Goal: Task Accomplishment & Management: Use online tool/utility

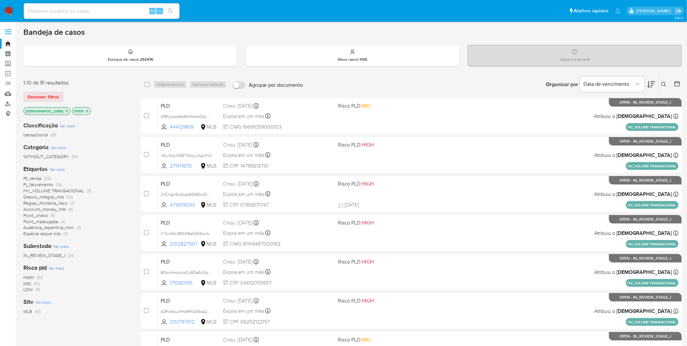
click at [44, 227] on span "Espécie saque mlb" at bounding box center [41, 233] width 37 height 6
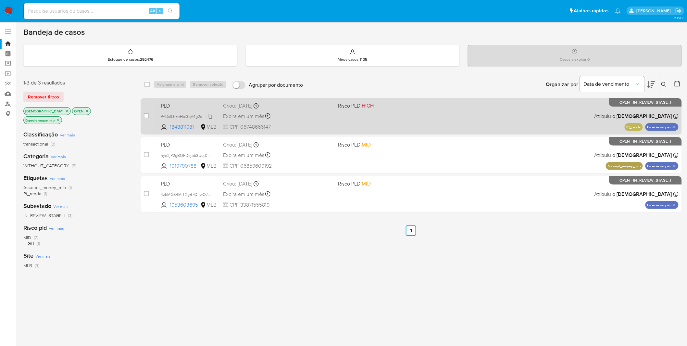
click at [203, 115] on span "PADslLhEnFfic3qV4g2aKIHT" at bounding box center [186, 115] width 50 height 7
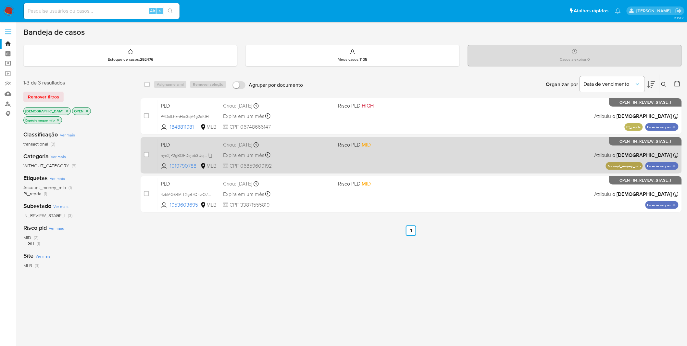
click at [202, 157] on span "nye2jP2gBOFDejob3Uqt0nZl" at bounding box center [187, 154] width 52 height 7
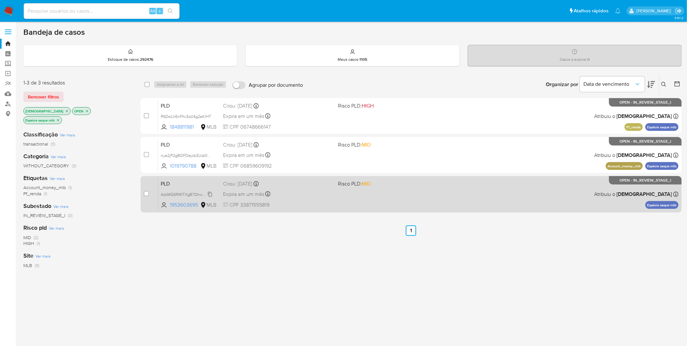
click at [171, 193] on span "4zbMG6RMlTXgB7QhwQ7NzhQY" at bounding box center [191, 193] width 60 height 7
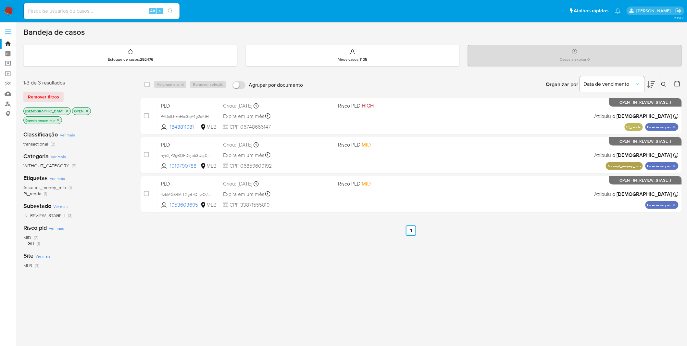
click at [60, 118] on icon "close-filter" at bounding box center [58, 120] width 4 height 4
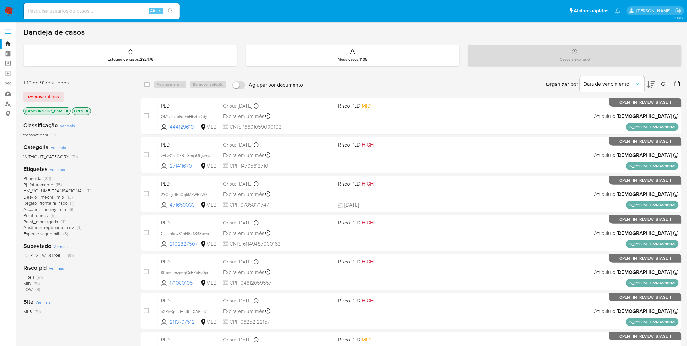
click at [54, 170] on span "Ver mais" at bounding box center [57, 169] width 15 height 6
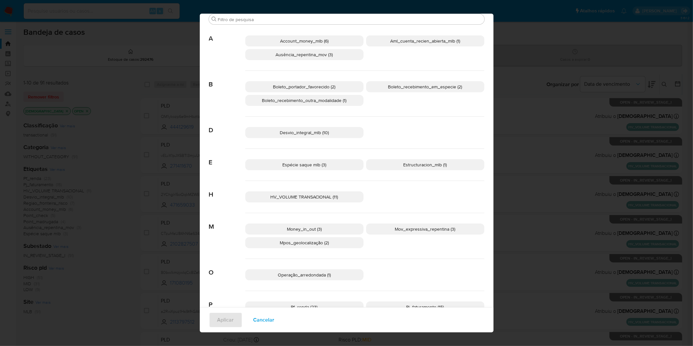
scroll to position [98, 0]
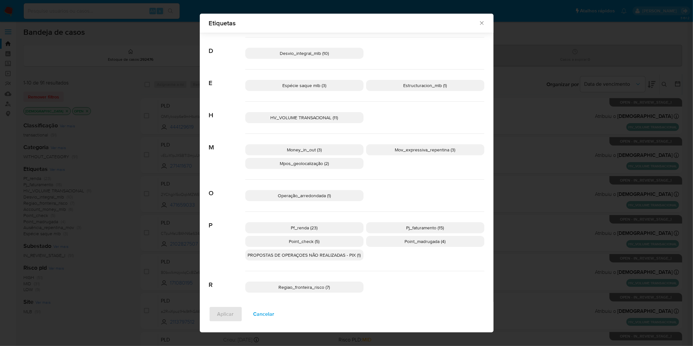
click at [302, 162] on span "Mpos_geolocalização (2)" at bounding box center [304, 163] width 49 height 6
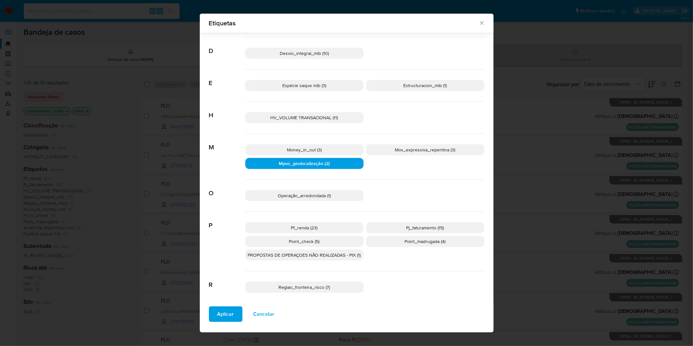
click at [224, 227] on span "Aplicar" at bounding box center [225, 314] width 17 height 14
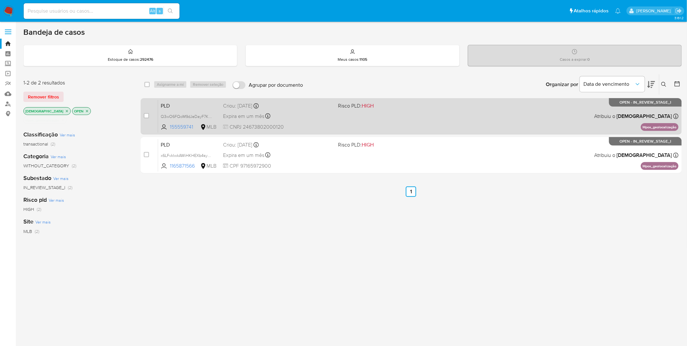
click at [323, 128] on span "CNPJ 24673802000120" at bounding box center [278, 126] width 110 height 7
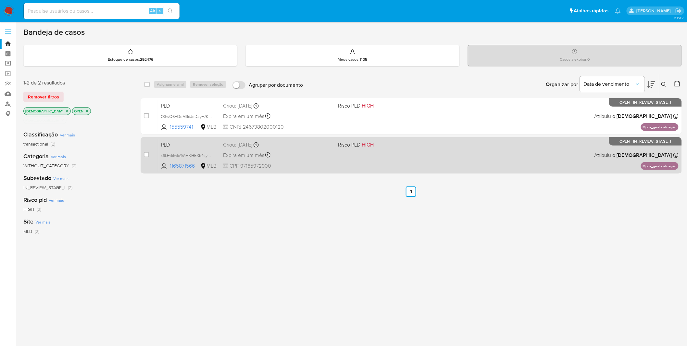
click at [317, 165] on span "CPF 97165972900" at bounding box center [278, 165] width 110 height 7
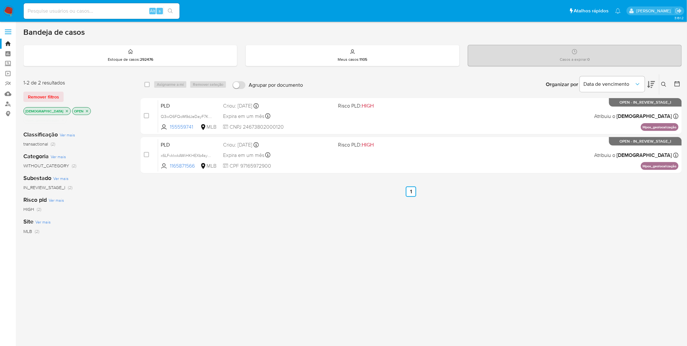
click at [66, 117] on p "Mpos_geolocalização" at bounding box center [45, 120] width 43 height 7
click at [65, 118] on icon "close-filter" at bounding box center [63, 120] width 4 height 4
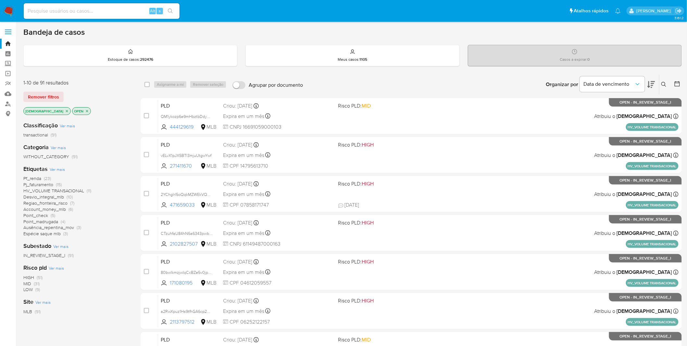
click at [60, 172] on div "Etiquetas Ver mais Pf_renda (23) Pj_faturamento (15) HV_VOLUME TRANSACIONAL (11…" at bounding box center [76, 201] width 107 height 72
click at [60, 170] on span "Ver mais" at bounding box center [57, 169] width 15 height 6
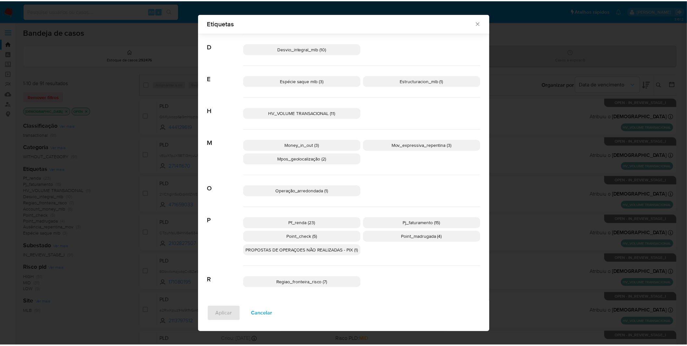
scroll to position [104, 0]
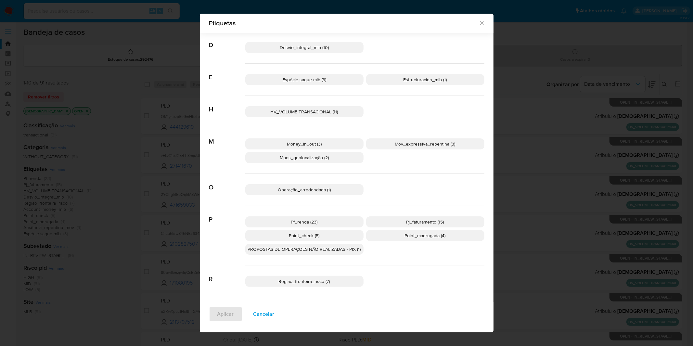
drag, startPoint x: 312, startPoint y: 283, endPoint x: 309, endPoint y: 286, distance: 4.6
click at [312, 227] on span "Regiao_fronteira_risco (7)" at bounding box center [304, 281] width 51 height 6
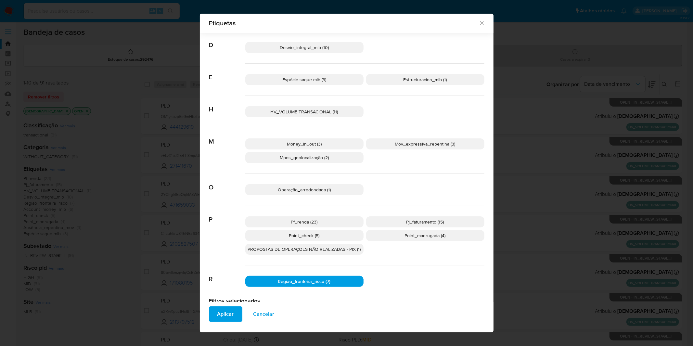
click at [225, 227] on span "Aplicar" at bounding box center [225, 314] width 17 height 14
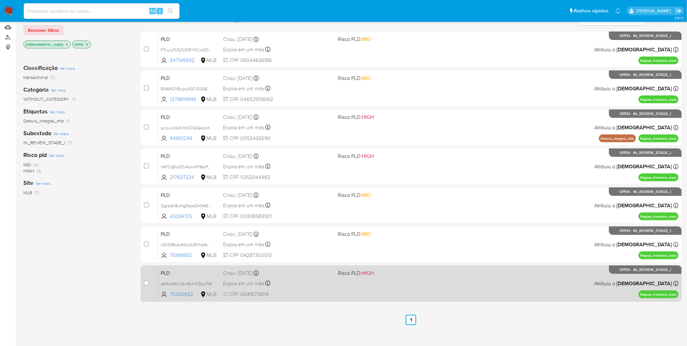
scroll to position [73, 0]
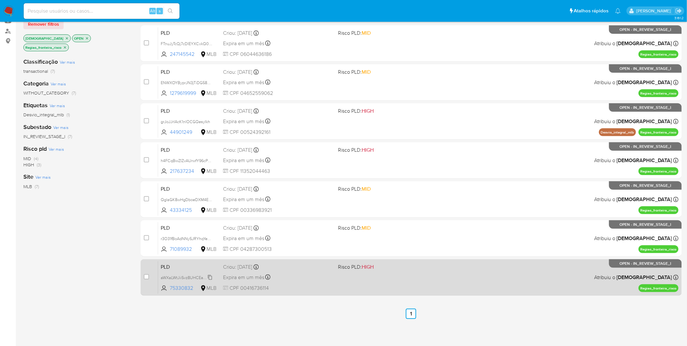
click at [202, 227] on span "aWXaLWtJiiSvz8UHCEao7II8" at bounding box center [186, 276] width 51 height 7
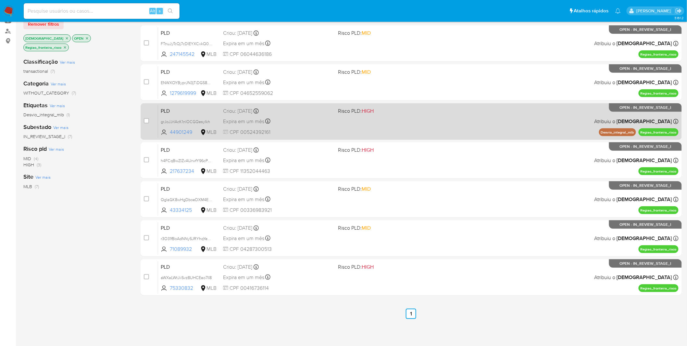
click at [185, 116] on div "PLD grJoJJrIAcK1nlOCGQesyIkh 44901249 MLB Risco PLD: HIGH Criou: 12/09/2025 Cri…" at bounding box center [418, 121] width 521 height 33
click at [384, 137] on div "case-item-checkbox Incapaz de atribuir o caso PLD grJoJJrIAcK1nlOCGQesyIkh 4490…" at bounding box center [411, 121] width 541 height 36
click at [371, 129] on div "PLD grJoJJrIAcK1nlOCGQesyIkh 44901249 MLB Risco PLD: HIGH Criou: 12/09/2025 Cri…" at bounding box center [418, 121] width 521 height 33
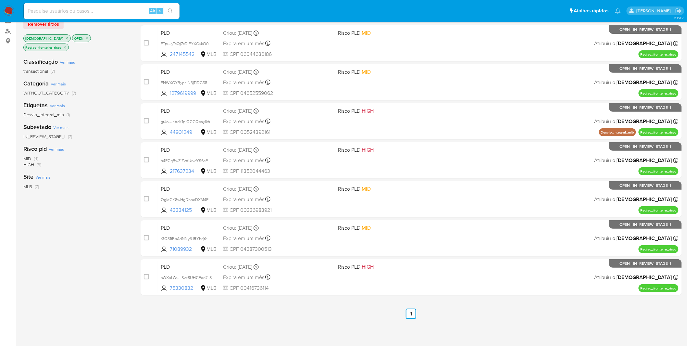
click at [298, 227] on div "select-all-cases-checkbox Asignarme a mí Remover seleção Agrupar por documento …" at bounding box center [411, 149] width 541 height 297
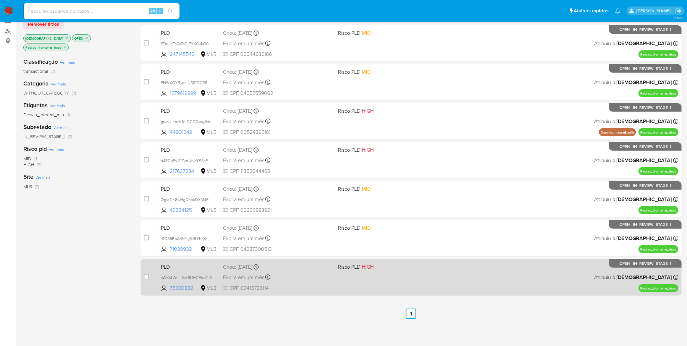
click at [300, 227] on span "CPF 00416736114" at bounding box center [278, 288] width 110 height 7
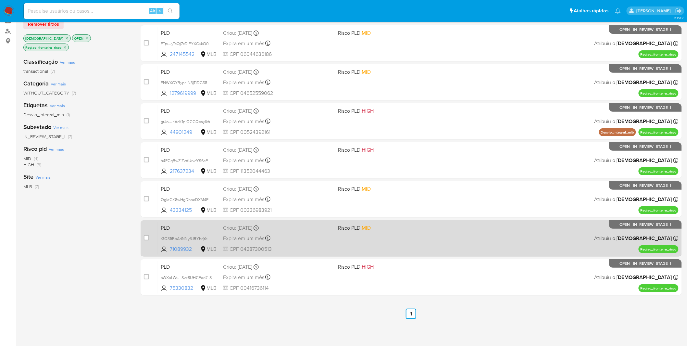
click at [330, 227] on span "CPF 04287300513" at bounding box center [278, 249] width 110 height 7
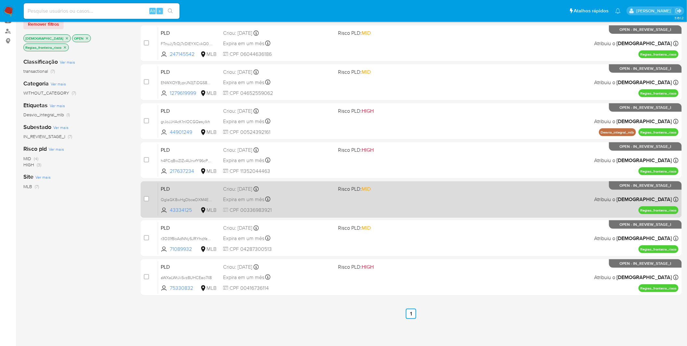
click at [300, 201] on div "Expira em um mês Expira em 27/10/2025 00:16:22" at bounding box center [278, 199] width 110 height 9
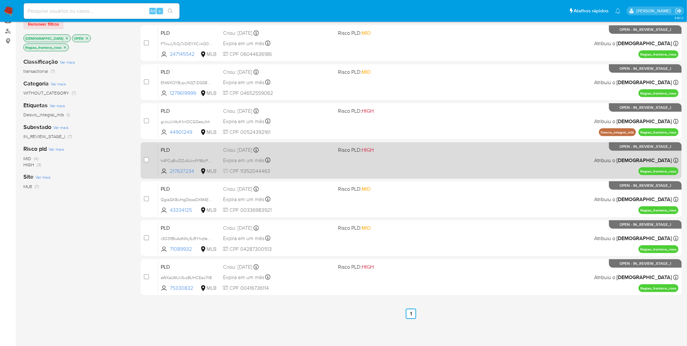
click at [298, 166] on div "PLD h4FCqBwZIZvAUrwfY96cPFnM 217637234 MLB Risco PLD: HIGH Criou: 12/09/2025 Cr…" at bounding box center [418, 160] width 521 height 33
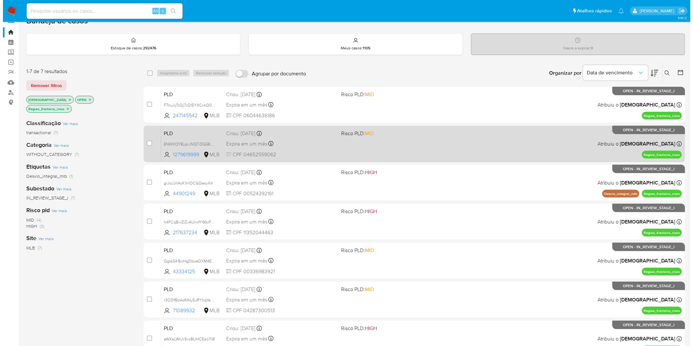
scroll to position [0, 0]
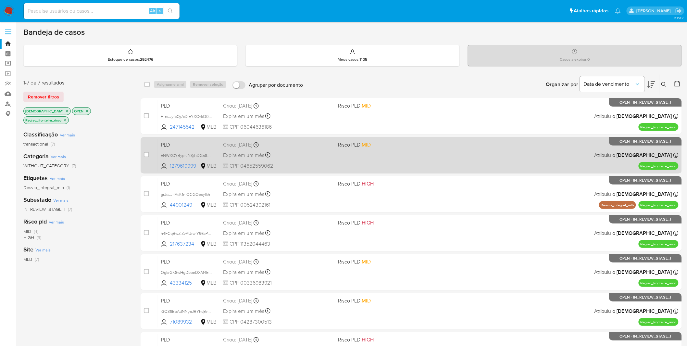
click at [322, 168] on span "CPF 04652559062" at bounding box center [278, 165] width 110 height 7
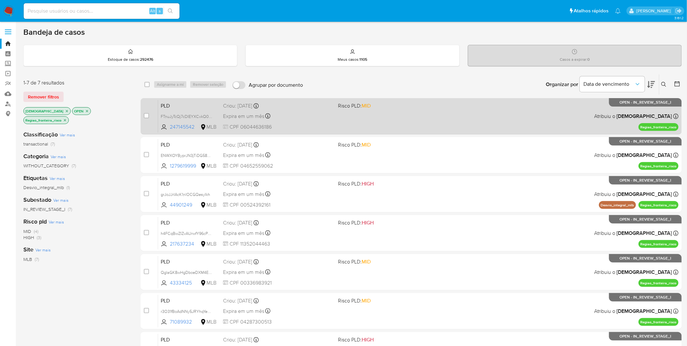
click at [305, 116] on div "Expira em um mês Expira em 27/10/2025 00:24:32" at bounding box center [278, 116] width 110 height 9
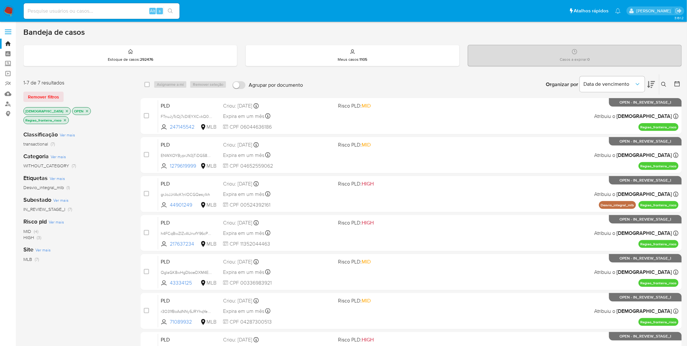
click at [67, 118] on icon "close-filter" at bounding box center [65, 120] width 4 height 4
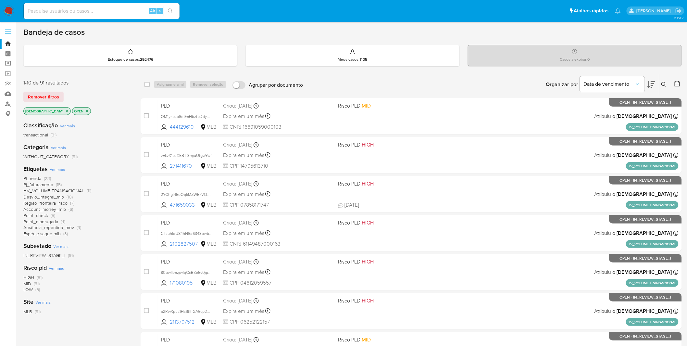
click at [55, 170] on span "Ver mais" at bounding box center [57, 169] width 15 height 6
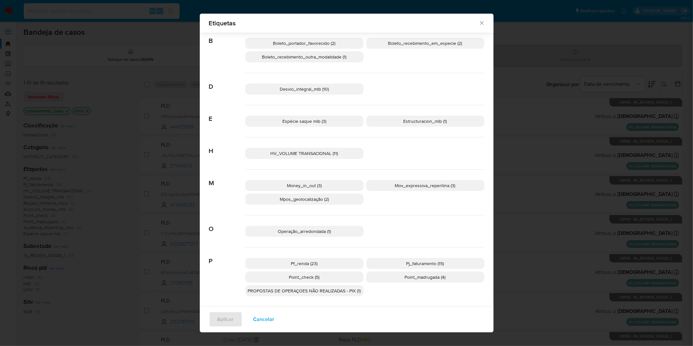
scroll to position [26, 0]
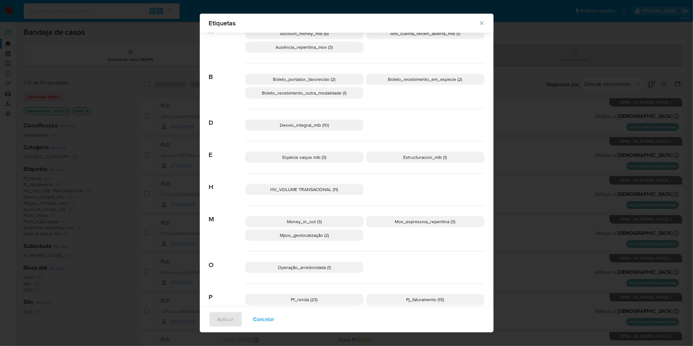
click at [312, 227] on span "Operação_arredondada (1)" at bounding box center [304, 267] width 53 height 6
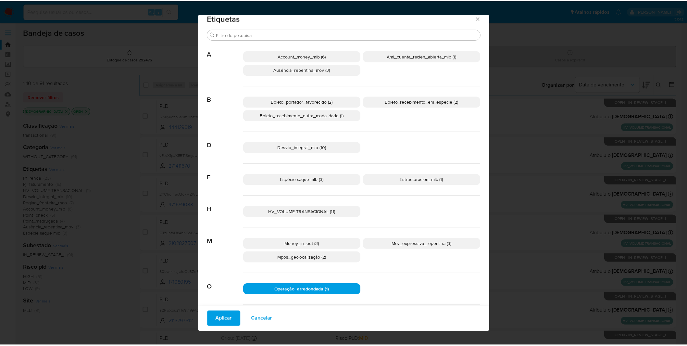
scroll to position [0, 0]
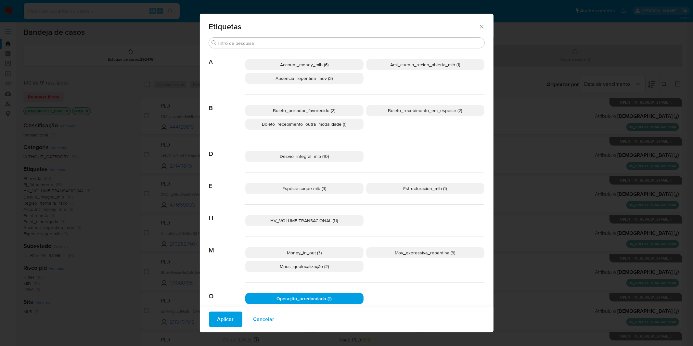
click at [395, 69] on p "Aml_cuenta_recien_abierta_mlb (1)" at bounding box center [425, 64] width 118 height 11
click at [225, 227] on span "Aplicar" at bounding box center [225, 319] width 17 height 14
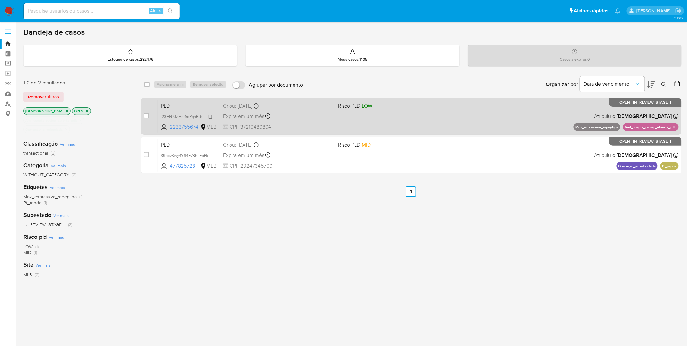
click at [200, 115] on span "I23HN7JZMcbYqPqnBtbOI2Iq" at bounding box center [186, 115] width 51 height 7
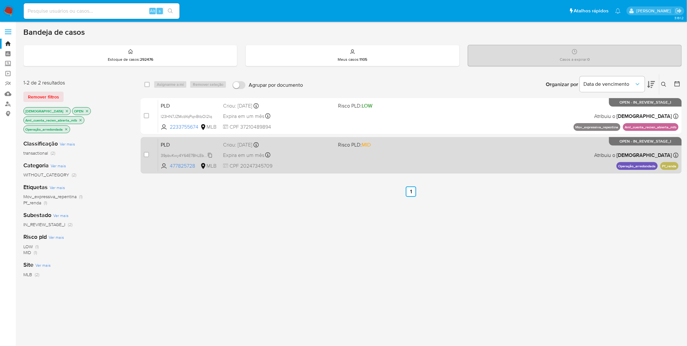
click at [185, 154] on span "39pbvKwy4Y64E7BhLEbPkSya" at bounding box center [188, 154] width 54 height 7
click at [297, 166] on span "CPF 20247345709" at bounding box center [278, 165] width 110 height 7
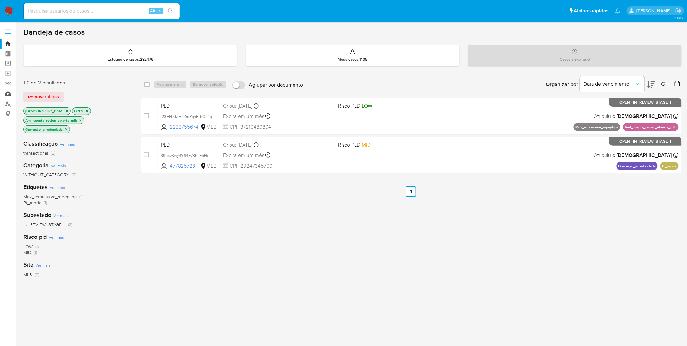
click at [8, 95] on link "Mulan" at bounding box center [38, 94] width 77 height 10
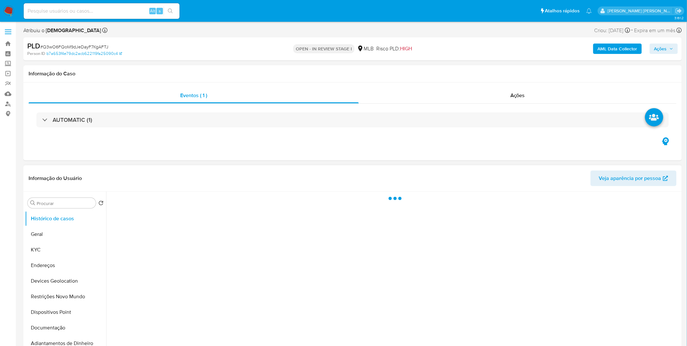
select select "10"
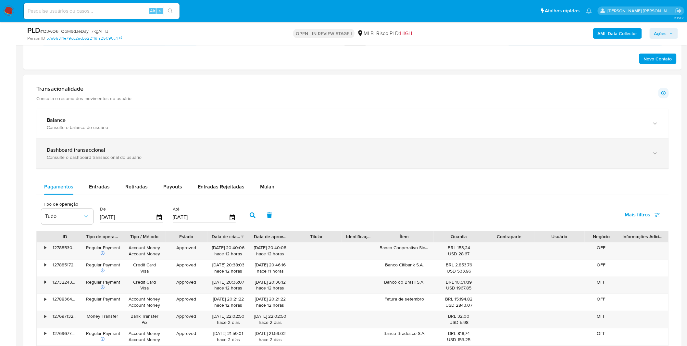
scroll to position [397, 0]
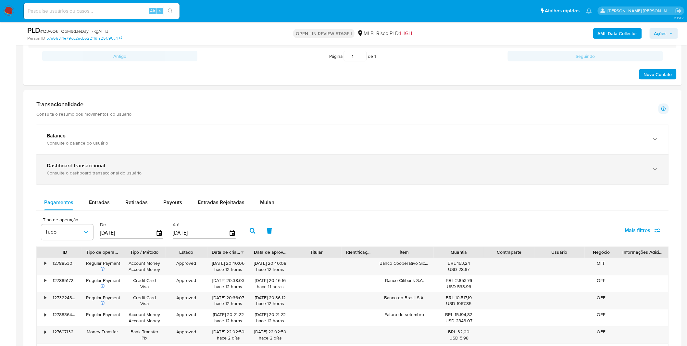
click at [183, 169] on div "Dashboard transaccional" at bounding box center [346, 166] width 599 height 6
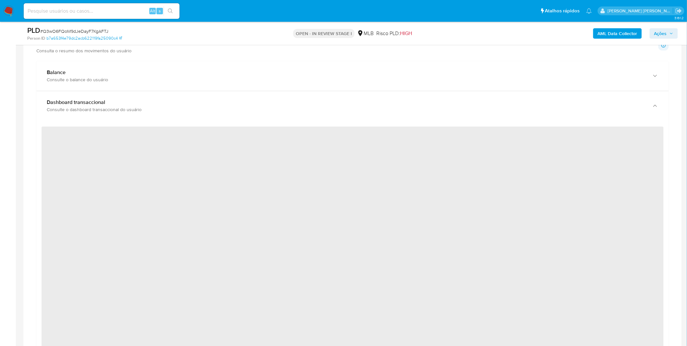
scroll to position [577, 0]
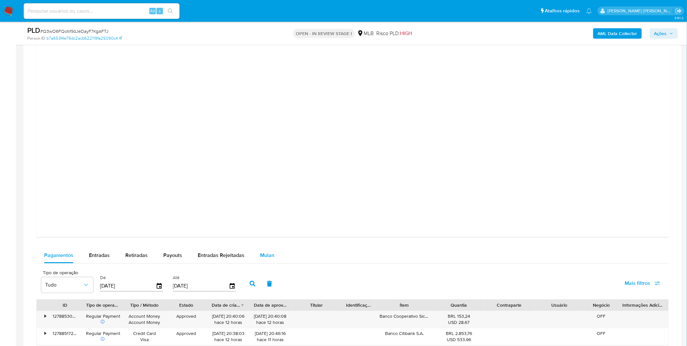
click at [262, 254] on span "Mulan" at bounding box center [267, 254] width 14 height 7
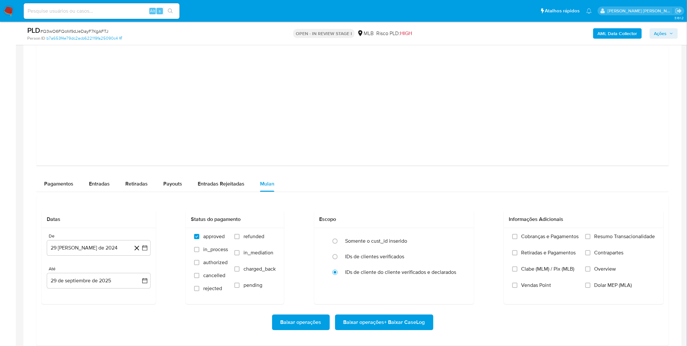
scroll to position [722, 0]
click at [535, 242] on label "Cobranças e Pagamentos" at bounding box center [546, 241] width 67 height 16
click at [518, 238] on input "Cobranças e Pagamentos" at bounding box center [515, 235] width 5 height 5
click at [599, 240] on label "Resumo Transacionalidade" at bounding box center [621, 241] width 70 height 16
click at [591, 238] on input "Resumo Transacionalidade" at bounding box center [588, 235] width 5 height 5
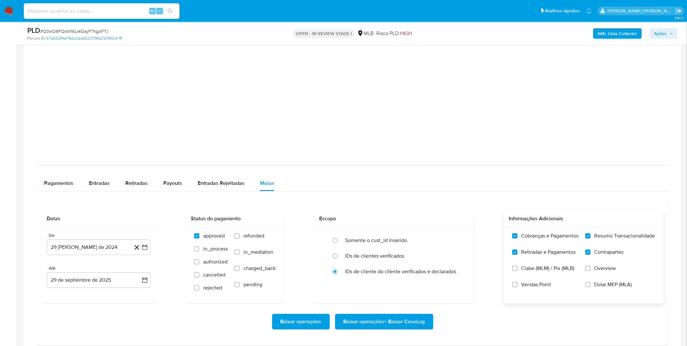
click at [525, 301] on div "Cobranças e Pagamentos Retiradas e Pagamentos Clabe (MLM) / Pix (MLB) Vendas Po…" at bounding box center [584, 264] width 160 height 75
click at [525, 295] on label "Vendas Point" at bounding box center [546, 289] width 67 height 16
click at [518, 287] on input "Vendas Point" at bounding box center [515, 284] width 5 height 5
click at [55, 250] on button "29 [PERSON_NAME] de 2024" at bounding box center [99, 247] width 104 height 16
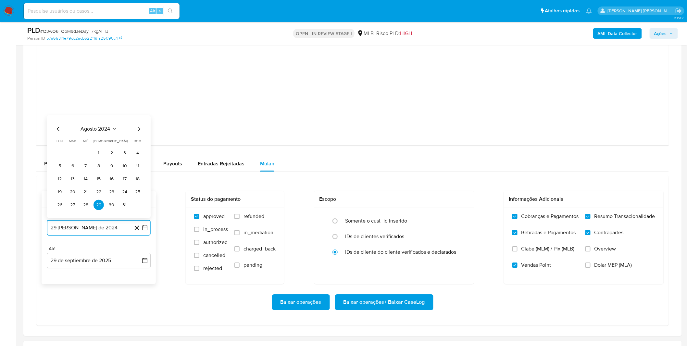
scroll to position [758, 0]
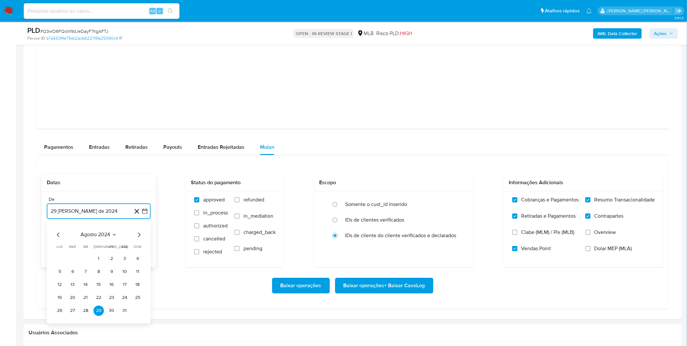
click at [90, 234] on span "agosto 2024" at bounding box center [96, 234] width 30 height 6
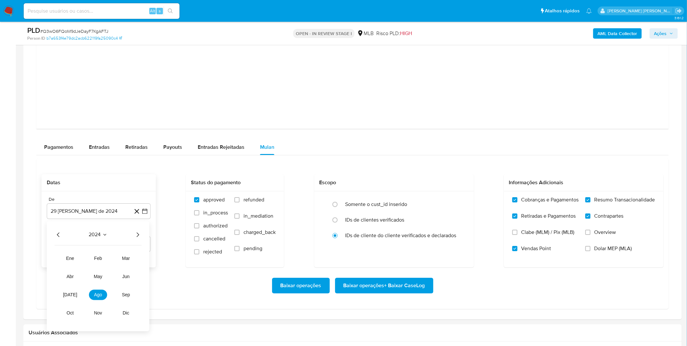
click at [135, 233] on icon "Año siguiente" at bounding box center [138, 235] width 8 height 8
click at [99, 291] on button "ago" at bounding box center [98, 294] width 18 height 10
click at [109, 261] on button "1" at bounding box center [112, 258] width 10 height 10
click at [103, 278] on div "Baixar operações Baixar operações + Baixar CaseLog" at bounding box center [353, 286] width 622 height 16
click at [377, 283] on span "Baixar operações + Baixar CaseLog" at bounding box center [385, 285] width 82 height 14
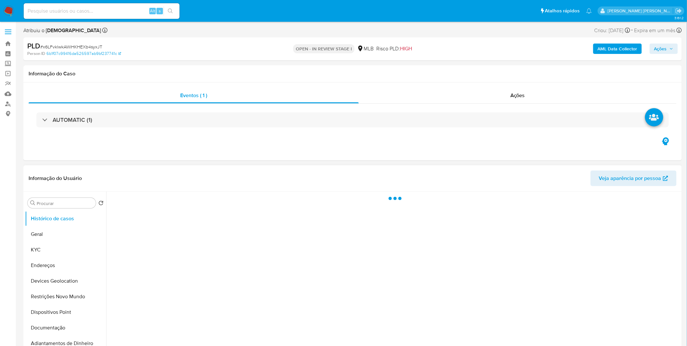
select select "10"
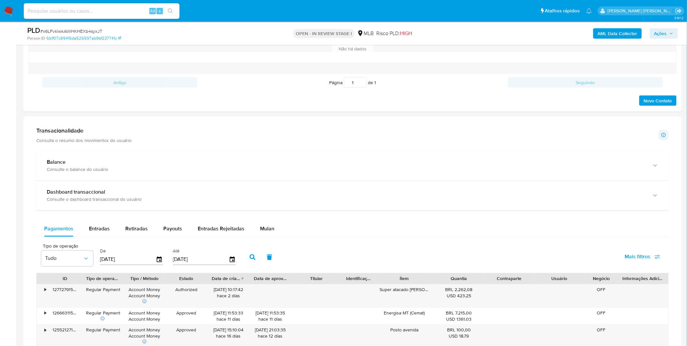
scroll to position [397, 0]
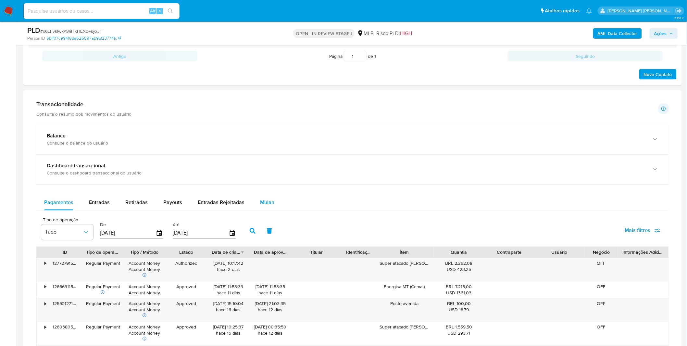
click at [262, 206] on span "Mulan" at bounding box center [267, 202] width 14 height 7
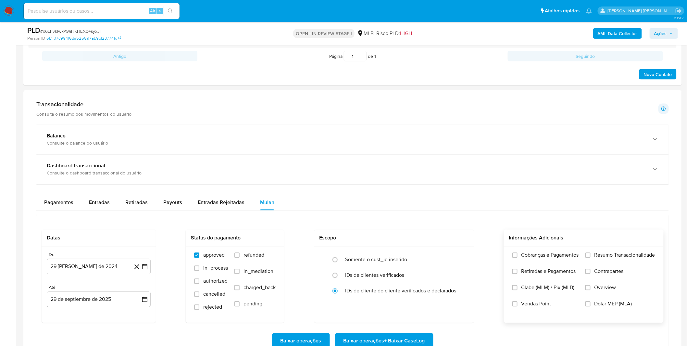
click at [547, 266] on label "Cobranças e Pagamentos" at bounding box center [546, 260] width 67 height 16
click at [518, 258] on input "Cobranças e Pagamentos" at bounding box center [515, 255] width 5 height 5
click at [545, 271] on span "Retiradas e Pagamentos" at bounding box center [549, 271] width 55 height 6
click at [518, 271] on input "Retiradas e Pagamentos" at bounding box center [515, 271] width 5 height 5
drag, startPoint x: 604, startPoint y: 262, endPoint x: 604, endPoint y: 274, distance: 12.3
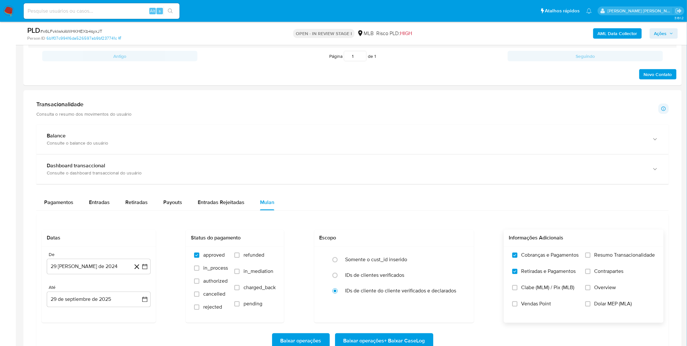
click at [604, 262] on label "Resumo Transacionalidade" at bounding box center [621, 260] width 70 height 16
click at [603, 277] on label "Contrapartes" at bounding box center [621, 276] width 70 height 16
click at [591, 274] on input "Contrapartes" at bounding box center [588, 271] width 5 height 5
click at [602, 260] on label "Resumo Transacionalidade" at bounding box center [621, 260] width 70 height 16
click at [591, 258] on input "Resumo Transacionalidade" at bounding box center [588, 255] width 5 height 5
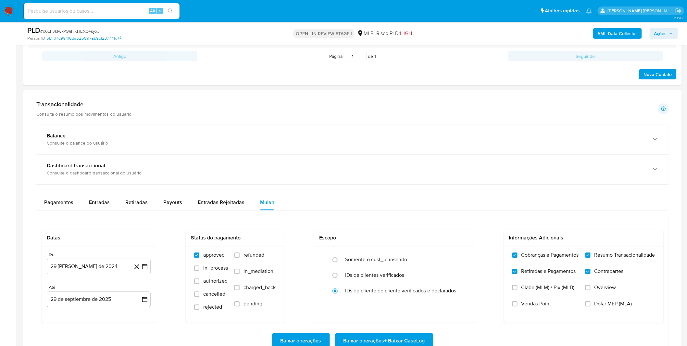
drag, startPoint x: 541, startPoint y: 319, endPoint x: 537, endPoint y: 313, distance: 6.9
click at [539, 317] on div "Cobranças e Pagamentos Retiradas e Pagamentos Clabe (MLM) / Pix (MLB) Vendas Po…" at bounding box center [584, 284] width 160 height 75
click at [536, 310] on label "Vendas Point" at bounding box center [546, 309] width 67 height 16
click at [518, 307] on input "Vendas Point" at bounding box center [515, 303] width 5 height 5
click at [75, 268] on button "29 [PERSON_NAME] de 2024" at bounding box center [99, 267] width 104 height 16
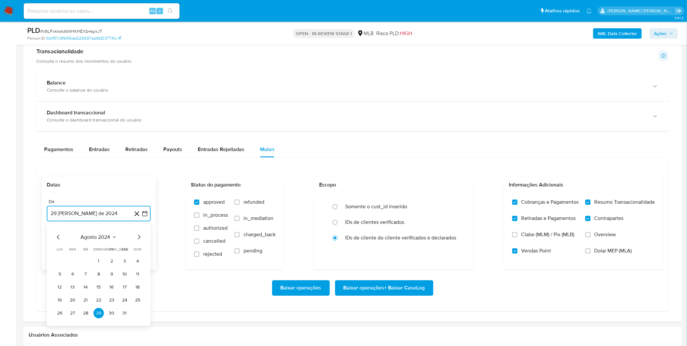
scroll to position [469, 0]
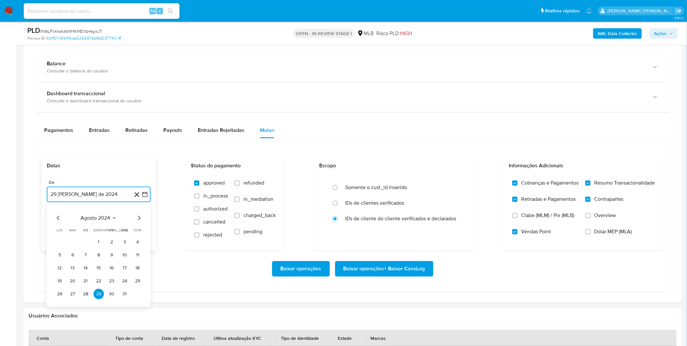
click at [96, 219] on span "agosto 2024" at bounding box center [96, 218] width 30 height 6
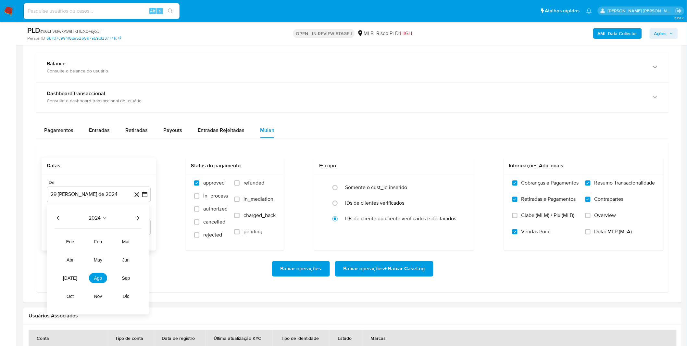
click at [140, 218] on icon "Año siguiente" at bounding box center [138, 218] width 8 height 8
click at [95, 279] on span "ago" at bounding box center [98, 277] width 8 height 5
click at [109, 243] on button "1" at bounding box center [112, 242] width 10 height 10
click at [108, 267] on div "Baixar operações Baixar operações + Baixar CaseLog" at bounding box center [353, 269] width 622 height 16
click at [376, 272] on span "Baixar operações + Baixar CaseLog" at bounding box center [385, 269] width 82 height 14
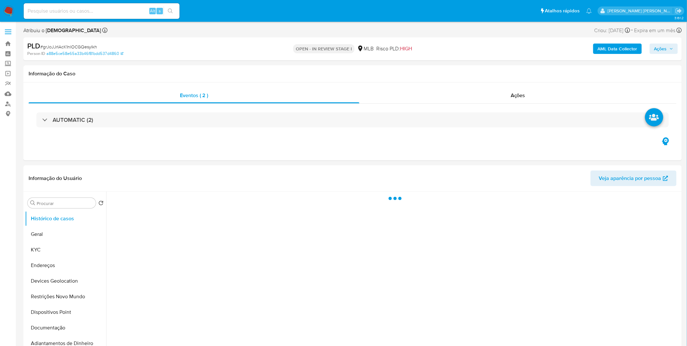
select select "10"
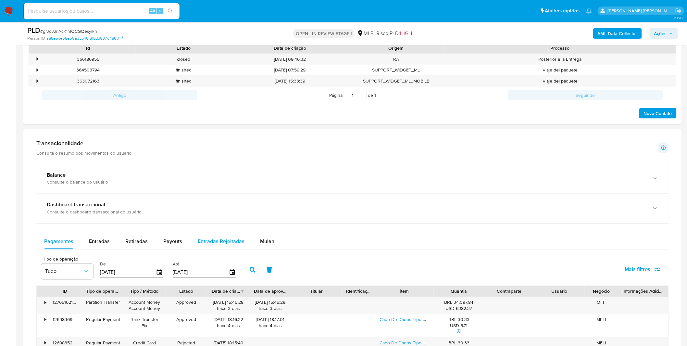
scroll to position [361, 0]
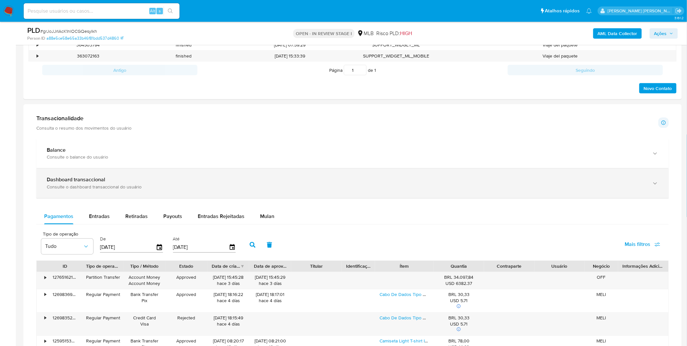
click at [184, 189] on div "Consulte o dashboard transaccional do usuário" at bounding box center [346, 187] width 599 height 6
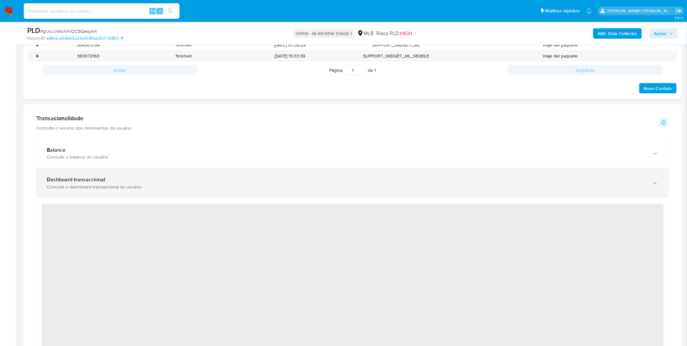
click at [184, 189] on div "Consulte o dashboard transaccional do usuário" at bounding box center [346, 187] width 599 height 6
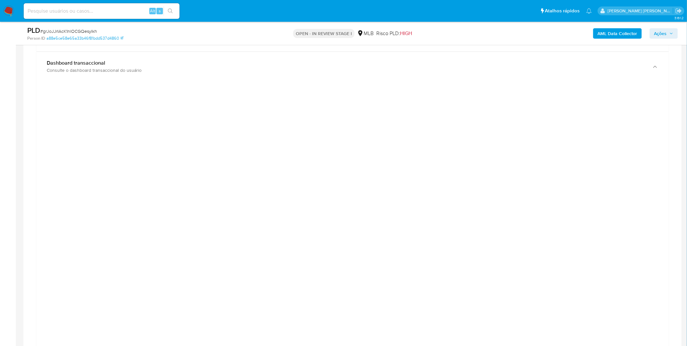
scroll to position [505, 0]
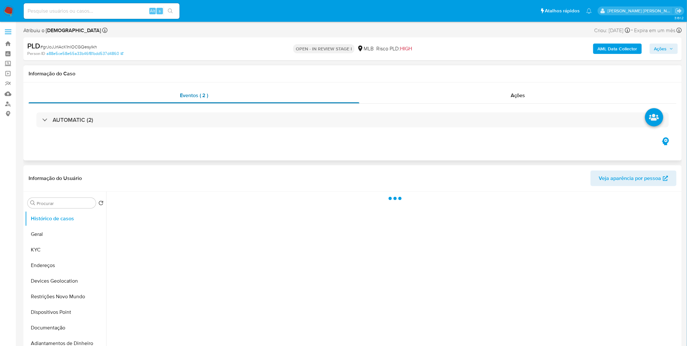
select select "10"
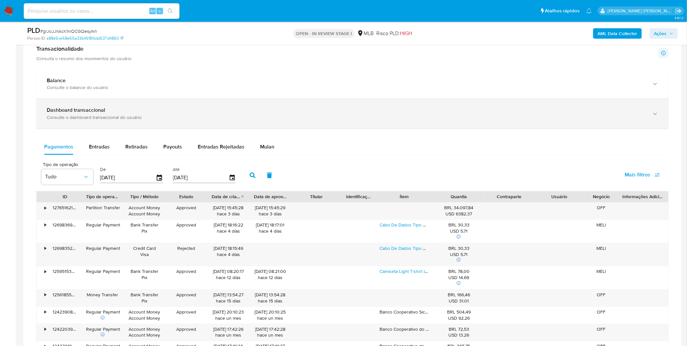
scroll to position [469, 0]
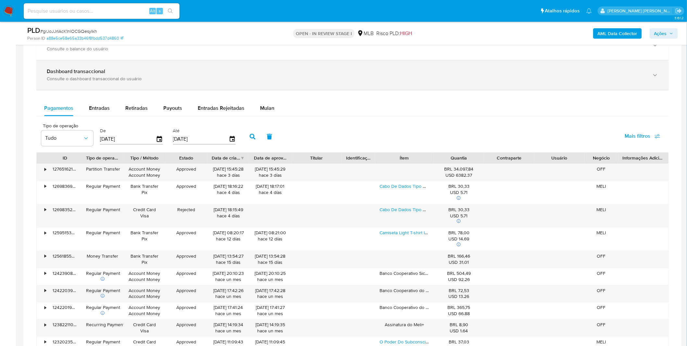
click at [178, 72] on div "Dashboard transaccional" at bounding box center [346, 72] width 599 height 6
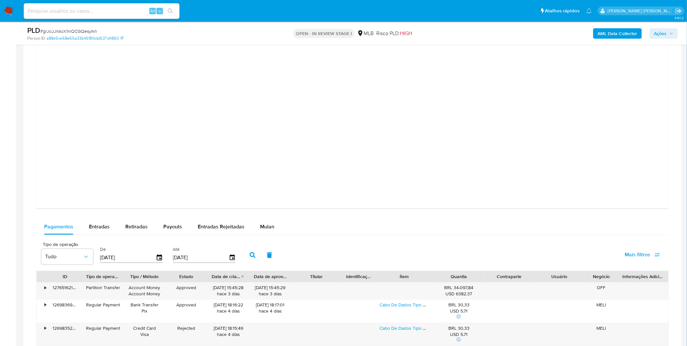
scroll to position [722, 0]
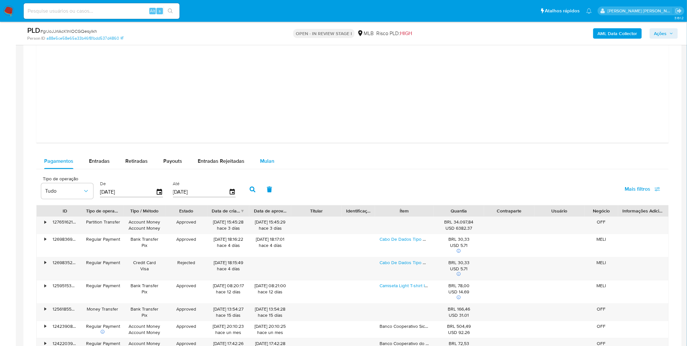
click at [260, 158] on span "Mulan" at bounding box center [267, 160] width 14 height 7
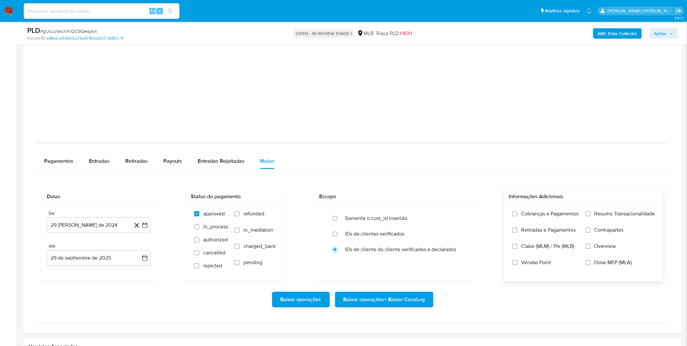
click at [523, 225] on label "Cobranças e Pagamentos" at bounding box center [546, 218] width 67 height 16
click at [518, 216] on input "Cobranças e Pagamentos" at bounding box center [515, 213] width 5 height 5
click at [522, 233] on span "Retiradas e Pagamentos" at bounding box center [549, 230] width 55 height 6
click at [518, 233] on input "Retiradas e Pagamentos" at bounding box center [515, 229] width 5 height 5
click at [606, 222] on label "Resumo Transacionalidade" at bounding box center [621, 218] width 70 height 16
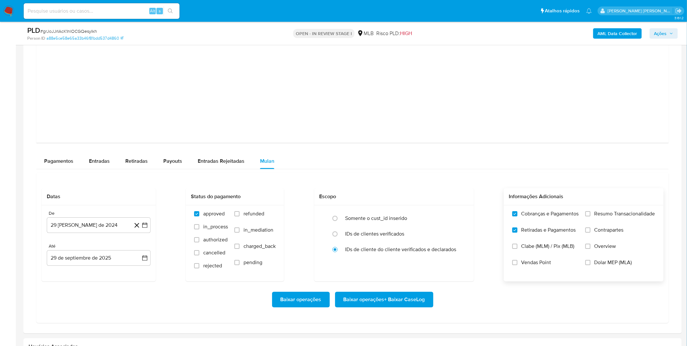
click at [591, 216] on input "Resumo Transacionalidade" at bounding box center [588, 213] width 5 height 5
click at [598, 229] on span "Contrapartes" at bounding box center [609, 230] width 29 height 6
click at [591, 229] on input "Contrapartes" at bounding box center [588, 229] width 5 height 5
click at [88, 225] on button "29 [PERSON_NAME] de 2024" at bounding box center [99, 225] width 104 height 16
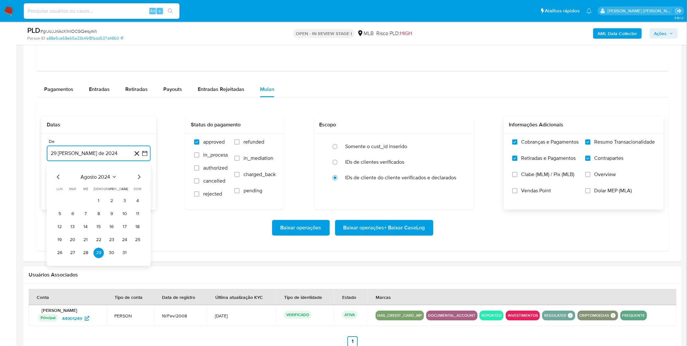
scroll to position [794, 0]
click at [100, 177] on span "agosto 2024" at bounding box center [96, 176] width 30 height 6
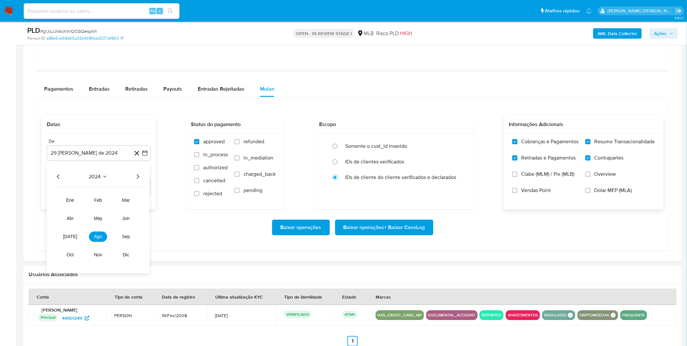
click at [141, 177] on icon "Año siguiente" at bounding box center [138, 177] width 8 height 8
click at [102, 239] on button "ago" at bounding box center [98, 237] width 18 height 10
click at [114, 202] on button "1" at bounding box center [112, 201] width 10 height 10
click at [98, 225] on div "Baixar operações Baixar operações + Baixar CaseLog" at bounding box center [353, 228] width 622 height 16
click at [350, 232] on span "Baixar operações + Baixar CaseLog" at bounding box center [385, 227] width 82 height 14
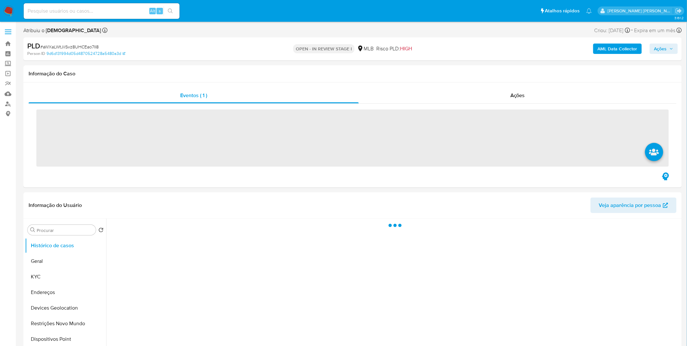
select select "10"
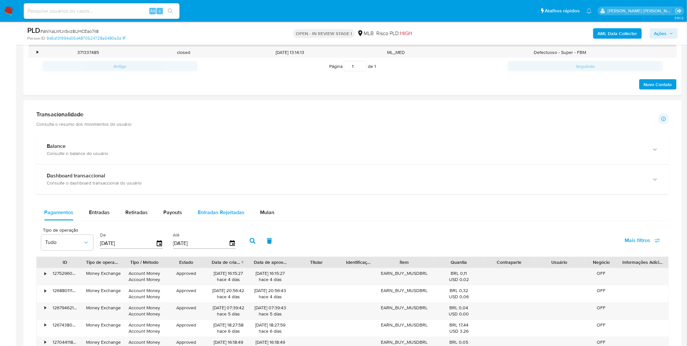
scroll to position [361, 0]
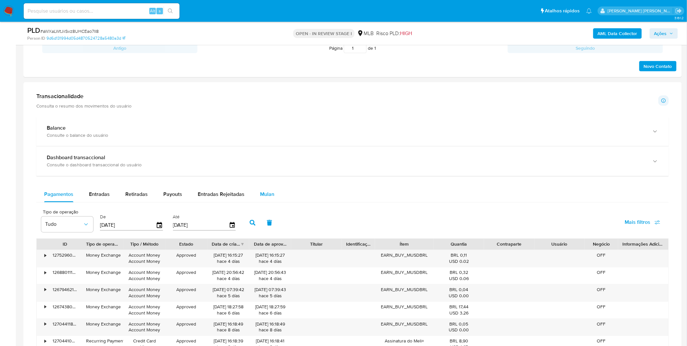
click at [260, 196] on span "Mulan" at bounding box center [267, 194] width 14 height 7
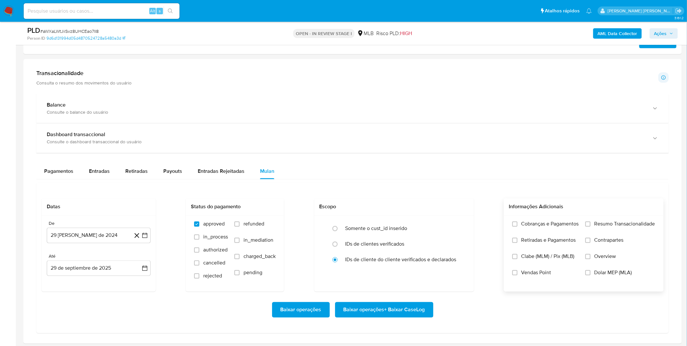
scroll to position [397, 0]
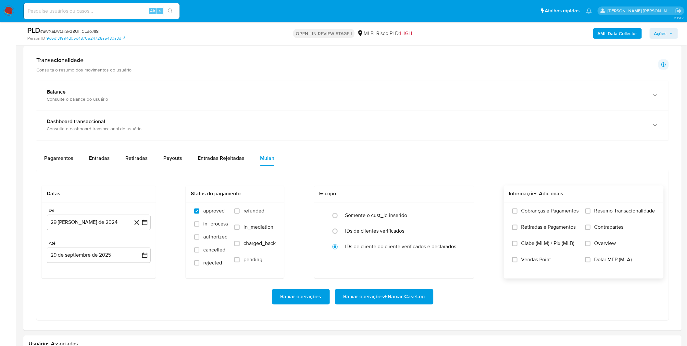
click at [556, 220] on label "Cobranças e Pagamentos" at bounding box center [546, 216] width 67 height 16
click at [518, 214] on input "Cobranças e Pagamentos" at bounding box center [515, 211] width 5 height 5
click at [554, 226] on span "Retiradas e Pagamentos" at bounding box center [549, 227] width 55 height 6
click at [518, 226] on input "Retiradas e Pagamentos" at bounding box center [515, 227] width 5 height 5
click at [601, 223] on label "Resumo Transacionalidade" at bounding box center [621, 216] width 70 height 16
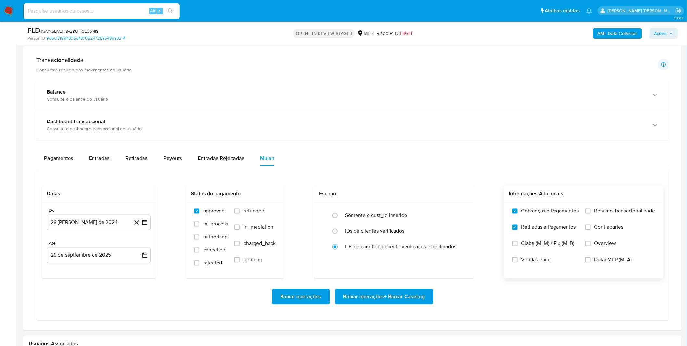
click at [591, 214] on input "Resumo Transacionalidade" at bounding box center [588, 211] width 5 height 5
click at [601, 226] on span "Contrapartes" at bounding box center [609, 227] width 29 height 6
click at [591, 226] on input "Contrapartes" at bounding box center [588, 227] width 5 height 5
click at [118, 231] on div "De 29 de agosto de 2024 29-08-2024 Até 29 de septiembre de 2025 29-09-2025" at bounding box center [99, 241] width 114 height 76
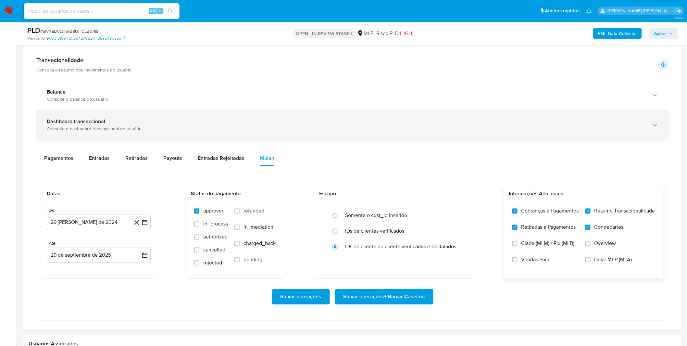
click at [127, 135] on div "Dashboard transaccional Consulte o dashboard transaccional do usuário" at bounding box center [352, 125] width 633 height 30
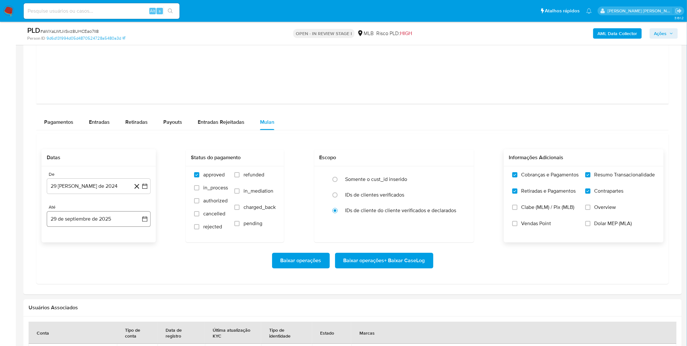
scroll to position [758, 0]
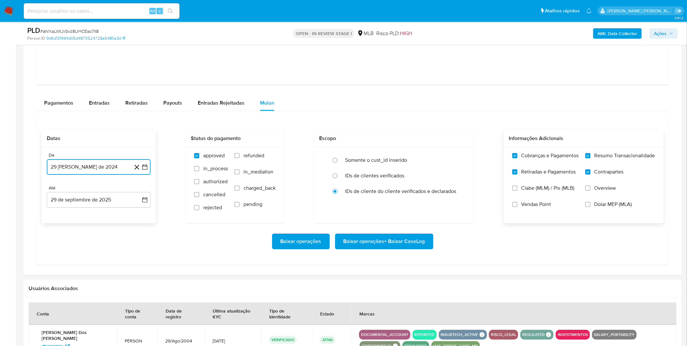
click at [100, 169] on button "29 [PERSON_NAME] de 2024" at bounding box center [99, 167] width 104 height 16
click at [102, 193] on span "agosto 2024" at bounding box center [96, 190] width 30 height 6
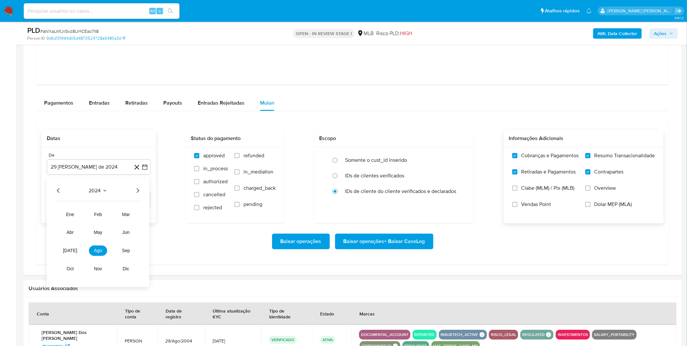
click at [134, 191] on div "2024" at bounding box center [98, 191] width 87 height 8
click at [136, 191] on icon "Año siguiente" at bounding box center [138, 191] width 8 height 8
click at [94, 257] on tr "ene feb mar abr may jun jul ago sep oct nov dic" at bounding box center [98, 241] width 74 height 65
click at [94, 256] on button "ago" at bounding box center [98, 251] width 18 height 10
click at [109, 217] on button "1" at bounding box center [112, 214] width 10 height 10
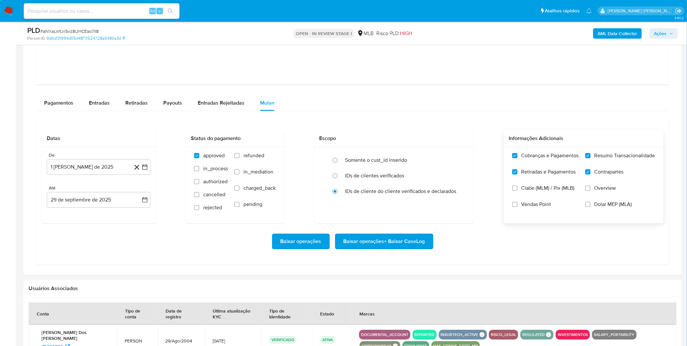
click at [98, 242] on div "Baixar operações Baixar operações + Baixar CaseLog" at bounding box center [353, 242] width 622 height 16
click at [368, 246] on span "Baixar operações + Baixar CaseLog" at bounding box center [385, 241] width 82 height 14
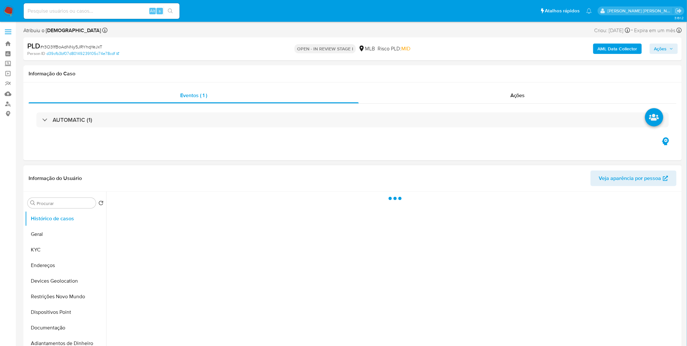
select select "10"
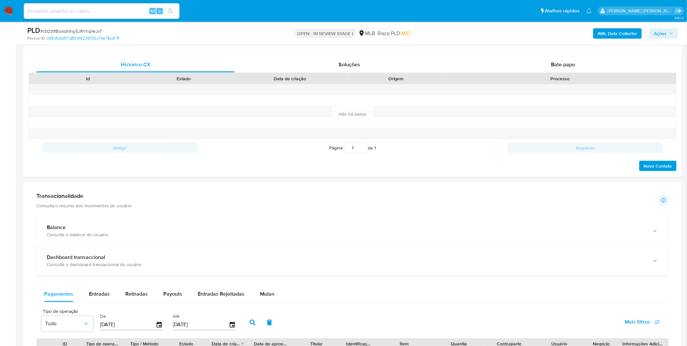
scroll to position [469, 0]
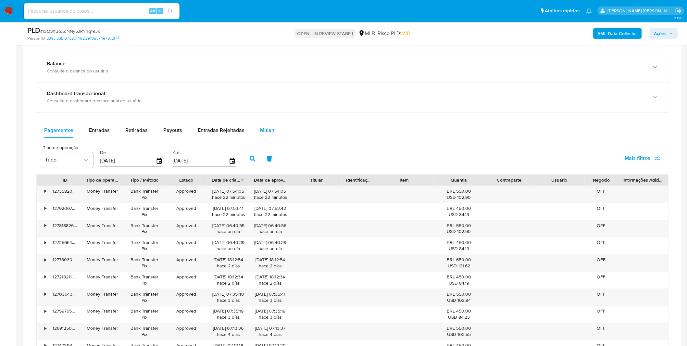
click at [252, 134] on button "Mulan" at bounding box center [267, 131] width 30 height 16
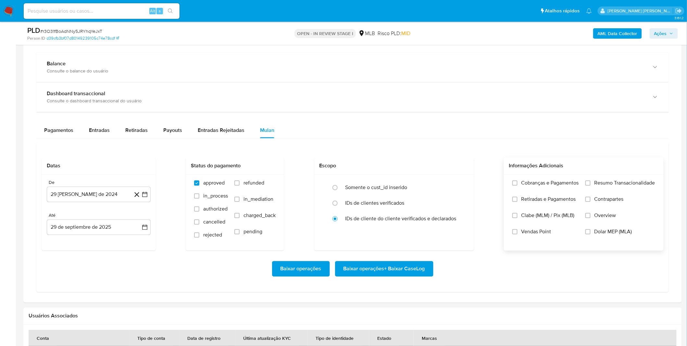
click at [543, 192] on label "Cobranças e Pagamentos" at bounding box center [546, 188] width 67 height 16
click at [518, 186] on input "Cobranças e Pagamentos" at bounding box center [515, 183] width 5 height 5
click at [544, 200] on span "Retiradas e Pagamentos" at bounding box center [549, 199] width 55 height 6
click at [518, 200] on input "Retiradas e Pagamentos" at bounding box center [515, 199] width 5 height 5
click at [623, 197] on span "Contrapartes" at bounding box center [609, 199] width 29 height 6
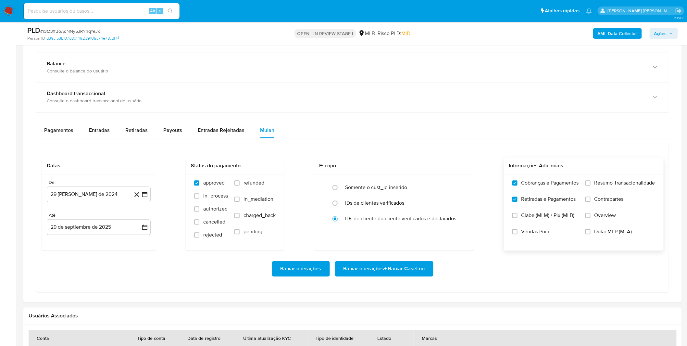
click at [591, 197] on input "Contrapartes" at bounding box center [588, 199] width 5 height 5
click at [613, 208] on label "Contrapartes" at bounding box center [621, 204] width 70 height 16
click at [591, 202] on input "Contrapartes" at bounding box center [588, 199] width 5 height 5
click at [608, 200] on span "Contrapartes" at bounding box center [609, 199] width 29 height 6
click at [591, 200] on input "Contrapartes" at bounding box center [588, 199] width 5 height 5
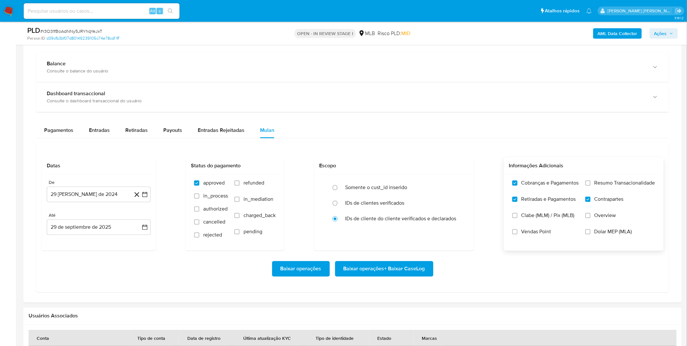
click at [611, 193] on label "Resumo Transacionalidade" at bounding box center [621, 188] width 70 height 16
click at [591, 186] on input "Resumo Transacionalidade" at bounding box center [588, 183] width 5 height 5
click at [74, 191] on button "29 [PERSON_NAME] de 2024" at bounding box center [99, 195] width 104 height 16
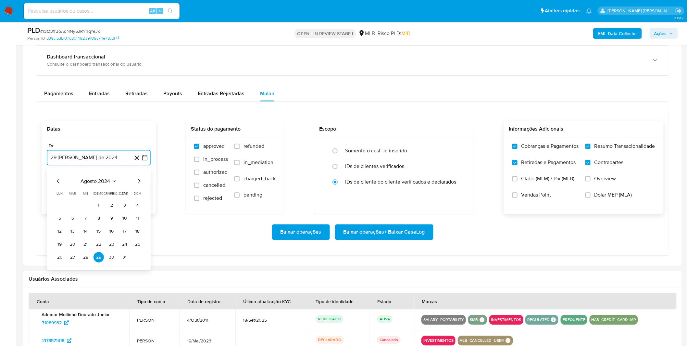
scroll to position [541, 0]
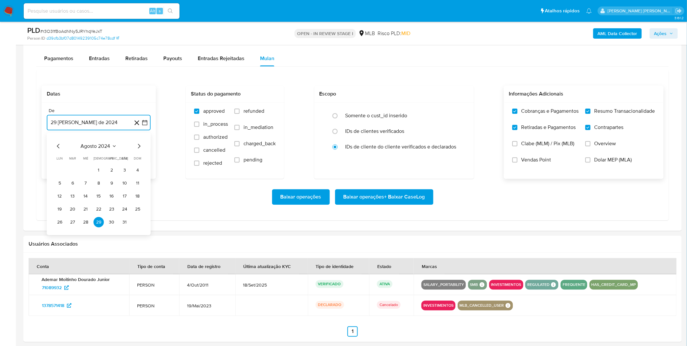
click at [99, 145] on span "agosto 2024" at bounding box center [96, 146] width 30 height 6
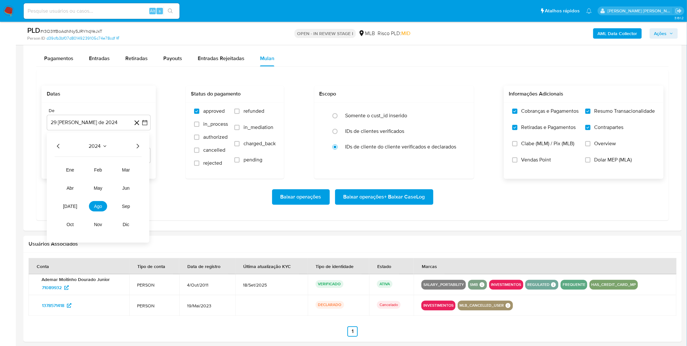
click at [139, 150] on div "2024 2024 ene feb mar abr may jun jul ago sep oct nov dic" at bounding box center [98, 187] width 103 height 110
click at [139, 148] on icon "Año siguiente" at bounding box center [138, 146] width 8 height 8
click at [103, 209] on button "ago" at bounding box center [98, 206] width 18 height 10
click at [107, 173] on td "1" at bounding box center [112, 170] width 10 height 10
click at [114, 171] on button "1" at bounding box center [112, 170] width 10 height 10
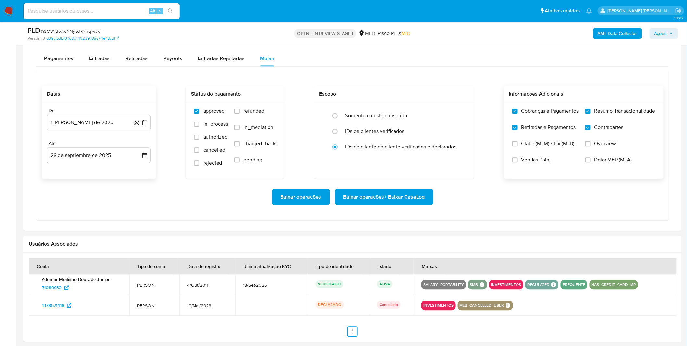
click at [91, 194] on div "Baixar operações Baixar operações + Baixar CaseLog" at bounding box center [353, 197] width 622 height 16
click at [411, 199] on span "Baixar operações + Baixar CaseLog" at bounding box center [385, 197] width 82 height 14
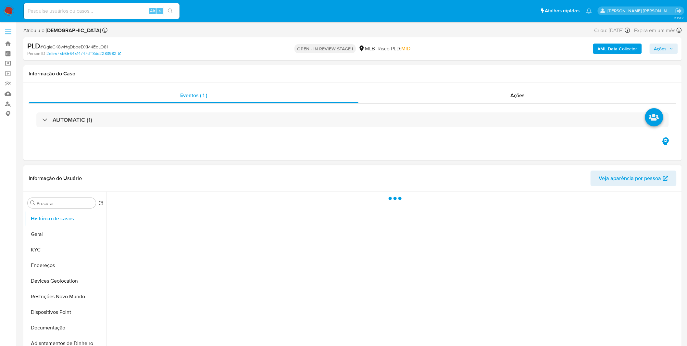
select select "10"
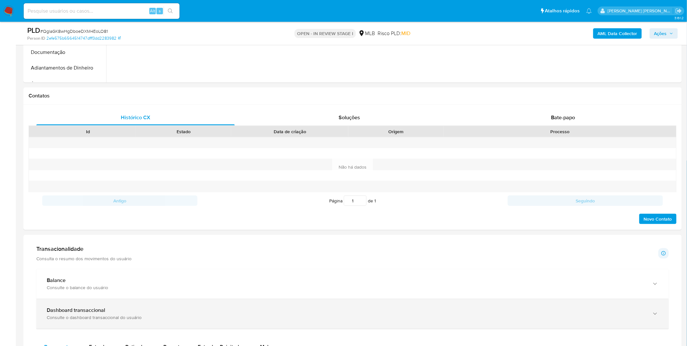
scroll to position [397, 0]
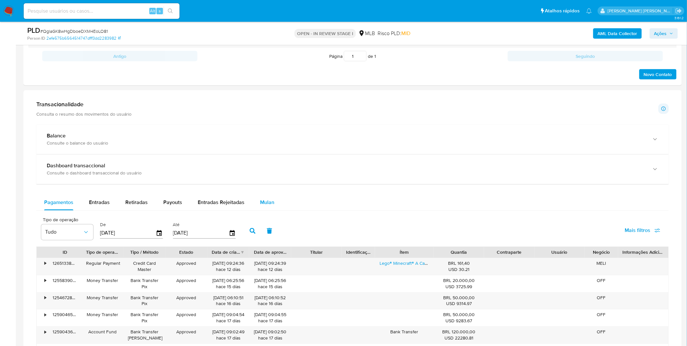
click at [273, 204] on button "Mulan" at bounding box center [267, 203] width 30 height 16
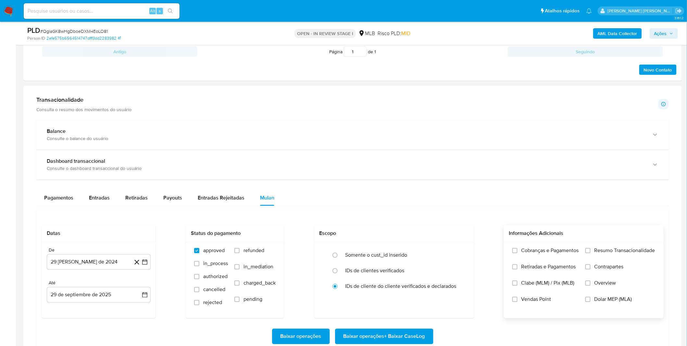
scroll to position [433, 0]
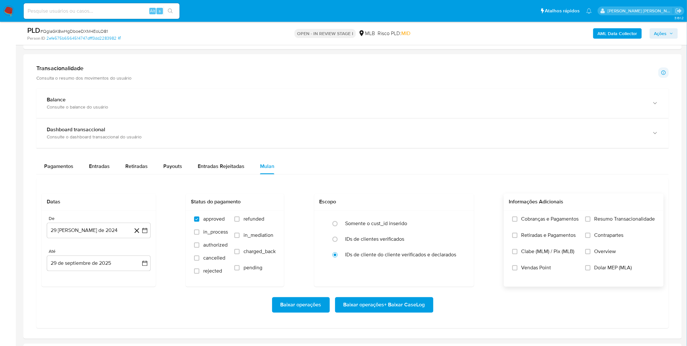
click at [539, 224] on label "Cobranças e Pagamentos" at bounding box center [546, 224] width 67 height 16
click at [518, 222] on input "Cobranças e Pagamentos" at bounding box center [515, 219] width 5 height 5
click at [538, 238] on span "Retiradas e Pagamentos" at bounding box center [549, 235] width 55 height 6
click at [518, 238] on input "Retiradas e Pagamentos" at bounding box center [515, 235] width 5 height 5
click at [601, 230] on label "Resumo Transacionalidade" at bounding box center [621, 224] width 70 height 16
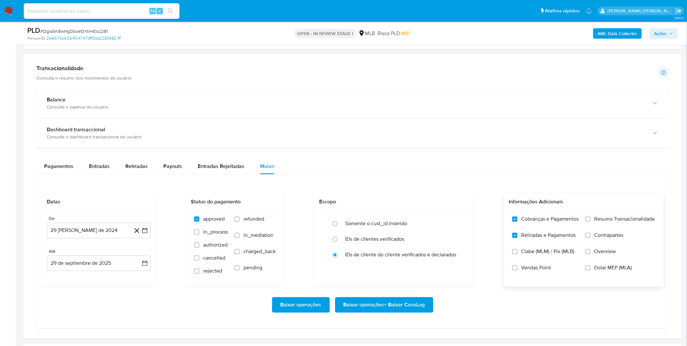
click at [591, 222] on input "Resumo Transacionalidade" at bounding box center [588, 219] width 5 height 5
click at [598, 241] on label "Contrapartes" at bounding box center [621, 240] width 70 height 16
click at [591, 238] on input "Contrapartes" at bounding box center [588, 235] width 5 height 5
click at [61, 231] on button "29 [PERSON_NAME] de 2024" at bounding box center [99, 231] width 104 height 16
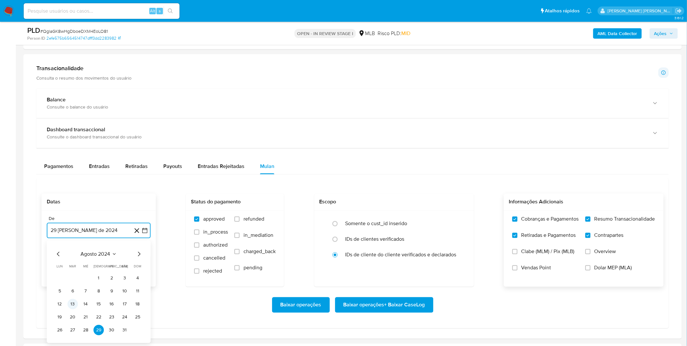
scroll to position [505, 0]
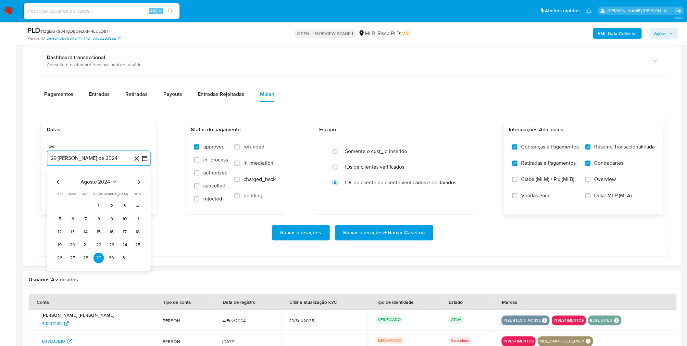
click at [92, 185] on span "agosto 2024" at bounding box center [96, 182] width 30 height 6
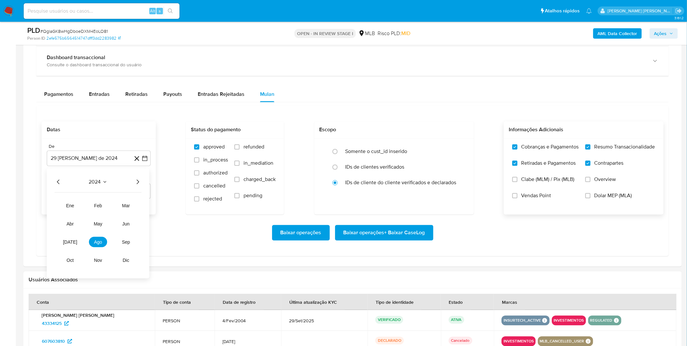
click at [137, 182] on icon "Año siguiente" at bounding box center [138, 182] width 8 height 8
click at [96, 240] on button "ago" at bounding box center [98, 242] width 18 height 10
click at [107, 207] on button "1" at bounding box center [112, 206] width 10 height 10
click at [98, 226] on div "Baixar operações Baixar operações + Baixar CaseLog" at bounding box center [353, 233] width 622 height 36
click at [384, 236] on span "Baixar operações + Baixar CaseLog" at bounding box center [385, 233] width 82 height 14
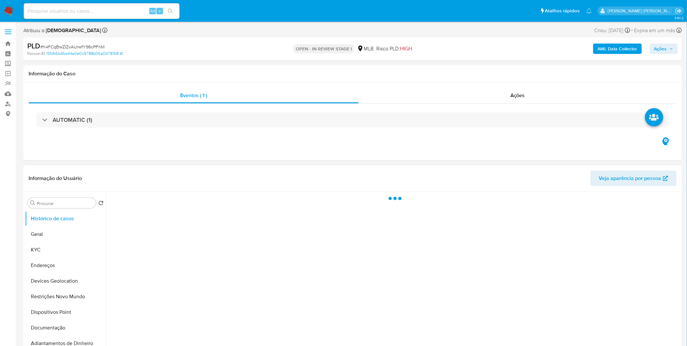
select select "10"
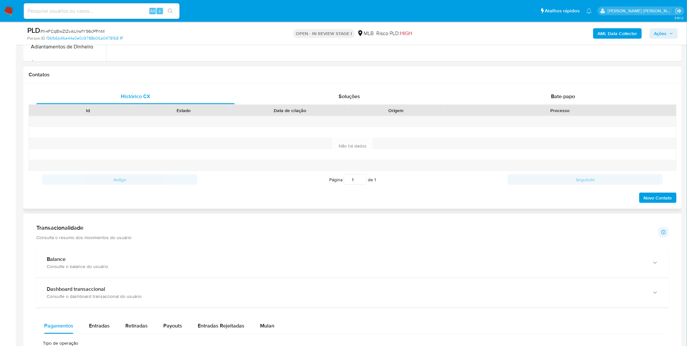
scroll to position [397, 0]
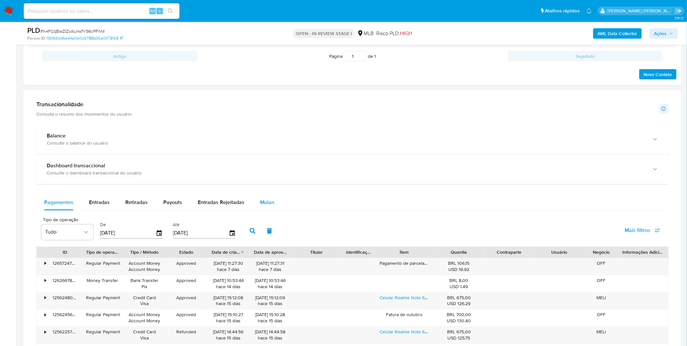
click at [256, 197] on button "Mulan" at bounding box center [267, 203] width 30 height 16
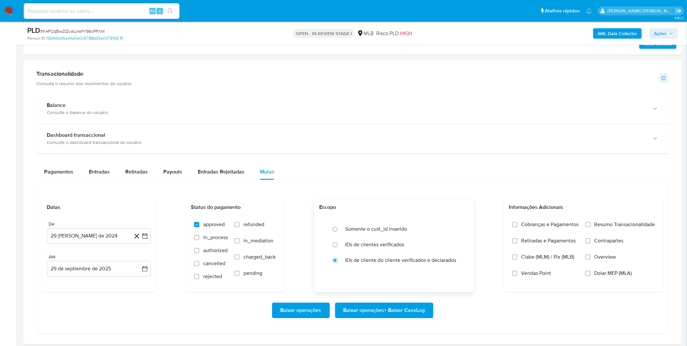
scroll to position [469, 0]
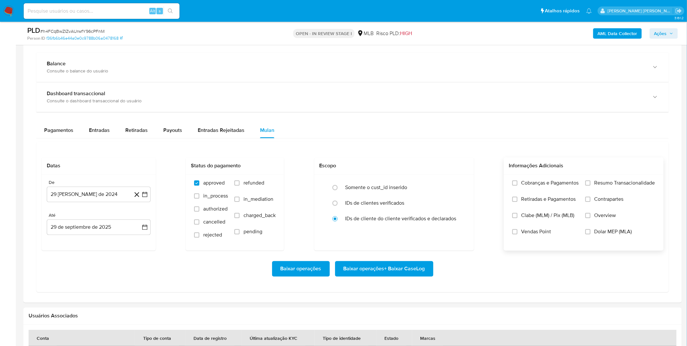
click at [520, 193] on label "Cobranças e Pagamentos" at bounding box center [546, 188] width 67 height 16
click at [518, 186] on input "Cobranças e Pagamentos" at bounding box center [515, 183] width 5 height 5
click at [524, 204] on label "Retiradas e Pagamentos" at bounding box center [546, 204] width 67 height 16
click at [518, 202] on input "Retiradas e Pagamentos" at bounding box center [515, 199] width 5 height 5
click at [610, 193] on label "Resumo Transacionalidade" at bounding box center [621, 188] width 70 height 16
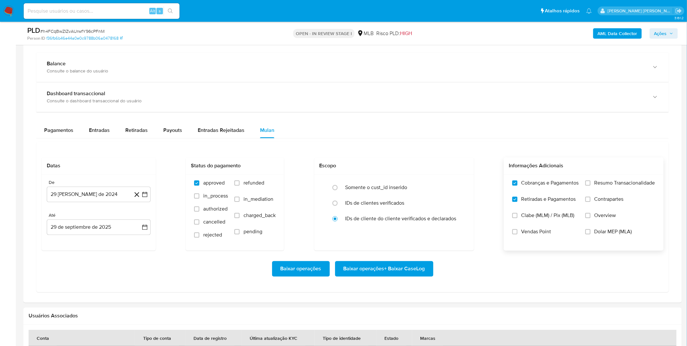
click at [591, 186] on input "Resumo Transacionalidade" at bounding box center [588, 183] width 5 height 5
click at [610, 206] on label "Contrapartes" at bounding box center [621, 204] width 70 height 16
click at [591, 202] on input "Contrapartes" at bounding box center [588, 199] width 5 height 5
click at [85, 192] on button "29 [PERSON_NAME] de 2024" at bounding box center [99, 195] width 104 height 16
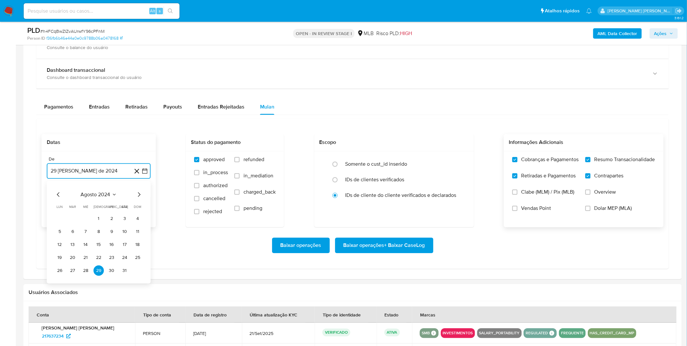
scroll to position [505, 0]
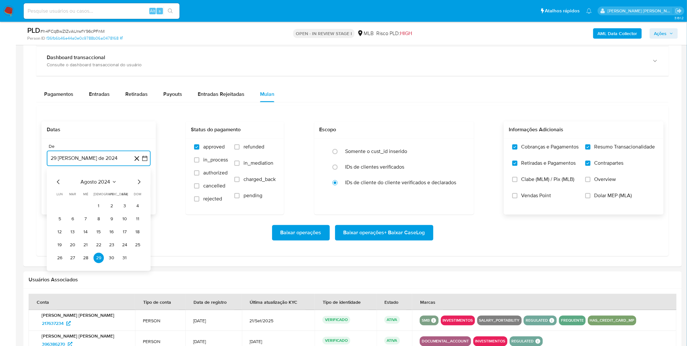
click at [97, 184] on span "agosto 2024" at bounding box center [96, 182] width 30 height 6
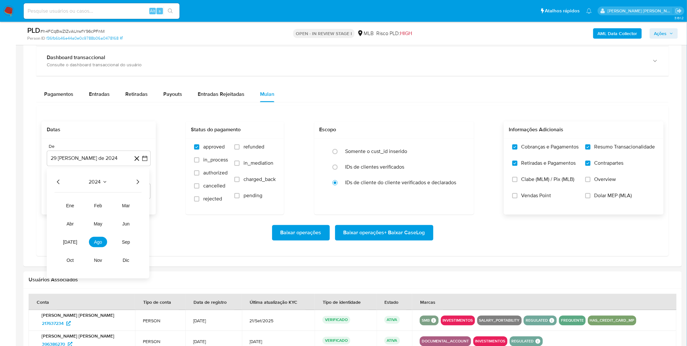
click at [137, 186] on icon "Año siguiente" at bounding box center [138, 182] width 8 height 8
click at [92, 247] on button "ago" at bounding box center [98, 242] width 18 height 10
click at [111, 207] on button "1" at bounding box center [112, 206] width 10 height 10
click at [91, 234] on div "Baixar operações Baixar operações + Baixar CaseLog" at bounding box center [353, 233] width 622 height 16
click at [405, 231] on span "Baixar operações + Baixar CaseLog" at bounding box center [385, 233] width 82 height 14
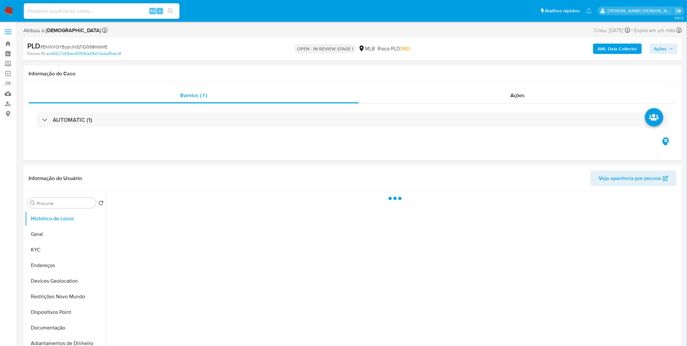
select select "10"
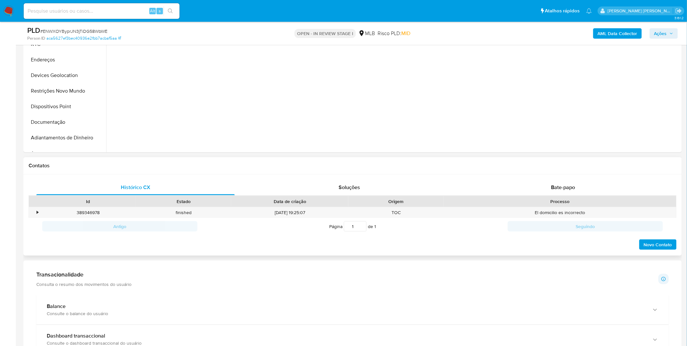
scroll to position [325, 0]
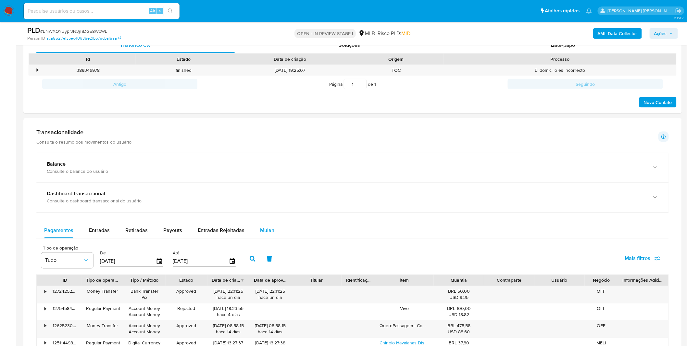
click at [260, 232] on span "Mulan" at bounding box center [267, 230] width 14 height 7
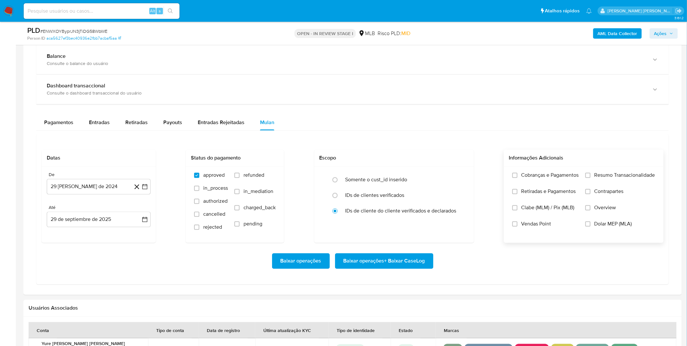
scroll to position [433, 0]
click at [541, 178] on span "Cobranças e Pagamentos" at bounding box center [550, 175] width 57 height 6
click at [518, 178] on input "Cobranças e Pagamentos" at bounding box center [515, 174] width 5 height 5
click at [541, 190] on span "Retiradas e Pagamentos" at bounding box center [549, 191] width 55 height 6
click at [518, 190] on input "Retiradas e Pagamentos" at bounding box center [515, 191] width 5 height 5
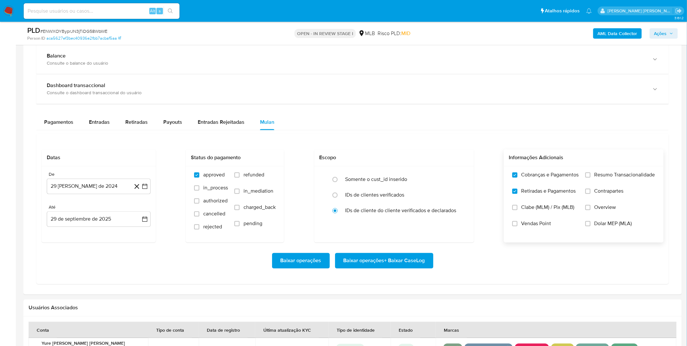
click at [609, 182] on label "Resumo Transacionalidade" at bounding box center [621, 180] width 70 height 16
click at [591, 178] on input "Resumo Transacionalidade" at bounding box center [588, 174] width 5 height 5
click at [602, 199] on label "Contrapartes" at bounding box center [621, 196] width 70 height 16
click at [591, 194] on input "Contrapartes" at bounding box center [588, 191] width 5 height 5
click at [61, 183] on button "29 [PERSON_NAME] de 2024" at bounding box center [99, 187] width 104 height 16
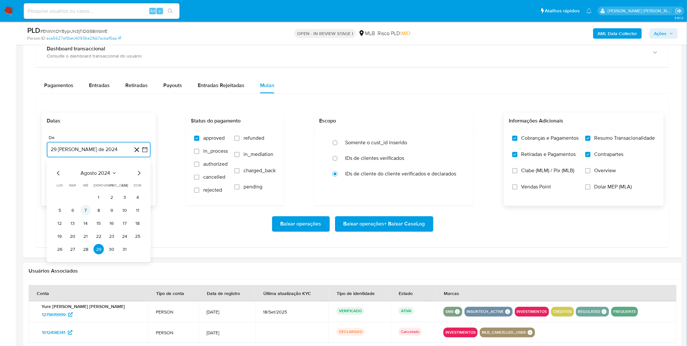
scroll to position [505, 0]
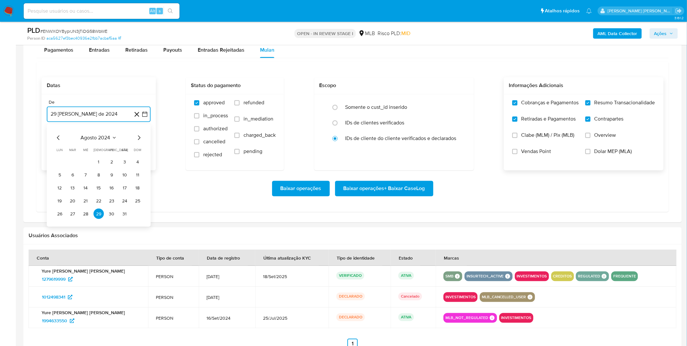
click at [105, 140] on span "agosto 2024" at bounding box center [96, 138] width 30 height 6
click at [137, 137] on icon "Año siguiente" at bounding box center [138, 138] width 8 height 8
click at [97, 199] on span "ago" at bounding box center [98, 198] width 8 height 5
click at [109, 161] on button "1" at bounding box center [112, 162] width 10 height 10
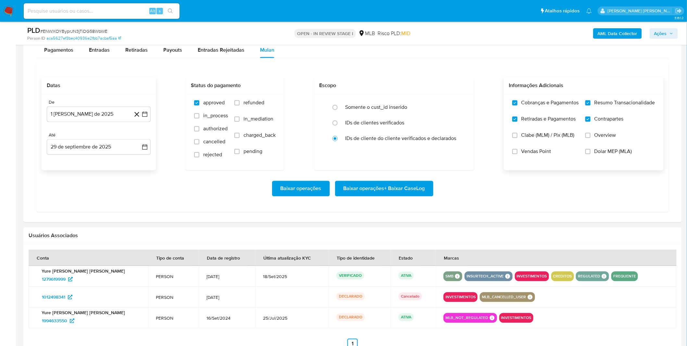
click at [93, 173] on div "Baixar operações Baixar operações + Baixar CaseLog" at bounding box center [353, 189] width 622 height 36
click at [411, 190] on span "Baixar operações + Baixar CaseLog" at bounding box center [385, 189] width 82 height 14
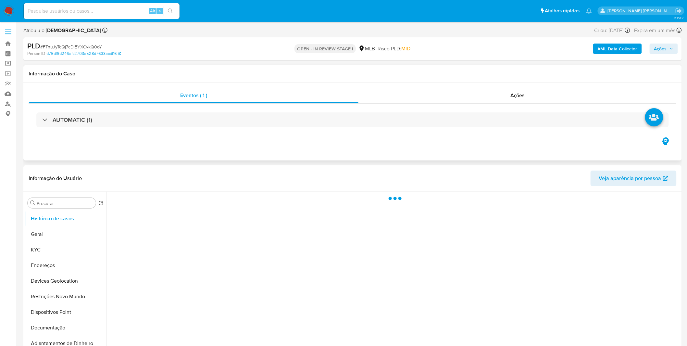
select select "10"
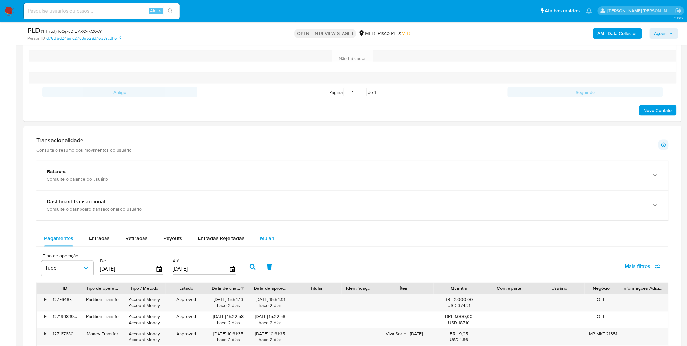
click at [260, 233] on div "Balance Consulte o balance do usuário Dashboard transaccional Consulte o dashbo…" at bounding box center [352, 322] width 633 height 323
click at [260, 235] on span "Mulan" at bounding box center [267, 238] width 14 height 7
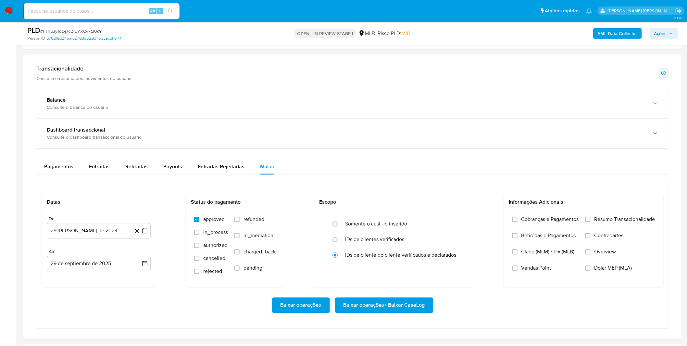
scroll to position [433, 0]
click at [579, 220] on span "Cobranças e Pagamentos" at bounding box center [550, 219] width 57 height 6
click at [518, 220] on input "Cobranças e Pagamentos" at bounding box center [515, 219] width 5 height 5
click at [564, 238] on span "Retiradas e Pagamentos" at bounding box center [549, 235] width 55 height 6
click at [518, 238] on input "Retiradas e Pagamentos" at bounding box center [515, 235] width 5 height 5
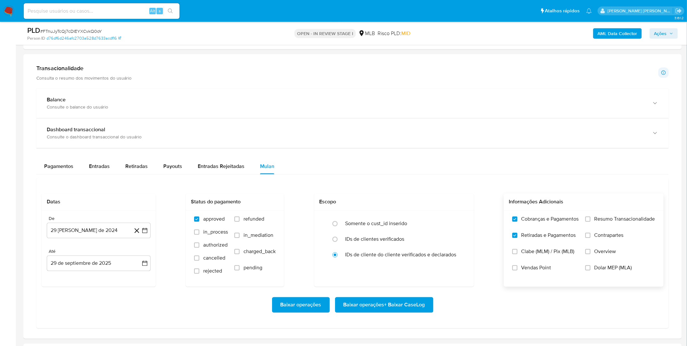
click at [615, 226] on label "Resumo Transacionalidade" at bounding box center [621, 224] width 70 height 16
click at [609, 239] on label "Contrapartes" at bounding box center [621, 240] width 70 height 16
click at [591, 238] on input "Contrapartes" at bounding box center [588, 235] width 5 height 5
click at [607, 227] on label "Resumo Transacionalidade" at bounding box center [621, 224] width 70 height 16
click at [591, 222] on input "Resumo Transacionalidade" at bounding box center [588, 219] width 5 height 5
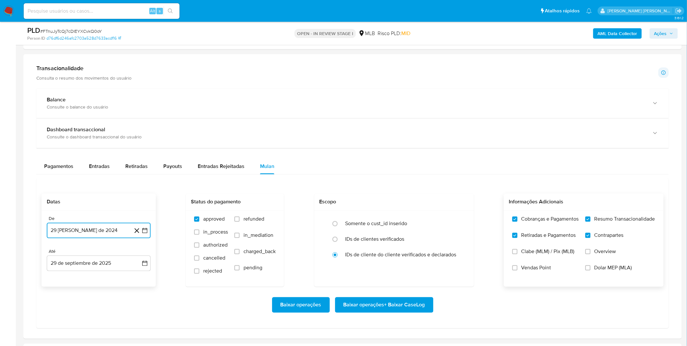
click at [79, 229] on button "29 [PERSON_NAME] de 2024" at bounding box center [99, 231] width 104 height 16
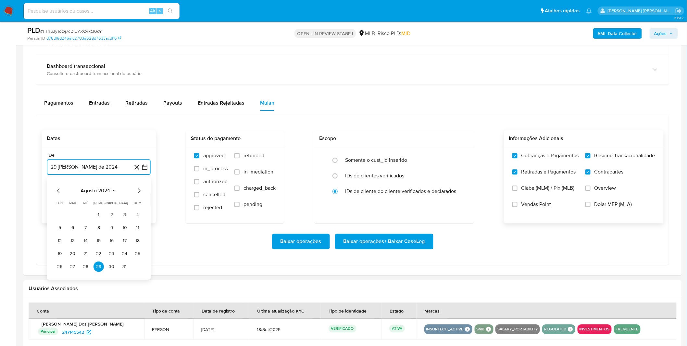
scroll to position [505, 0]
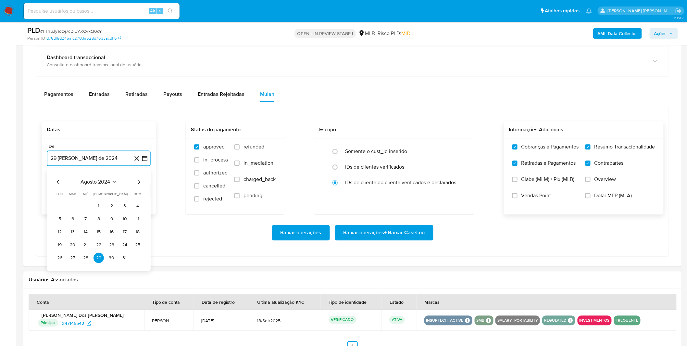
click at [101, 184] on span "agosto 2024" at bounding box center [96, 182] width 30 height 6
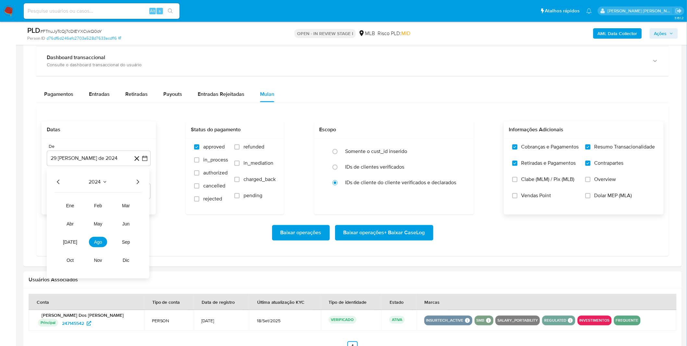
click at [138, 186] on icon "Año siguiente" at bounding box center [138, 182] width 8 height 8
click at [94, 245] on button "ago" at bounding box center [98, 242] width 18 height 10
click at [105, 207] on tr "1 2 3" at bounding box center [99, 206] width 88 height 10
click at [114, 205] on button "1" at bounding box center [112, 206] width 10 height 10
click at [92, 222] on div "Baixar operações Baixar operações + Baixar CaseLog" at bounding box center [353, 233] width 622 height 36
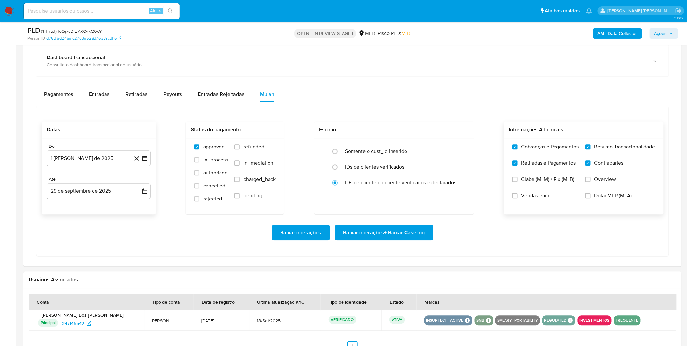
click at [399, 239] on span "Baixar operações + Baixar CaseLog" at bounding box center [385, 233] width 82 height 14
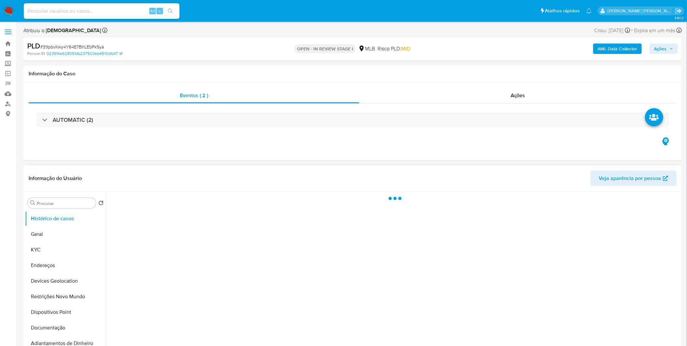
select select "10"
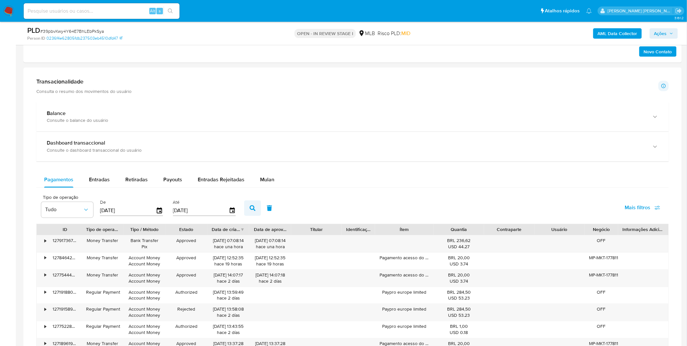
scroll to position [397, 0]
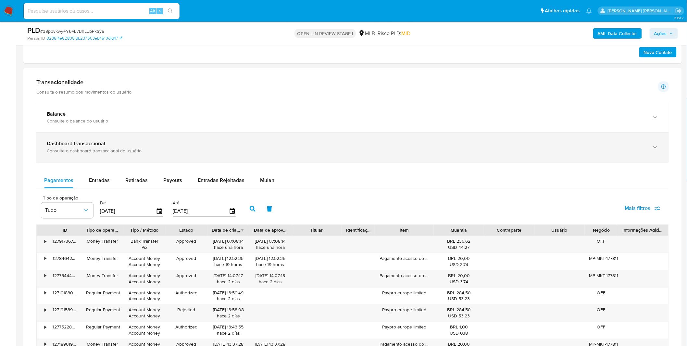
click at [149, 151] on div "Consulte o dashboard transaccional do usuário" at bounding box center [346, 151] width 599 height 6
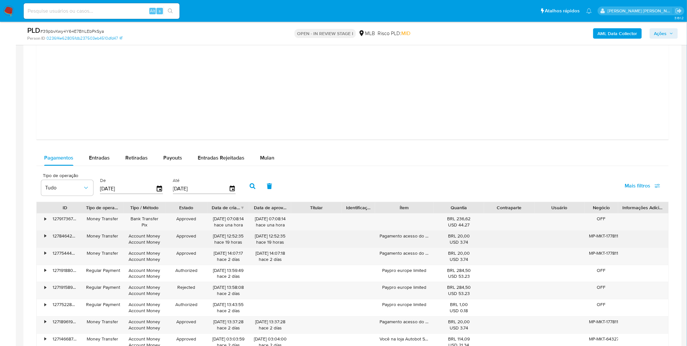
scroll to position [758, 0]
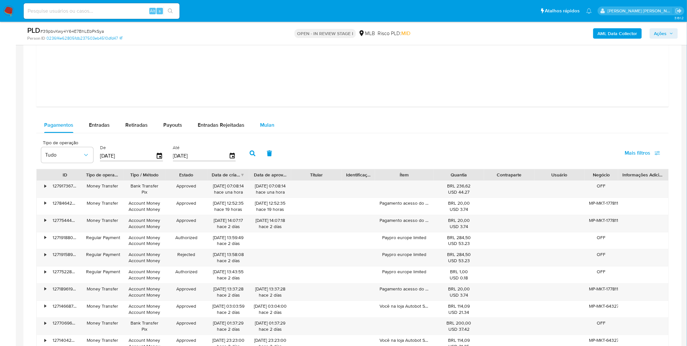
click at [270, 129] on div "Mulan" at bounding box center [267, 125] width 14 height 16
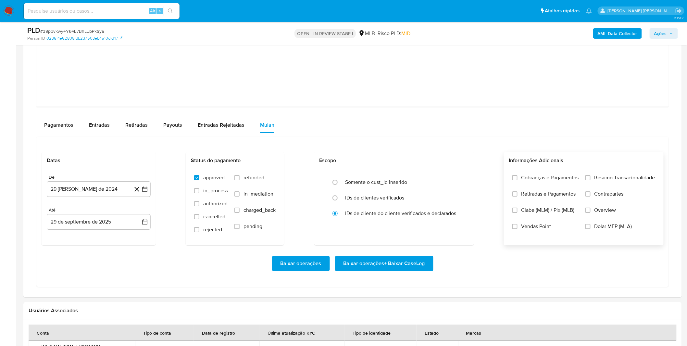
click at [553, 188] on label "Cobranças e Pagamentos" at bounding box center [546, 182] width 67 height 16
click at [518, 180] on input "Cobranças e Pagamentos" at bounding box center [515, 177] width 5 height 5
click at [548, 197] on span "Retiradas e Pagamentos" at bounding box center [549, 194] width 55 height 6
click at [518, 196] on input "Retiradas e Pagamentos" at bounding box center [515, 193] width 5 height 5
click at [590, 186] on label "Resumo Transacionalidade" at bounding box center [621, 182] width 70 height 16
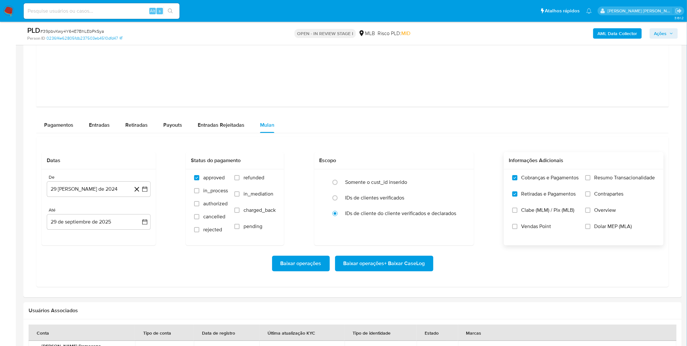
click at [590, 180] on input "Resumo Transacionalidade" at bounding box center [588, 177] width 5 height 5
click at [593, 193] on label "Contrapartes" at bounding box center [621, 199] width 70 height 16
click at [591, 193] on input "Contrapartes" at bounding box center [588, 193] width 5 height 5
click at [100, 189] on button "29 [PERSON_NAME] de 2024" at bounding box center [99, 189] width 104 height 16
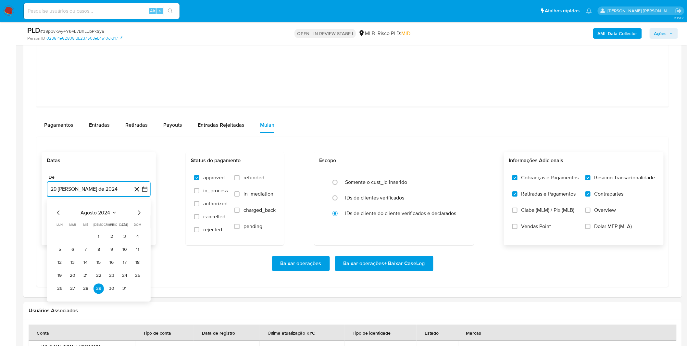
click at [102, 215] on span "agosto 2024" at bounding box center [96, 212] width 30 height 6
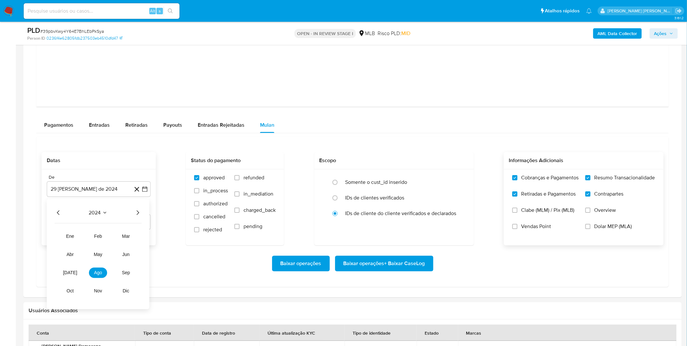
click at [139, 218] on div "2024 2024 ene feb mar abr may jun jul ago sep oct nov dic" at bounding box center [98, 254] width 103 height 110
click at [135, 215] on icon "Año siguiente" at bounding box center [138, 213] width 8 height 8
click at [99, 271] on span "ago" at bounding box center [98, 272] width 8 height 5
click at [105, 239] on tr "1 2 3" at bounding box center [99, 237] width 88 height 10
click at [107, 240] on td "1" at bounding box center [112, 237] width 10 height 10
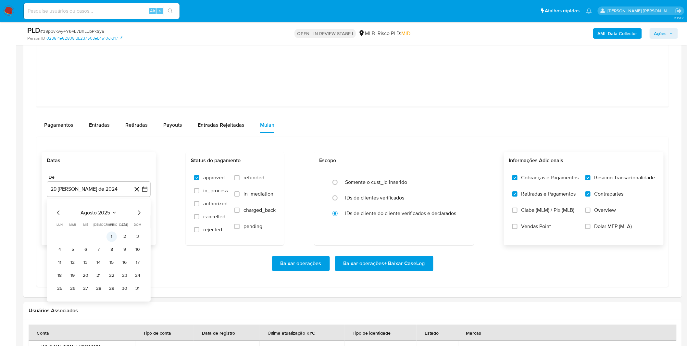
click at [107, 240] on td "1" at bounding box center [112, 237] width 10 height 10
drag, startPoint x: 109, startPoint y: 236, endPoint x: 120, endPoint y: 238, distance: 10.2
click at [110, 236] on button "1" at bounding box center [112, 237] width 10 height 10
click at [519, 227] on label "Vendas Point" at bounding box center [546, 231] width 67 height 16
click at [518, 227] on input "Vendas Point" at bounding box center [515, 226] width 5 height 5
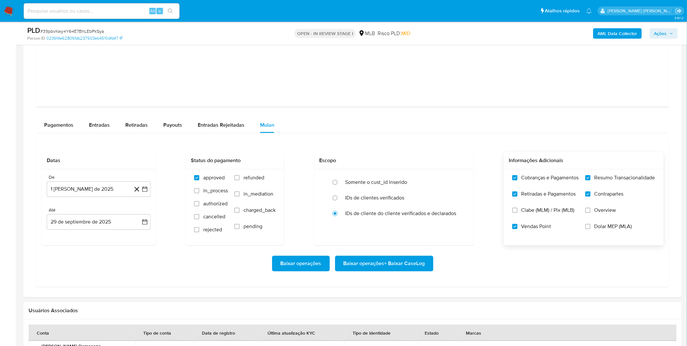
click at [494, 267] on div "Baixar operações Baixar operações + Baixar CaseLog" at bounding box center [353, 264] width 622 height 16
click at [389, 265] on span "Baixar operações + Baixar CaseLog" at bounding box center [385, 263] width 82 height 14
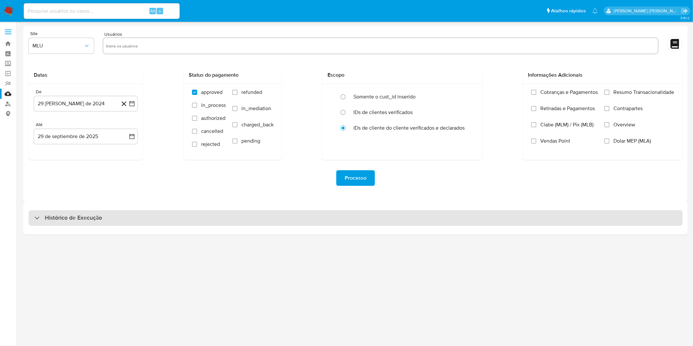
click at [88, 219] on h3 "Histórico de Execução" at bounding box center [73, 218] width 57 height 8
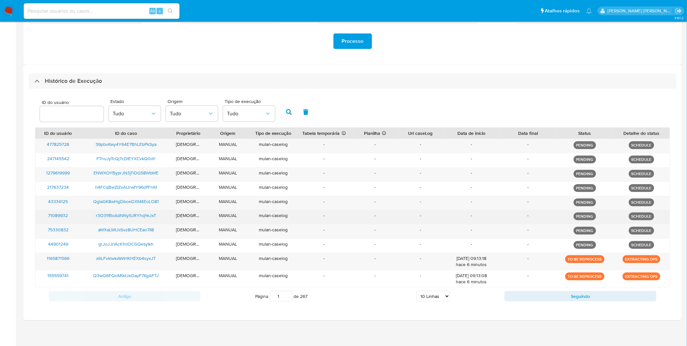
scroll to position [137, 0]
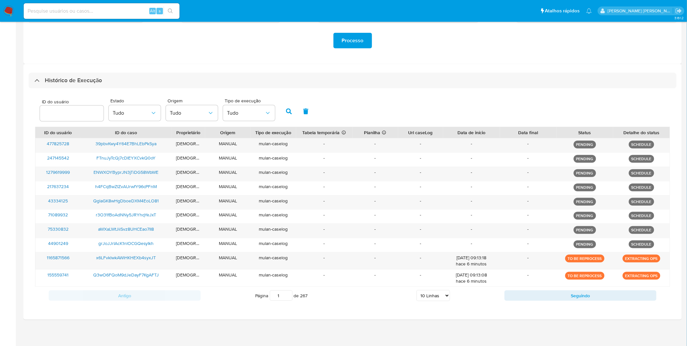
click at [441, 299] on select "5 Linhas 10 Linhas 20 Linhas 25 Linhas 50 Linhas 100 Linhas" at bounding box center [433, 295] width 33 height 11
select select "20"
click at [417, 290] on select "5 Linhas 10 Linhas 20 Linhas 25 Linhas 50 Linhas 100 Linhas" at bounding box center [433, 295] width 33 height 11
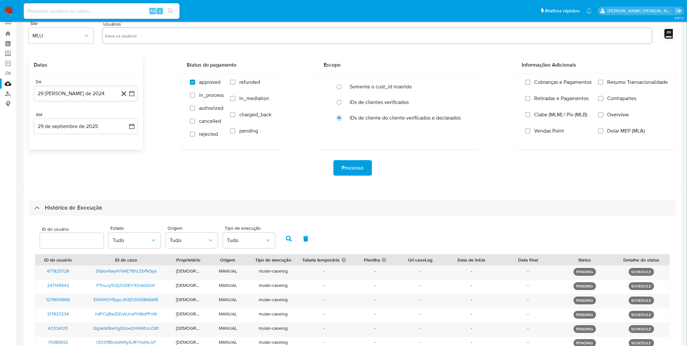
scroll to position [0, 0]
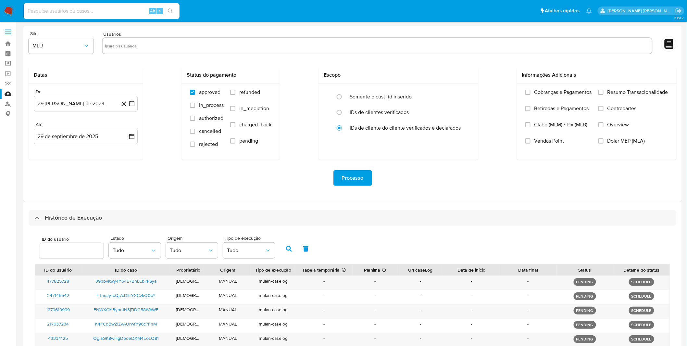
click at [4, 5] on nav "Pausado Ver notificaciones Alt s Atalhos rápidos Presiona las siguientes teclas…" at bounding box center [343, 11] width 687 height 22
click at [5, 8] on img at bounding box center [8, 11] width 11 height 11
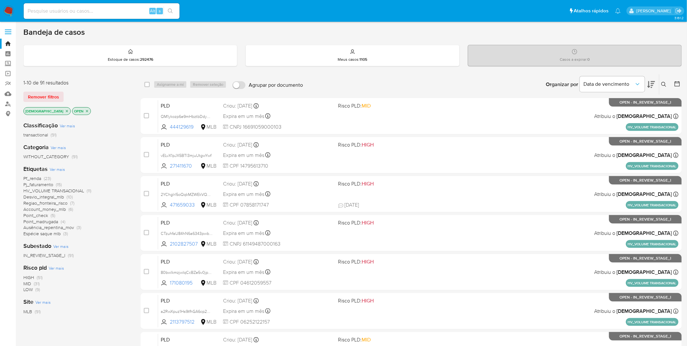
click at [62, 168] on span "Ver mais" at bounding box center [57, 169] width 15 height 6
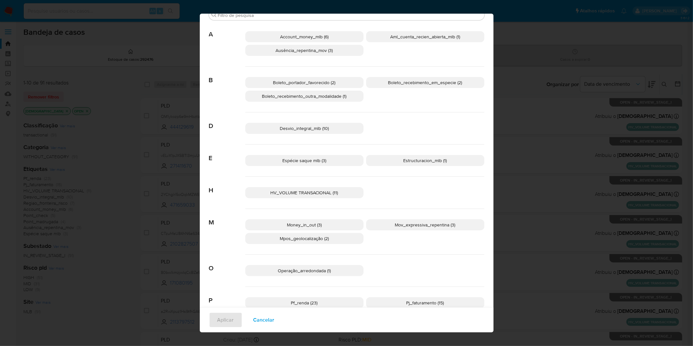
scroll to position [98, 0]
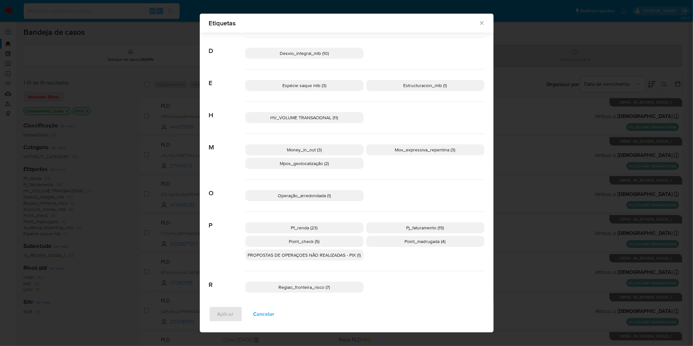
click at [307, 148] on span "Money_in_out (3)" at bounding box center [304, 149] width 35 height 6
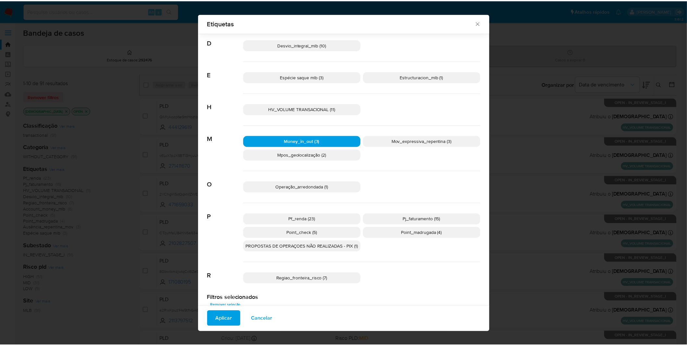
scroll to position [121, 0]
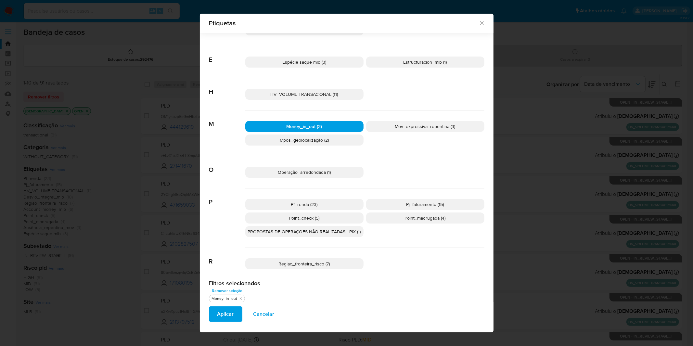
click at [224, 319] on span "Aplicar" at bounding box center [225, 314] width 17 height 14
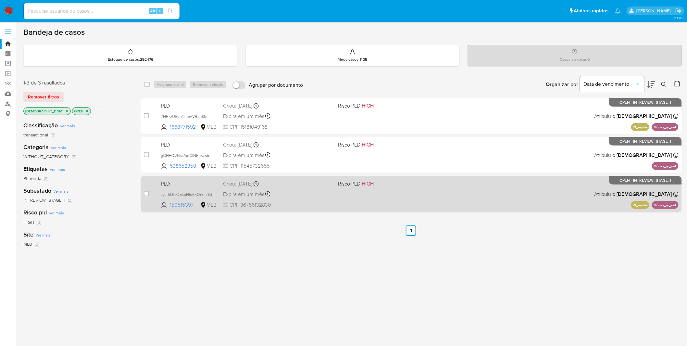
click at [316, 198] on div "PLD syJthL99D5kpHlo6KOr5k78d 150515397 MLB Risco PLD: HIGH Criou: 12/09/2025 Cr…" at bounding box center [418, 194] width 521 height 33
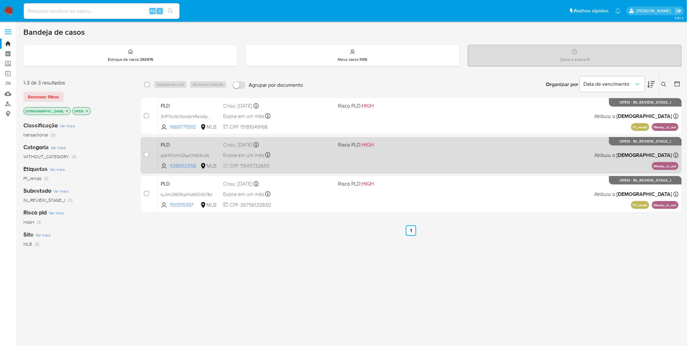
click at [310, 161] on div "PLD gGHFOVhkZAjeCfNEi9U55t24 538652358 MLB Risco PLD: HIGH Criou: 12/09/2025 Cr…" at bounding box center [418, 155] width 521 height 33
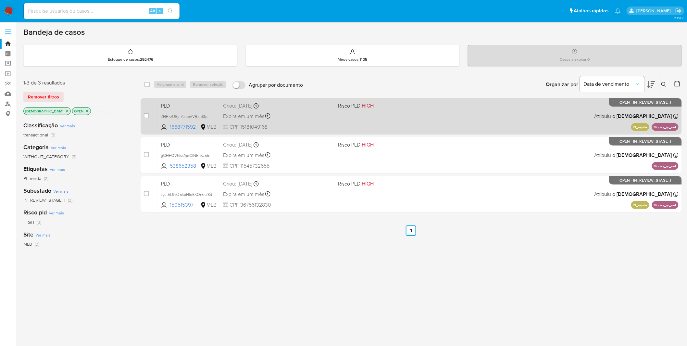
click at [282, 122] on div "PLD ZHF7zU6yTAzobVVRald3pS2Y 1668771592 MLB Risco PLD: HIGH Criou: 12/09/2025 C…" at bounding box center [418, 116] width 521 height 33
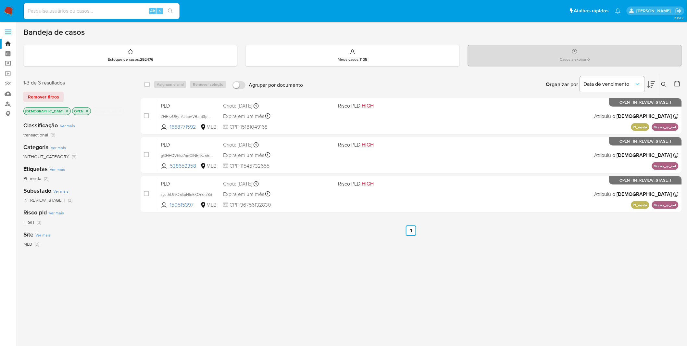
click at [2, 7] on nav "Pausado Ver notificaciones Alt s Atalhos rápidos Presiona las siguientes teclas…" at bounding box center [343, 11] width 687 height 22
click at [6, 7] on img at bounding box center [8, 11] width 11 height 11
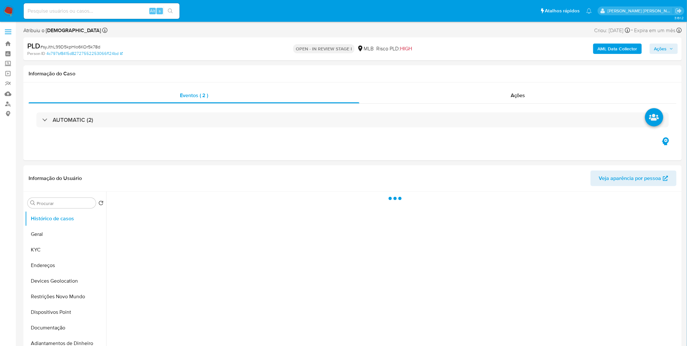
select select "10"
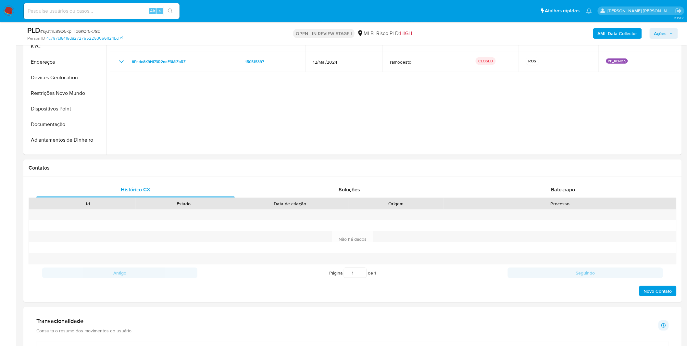
scroll to position [325, 0]
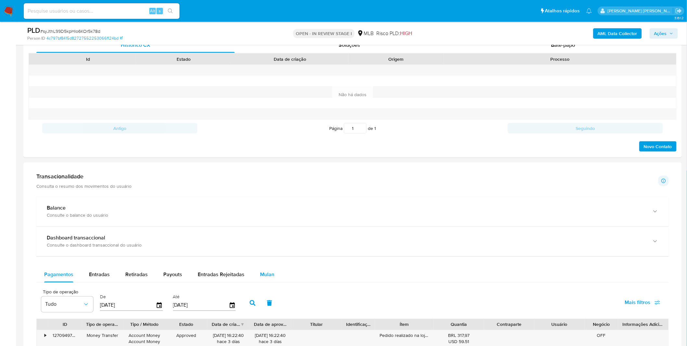
click at [273, 269] on button "Mulan" at bounding box center [267, 275] width 30 height 16
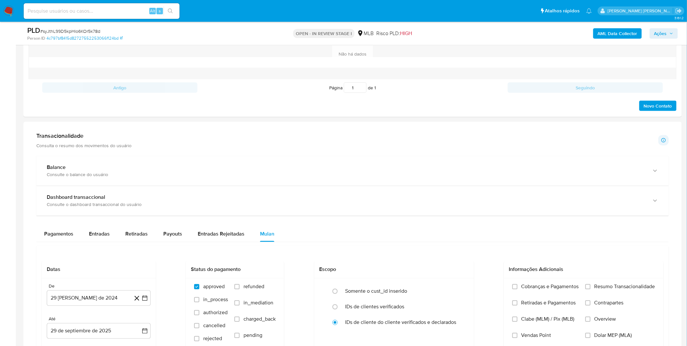
scroll to position [433, 0]
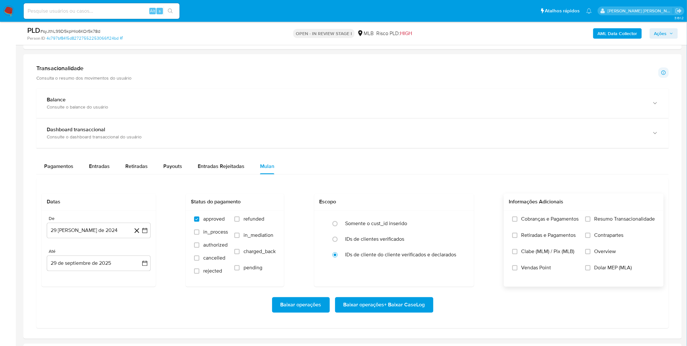
click at [550, 226] on label "Cobranças e Pagamentos" at bounding box center [546, 224] width 67 height 16
click at [518, 222] on input "Cobranças e Pagamentos" at bounding box center [515, 219] width 5 height 5
click at [543, 236] on span "Retiradas e Pagamentos" at bounding box center [549, 235] width 55 height 6
click at [518, 236] on input "Retiradas e Pagamentos" at bounding box center [515, 235] width 5 height 5
click at [617, 227] on label "Resumo Transacionalidade" at bounding box center [621, 224] width 70 height 16
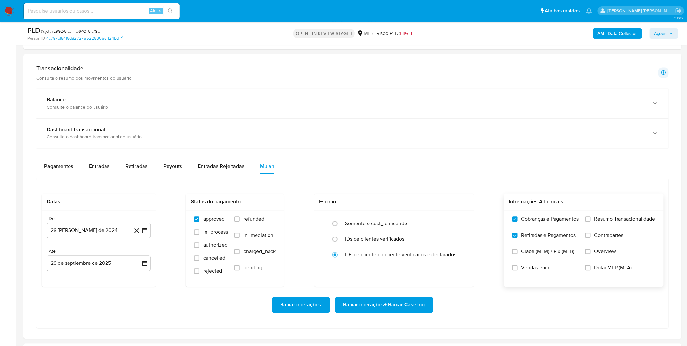
click at [591, 222] on input "Resumo Transacionalidade" at bounding box center [588, 219] width 5 height 5
click at [613, 236] on span "Contrapartes" at bounding box center [609, 235] width 29 height 6
click at [591, 236] on input "Contrapartes" at bounding box center [588, 235] width 5 height 5
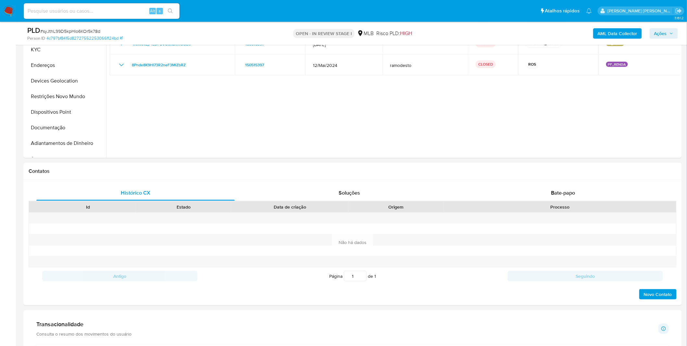
scroll to position [0, 0]
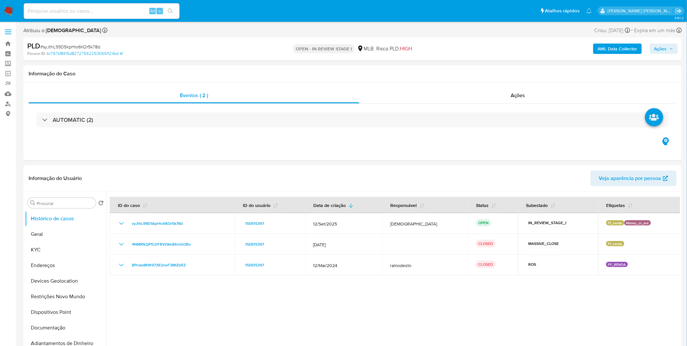
click at [66, 44] on span "# syJthL99D5kpHlo6KOr5k78d" at bounding box center [70, 47] width 60 height 6
copy span "syJthL99D5kpHlo6KOr5k78d"
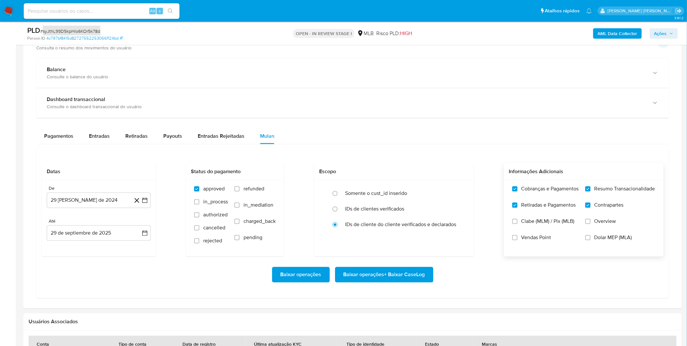
scroll to position [469, 0]
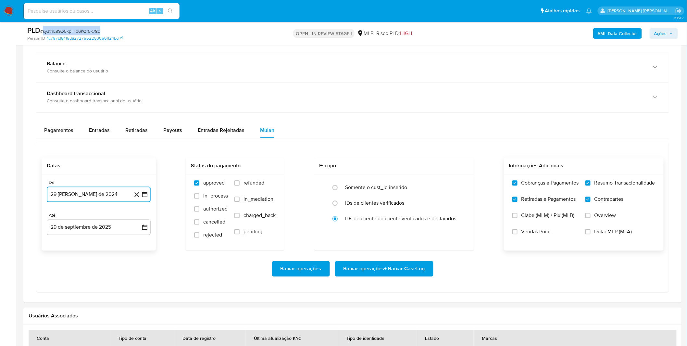
click at [120, 199] on button "29 de agosto de 2024" at bounding box center [99, 195] width 104 height 16
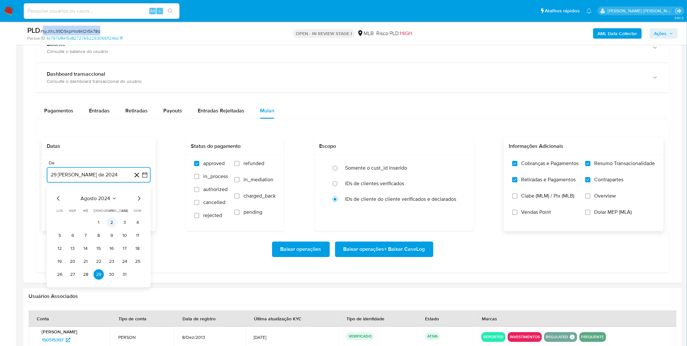
scroll to position [505, 0]
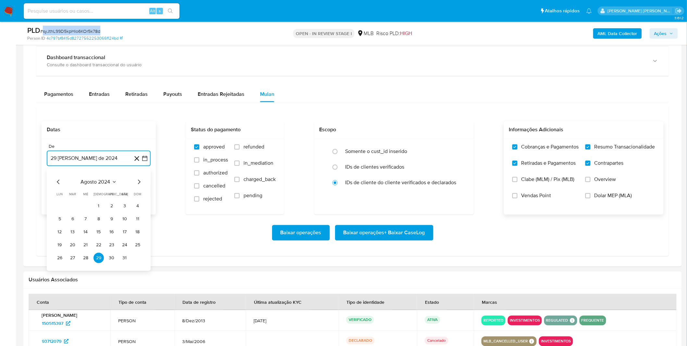
click at [102, 184] on span "agosto 2024" at bounding box center [96, 182] width 30 height 6
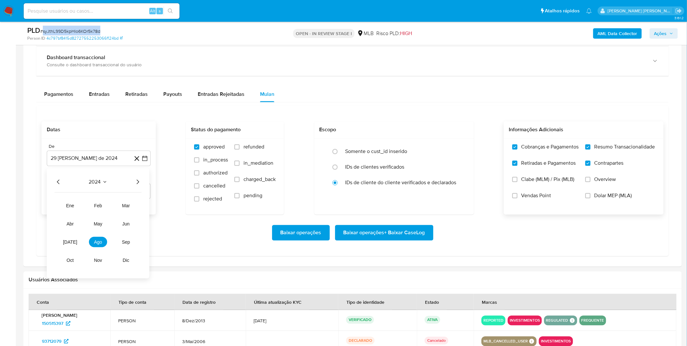
click at [136, 181] on icon "Año siguiente" at bounding box center [138, 182] width 8 height 8
click at [102, 239] on button "ago" at bounding box center [98, 242] width 18 height 10
click at [110, 209] on button "1" at bounding box center [112, 206] width 10 height 10
click at [99, 229] on div "Baixar operações Baixar operações + Baixar CaseLog" at bounding box center [353, 233] width 622 height 16
click at [405, 235] on span "Baixar operações + Baixar CaseLog" at bounding box center [385, 233] width 82 height 14
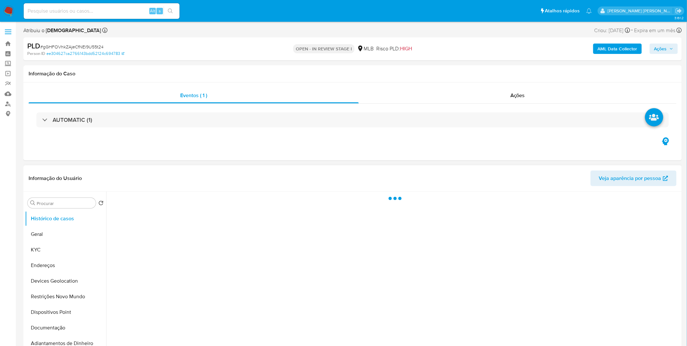
select select "10"
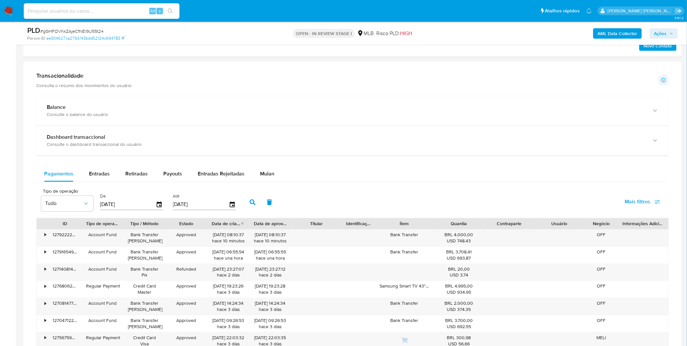
scroll to position [433, 0]
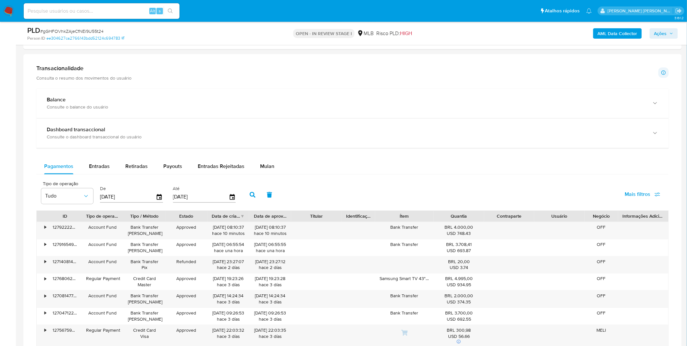
click at [264, 156] on div "Balance Consulte o balance do usuário Dashboard transaccional Consulte o dashbo…" at bounding box center [352, 253] width 633 height 329
click at [269, 163] on div "Mulan" at bounding box center [267, 167] width 14 height 16
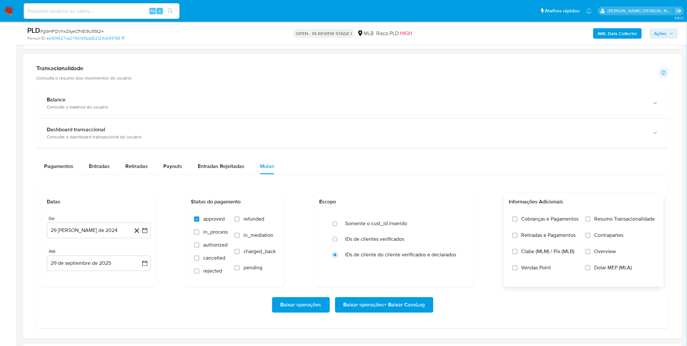
click at [564, 233] on span "Retiradas e Pagamentos" at bounding box center [549, 235] width 55 height 6
click at [518, 233] on input "Retiradas e Pagamentos" at bounding box center [515, 235] width 5 height 5
click at [554, 238] on span "Retiradas e Pagamentos" at bounding box center [549, 235] width 55 height 6
click at [557, 225] on label "Cobranças e Pagamentos" at bounding box center [546, 224] width 67 height 16
click at [518, 222] on input "Cobranças e Pagamentos" at bounding box center [515, 219] width 5 height 5
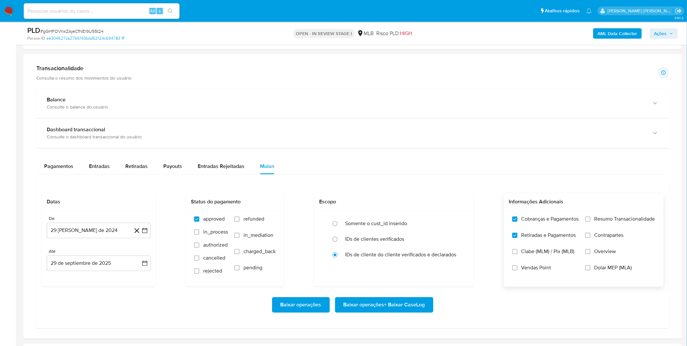
click at [588, 225] on label "Resumo Transacionalidade" at bounding box center [621, 224] width 70 height 16
click at [588, 222] on input "Resumo Transacionalidade" at bounding box center [588, 219] width 5 height 5
click at [589, 232] on label "Resumo Transacionalidade" at bounding box center [621, 224] width 70 height 16
click at [589, 222] on input "Resumo Transacionalidade" at bounding box center [588, 219] width 5 height 5
click at [594, 238] on label "Contrapartes" at bounding box center [621, 240] width 70 height 16
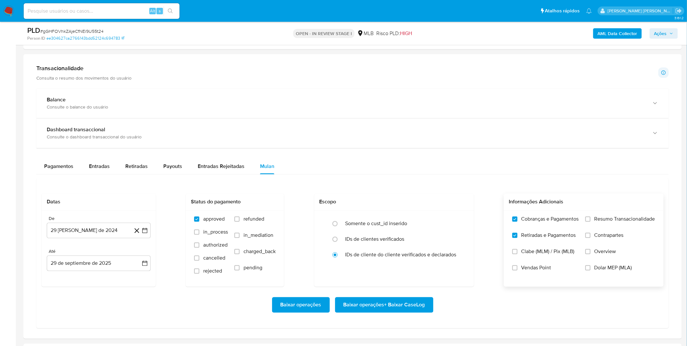
click at [591, 238] on input "Contrapartes" at bounding box center [588, 235] width 5 height 5
click at [597, 228] on label "Resumo Transacionalidade" at bounding box center [621, 224] width 70 height 16
click at [591, 222] on input "Resumo Transacionalidade" at bounding box center [588, 219] width 5 height 5
click at [100, 231] on button "29 de agosto de 2024" at bounding box center [99, 231] width 104 height 16
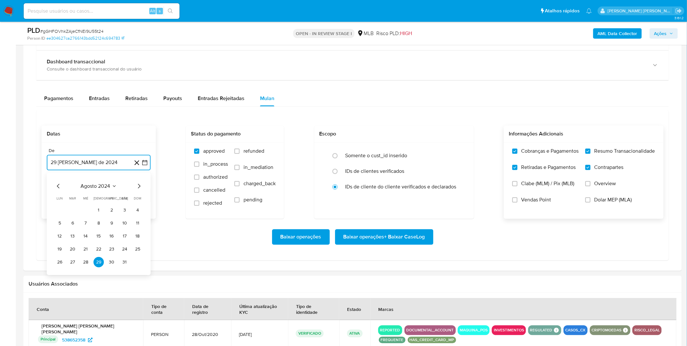
scroll to position [505, 0]
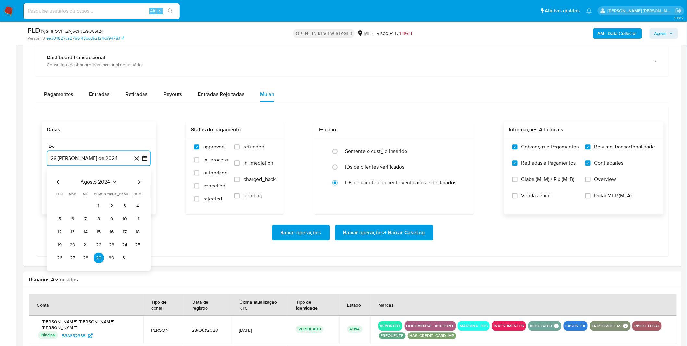
click at [101, 183] on span "agosto 2024" at bounding box center [96, 182] width 30 height 6
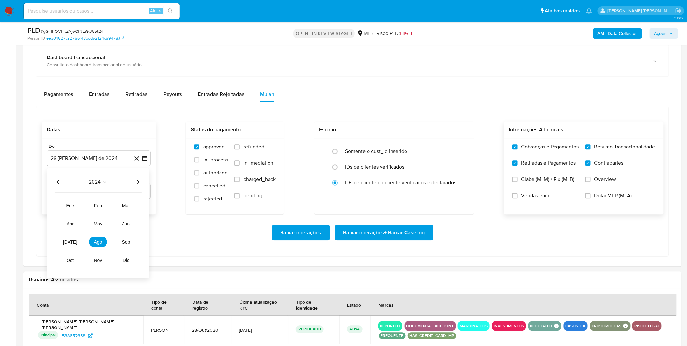
click at [137, 182] on icon "Año siguiente" at bounding box center [138, 182] width 8 height 8
click at [103, 241] on button "ago" at bounding box center [98, 242] width 18 height 10
click at [110, 210] on button "1" at bounding box center [112, 206] width 10 height 10
click at [107, 230] on div "Baixar operações Baixar operações + Baixar CaseLog" at bounding box center [353, 233] width 622 height 16
click at [404, 239] on span "Baixar operações + Baixar CaseLog" at bounding box center [385, 233] width 82 height 14
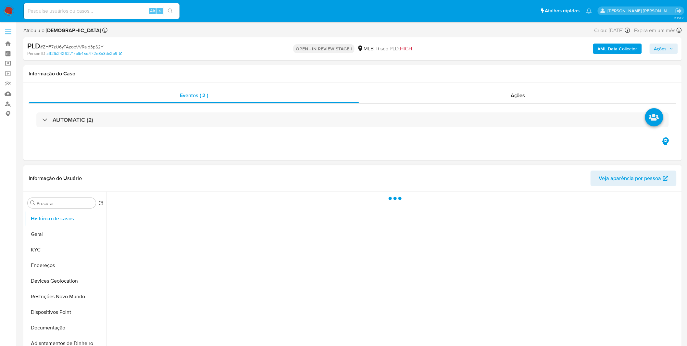
select select "10"
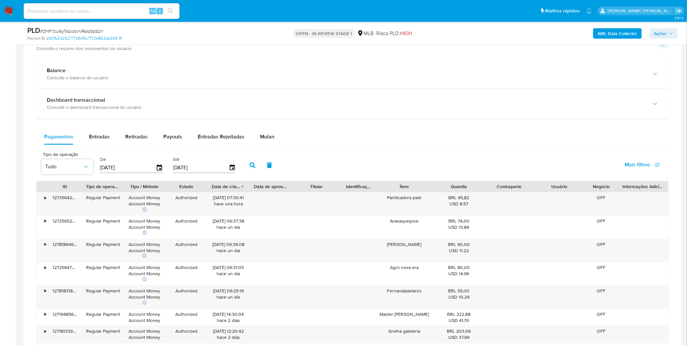
scroll to position [433, 0]
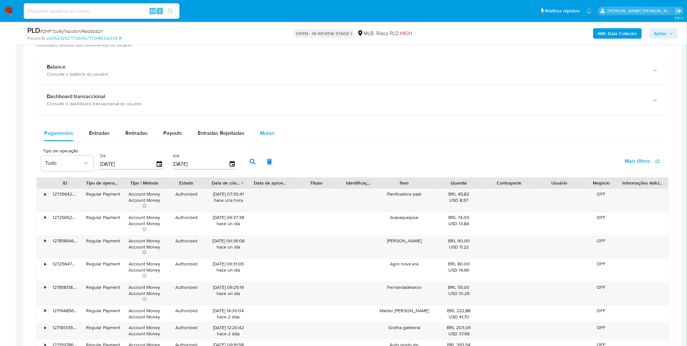
click at [267, 140] on div "Mulan" at bounding box center [267, 134] width 14 height 16
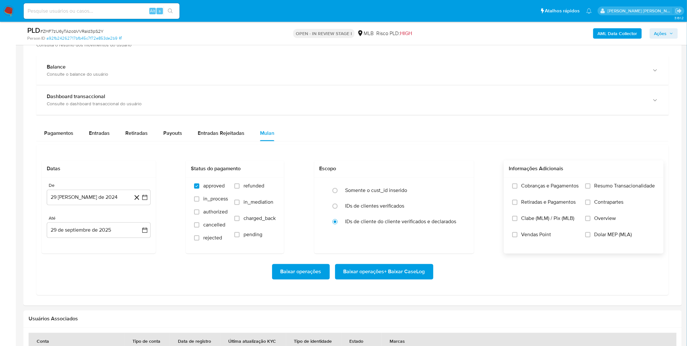
click at [531, 187] on span "Cobranças e Pagamentos" at bounding box center [550, 186] width 57 height 6
click at [518, 187] on input "Cobranças e Pagamentos" at bounding box center [515, 186] width 5 height 5
click at [528, 202] on span "Retiradas e Pagamentos" at bounding box center [549, 202] width 55 height 6
click at [518, 202] on input "Retiradas e Pagamentos" at bounding box center [515, 202] width 5 height 5
click at [620, 194] on label "Resumo Transacionalidade" at bounding box center [621, 191] width 70 height 16
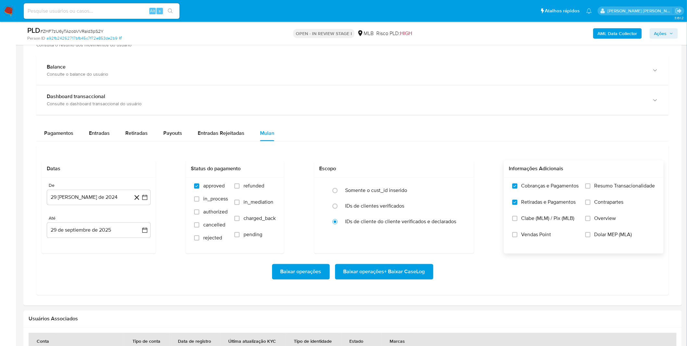
click at [591, 189] on input "Resumo Transacionalidade" at bounding box center [588, 186] width 5 height 5
click at [618, 207] on label "Contrapartes" at bounding box center [621, 207] width 70 height 16
click at [591, 205] on input "Contrapartes" at bounding box center [588, 202] width 5 height 5
click at [85, 196] on button "29 de agosto de 2024" at bounding box center [99, 198] width 104 height 16
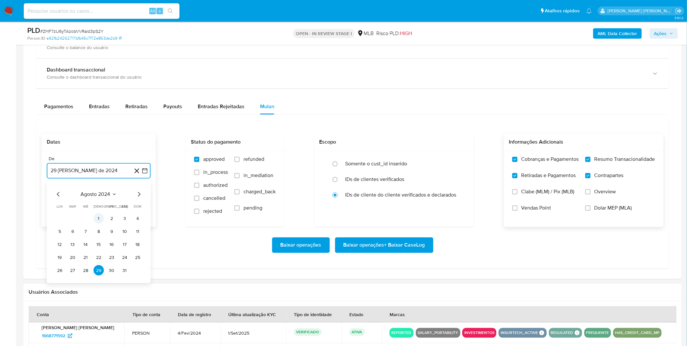
scroll to position [505, 0]
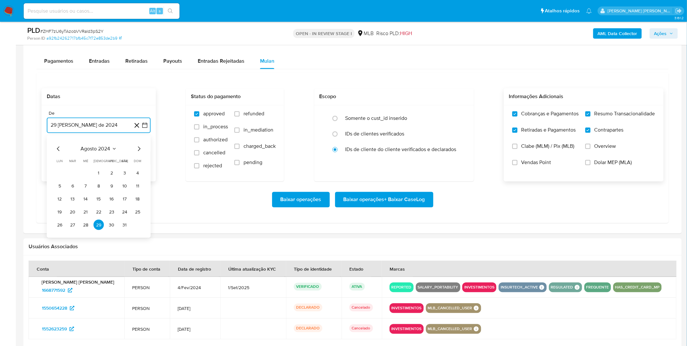
click at [97, 147] on span "agosto 2024" at bounding box center [96, 149] width 30 height 6
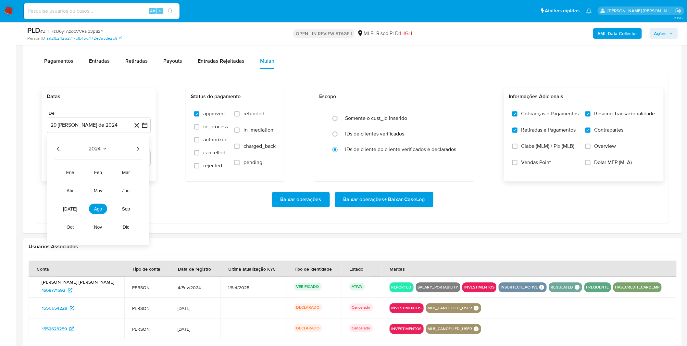
click at [135, 153] on icon "Año siguiente" at bounding box center [138, 149] width 8 height 8
click at [98, 212] on span "ago" at bounding box center [98, 209] width 8 height 5
click at [110, 177] on button "1" at bounding box center [112, 173] width 10 height 10
drag, startPoint x: 120, startPoint y: 192, endPoint x: 127, endPoint y: 191, distance: 6.9
click at [120, 192] on div "Baixar operações Baixar operações + Baixar CaseLog" at bounding box center [353, 200] width 622 height 36
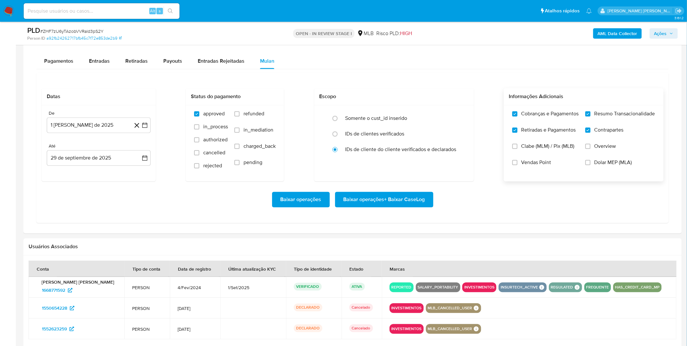
click at [383, 200] on span "Baixar operações + Baixar CaseLog" at bounding box center [385, 200] width 82 height 14
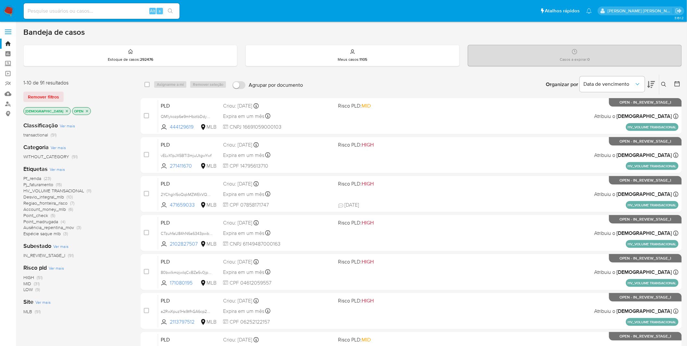
click at [119, 17] on div "Alt s" at bounding box center [102, 11] width 156 height 16
click at [120, 14] on input at bounding box center [102, 11] width 156 height 8
paste input "45aKpWFLXI90mWNyy8os0zVR"
type input "45aKpWFLXI90mWNyy8os0zVR"
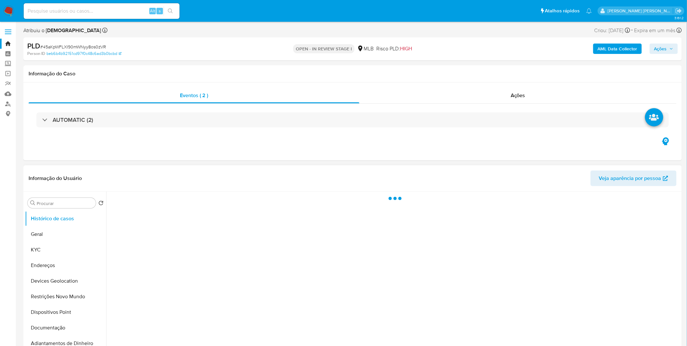
select select "10"
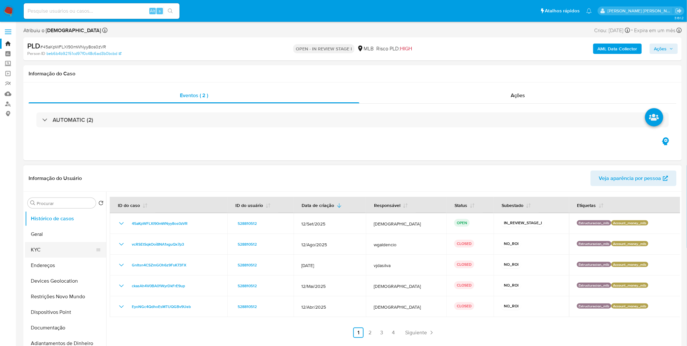
click at [33, 248] on button "KYC" at bounding box center [63, 250] width 76 height 16
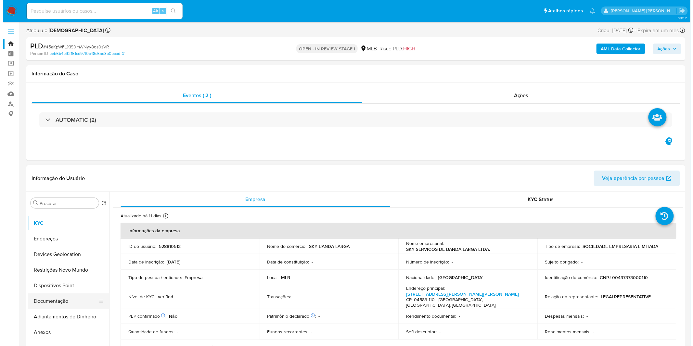
scroll to position [72, 0]
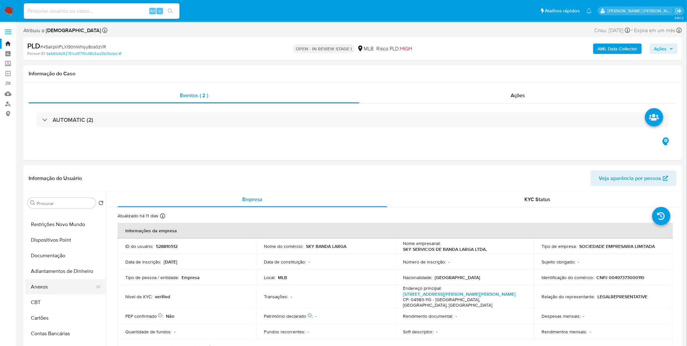
click at [57, 291] on button "Anexos" at bounding box center [63, 287] width 76 height 16
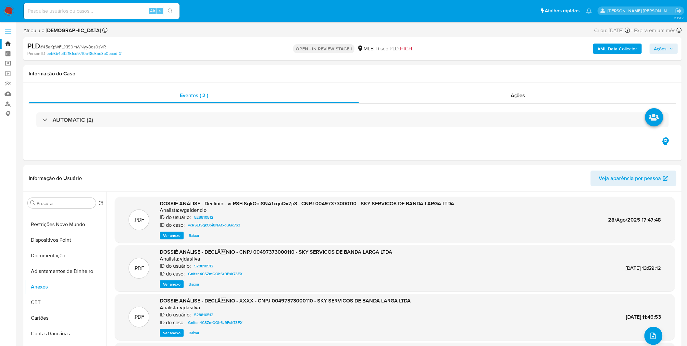
click at [604, 47] on b "AML Data Collector" at bounding box center [618, 49] width 40 height 10
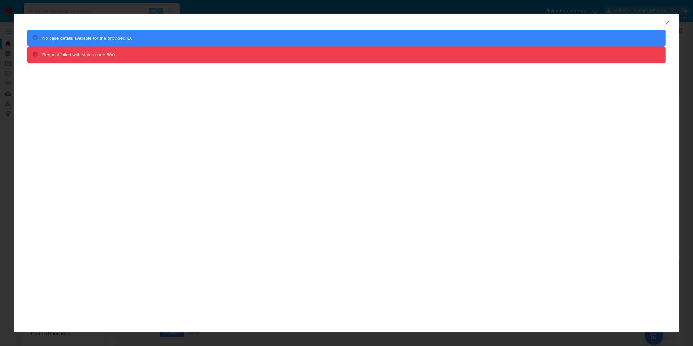
click at [665, 23] on icon "Fechar a janela" at bounding box center [667, 22] width 6 height 6
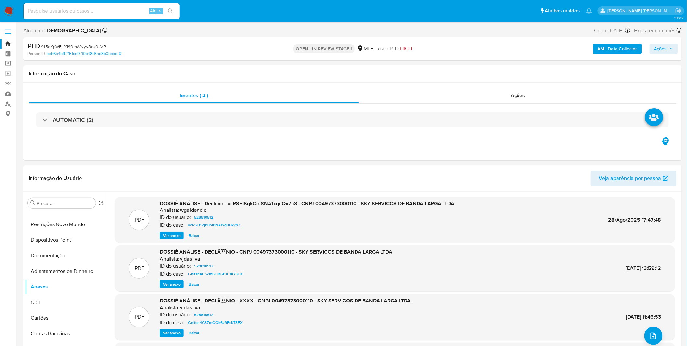
click at [602, 50] on b "AML Data Collector" at bounding box center [618, 49] width 40 height 10
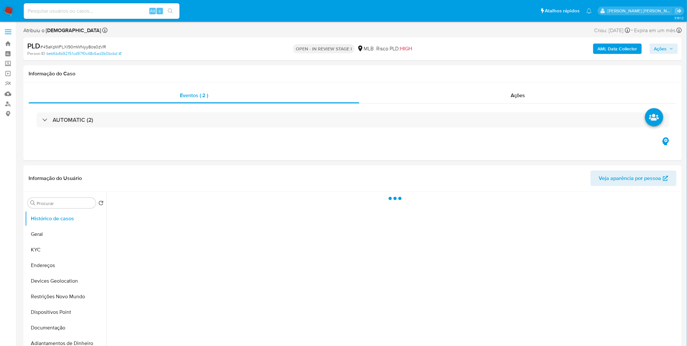
select select "10"
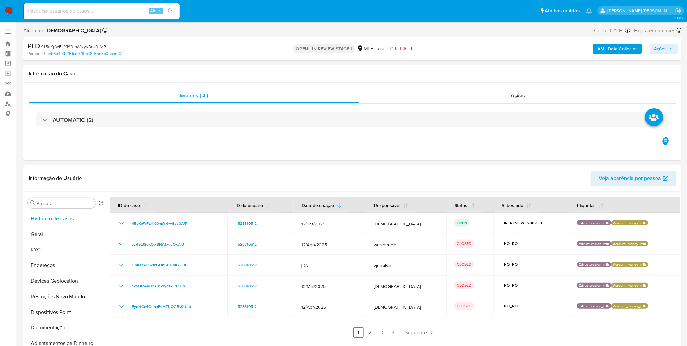
click at [611, 55] on div "AML Data Collector Ações" at bounding box center [570, 48] width 215 height 15
click at [608, 52] on b "AML Data Collector" at bounding box center [618, 49] width 40 height 10
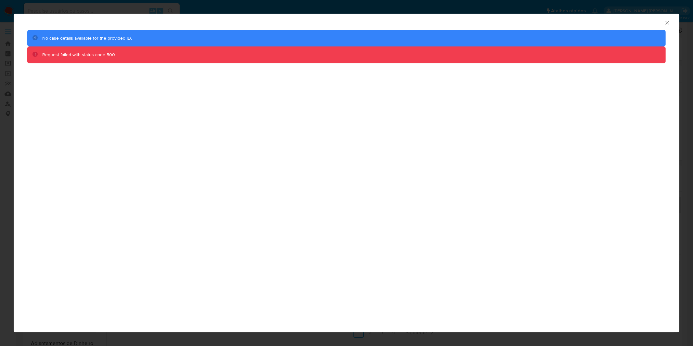
click at [669, 22] on icon "Fechar a janela" at bounding box center [667, 22] width 6 height 6
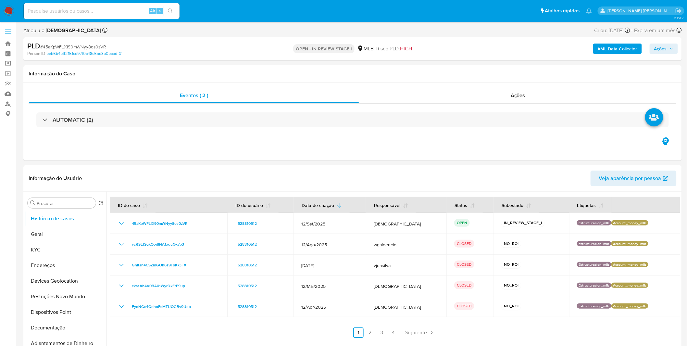
click at [618, 50] on b "AML Data Collector" at bounding box center [618, 49] width 40 height 10
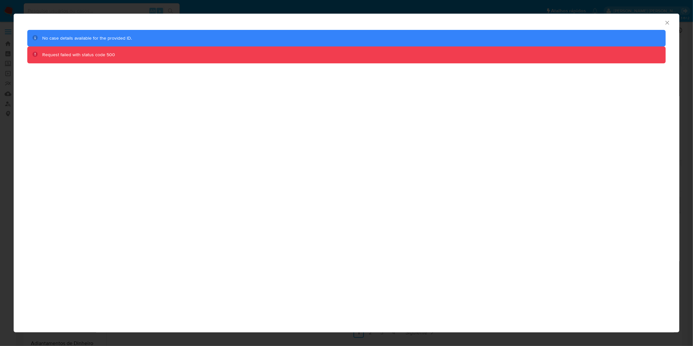
click at [665, 24] on icon "Fechar a janela" at bounding box center [667, 22] width 6 height 6
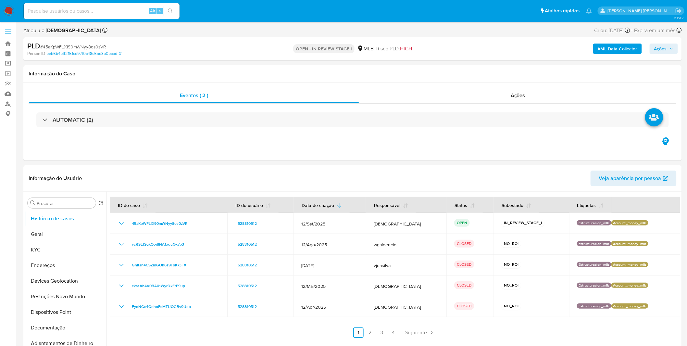
click at [661, 48] on span "Ações" at bounding box center [660, 49] width 13 height 10
click at [326, 143] on div "Eventos ( 2 ) Ações AUTOMATIC (2)" at bounding box center [352, 121] width 659 height 78
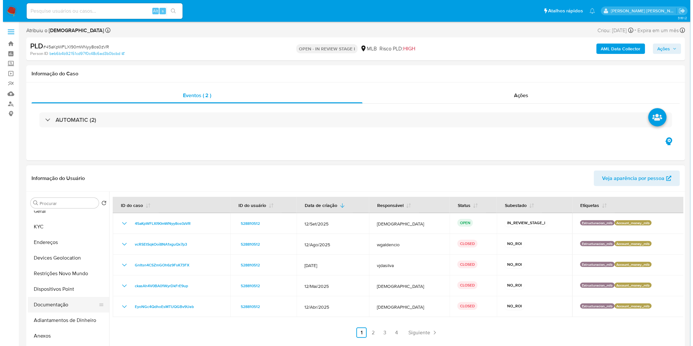
scroll to position [108, 0]
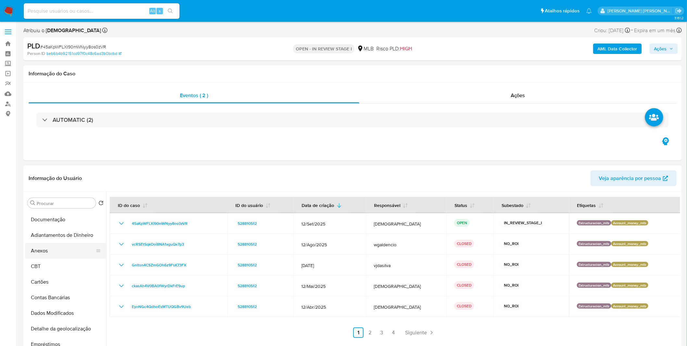
click at [49, 249] on button "Anexos" at bounding box center [63, 251] width 76 height 16
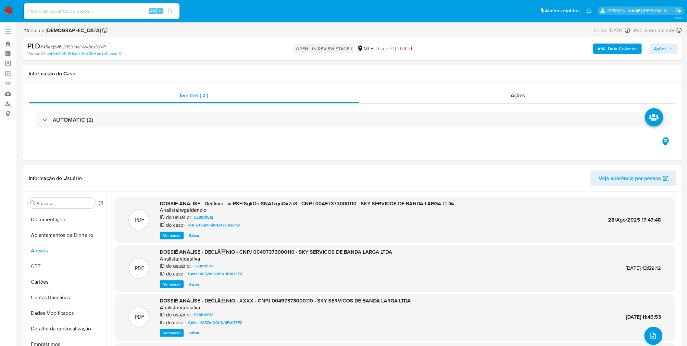
click at [645, 333] on button "upload-file" at bounding box center [654, 336] width 18 height 18
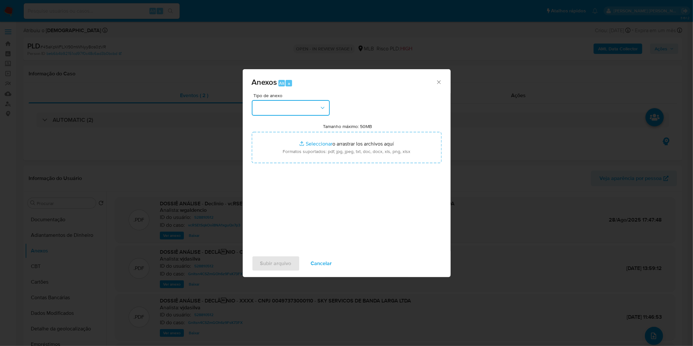
click at [309, 108] on button "button" at bounding box center [291, 108] width 78 height 16
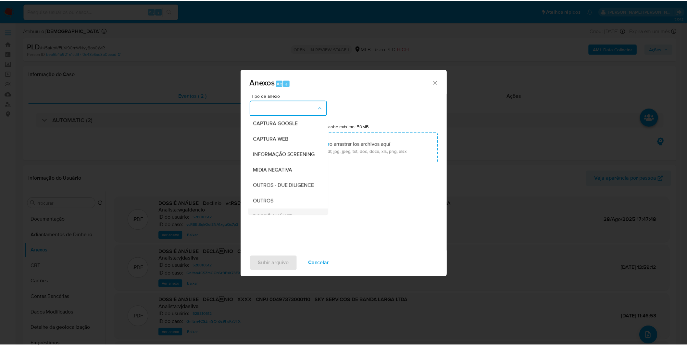
scroll to position [100, 0]
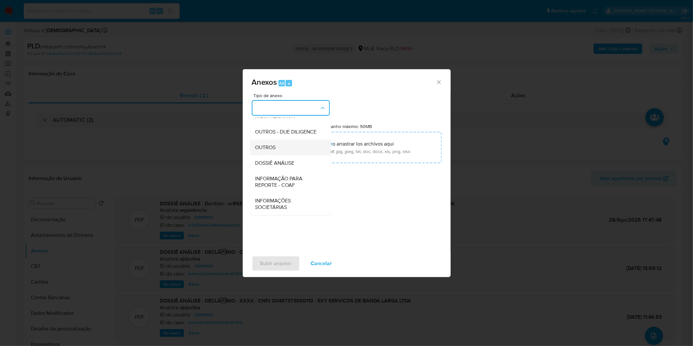
click at [284, 148] on div "OUTROS" at bounding box center [288, 148] width 66 height 16
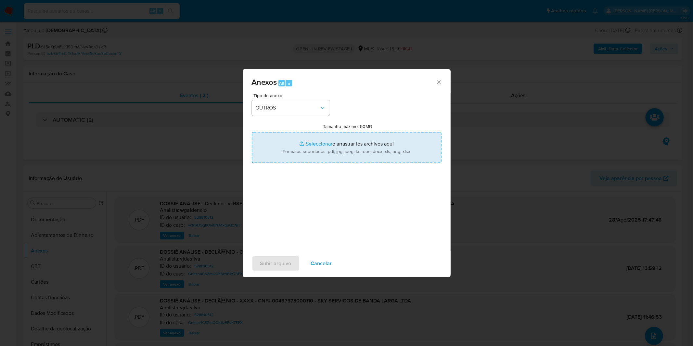
click at [298, 146] on input "Tamanho máximo: 50MB Seleccionar archivos" at bounding box center [347, 147] width 190 height 31
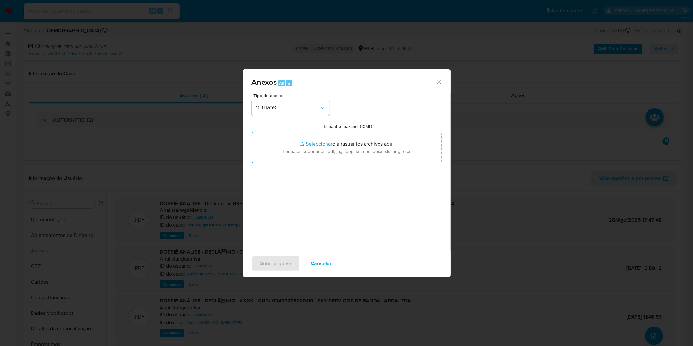
type input "C:\fakepath\Captura de tela 2025-09-29 092504.png"
click at [278, 264] on span "Subir arquivo" at bounding box center [275, 263] width 31 height 14
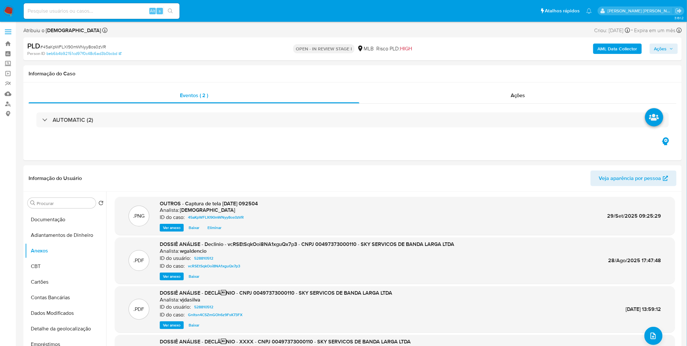
click at [658, 48] on span "Ações" at bounding box center [660, 49] width 13 height 10
click at [434, 73] on div "Enviar comentário Alt c" at bounding box center [409, 69] width 58 height 17
click at [645, 152] on button "Enviar" at bounding box center [654, 153] width 22 height 10
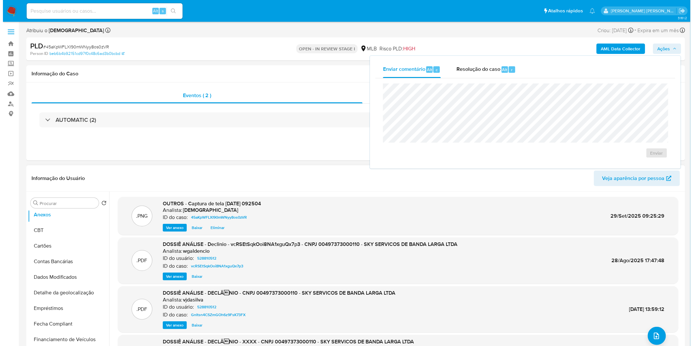
scroll to position [72, 0]
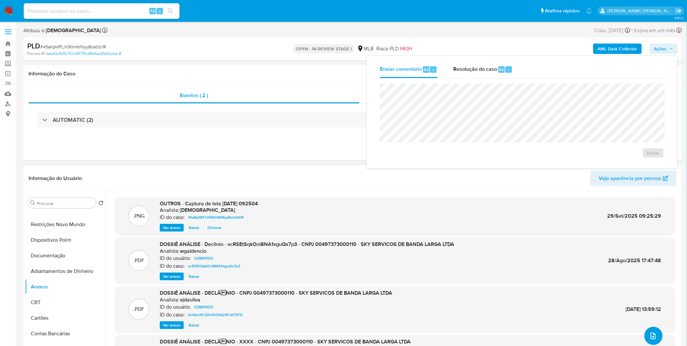
click at [652, 335] on icon "upload-file" at bounding box center [654, 336] width 8 height 8
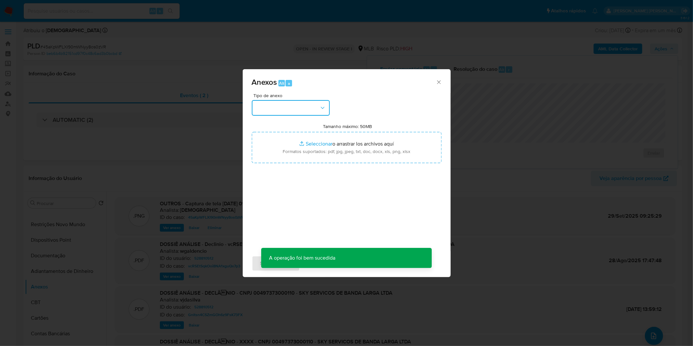
click at [302, 109] on button "button" at bounding box center [291, 108] width 78 height 16
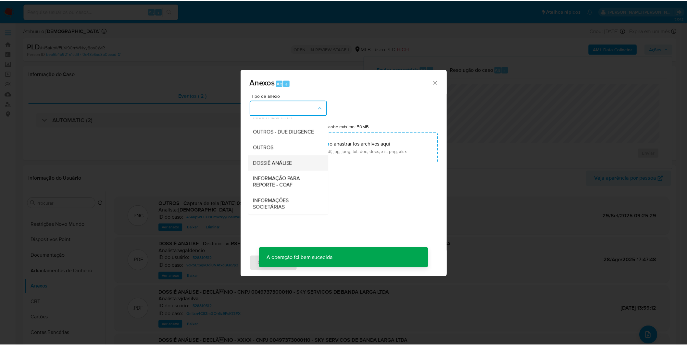
scroll to position [100, 0]
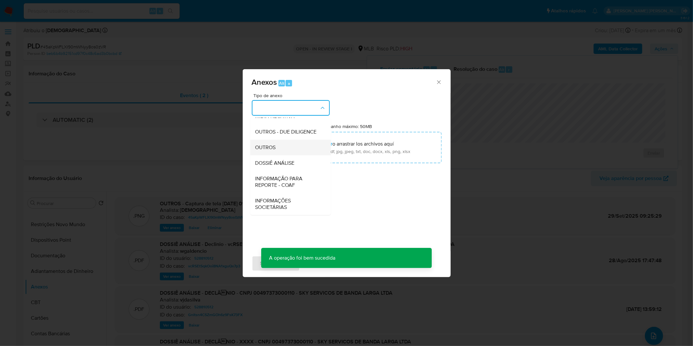
click at [286, 145] on div "OUTROS" at bounding box center [288, 148] width 66 height 16
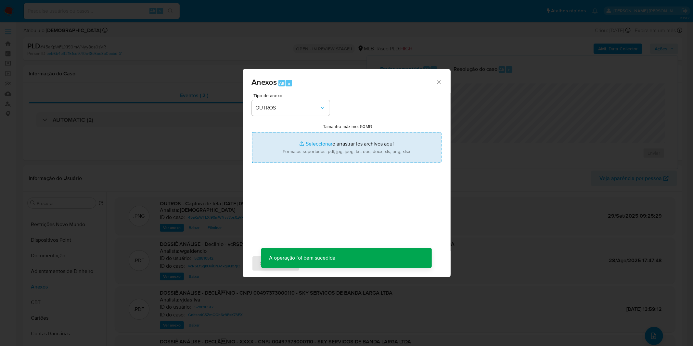
click at [307, 147] on input "Tamanho máximo: 50MB Seleccionar archivos" at bounding box center [347, 147] width 190 height 31
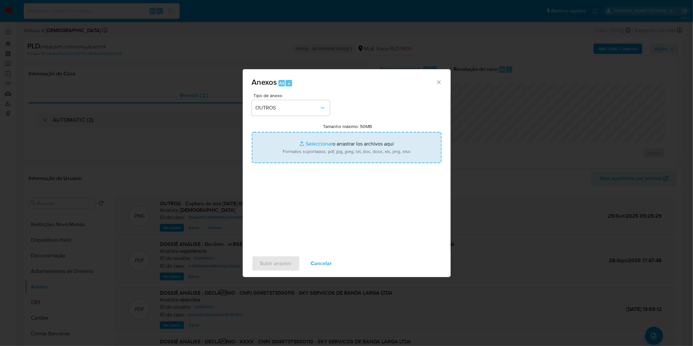
type input "C:\fakepath\DECLINIO - 45aKpWFLXI90mWNyy8os0zVR - CNPJ 00497373000110 - SKY SER…"
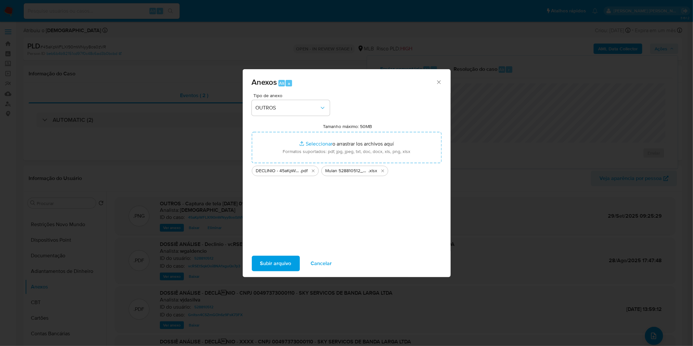
click at [255, 259] on button "Subir arquivo" at bounding box center [276, 264] width 48 height 16
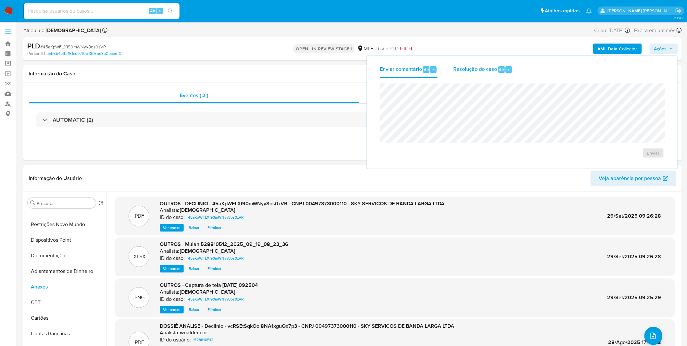
click at [501, 70] on span "Alt" at bounding box center [501, 70] width 5 height 6
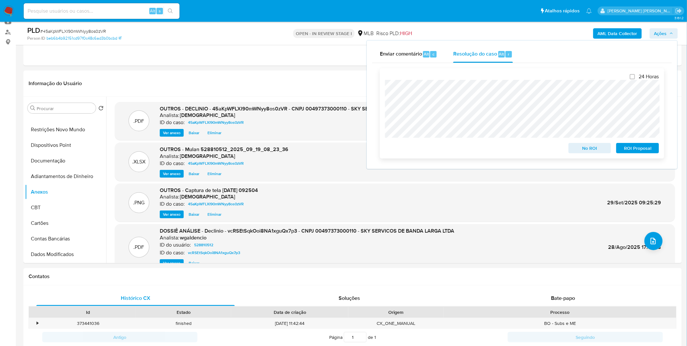
scroll to position [72, 0]
click at [583, 150] on span "No ROI" at bounding box center [590, 148] width 34 height 9
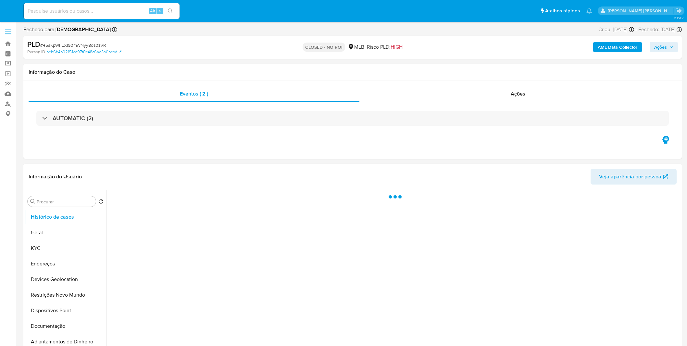
select select "10"
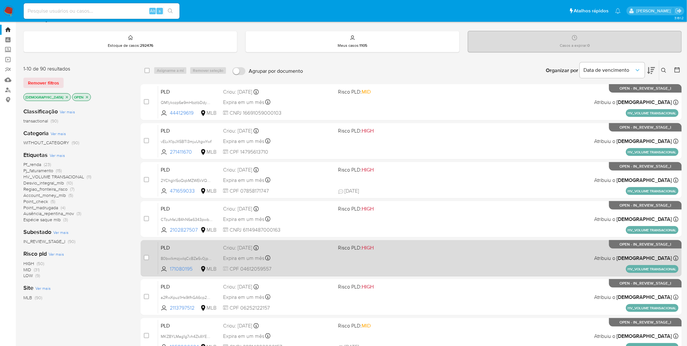
scroll to position [36, 0]
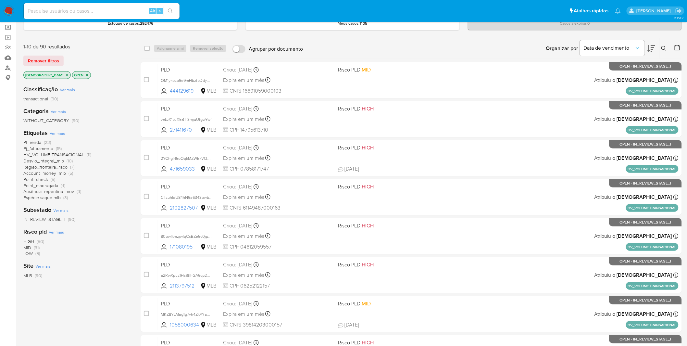
click at [120, 12] on input at bounding box center [102, 11] width 156 height 8
paste input "XSGNd2ul70pEMexKpiRmx2M8"
type input "XSGNd2ul70pEMexKpiRmx2M8"
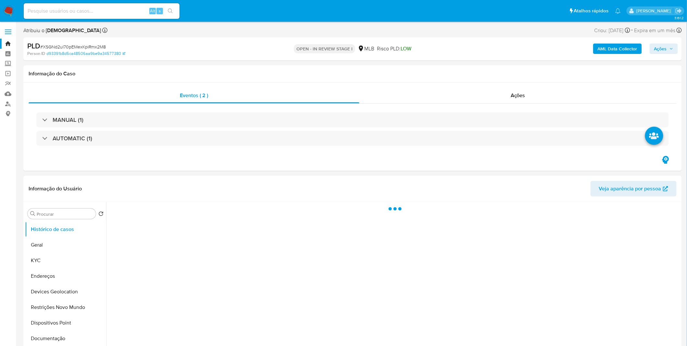
select select "10"
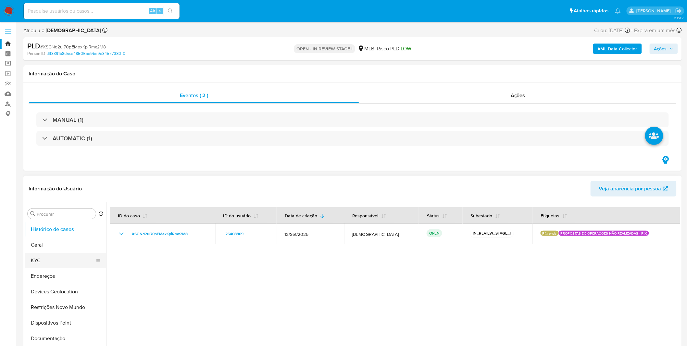
click at [70, 260] on button "KYC" at bounding box center [63, 261] width 76 height 16
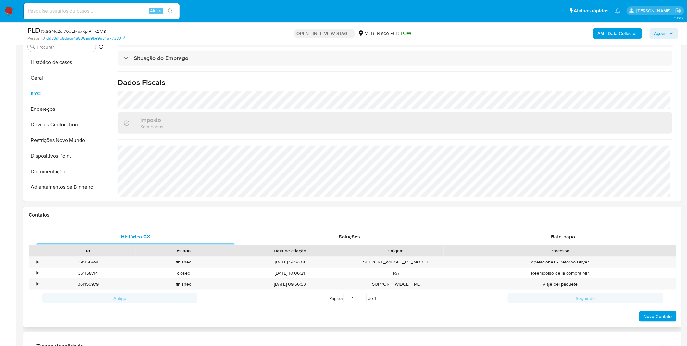
scroll to position [180, 0]
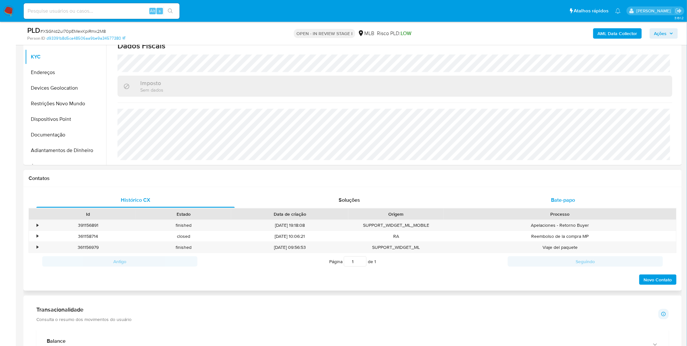
click at [548, 203] on div "Bate-papo" at bounding box center [563, 200] width 198 height 16
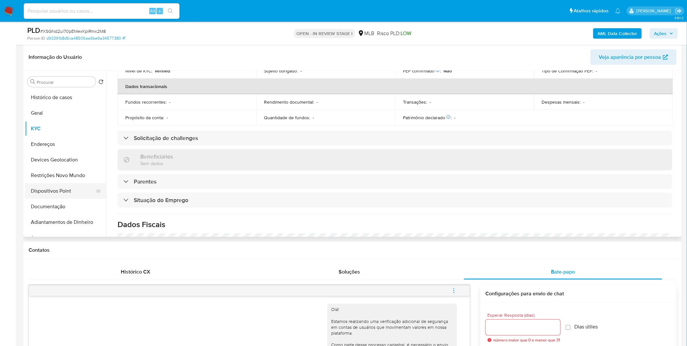
scroll to position [90, 0]
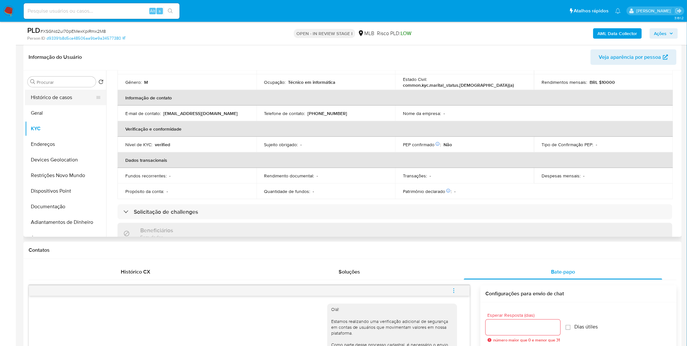
click at [56, 95] on button "Histórico de casos" at bounding box center [63, 98] width 76 height 16
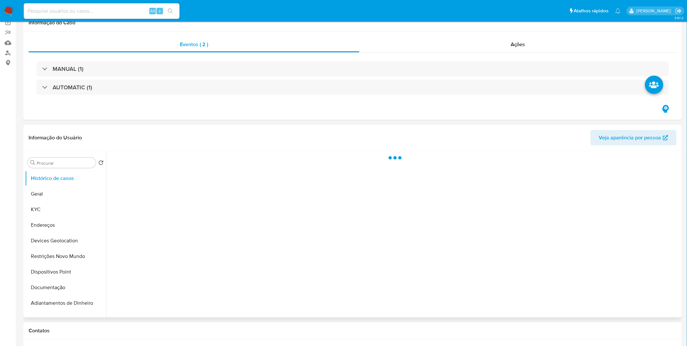
scroll to position [0, 0]
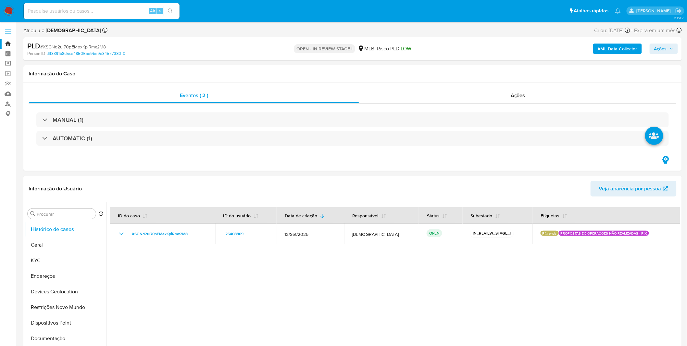
click at [598, 48] on button "AML Data Collector" at bounding box center [617, 49] width 49 height 10
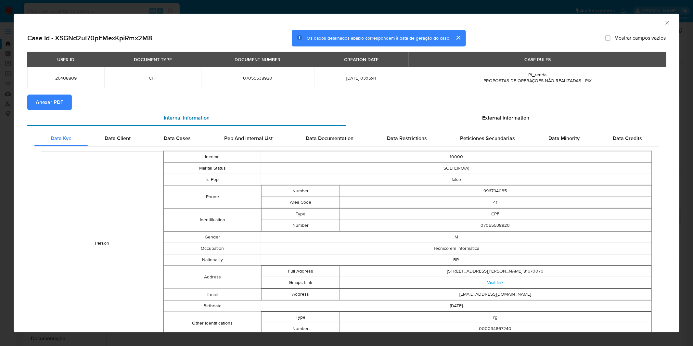
click at [53, 110] on div "Internal information" at bounding box center [186, 118] width 319 height 16
click at [53, 108] on span "Anexar PDF" at bounding box center [50, 102] width 28 height 14
click at [202, 10] on div "AML Data Collector Case Id - XSGNd2ul70pEMexKpiRmx2M8 Os dados detalhados abaix…" at bounding box center [346, 173] width 693 height 346
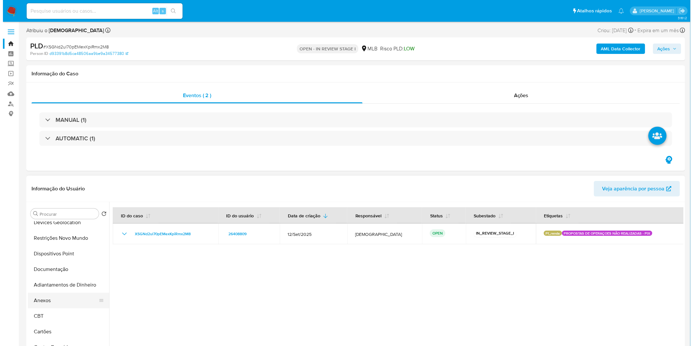
scroll to position [72, 0]
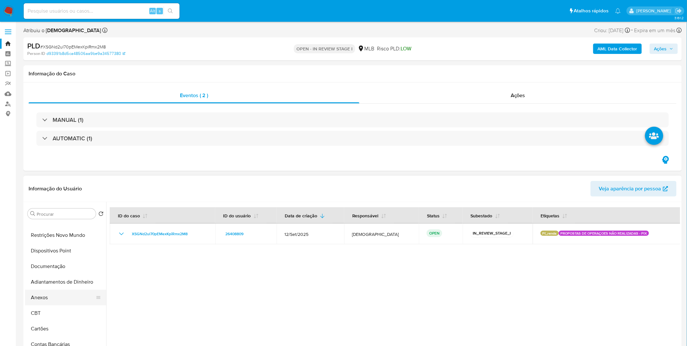
click at [57, 299] on button "Anexos" at bounding box center [63, 298] width 76 height 16
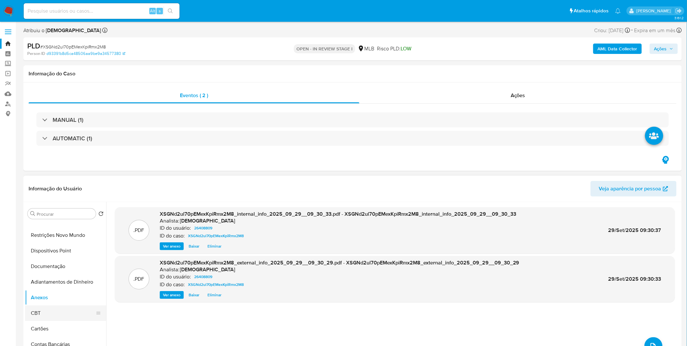
click at [56, 313] on button "CBT" at bounding box center [63, 313] width 76 height 16
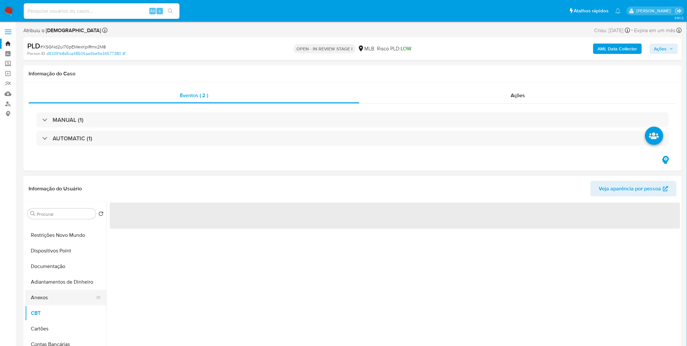
click at [57, 295] on button "Anexos" at bounding box center [63, 298] width 76 height 16
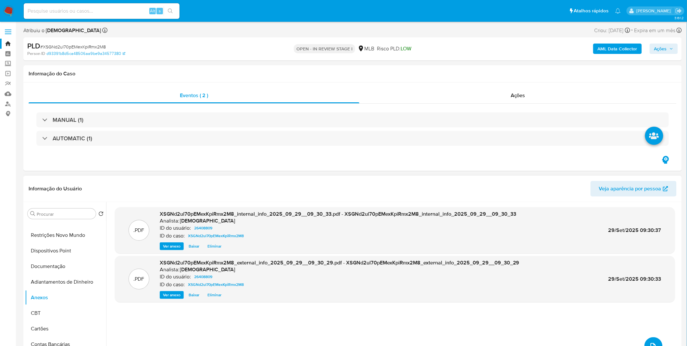
click at [645, 341] on button "upload-file" at bounding box center [654, 346] width 18 height 18
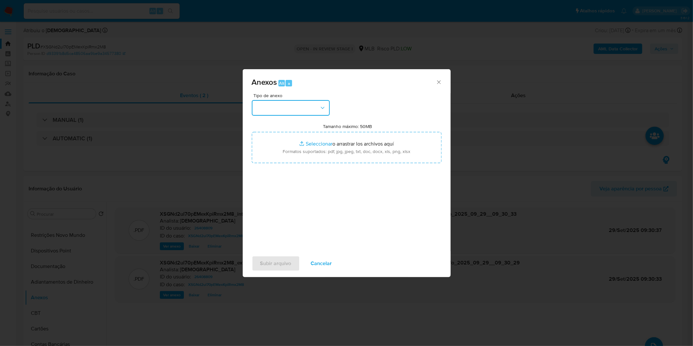
click at [304, 113] on button "button" at bounding box center [291, 108] width 78 height 16
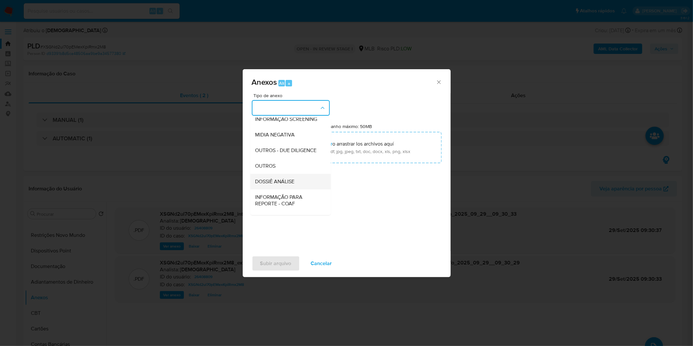
scroll to position [100, 0]
click at [296, 156] on div "DOSSIÊ ANÁLISE" at bounding box center [288, 163] width 66 height 16
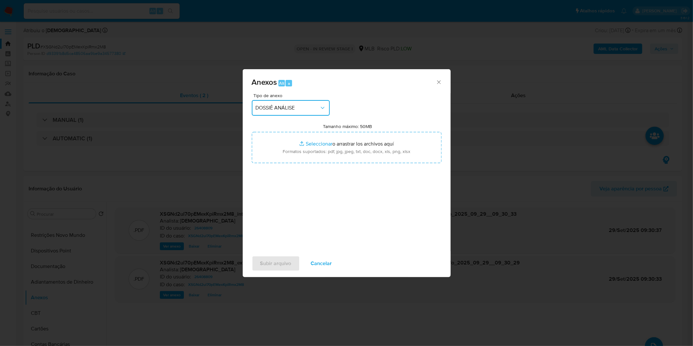
click at [305, 106] on span "DOSSIÊ ANÁLISE" at bounding box center [288, 108] width 64 height 6
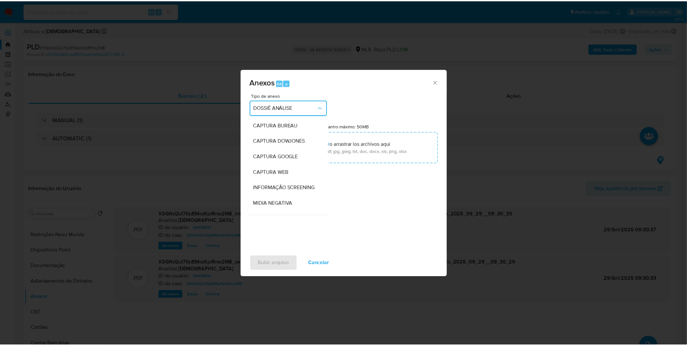
scroll to position [96, 0]
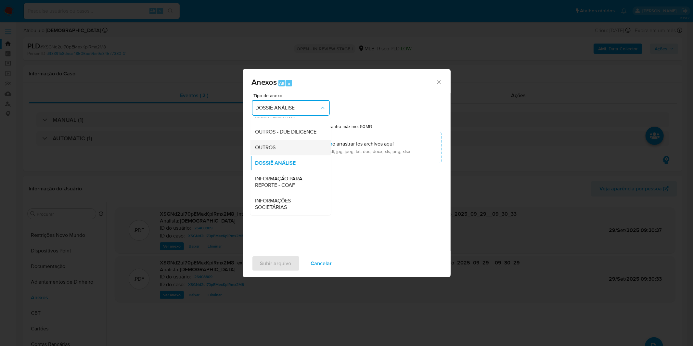
click at [293, 150] on div "OUTROS" at bounding box center [288, 148] width 66 height 16
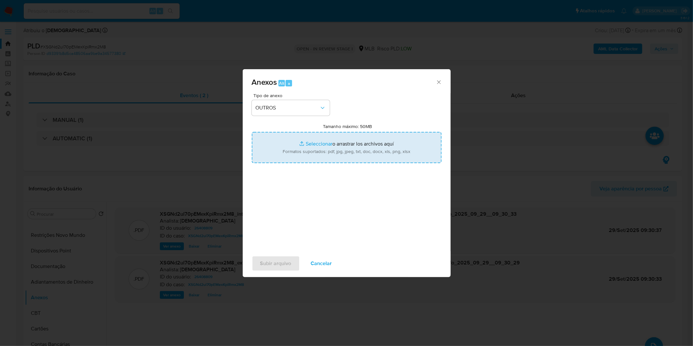
click at [304, 147] on input "Tamanho máximo: 50MB Seleccionar archivos" at bounding box center [347, 147] width 190 height 31
type input "C:\fakepath\Mulan 26408809_2025_09_18_08_17_39.xlsx"
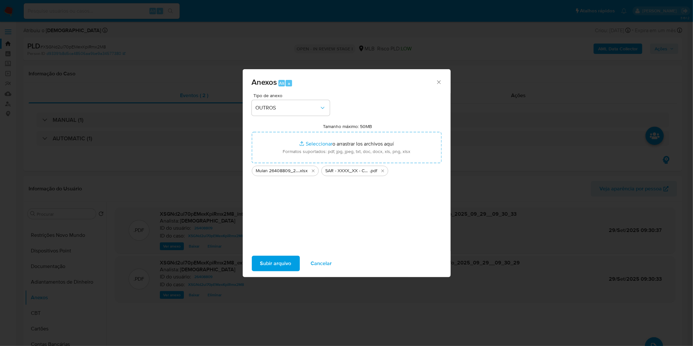
click at [274, 265] on span "Subir arquivo" at bounding box center [275, 263] width 31 height 14
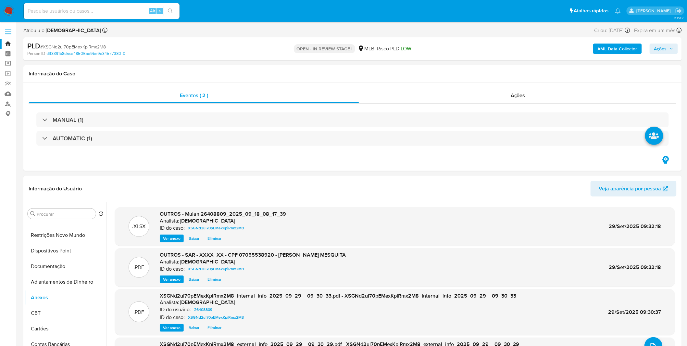
click at [665, 47] on span "Ações" at bounding box center [660, 49] width 13 height 10
click at [475, 69] on span "Resolução do caso" at bounding box center [475, 69] width 44 height 7
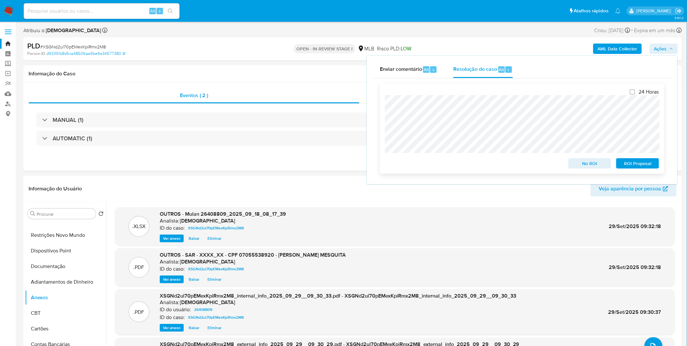
click at [625, 164] on span "ROI Proposal" at bounding box center [638, 163] width 34 height 9
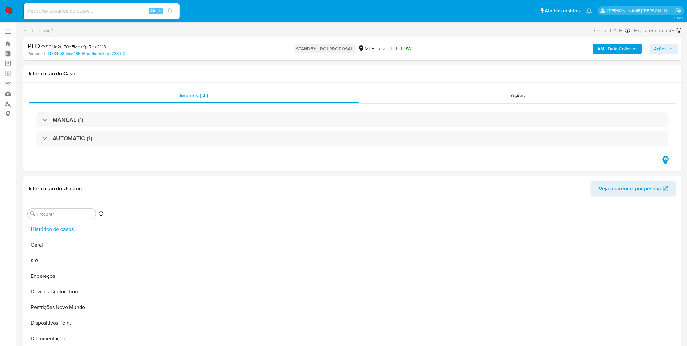
select select "10"
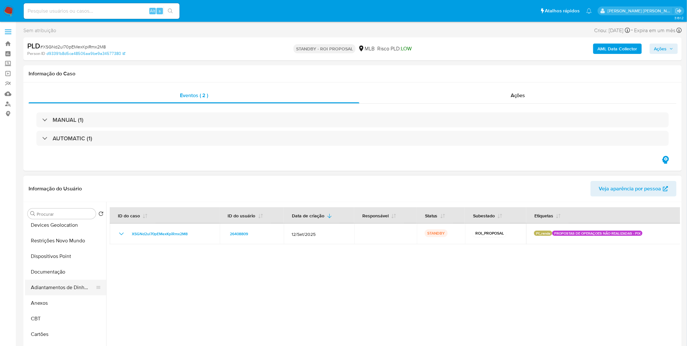
scroll to position [72, 0]
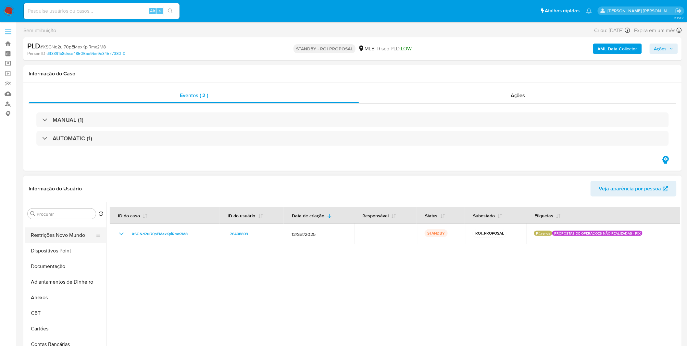
click at [74, 236] on button "Restrições Novo Mundo" at bounding box center [63, 235] width 76 height 16
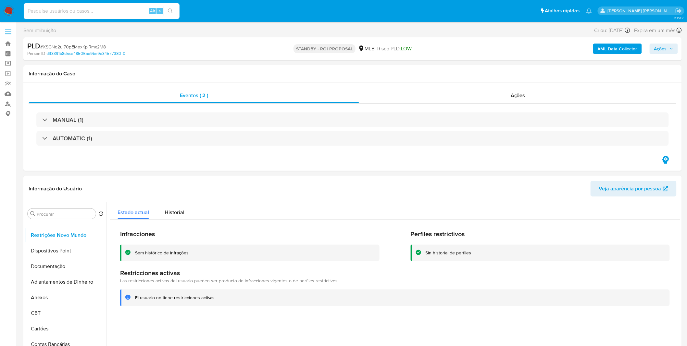
click at [122, 9] on input at bounding box center [102, 11] width 156 height 8
paste input "JZK0Ty8zGP9xCXsNJhsAxYeo"
type input "JZK0Ty8zGP9xCXsNJhsAxYeo"
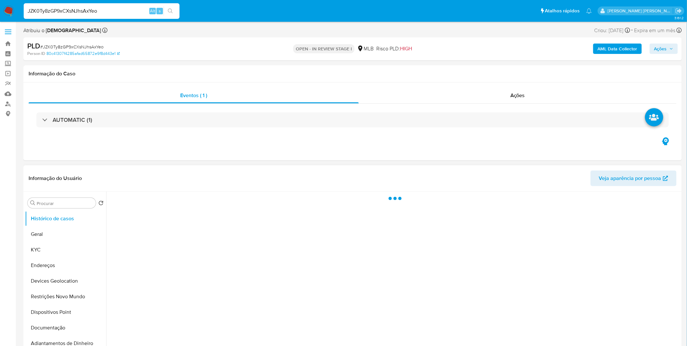
select select "10"
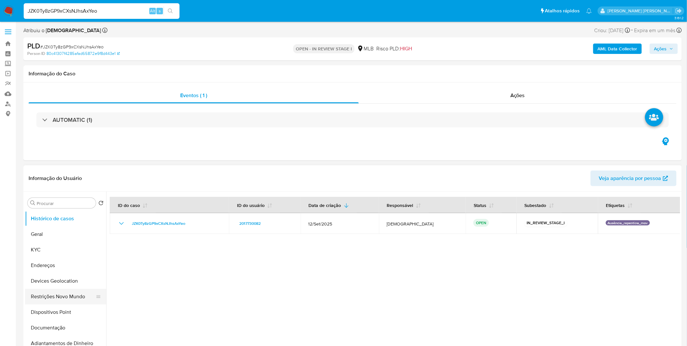
click at [66, 290] on button "Restrições Novo Mundo" at bounding box center [63, 297] width 76 height 16
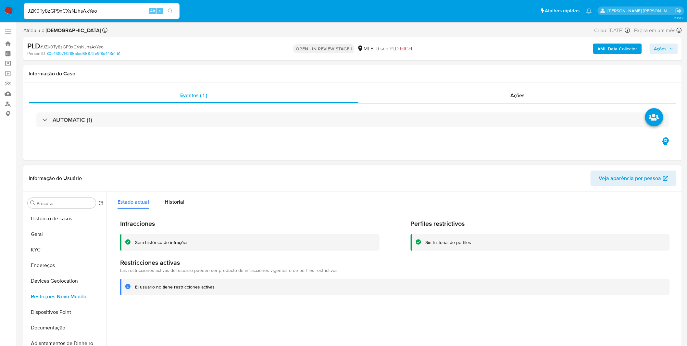
click at [167, 216] on div "Infracciones Sem histórico de infrações Perfiles restrictivos Sin historial de …" at bounding box center [395, 257] width 571 height 96
click at [171, 209] on div "Infracciones Sem histórico de infrações Perfiles restrictivos Sin historial de …" at bounding box center [395, 257] width 571 height 96
click at [171, 208] on div "Historial" at bounding box center [175, 200] width 20 height 17
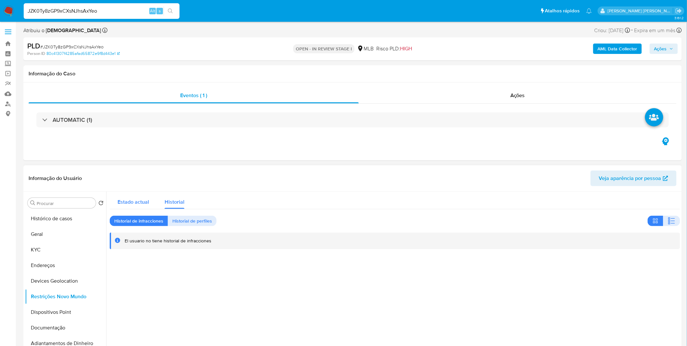
click at [137, 200] on span "Estado actual" at bounding box center [134, 201] width 32 height 7
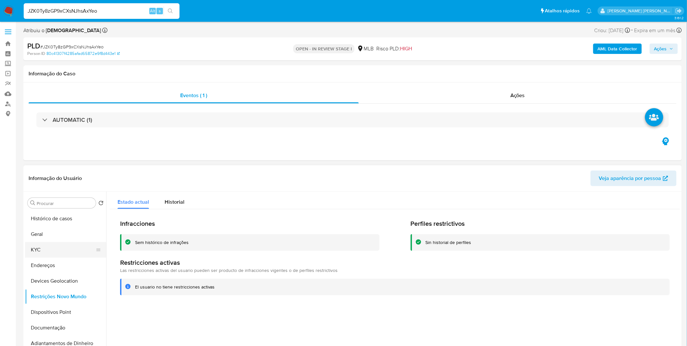
click at [62, 251] on button "KYC" at bounding box center [63, 250] width 76 height 16
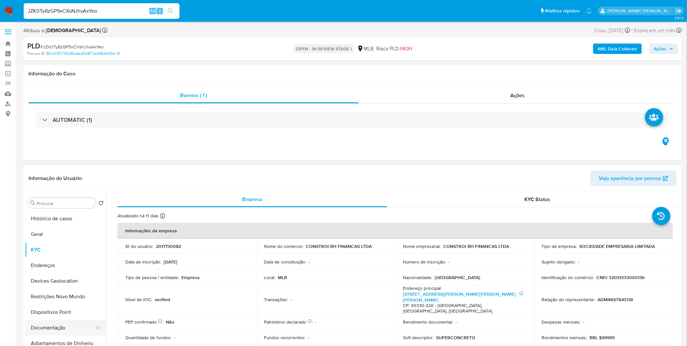
click at [65, 330] on button "Documentação" at bounding box center [63, 328] width 76 height 16
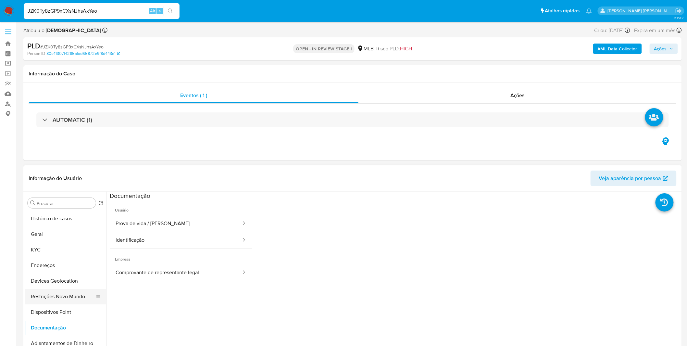
click at [70, 299] on button "Restrições Novo Mundo" at bounding box center [63, 297] width 76 height 16
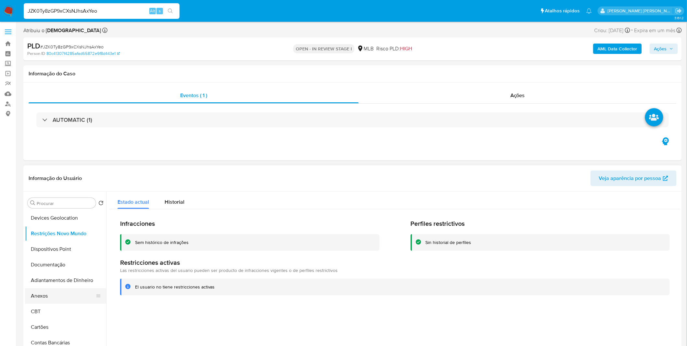
scroll to position [72, 0]
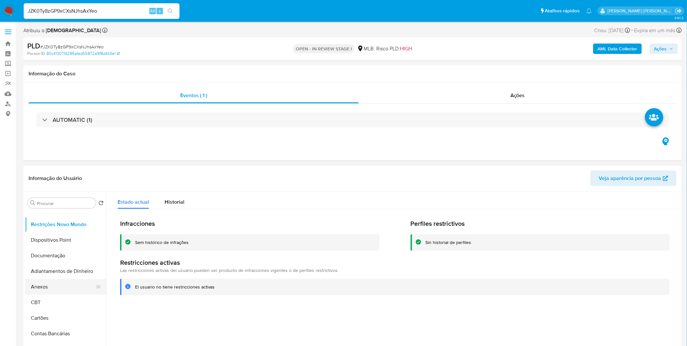
click at [59, 289] on button "Anexos" at bounding box center [63, 287] width 76 height 16
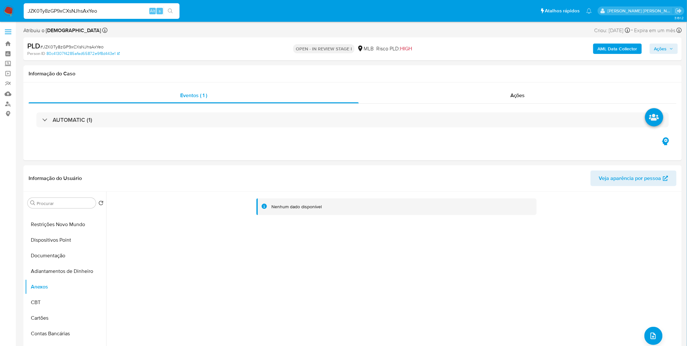
click at [617, 54] on div "AML Data Collector Ações" at bounding box center [570, 48] width 215 height 15
click at [618, 48] on b "AML Data Collector" at bounding box center [618, 49] width 40 height 10
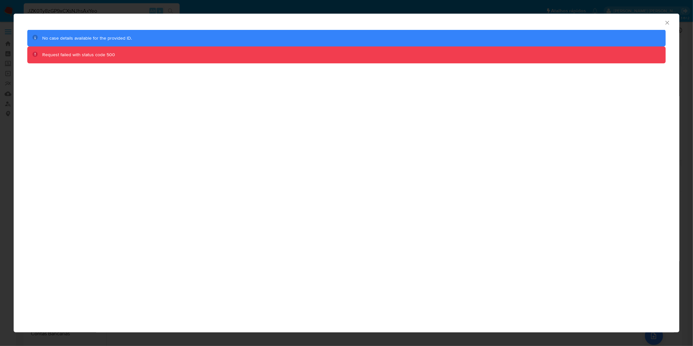
click at [662, 21] on div "AML Data Collector" at bounding box center [341, 21] width 646 height 7
click at [665, 21] on icon "Fechar a janela" at bounding box center [667, 22] width 6 height 6
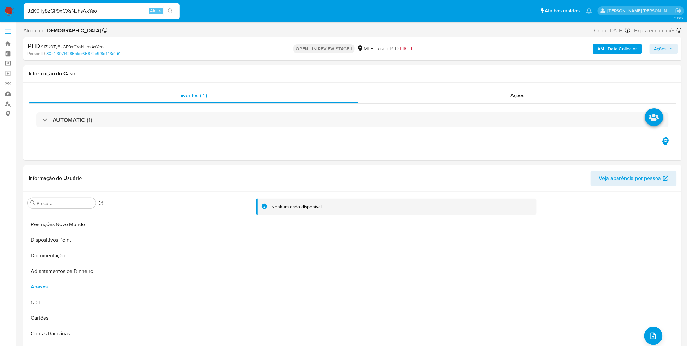
click at [611, 44] on b "AML Data Collector" at bounding box center [618, 49] width 40 height 10
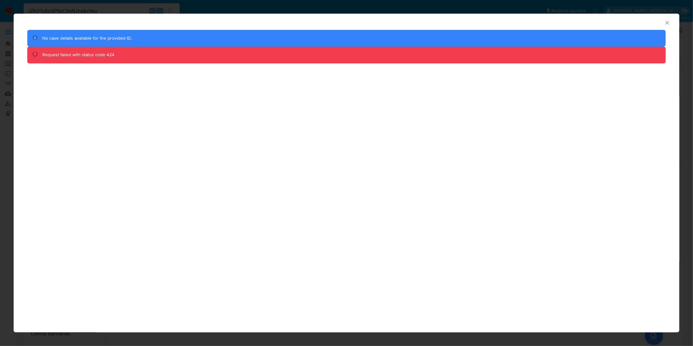
click at [390, 8] on div "AML Data Collector No case details available for the provided ID. Request faile…" at bounding box center [346, 173] width 693 height 346
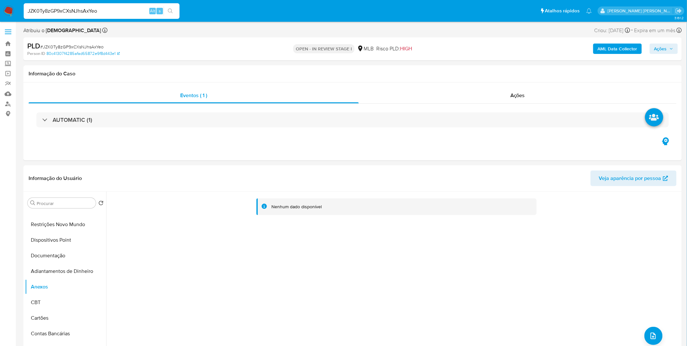
click at [104, 10] on input "JZK0Ty8zGP9xCXsNJhsAxYeo" at bounding box center [102, 11] width 156 height 8
paste input "jT0rvv4RBauyJ2hoUonmbqOc"
type input "jT0rvv4RBauyJ2hoUonmbqOc"
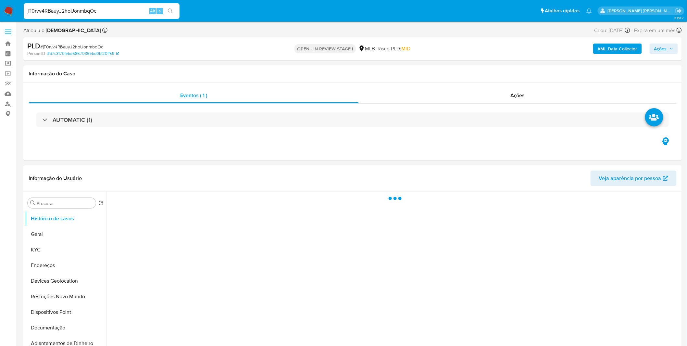
select select "10"
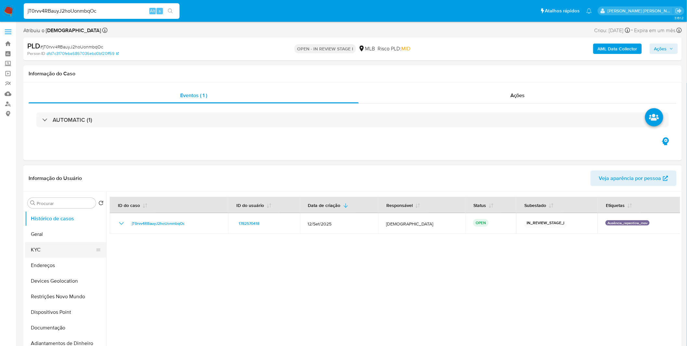
click at [37, 246] on button "KYC" at bounding box center [63, 250] width 76 height 16
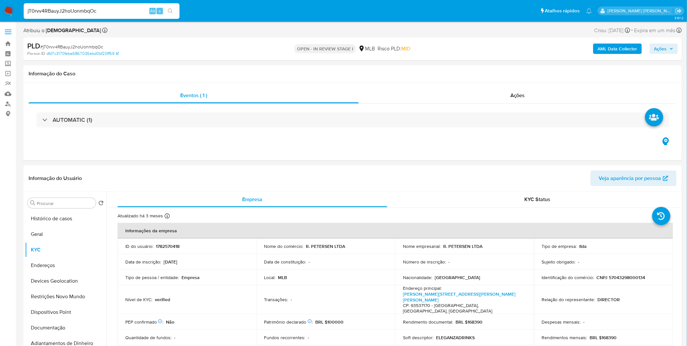
click at [618, 42] on div "AML Data Collector Ações" at bounding box center [570, 48] width 215 height 15
click at [617, 44] on b "AML Data Collector" at bounding box center [618, 49] width 40 height 10
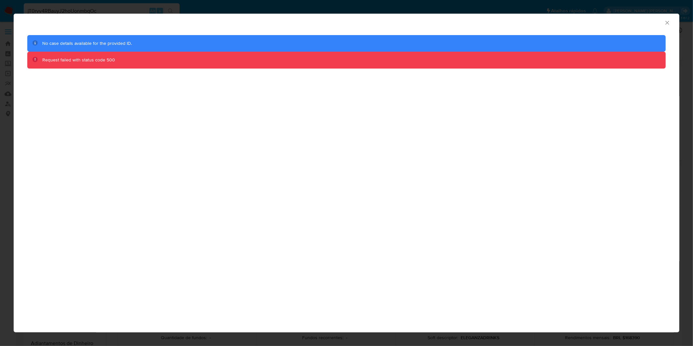
click at [378, 7] on div "AML Data Collector No case details available for the provided ID. Request faile…" at bounding box center [346, 173] width 693 height 346
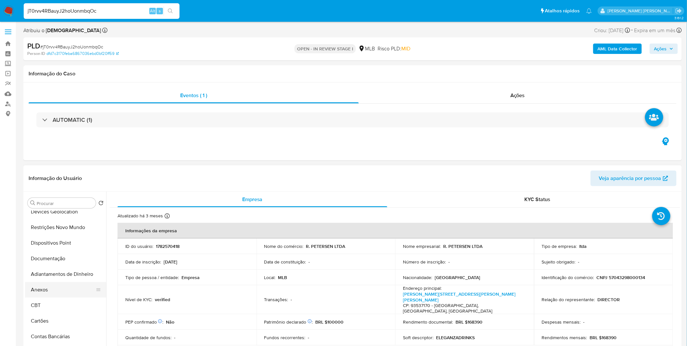
scroll to position [72, 0]
click at [620, 52] on b "AML Data Collector" at bounding box center [618, 49] width 40 height 10
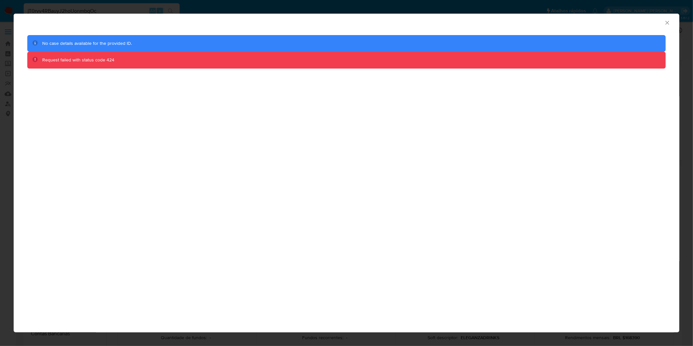
click at [382, 7] on div "AML Data Collector No case details available for the provided ID. Request faile…" at bounding box center [346, 173] width 693 height 346
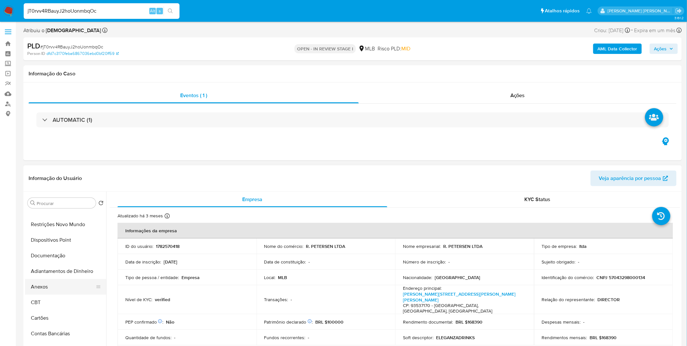
scroll to position [0, 0]
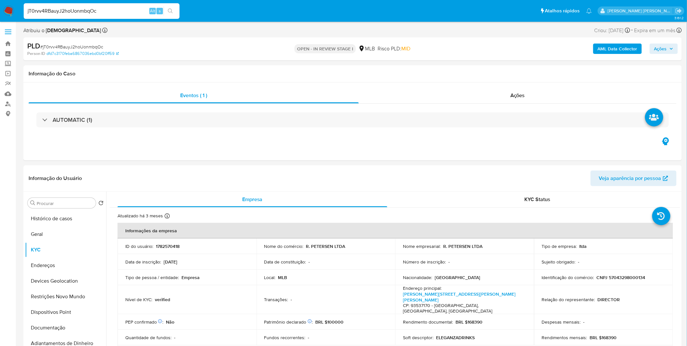
click at [47, 12] on input "jT0rvv4RBauyJ2hoUonmbqOc" at bounding box center [102, 11] width 156 height 8
paste input "nI3qUWfI031wVOmr4tsuq1jE"
type input "nI3qUWfI031wVOmr4tsuq1jE"
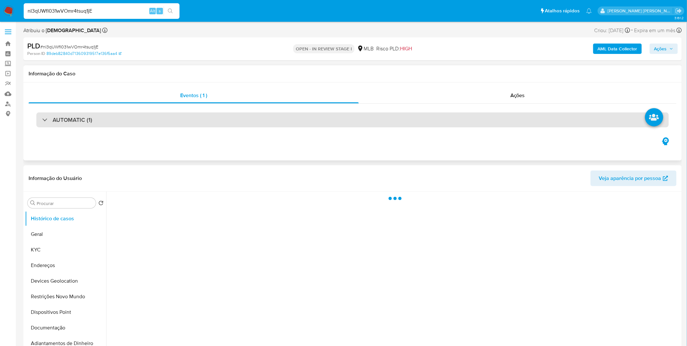
select select "10"
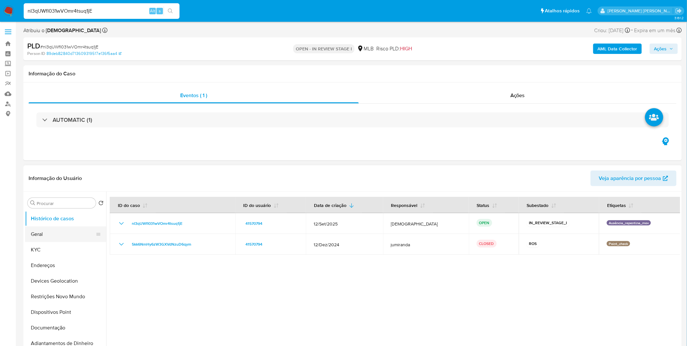
drag, startPoint x: 56, startPoint y: 247, endPoint x: 81, endPoint y: 241, distance: 25.9
click at [56, 248] on button "KYC" at bounding box center [65, 250] width 81 height 16
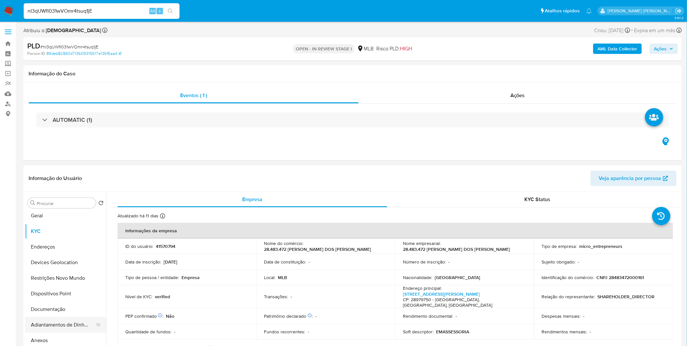
scroll to position [36, 0]
click at [66, 291] on button "Documentação" at bounding box center [63, 292] width 76 height 16
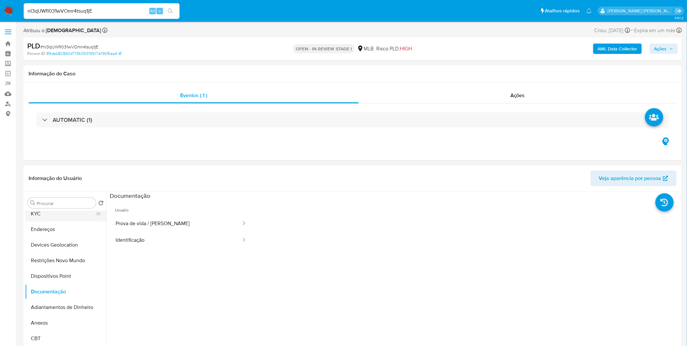
click at [51, 217] on button "KYC" at bounding box center [63, 214] width 76 height 16
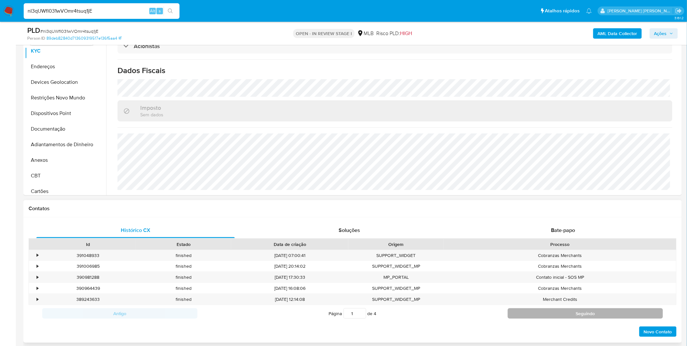
scroll to position [180, 0]
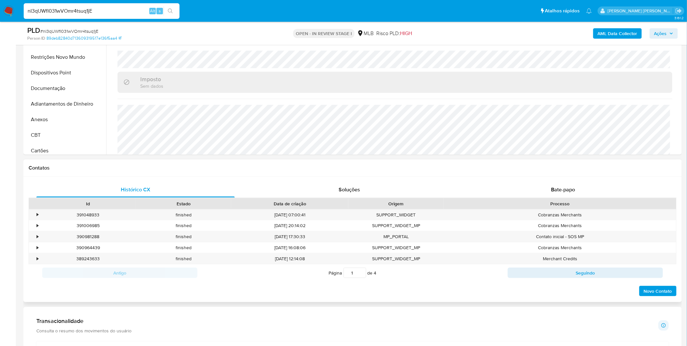
click at [556, 179] on div "Histórico CX Soluções Bate-papo Id Estado Data de criação Origem Processo • 391…" at bounding box center [352, 239] width 659 height 125
click at [550, 183] on div "Bate-papo" at bounding box center [563, 190] width 198 height 16
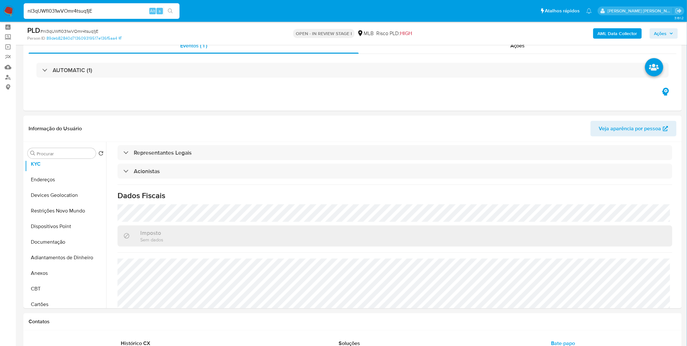
scroll to position [0, 0]
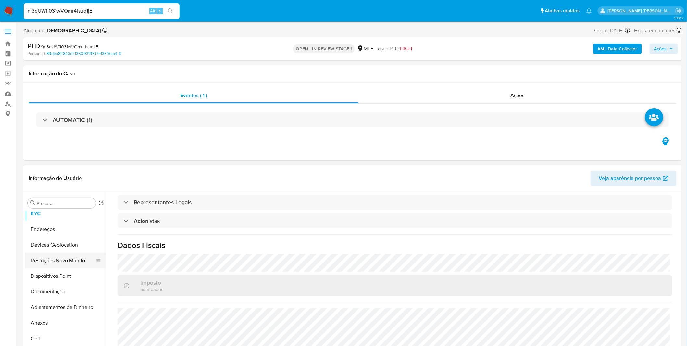
click at [75, 257] on button "Restrições Novo Mundo" at bounding box center [63, 261] width 76 height 16
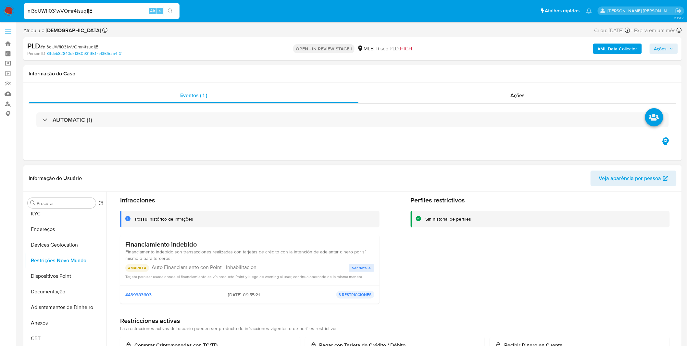
scroll to position [36, 0]
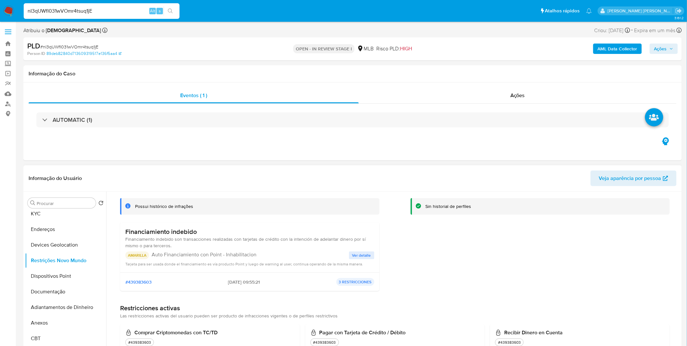
click at [361, 255] on span "Ver detalle" at bounding box center [361, 255] width 19 height 6
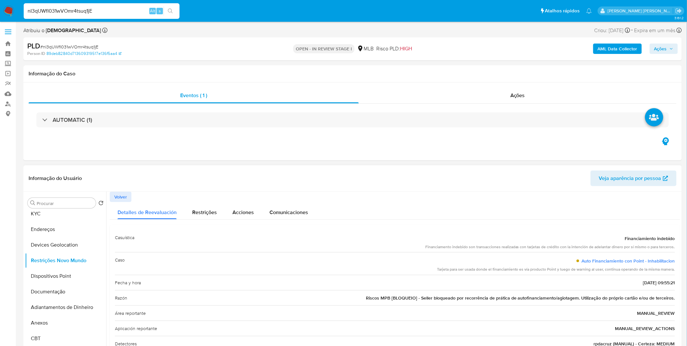
drag, startPoint x: 428, startPoint y: 297, endPoint x: 561, endPoint y: 301, distance: 132.6
click at [561, 301] on div "Razón Riscos MPB [BLOQUEIO] - Seller bloqueado por recorrência de prática de au…" at bounding box center [395, 297] width 560 height 15
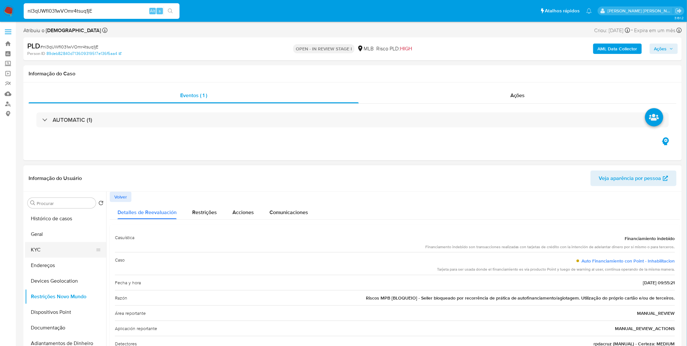
click at [65, 251] on button "KYC" at bounding box center [63, 250] width 76 height 16
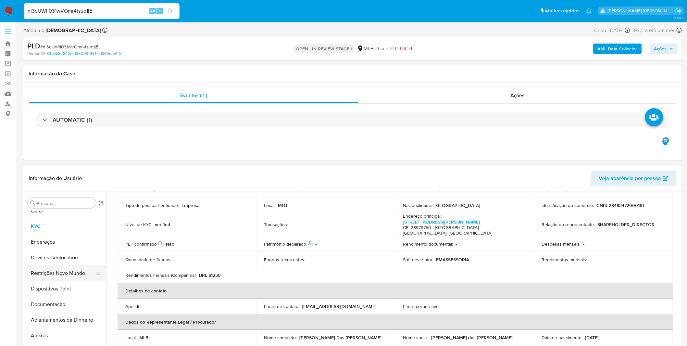
scroll to position [36, 0]
click at [69, 286] on button "Documentação" at bounding box center [63, 292] width 76 height 16
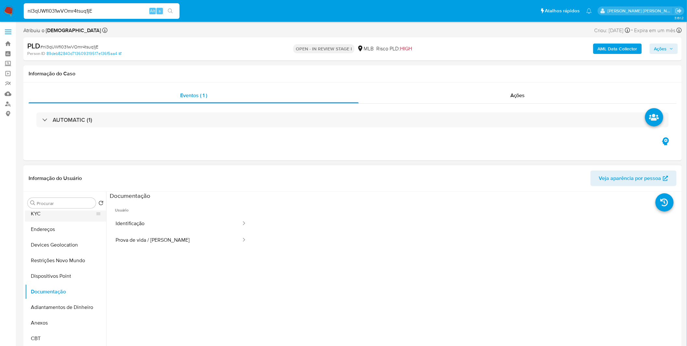
click at [55, 216] on button "KYC" at bounding box center [63, 214] width 76 height 16
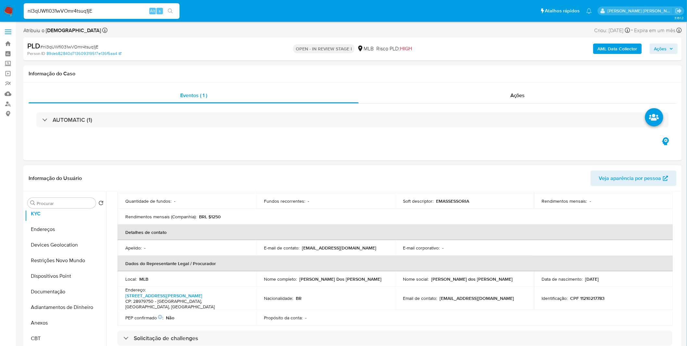
scroll to position [95, 0]
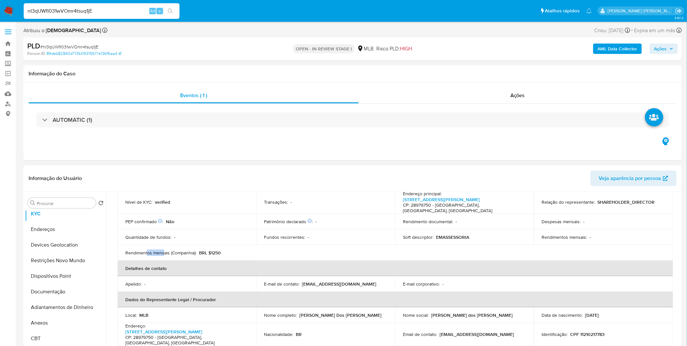
drag, startPoint x: 148, startPoint y: 247, endPoint x: 164, endPoint y: 248, distance: 16.6
click at [164, 250] on p "Rendimentos mensais (Companhia) :" at bounding box center [160, 253] width 71 height 6
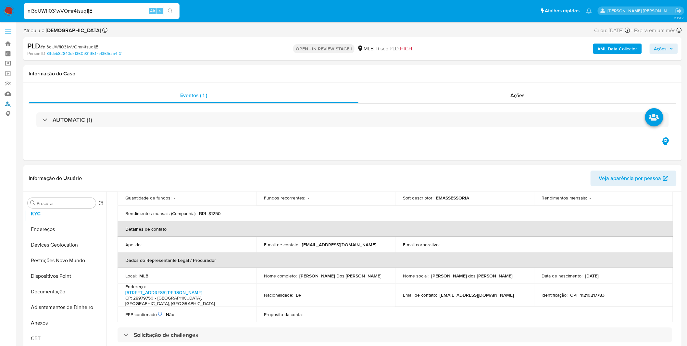
scroll to position [203, 0]
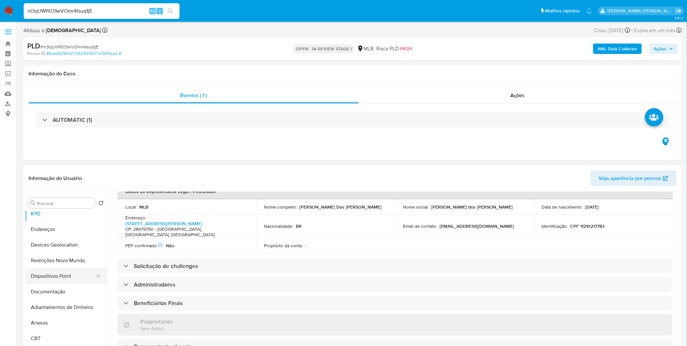
click at [56, 278] on button "Dispositivos Point" at bounding box center [63, 276] width 76 height 16
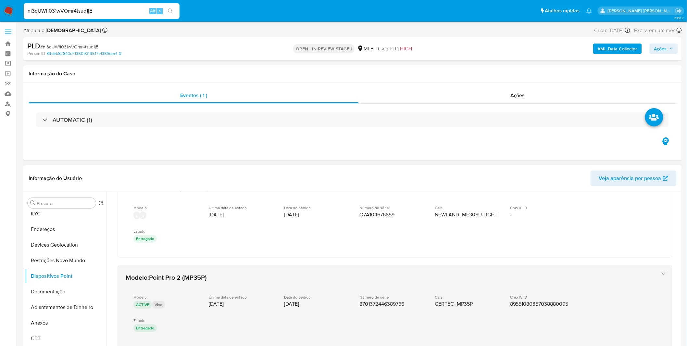
scroll to position [36, 0]
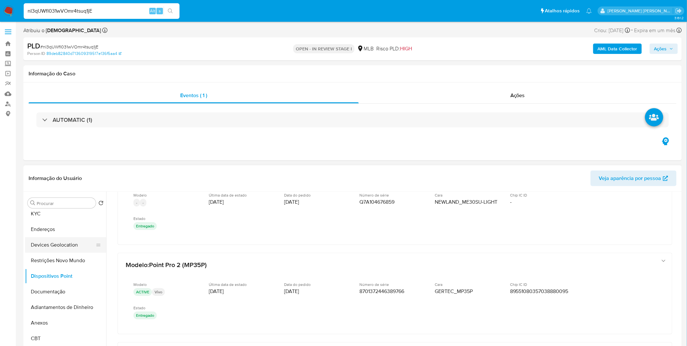
click at [69, 241] on button "Devices Geolocation" at bounding box center [63, 245] width 76 height 16
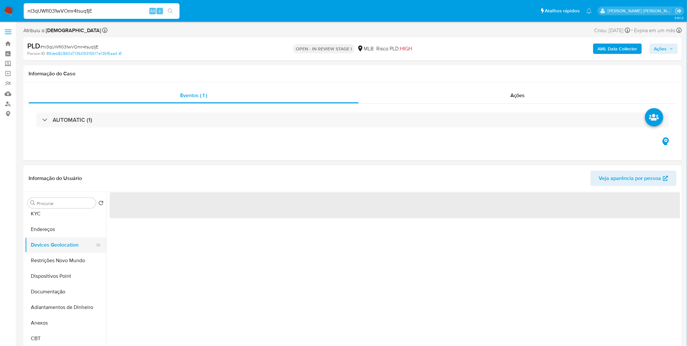
scroll to position [0, 0]
click at [59, 259] on button "Restrições Novo Mundo" at bounding box center [63, 261] width 76 height 16
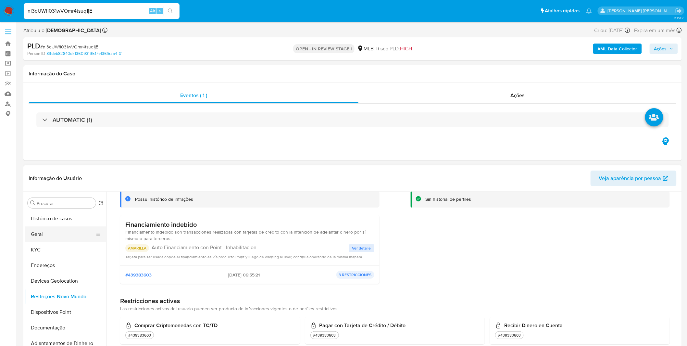
click at [68, 230] on button "Geral" at bounding box center [63, 234] width 76 height 16
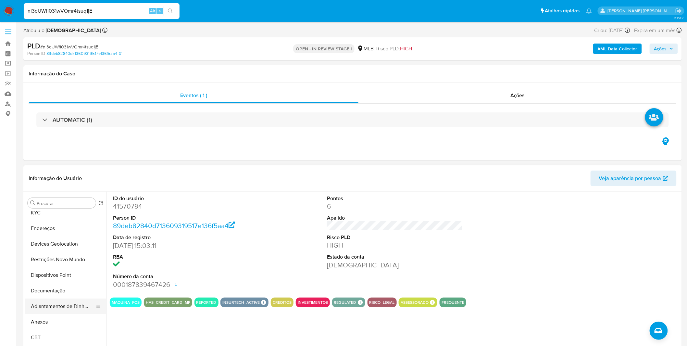
scroll to position [72, 0]
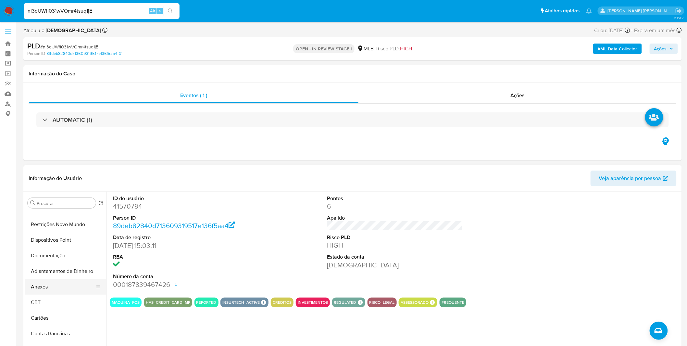
click at [55, 290] on button "Anexos" at bounding box center [63, 287] width 76 height 16
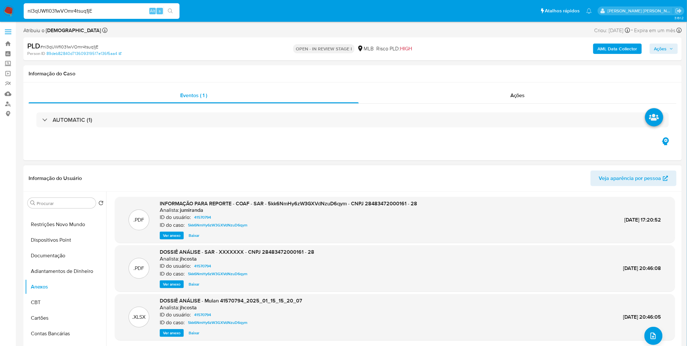
click at [169, 241] on div ".PDF INFORMAÇÃO PARA REPORTE - COAF - SAR - 5kk6NmHy6zW3GXVdNzuD6qym - CNPJ 284…" at bounding box center [395, 220] width 560 height 46
click at [171, 239] on span "Ver anexo" at bounding box center [172, 235] width 18 height 6
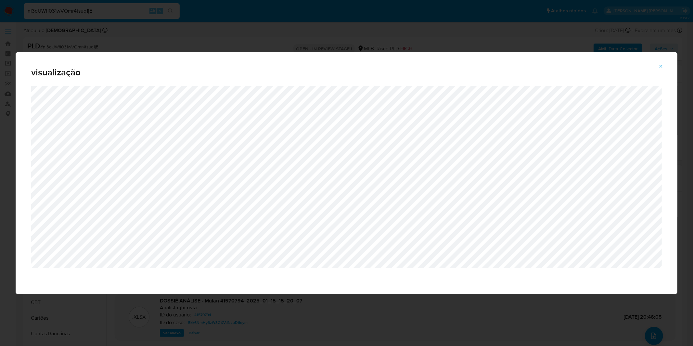
click at [162, 52] on div "visualização" at bounding box center [347, 69] width 662 height 34
click at [170, 38] on div "visualização" at bounding box center [346, 173] width 693 height 346
click at [149, 52] on div "visualização" at bounding box center [347, 69] width 662 height 34
click at [156, 38] on div "visualização" at bounding box center [346, 173] width 693 height 346
click at [662, 64] on icon "Attachment preview" at bounding box center [660, 66] width 5 height 5
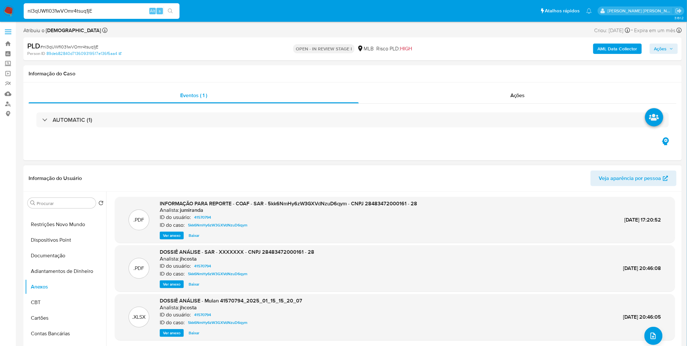
click at [112, 9] on input "nI3qUWfI031wVOmr4tsuq1jE" at bounding box center [102, 11] width 156 height 8
paste input "I23HN7JZMcbYqPqnBtbOI2Iq"
type input "I23HN7JZMcbYqPqnBtbOI2Iq"
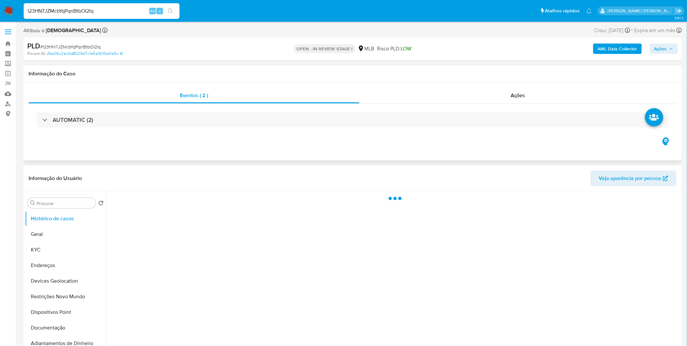
select select "10"
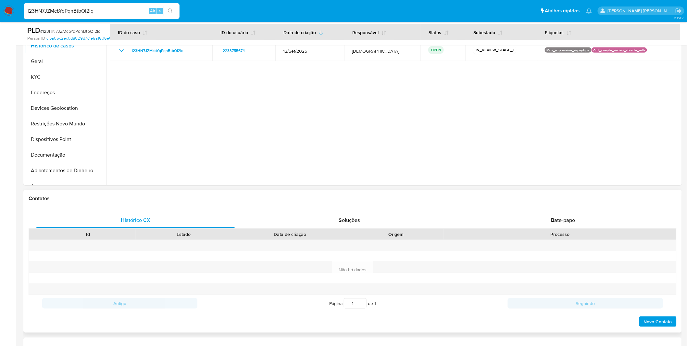
scroll to position [216, 0]
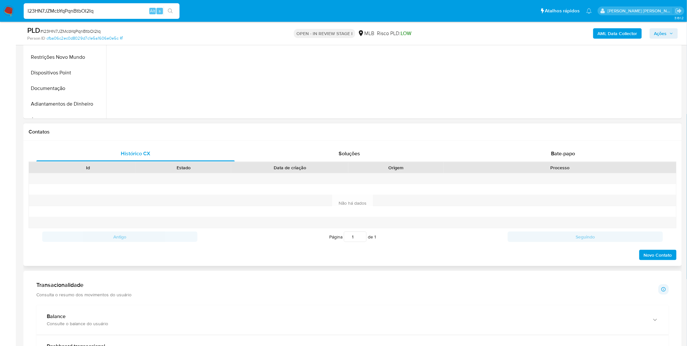
click at [519, 167] on div "Processo" at bounding box center [560, 167] width 223 height 6
click at [519, 162] on div "Id Estado Data de criação Origem Processo" at bounding box center [353, 167] width 648 height 11
click at [518, 156] on div "Bate-papo" at bounding box center [563, 154] width 198 height 16
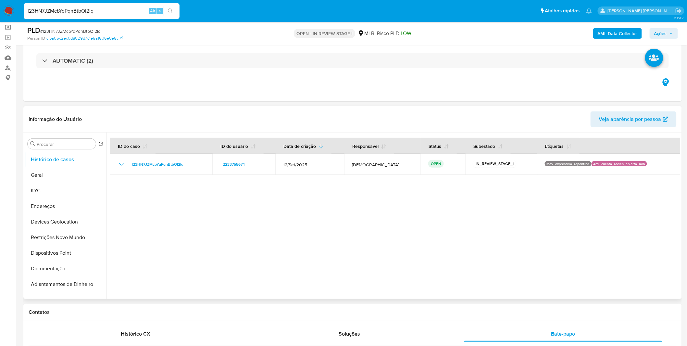
scroll to position [0, 0]
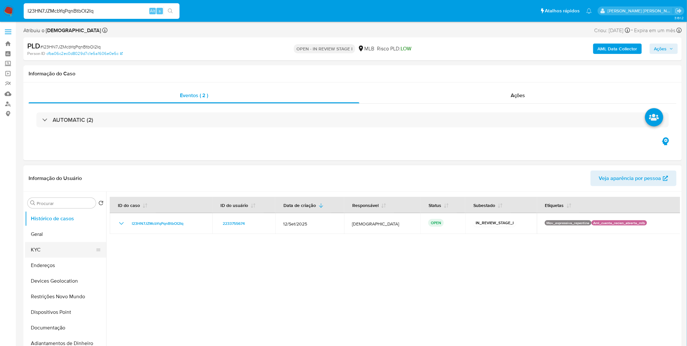
click at [67, 248] on button "KYC" at bounding box center [63, 250] width 76 height 16
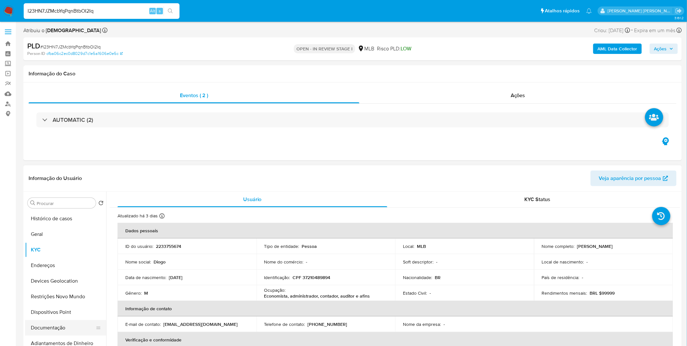
click at [80, 327] on button "Documentação" at bounding box center [63, 328] width 76 height 16
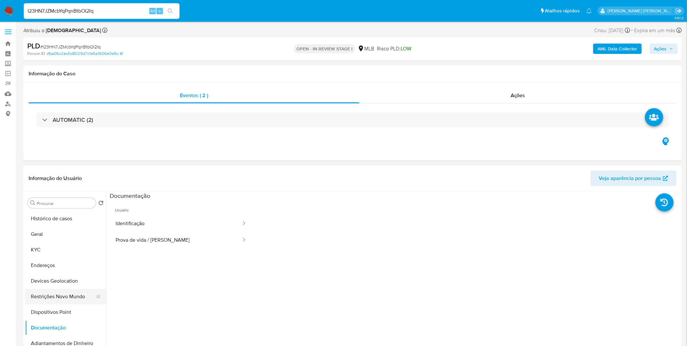
click at [76, 300] on button "Restrições Novo Mundo" at bounding box center [63, 297] width 76 height 16
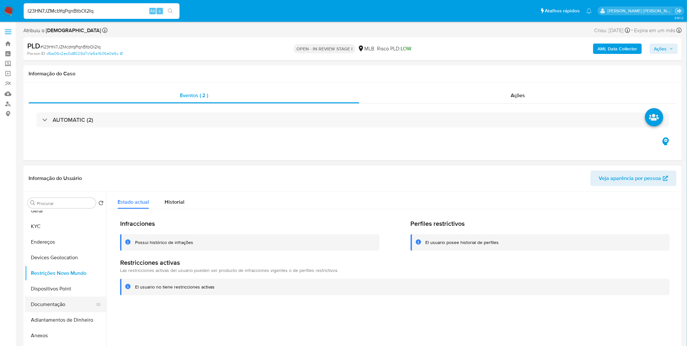
scroll to position [36, 0]
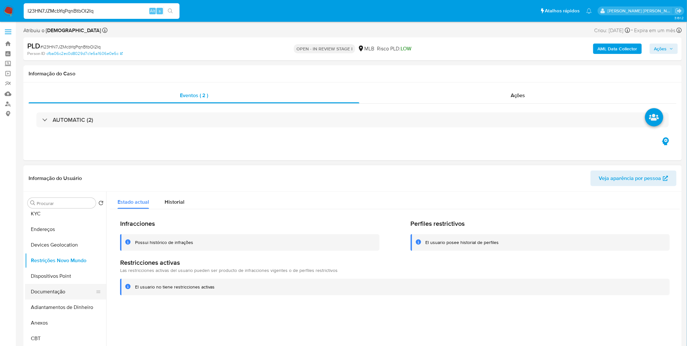
click at [46, 293] on button "Documentação" at bounding box center [63, 292] width 76 height 16
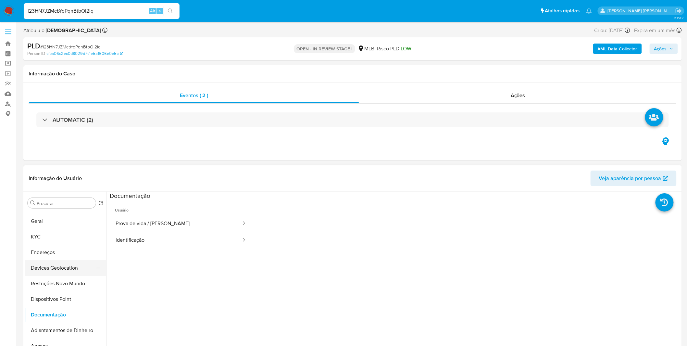
scroll to position [0, 0]
click at [55, 265] on button "Endereços" at bounding box center [63, 266] width 76 height 16
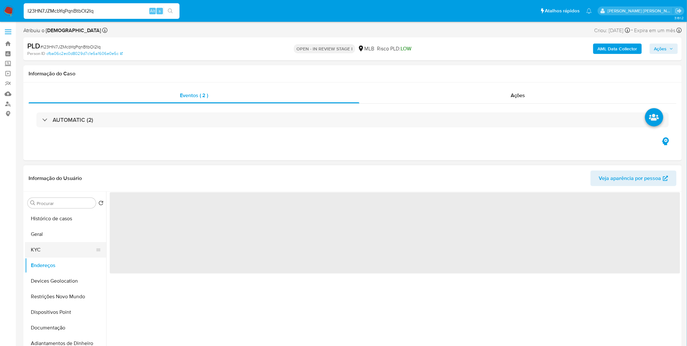
click at [59, 252] on button "KYC" at bounding box center [63, 250] width 76 height 16
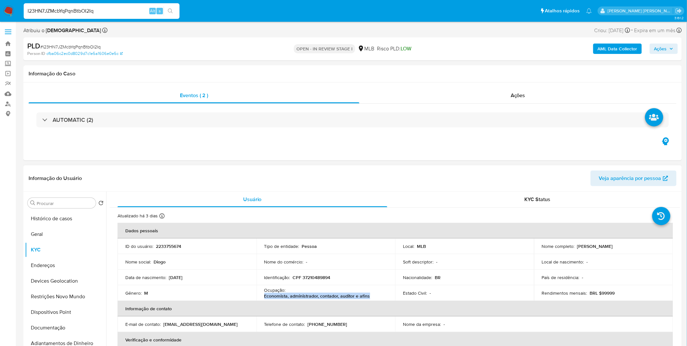
drag, startPoint x: 352, startPoint y: 297, endPoint x: 260, endPoint y: 297, distance: 91.6
click at [260, 297] on td "Ocupação : Economista, administrador, contador, auditor e afins" at bounding box center [326, 293] width 139 height 16
copy p "Economista, administrador, contador, auditor e afins"
click at [602, 46] on b "AML Data Collector" at bounding box center [618, 49] width 40 height 10
click at [602, 47] on b "AML Data Collector" at bounding box center [618, 49] width 40 height 10
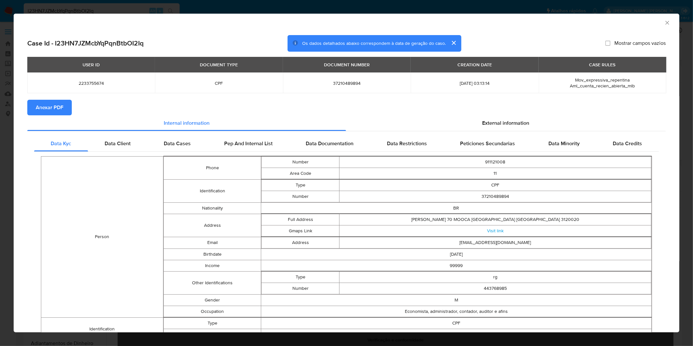
click at [234, 7] on div "AML Data Collector Case Id - I23HN7JZMcbYqPqnBtbOI2Iq Os dados detalhados abaix…" at bounding box center [346, 173] width 693 height 346
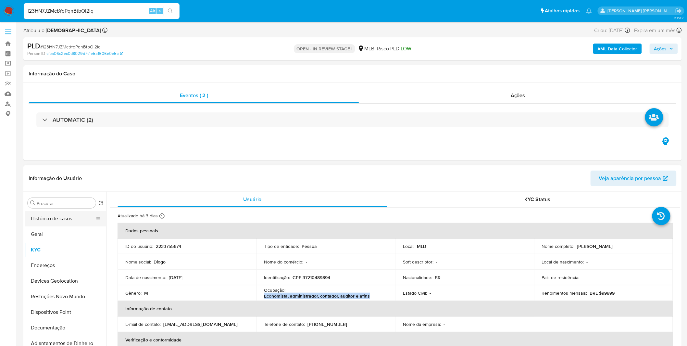
click at [71, 221] on button "Histórico de casos" at bounding box center [63, 219] width 76 height 16
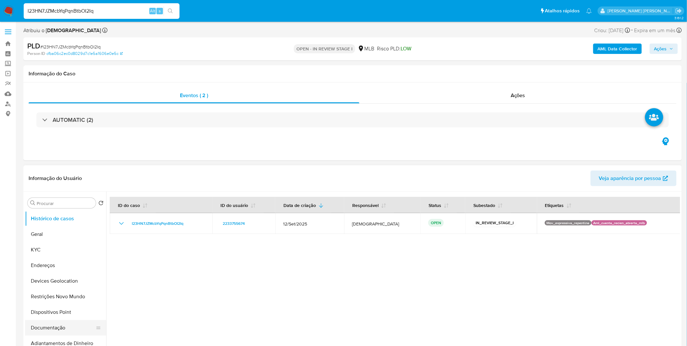
click at [56, 320] on button "Documentação" at bounding box center [63, 328] width 76 height 16
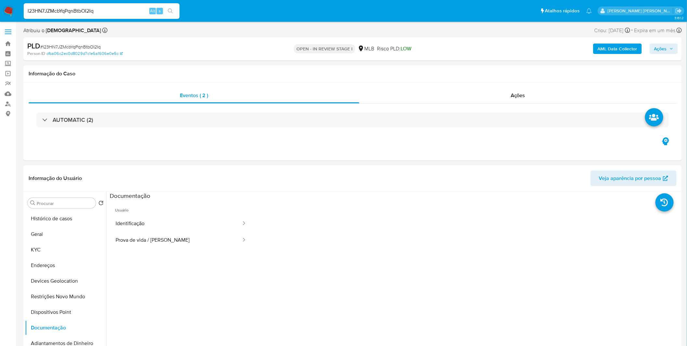
click at [13, 12] on img at bounding box center [8, 11] width 11 height 11
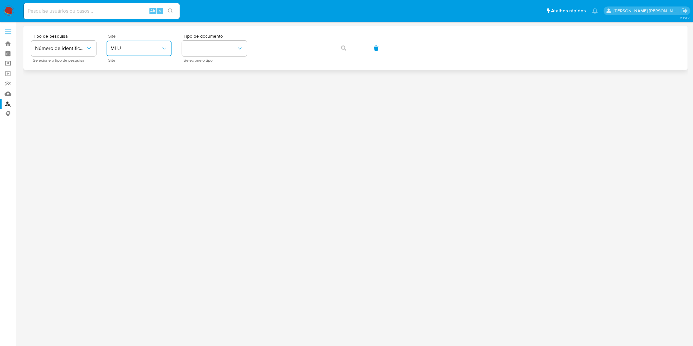
click at [155, 50] on span "MLU" at bounding box center [135, 48] width 51 height 6
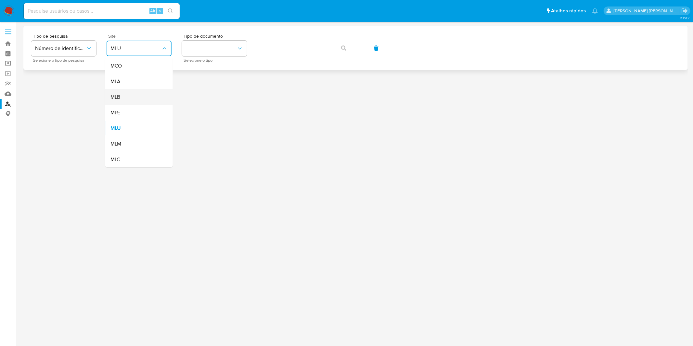
click at [154, 96] on div "MLB" at bounding box center [136, 97] width 53 height 16
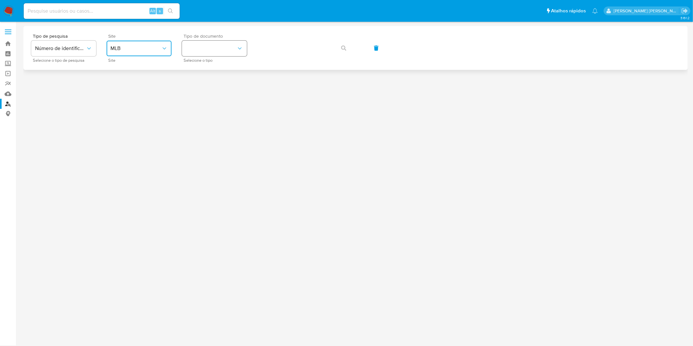
click at [201, 47] on button "identificationType" at bounding box center [214, 49] width 65 height 16
click at [199, 91] on div "CPF CPF" at bounding box center [212, 91] width 53 height 22
click at [344, 44] on span "button" at bounding box center [343, 48] width 5 height 14
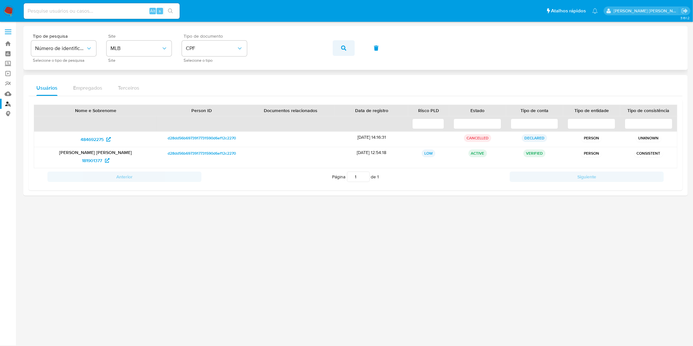
click at [343, 51] on span "button" at bounding box center [343, 48] width 5 height 14
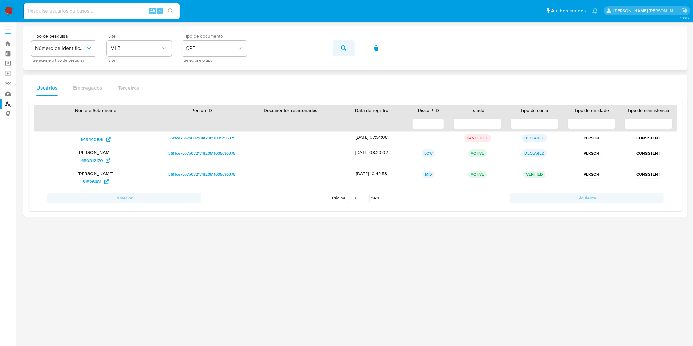
click at [339, 50] on button "button" at bounding box center [344, 48] width 22 height 16
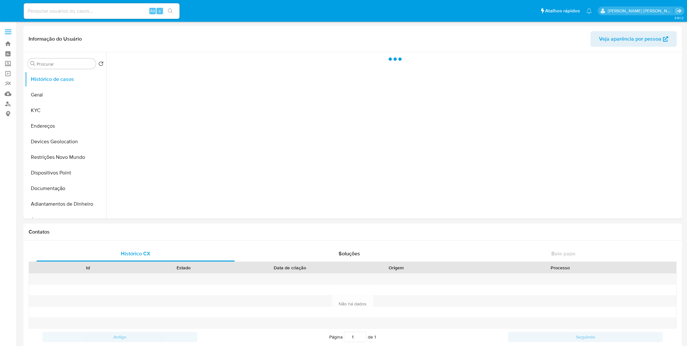
select select "10"
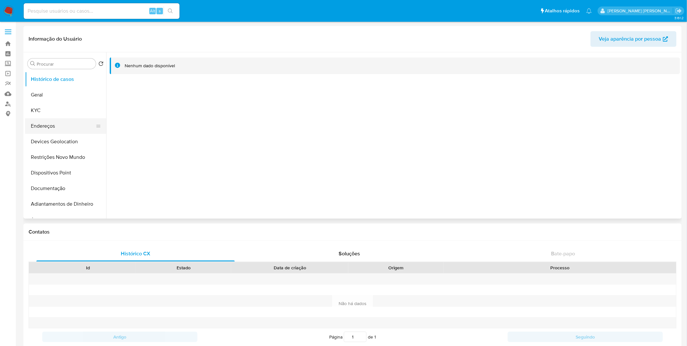
click at [51, 119] on button "Endereços" at bounding box center [63, 126] width 76 height 16
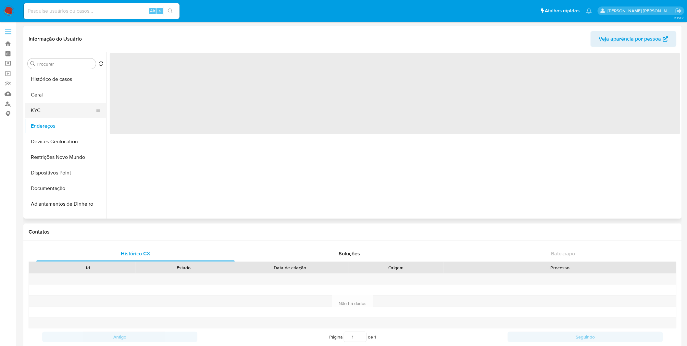
click at [55, 117] on button "KYC" at bounding box center [63, 111] width 76 height 16
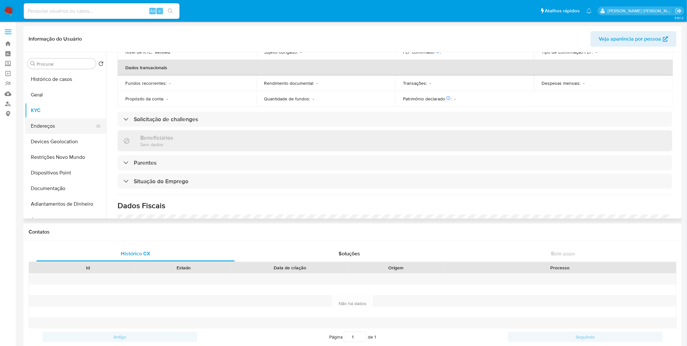
scroll to position [270, 0]
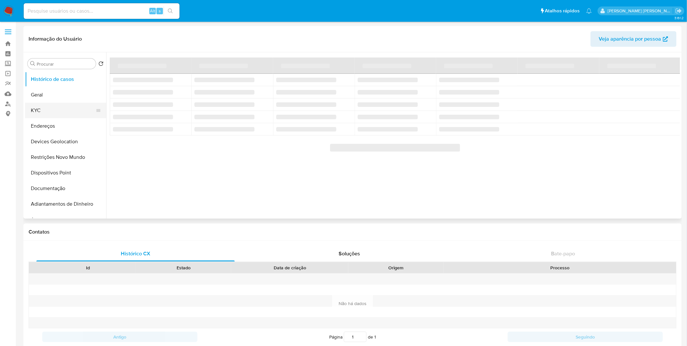
select select "10"
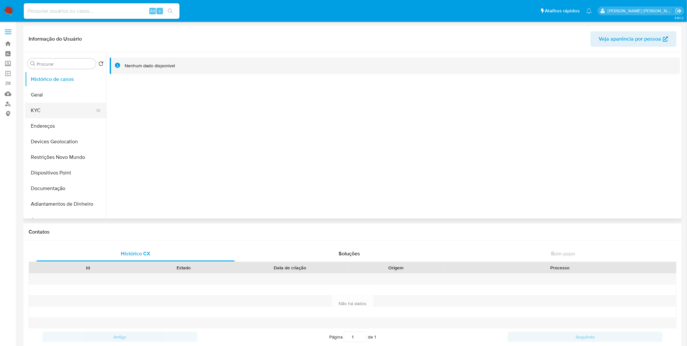
click at [51, 115] on button "KYC" at bounding box center [63, 111] width 76 height 16
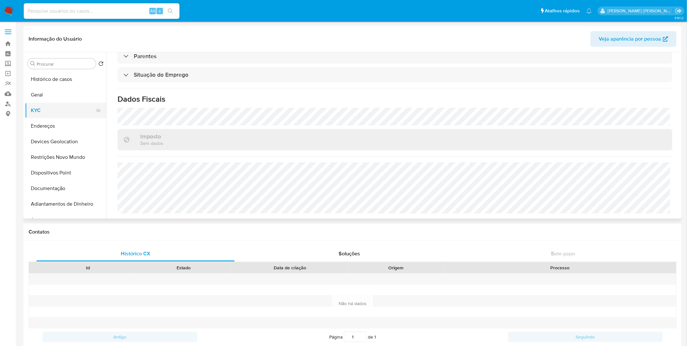
scroll to position [277, 0]
click at [61, 110] on button "KYC" at bounding box center [63, 111] width 76 height 16
click at [59, 129] on button "Endereços" at bounding box center [63, 126] width 76 height 16
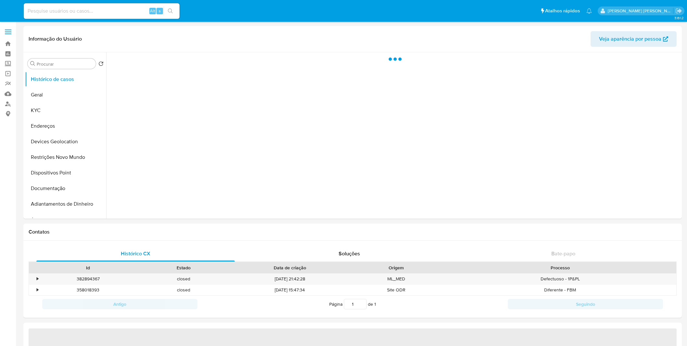
select select "10"
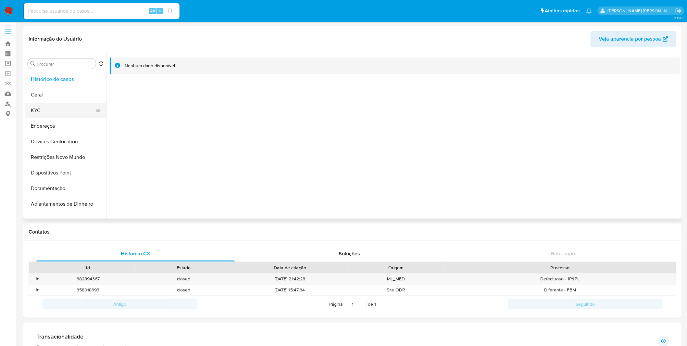
click at [56, 113] on button "KYC" at bounding box center [63, 111] width 76 height 16
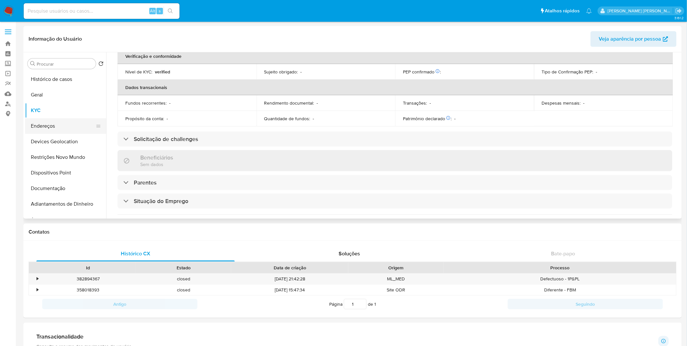
scroll to position [251, 0]
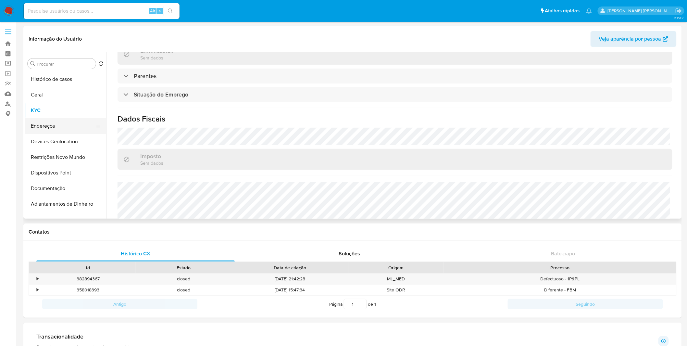
click at [67, 128] on button "Endereços" at bounding box center [63, 126] width 76 height 16
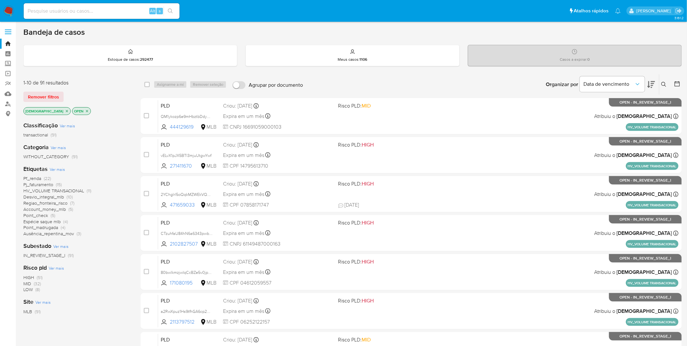
click at [53, 222] on span "Espécie saque mlb" at bounding box center [41, 221] width 37 height 6
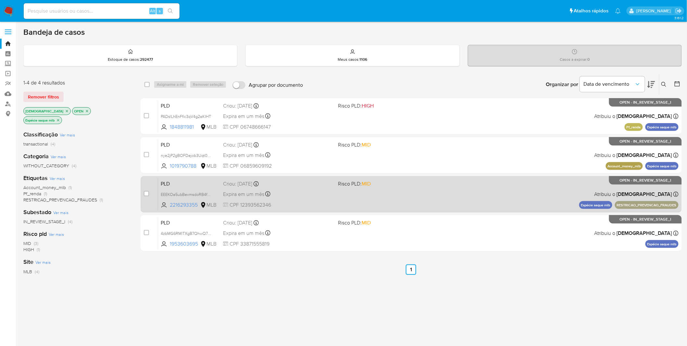
click at [366, 194] on div "PLD EEEKOa5ubBexmsdoRB4fS4pv 2216293355 MLB Risco PLD: MID Criou: [DATE] Criou:…" at bounding box center [418, 194] width 521 height 33
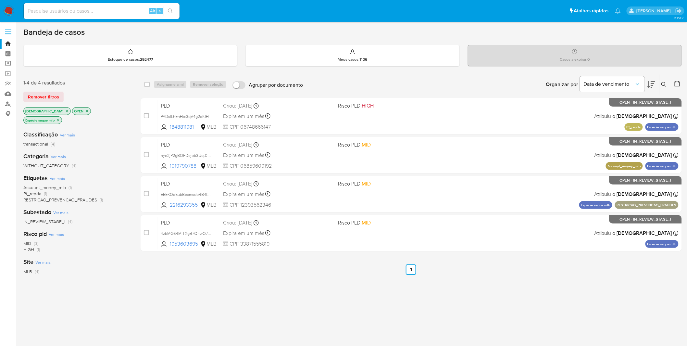
click at [10, 12] on img at bounding box center [8, 11] width 11 height 11
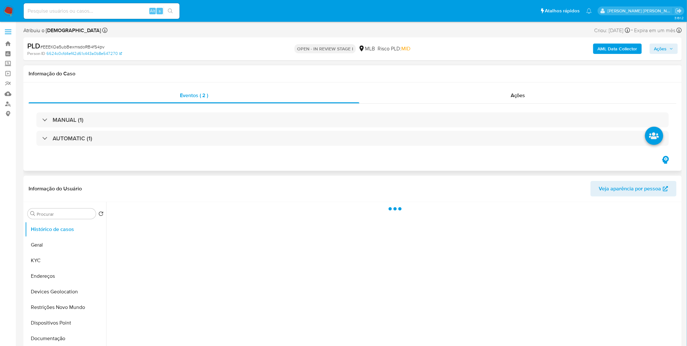
click at [417, 106] on div "MANUAL (1) AUTOMATIC (1)" at bounding box center [353, 129] width 648 height 51
select select "10"
click at [420, 100] on div "Ações" at bounding box center [518, 96] width 317 height 16
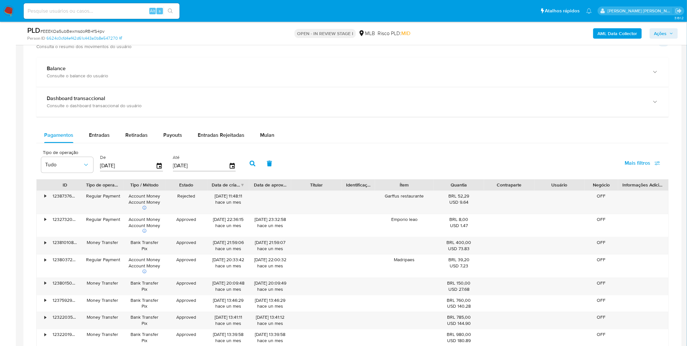
scroll to position [433, 0]
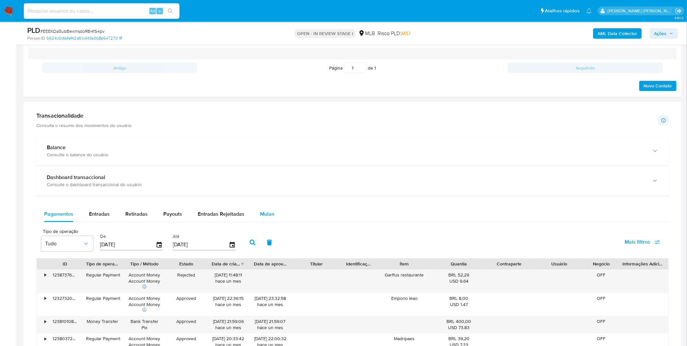
click at [261, 210] on div "Mulan" at bounding box center [267, 215] width 14 height 16
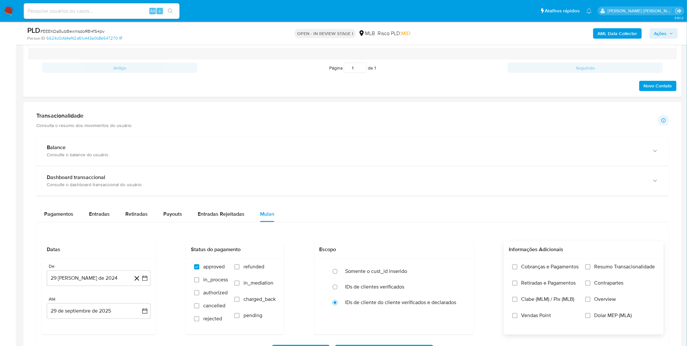
click at [541, 273] on label "Cobranças e Pagamentos" at bounding box center [546, 272] width 67 height 16
click at [518, 270] on input "Cobranças e Pagamentos" at bounding box center [515, 266] width 5 height 5
click at [542, 284] on span "Retiradas e Pagamentos" at bounding box center [549, 283] width 55 height 6
click at [518, 284] on input "Retiradas e Pagamentos" at bounding box center [515, 283] width 5 height 5
click at [591, 269] on label "Resumo Transacionalidade" at bounding box center [621, 272] width 70 height 16
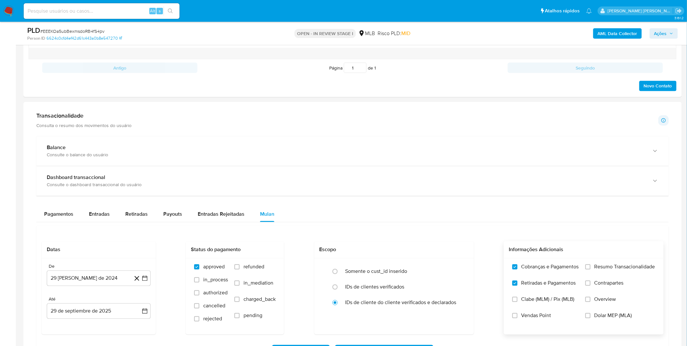
click at [591, 269] on input "Resumo Transacionalidade" at bounding box center [588, 266] width 5 height 5
click at [593, 287] on label "Contrapartes" at bounding box center [621, 288] width 70 height 16
click at [591, 286] on input "Contrapartes" at bounding box center [588, 283] width 5 height 5
click at [108, 274] on button "29 de agosto de 2024" at bounding box center [99, 279] width 104 height 16
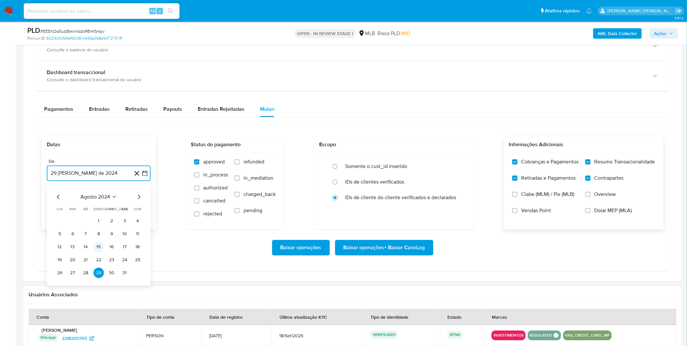
scroll to position [541, 0]
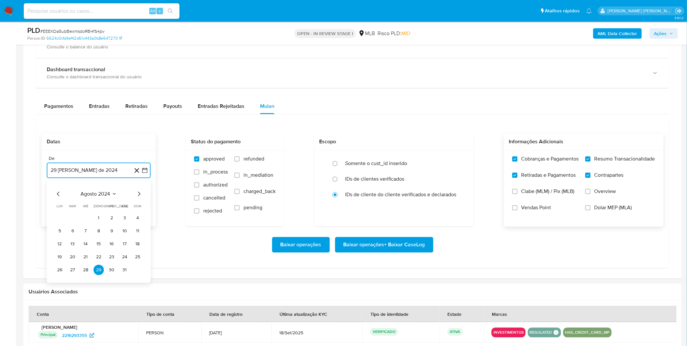
click at [103, 194] on span "agosto 2024" at bounding box center [96, 193] width 30 height 6
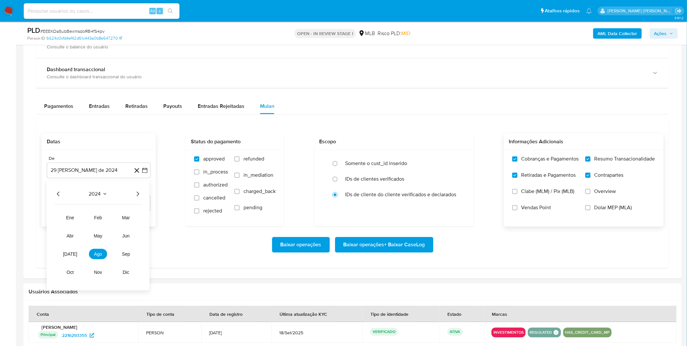
click at [146, 192] on div "2024 2024 ene feb mar abr may jun jul ago sep oct nov dic" at bounding box center [98, 235] width 103 height 110
click at [135, 196] on icon "Año siguiente" at bounding box center [138, 194] width 8 height 8
click at [100, 258] on button "ago" at bounding box center [98, 253] width 18 height 10
click at [111, 220] on button "1" at bounding box center [112, 217] width 10 height 10
click at [119, 241] on div "Baixar operações Baixar operações + Baixar CaseLog" at bounding box center [353, 245] width 622 height 16
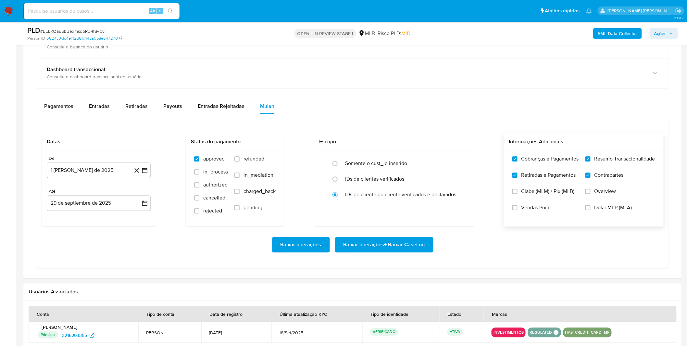
click at [419, 249] on span "Baixar operações + Baixar CaseLog" at bounding box center [385, 244] width 82 height 14
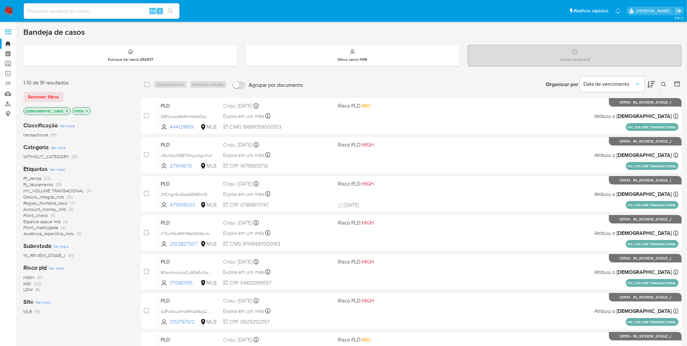
click at [118, 17] on div "Alt s" at bounding box center [102, 11] width 156 height 16
click at [116, 9] on input at bounding box center [102, 11] width 156 height 8
paste input "m5awpISzUgbq02SalJD5Aj7b"
type input "m5awpISzUgbq02SalJD5Aj7b"
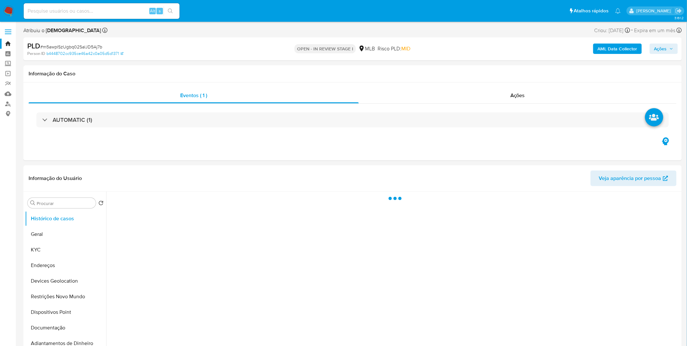
select select "10"
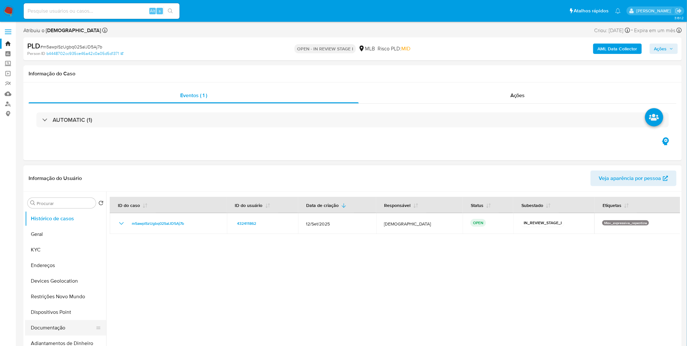
click at [52, 322] on button "Documentação" at bounding box center [63, 328] width 76 height 16
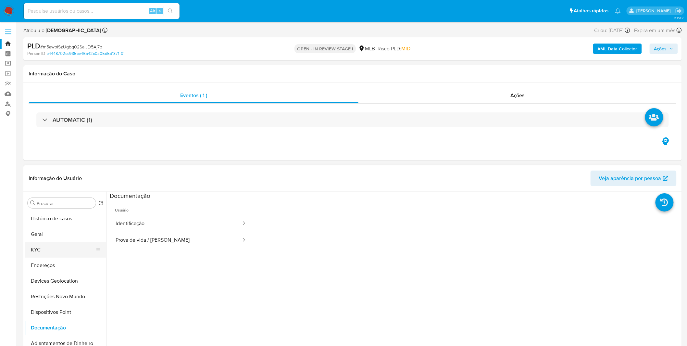
click at [60, 249] on button "KYC" at bounding box center [63, 250] width 76 height 16
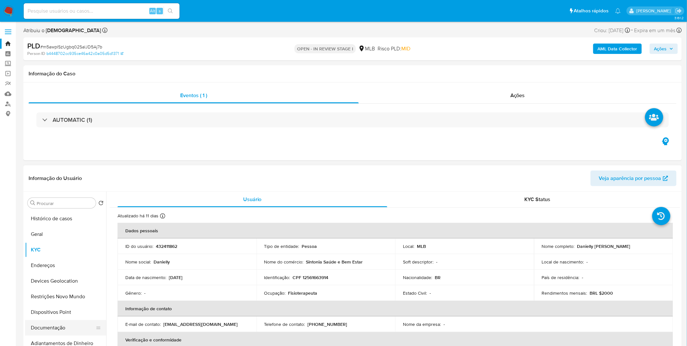
click at [55, 330] on button "Documentação" at bounding box center [63, 328] width 76 height 16
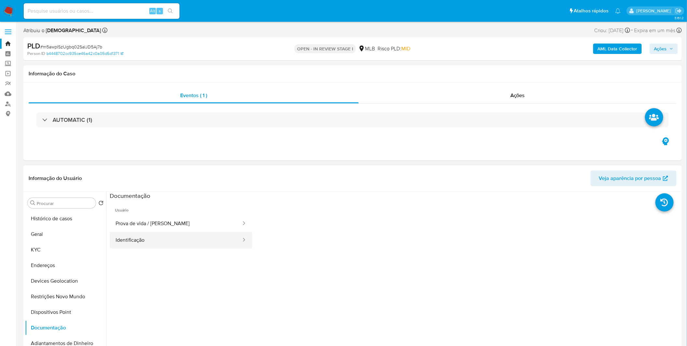
click at [118, 244] on button "Identificação" at bounding box center [176, 240] width 132 height 17
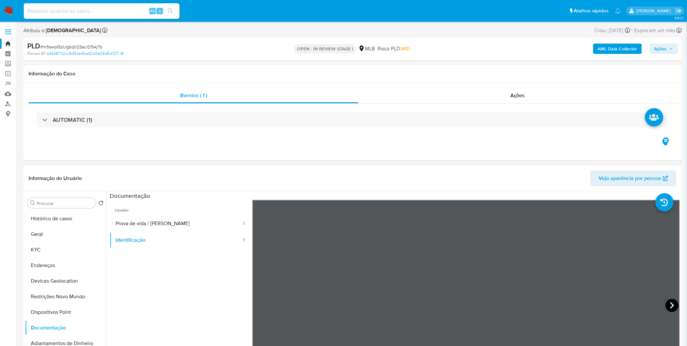
click at [667, 303] on icon at bounding box center [672, 305] width 13 height 13
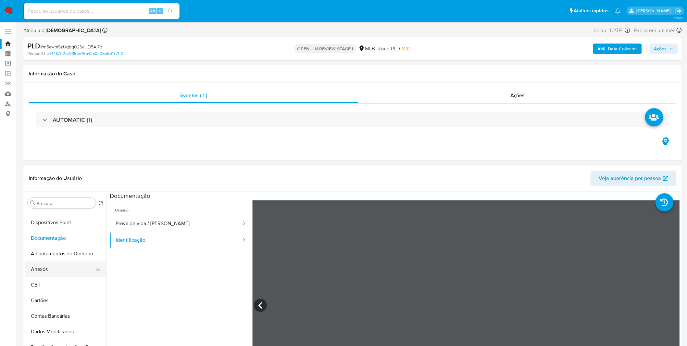
scroll to position [108, 0]
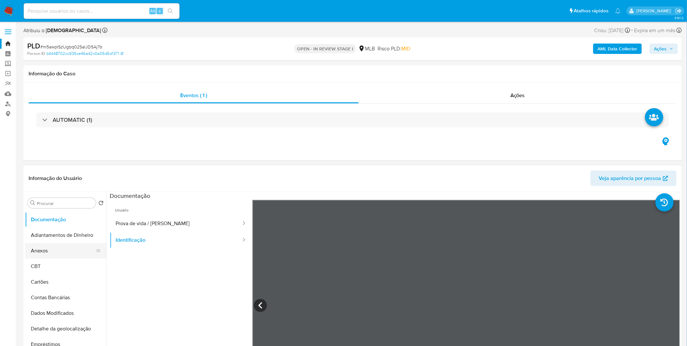
click at [49, 251] on button "Anexos" at bounding box center [63, 251] width 76 height 16
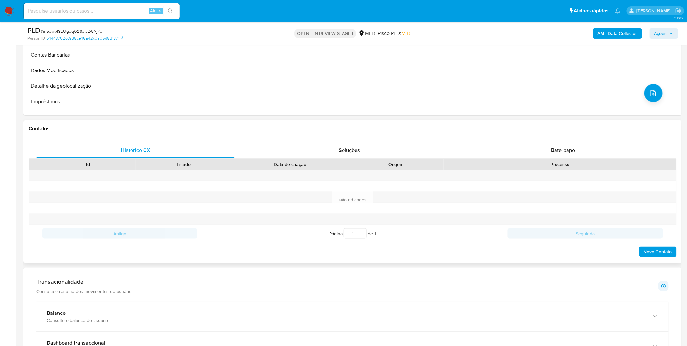
scroll to position [216, 0]
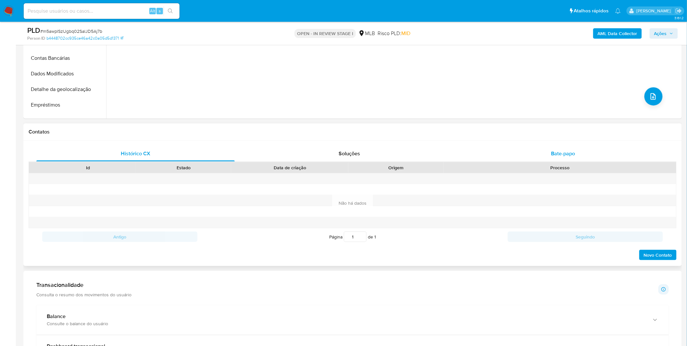
click at [525, 150] on div "Bate-papo" at bounding box center [563, 154] width 198 height 16
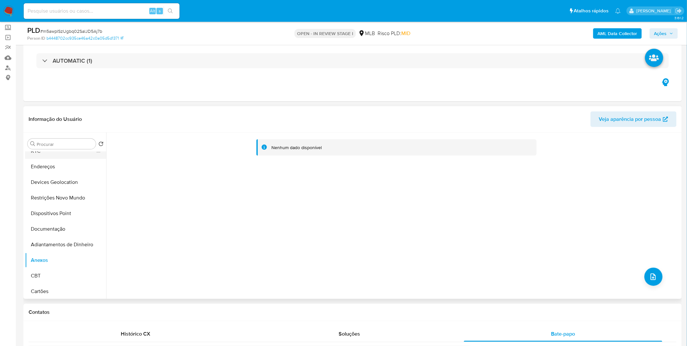
scroll to position [0, 0]
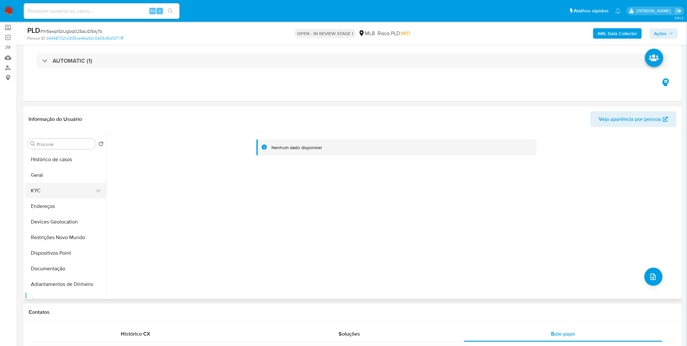
click at [80, 194] on button "KYC" at bounding box center [63, 191] width 76 height 16
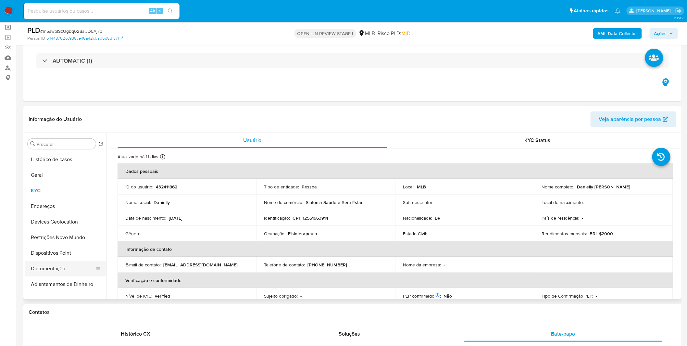
click at [63, 267] on button "Documentação" at bounding box center [63, 269] width 76 height 16
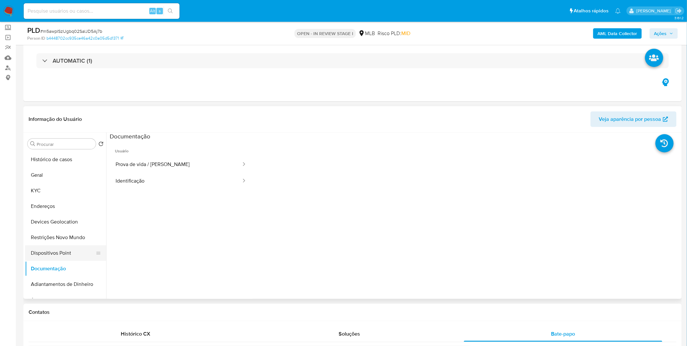
click at [73, 247] on button "Dispositivos Point" at bounding box center [63, 253] width 76 height 16
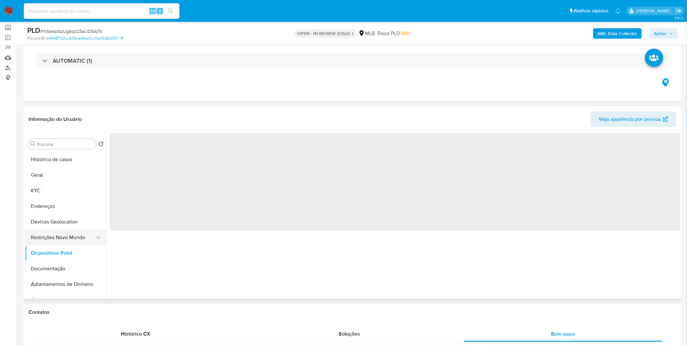
click at [75, 237] on button "Restrições Novo Mundo" at bounding box center [63, 238] width 76 height 16
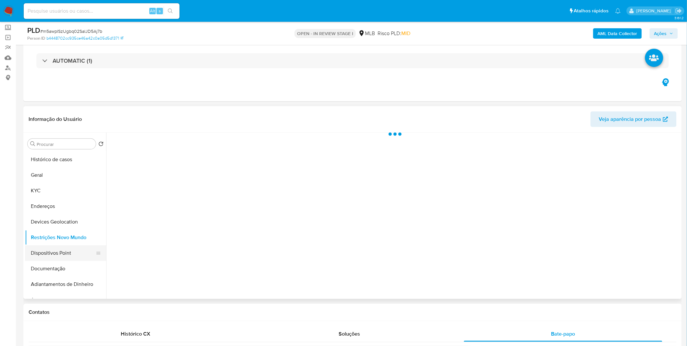
click at [69, 247] on button "Dispositivos Point" at bounding box center [63, 253] width 76 height 16
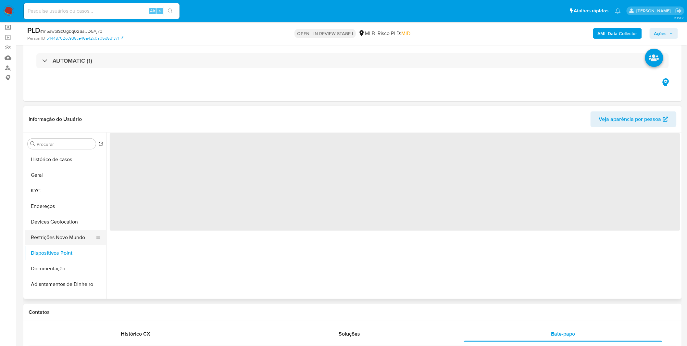
click at [70, 242] on button "Restrições Novo Mundo" at bounding box center [63, 238] width 76 height 16
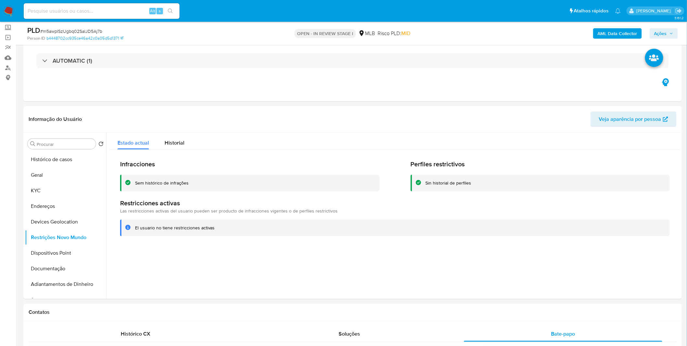
click at [8, 11] on img at bounding box center [8, 11] width 11 height 11
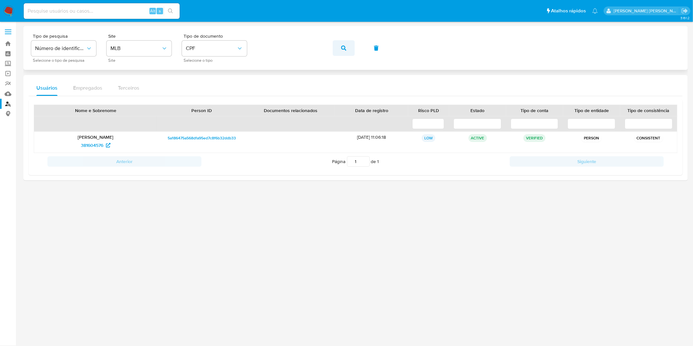
click at [343, 50] on icon "button" at bounding box center [343, 47] width 5 height 5
click at [344, 55] on span "button" at bounding box center [343, 48] width 5 height 14
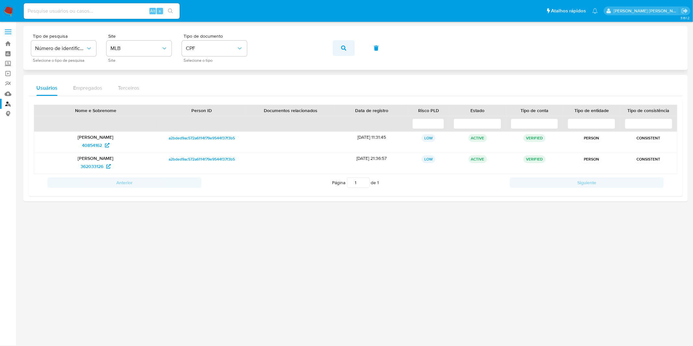
click at [349, 44] on button "button" at bounding box center [344, 48] width 22 height 16
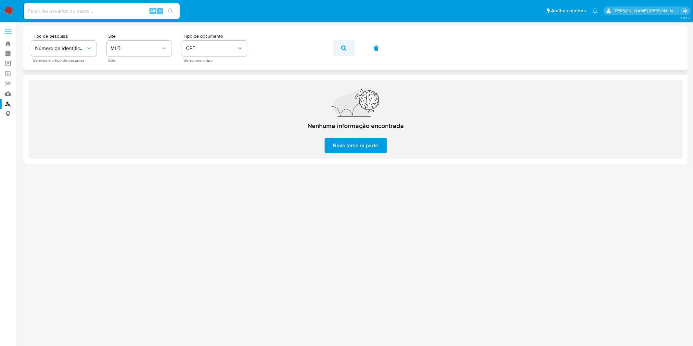
click at [336, 48] on button "button" at bounding box center [344, 48] width 22 height 16
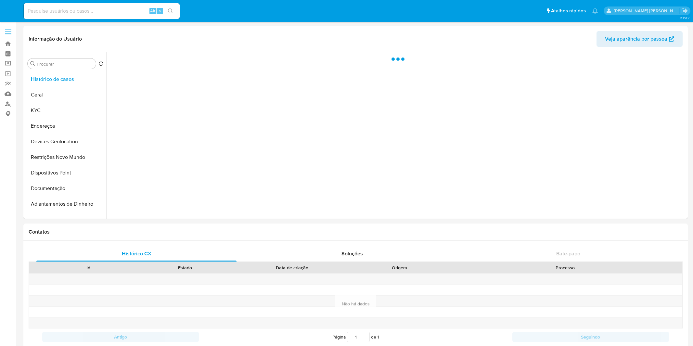
select select "10"
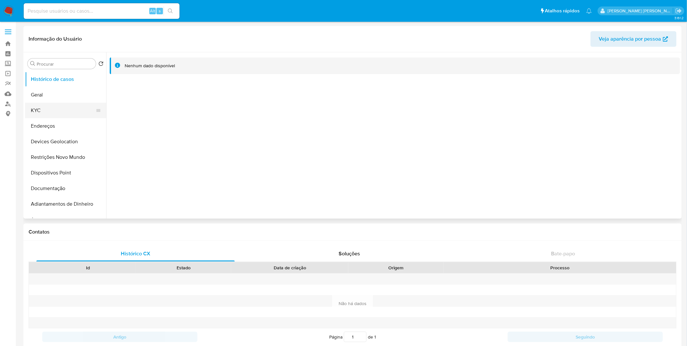
click at [72, 113] on button "KYC" at bounding box center [63, 111] width 76 height 16
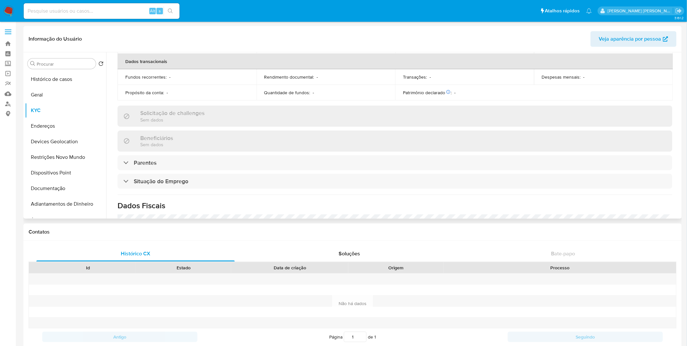
scroll to position [277, 0]
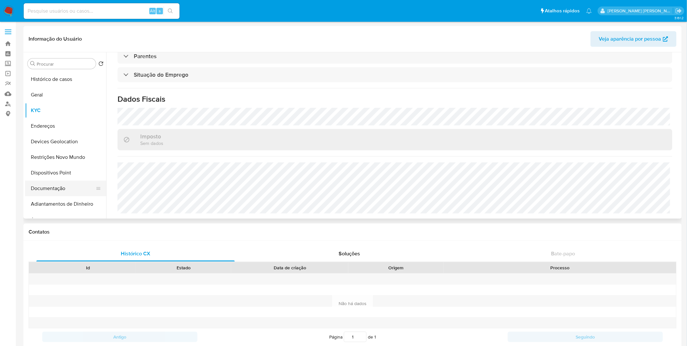
click at [64, 185] on button "Documentação" at bounding box center [63, 189] width 76 height 16
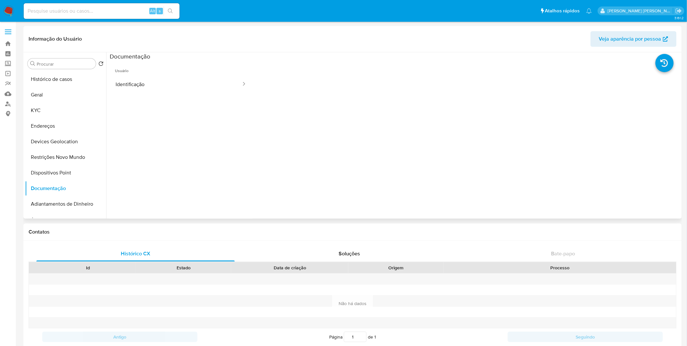
click at [127, 95] on ul "Usuário Identificação" at bounding box center [181, 153] width 143 height 187
click at [130, 91] on button "Identificação" at bounding box center [176, 84] width 132 height 17
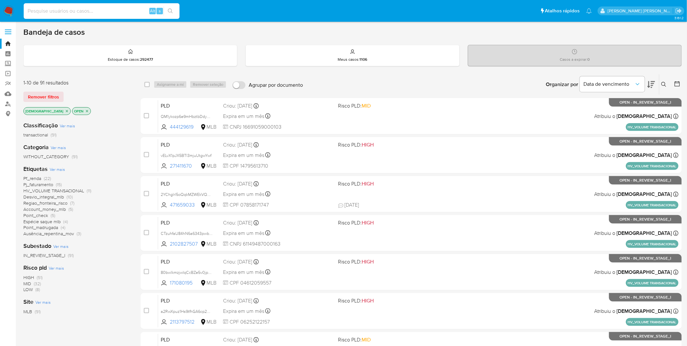
click at [110, 14] on input at bounding box center [102, 11] width 156 height 8
paste input "EUf4GLo4EK5ESeZ6NYZbwlc9"
type input "EUf4GLo4EK5ESeZ6NYZbwlc9"
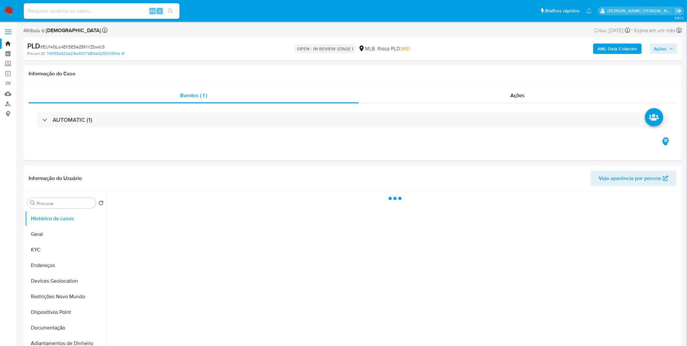
select select "10"
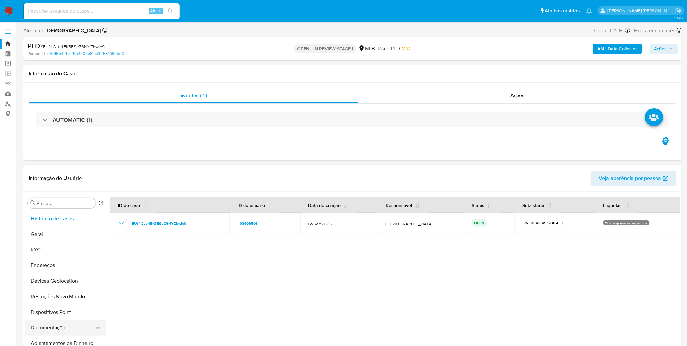
drag, startPoint x: 70, startPoint y: 335, endPoint x: 69, endPoint y: 330, distance: 5.2
click at [70, 335] on button "Documentação" at bounding box center [63, 328] width 76 height 16
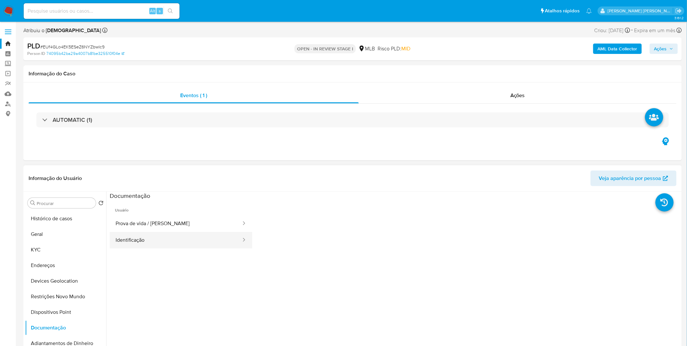
click at [146, 243] on button "Identificação" at bounding box center [176, 240] width 132 height 17
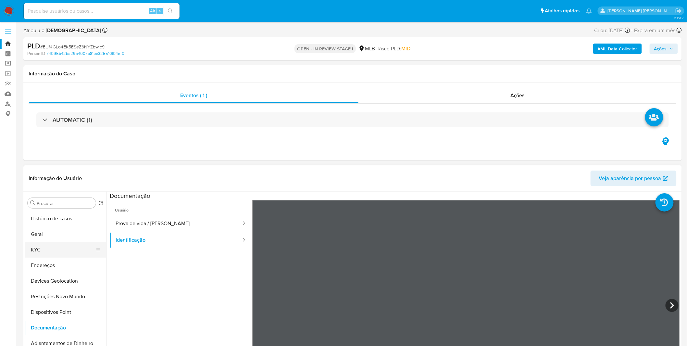
drag, startPoint x: 44, startPoint y: 254, endPoint x: 48, endPoint y: 253, distance: 3.7
click at [44, 254] on button "KYC" at bounding box center [63, 250] width 76 height 16
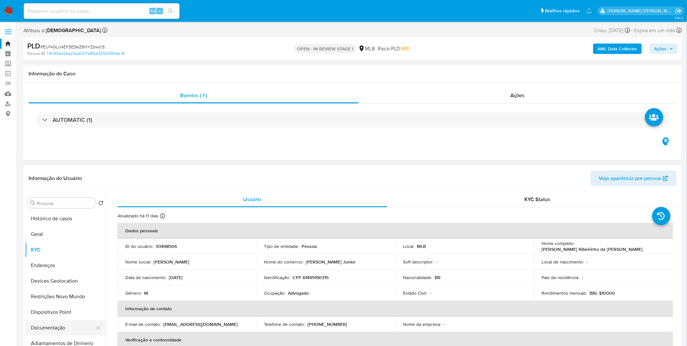
click at [83, 325] on button "Documentação" at bounding box center [63, 328] width 76 height 16
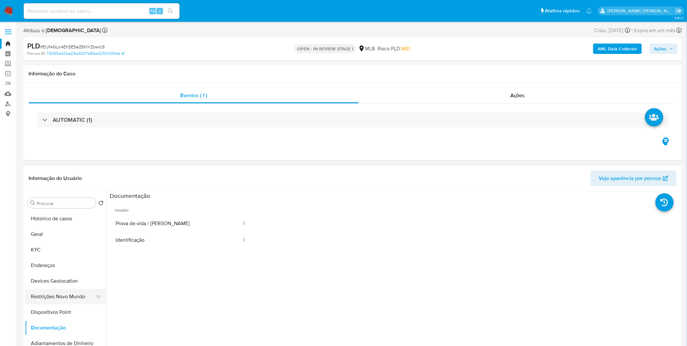
click at [78, 295] on button "Restrições Novo Mundo" at bounding box center [63, 297] width 76 height 16
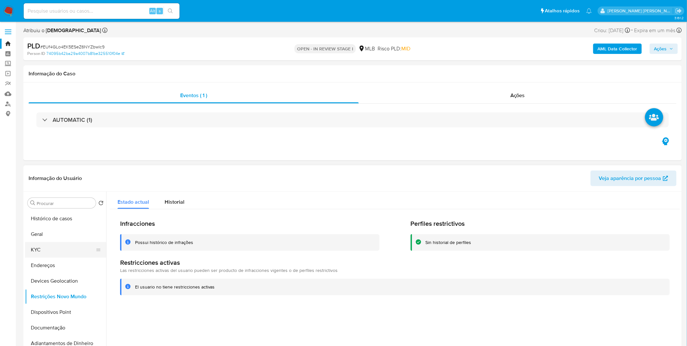
click at [55, 252] on button "KYC" at bounding box center [63, 250] width 76 height 16
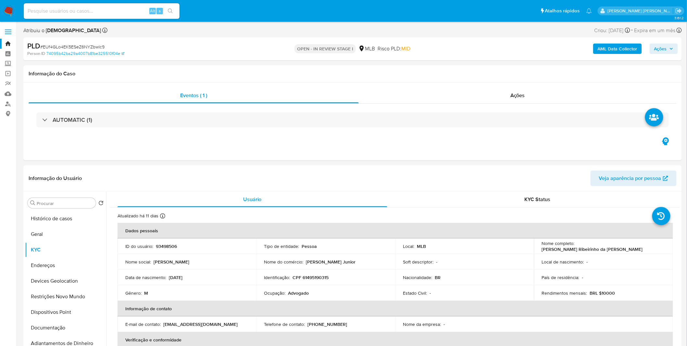
click at [83, 11] on input at bounding box center [102, 11] width 156 height 8
paste input "vELvX1pJX5BTl3mjuUtgwYwf"
type input "vELvX1pJX5BTl3mjuUtgwYwf"
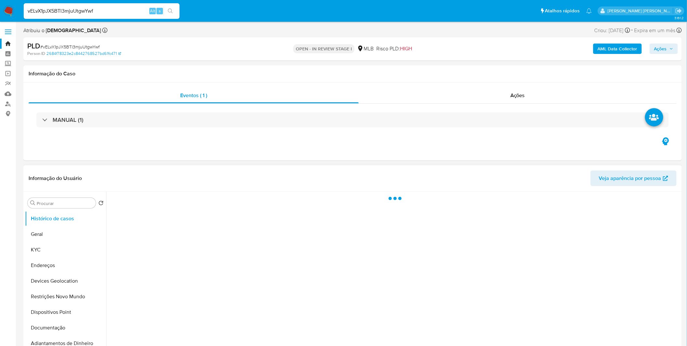
select select "10"
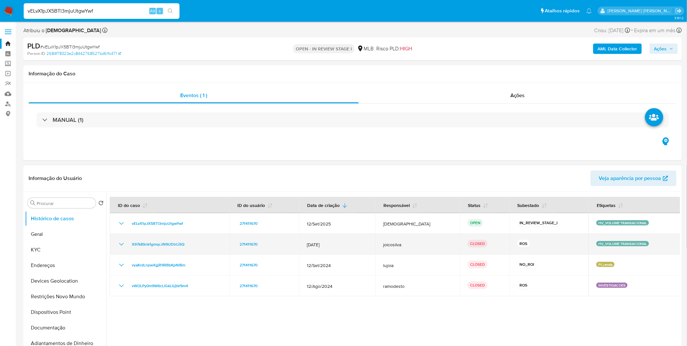
click at [123, 241] on icon "Mostrar/Ocultar" at bounding box center [122, 244] width 8 height 8
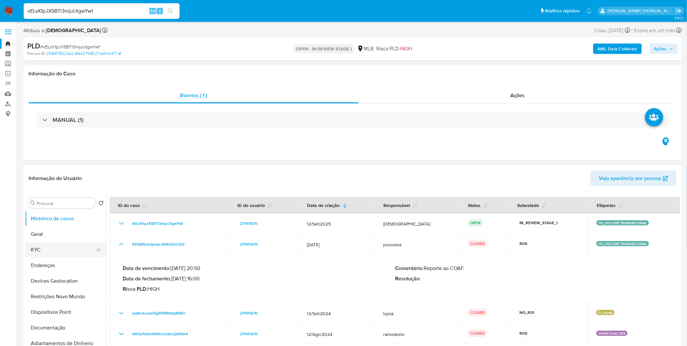
click at [48, 251] on button "KYC" at bounding box center [63, 250] width 76 height 16
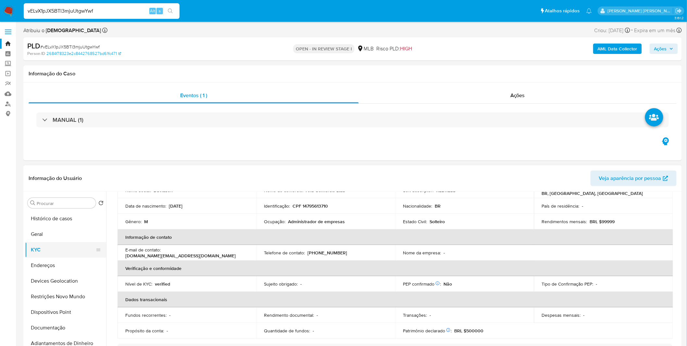
scroll to position [72, 0]
click at [67, 223] on button "Histórico de casos" at bounding box center [63, 219] width 76 height 16
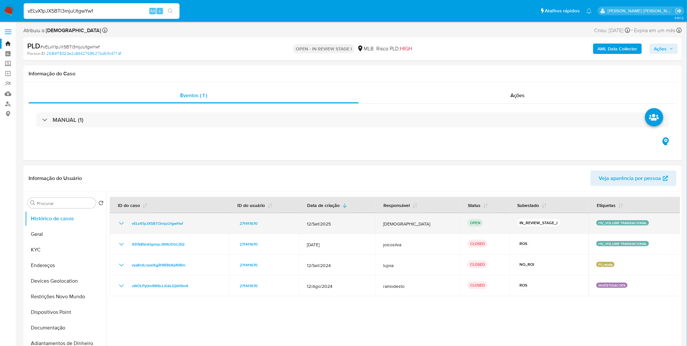
click at [119, 222] on icon "Mostrar/Ocultar" at bounding box center [122, 224] width 8 height 8
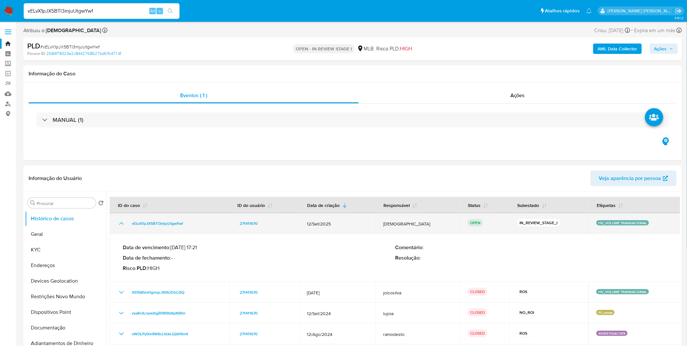
click at [119, 222] on icon "Mostrar/Ocultar" at bounding box center [122, 224] width 8 height 8
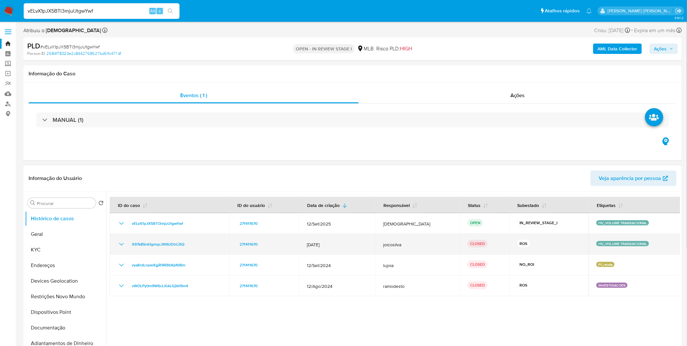
click at [124, 245] on icon "Mostrar/Ocultar" at bounding box center [122, 244] width 8 height 8
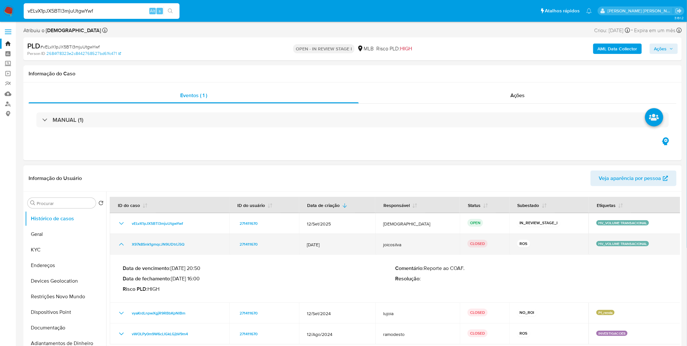
click at [124, 245] on icon "Mostrar/Ocultar" at bounding box center [122, 244] width 8 height 8
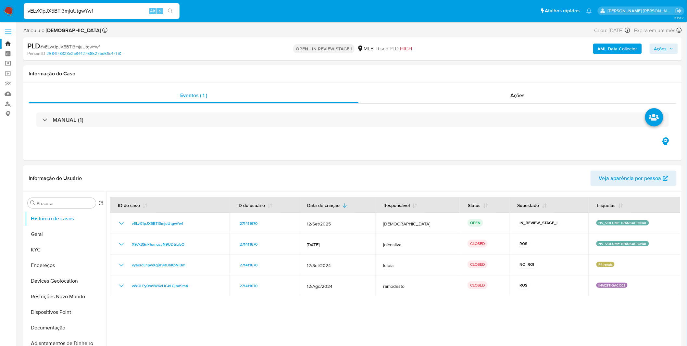
click at [70, 14] on input "vELvX1pJX5BTl3mjuUtgwYwf" at bounding box center [102, 11] width 156 height 8
paste input "AtacuaYUm7dGdV4iSHBLALwo"
type input "AtacuaYUm7dGdV4iSHBLALwo"
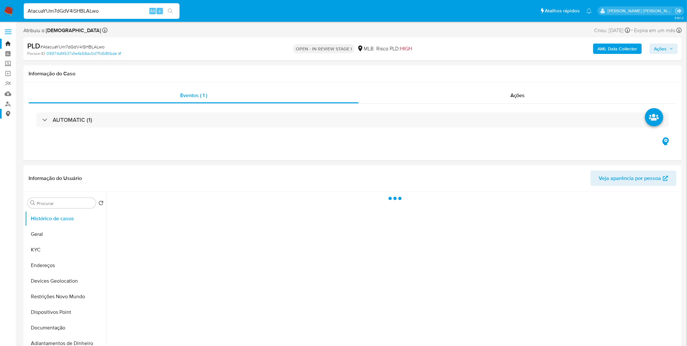
select select "10"
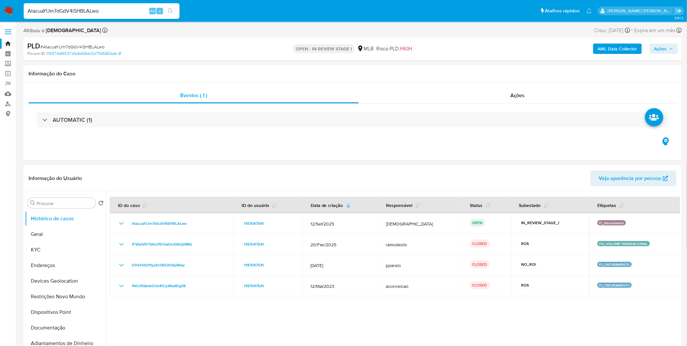
click at [10, 8] on img at bounding box center [8, 11] width 11 height 11
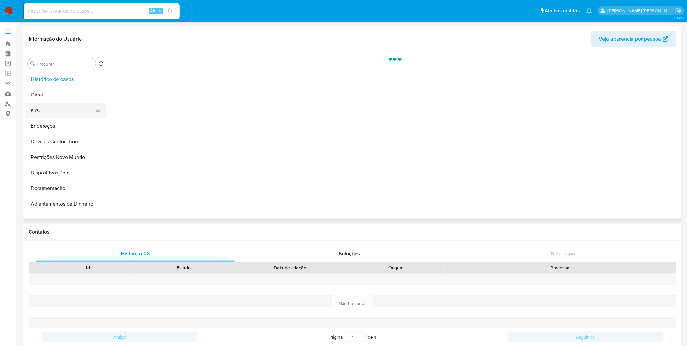
drag, startPoint x: 59, startPoint y: 109, endPoint x: 74, endPoint y: 111, distance: 15.4
click at [59, 109] on button "KYC" at bounding box center [63, 111] width 76 height 16
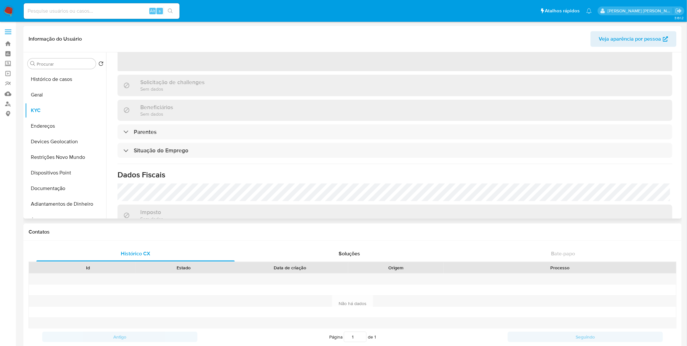
scroll to position [170, 0]
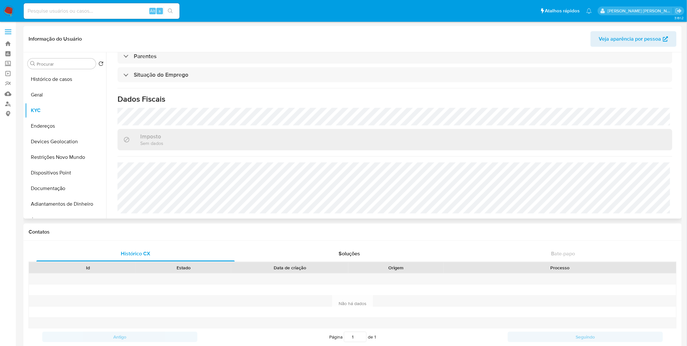
select select "10"
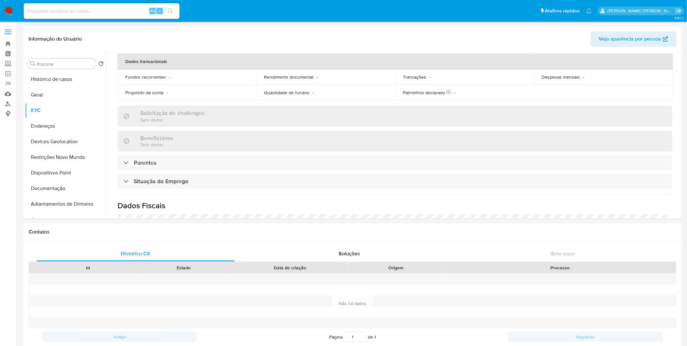
scroll to position [277, 0]
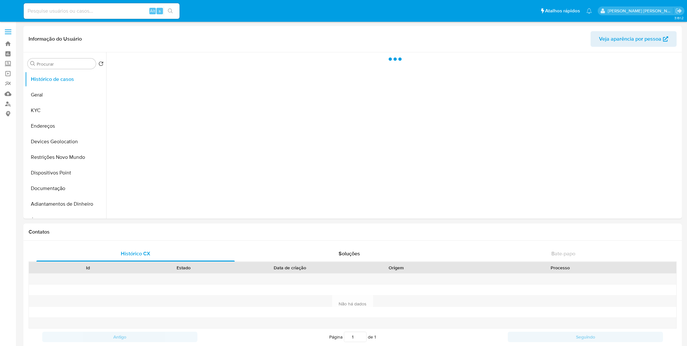
select select "10"
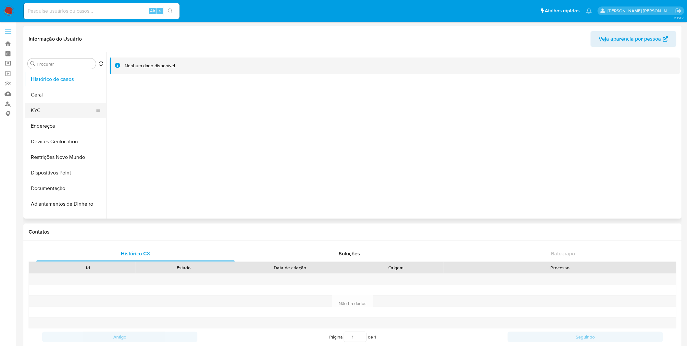
drag, startPoint x: 61, startPoint y: 114, endPoint x: 65, endPoint y: 113, distance: 4.7
click at [61, 115] on button "KYC" at bounding box center [63, 111] width 76 height 16
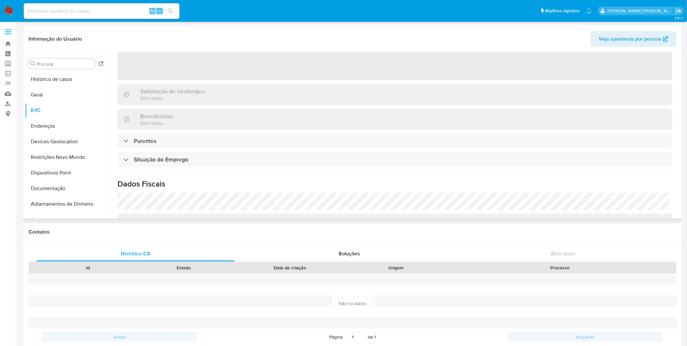
scroll to position [277, 0]
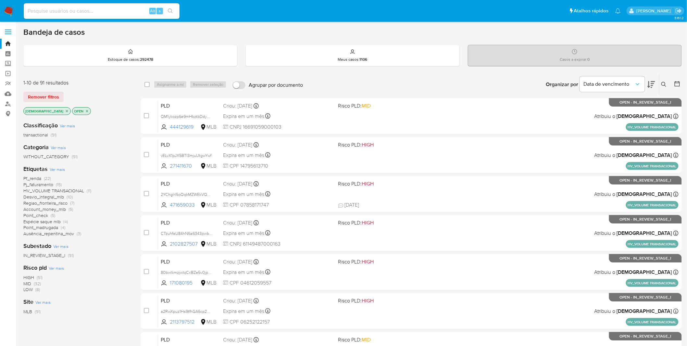
click at [13, 10] on img at bounding box center [8, 11] width 11 height 11
click at [5, 9] on img at bounding box center [8, 11] width 11 height 11
click at [129, 13] on input at bounding box center [102, 11] width 156 height 8
paste input "TMqXPK51OqQB3gs9tJOYSvz0"
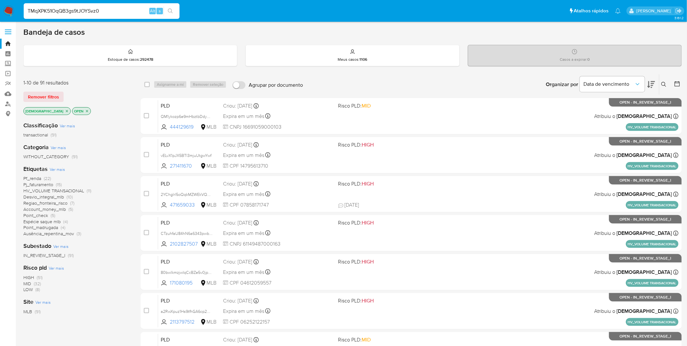
type input "TMqXPK51OqQB3gs9tJOYSvz0"
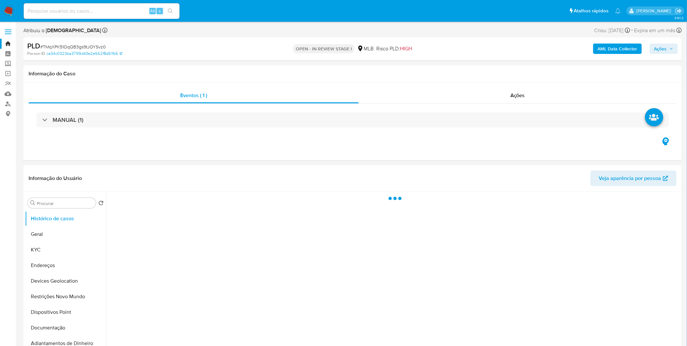
select select "10"
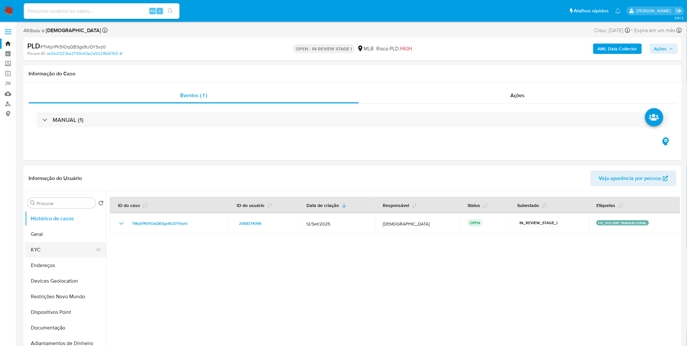
click at [57, 245] on button "KYC" at bounding box center [63, 250] width 76 height 16
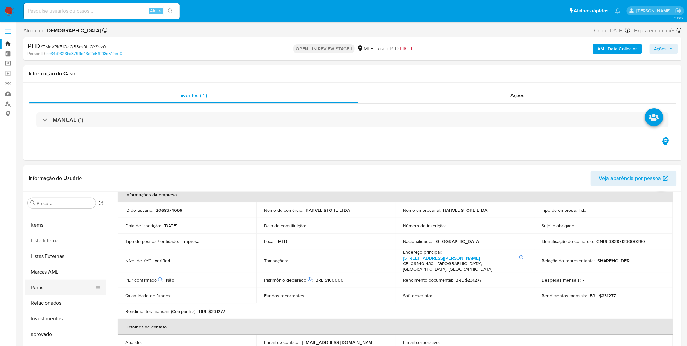
scroll to position [337, 0]
click at [50, 227] on button "Items" at bounding box center [63, 225] width 76 height 16
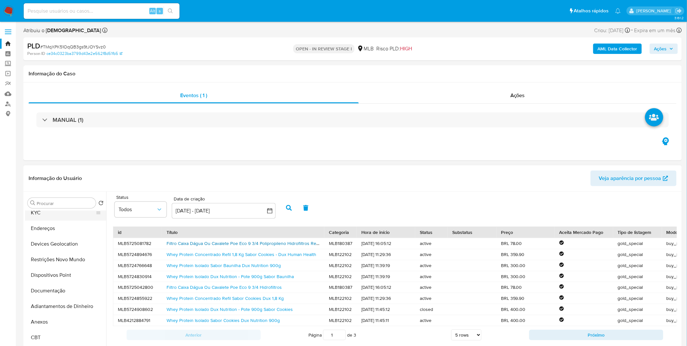
scroll to position [0, 0]
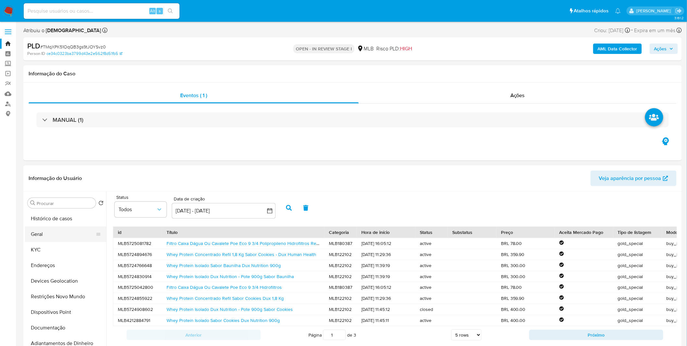
click at [51, 237] on button "Geral" at bounding box center [63, 234] width 76 height 16
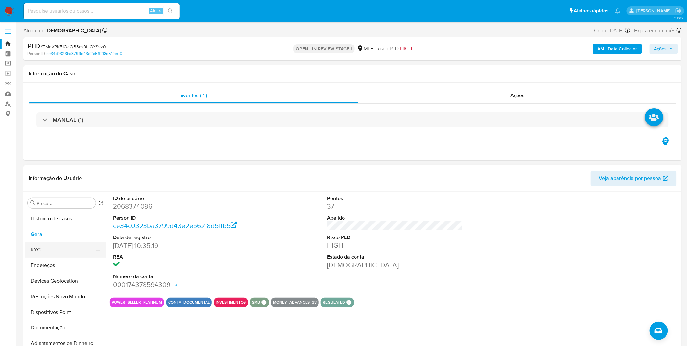
click at [60, 257] on button "KYC" at bounding box center [63, 250] width 76 height 16
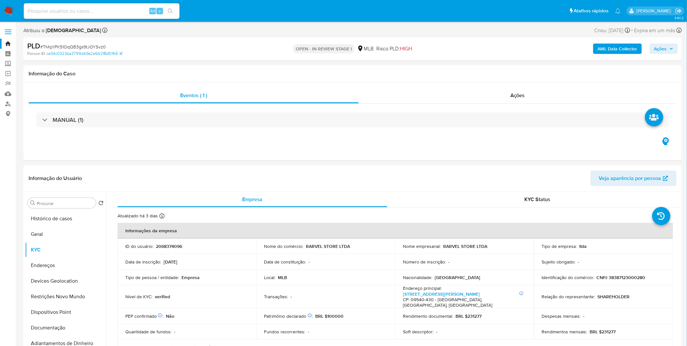
click at [105, 14] on input at bounding box center [102, 11] width 156 height 8
paste input "AtacuaYUm7dGdV4iSHBLALwo"
type input "AtacuaYUm7dGdV4iSHBLALwo"
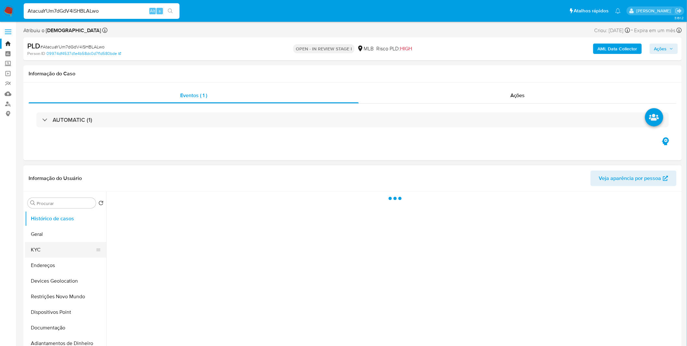
select select "10"
click at [60, 250] on button "KYC" at bounding box center [63, 250] width 76 height 16
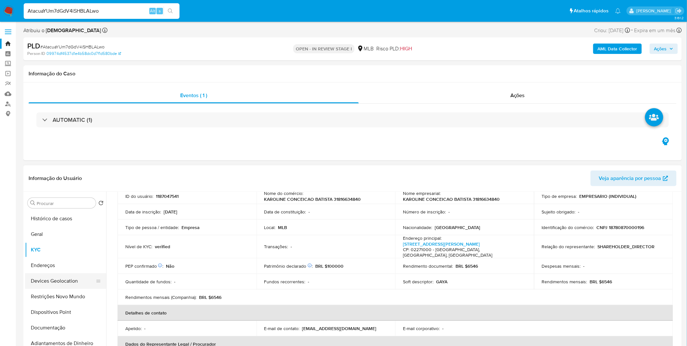
scroll to position [72, 0]
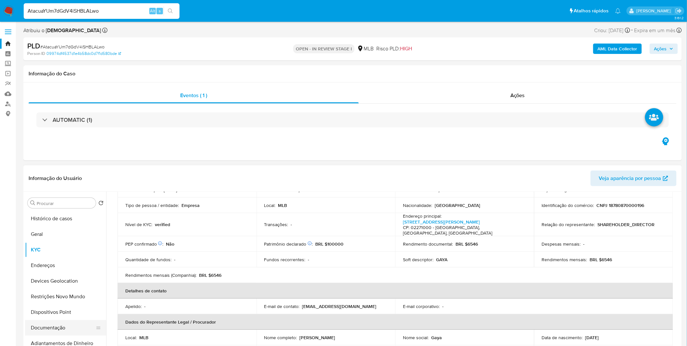
click at [69, 327] on button "Documentação" at bounding box center [63, 328] width 76 height 16
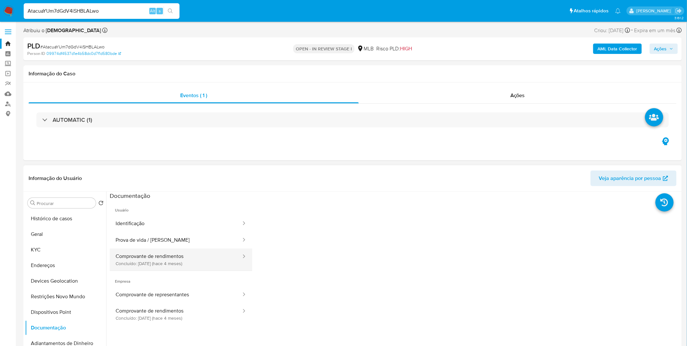
click at [175, 253] on button "Comprovante de rendimentos Concluído: 10/06/2025 (hace 4 meses)" at bounding box center [176, 259] width 132 height 22
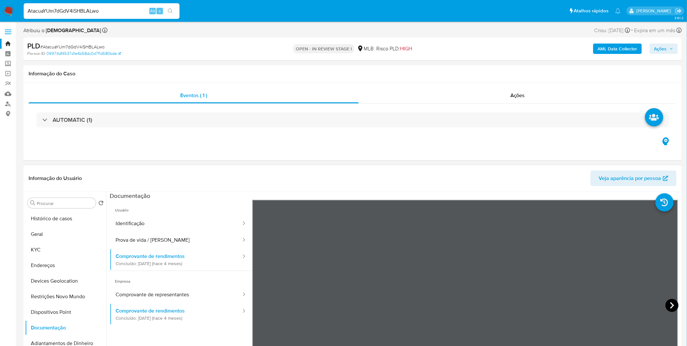
click at [673, 305] on icon at bounding box center [672, 305] width 13 height 13
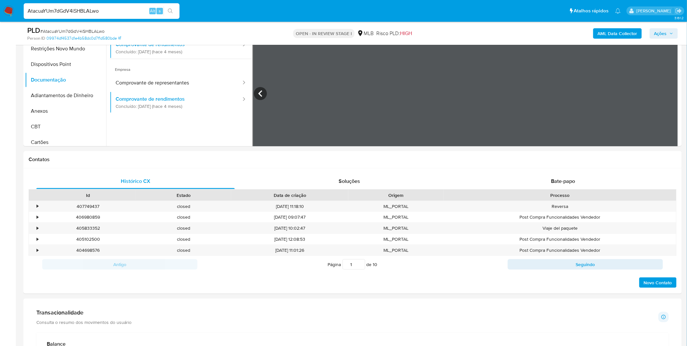
scroll to position [288, 0]
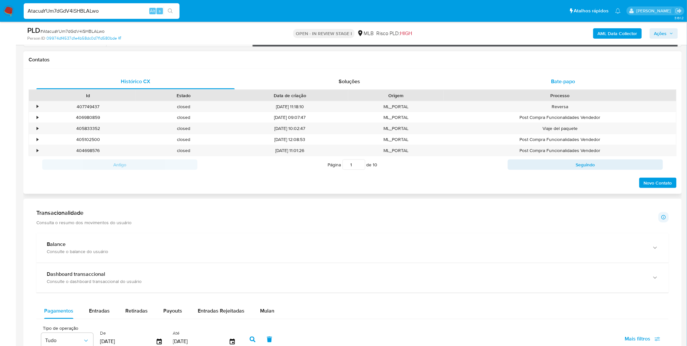
click at [537, 77] on div "Bate-papo" at bounding box center [563, 82] width 198 height 16
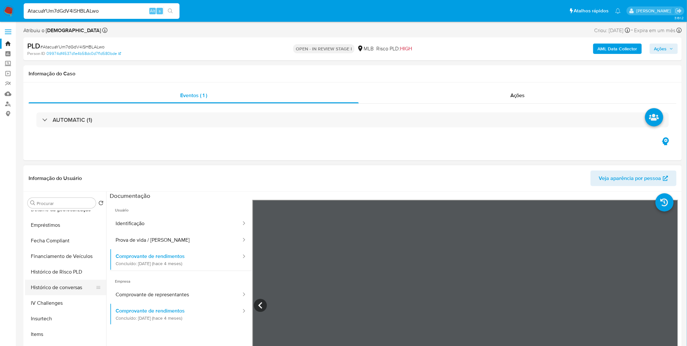
scroll to position [252, 0]
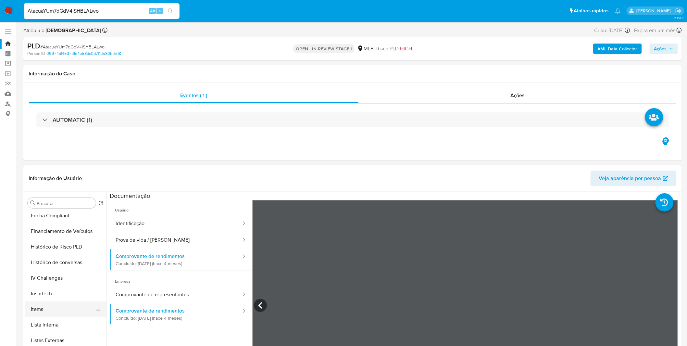
click at [52, 307] on button "Items" at bounding box center [63, 309] width 76 height 16
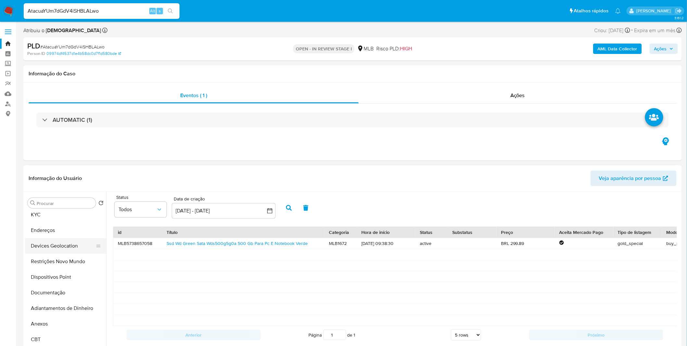
scroll to position [0, 0]
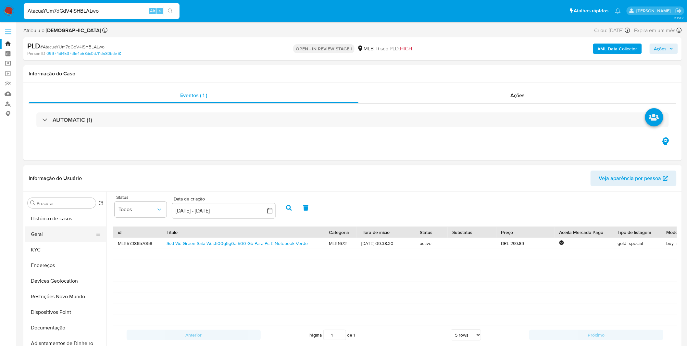
click at [45, 231] on button "Geral" at bounding box center [63, 234] width 76 height 16
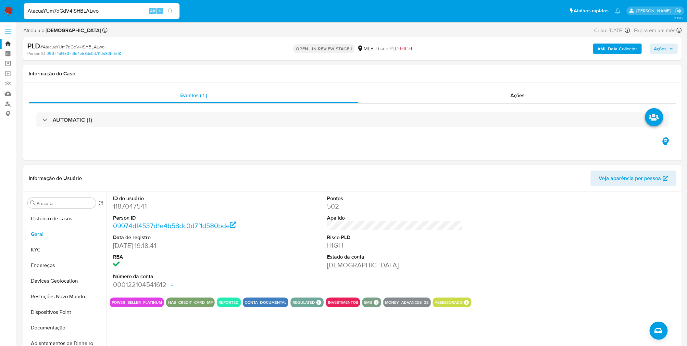
click at [128, 208] on dd "1187047541" at bounding box center [181, 206] width 136 height 9
copy dd "1187047541"
click at [60, 218] on button "Histórico de casos" at bounding box center [63, 219] width 76 height 16
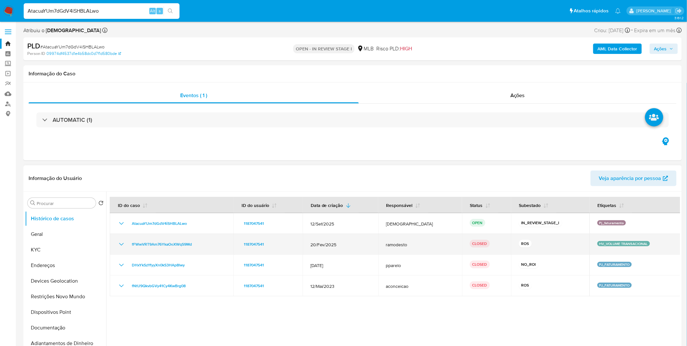
click at [124, 242] on icon "Mostrar/Ocultar" at bounding box center [122, 244] width 8 height 8
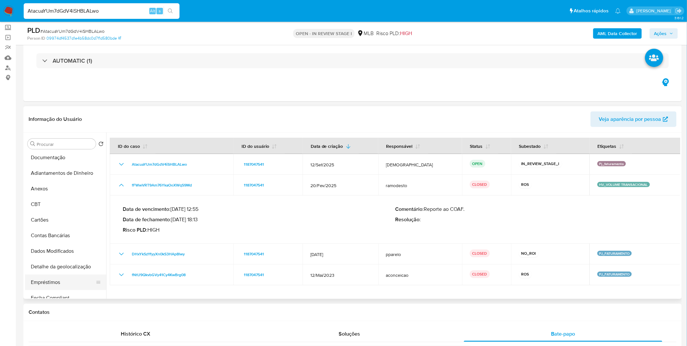
scroll to position [144, 0]
click at [63, 160] on button "Anexos" at bounding box center [63, 156] width 76 height 16
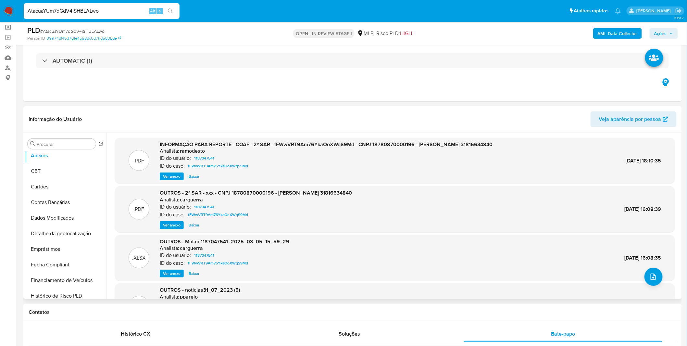
click at [167, 171] on div "INFORMAÇÃO PARA REPORTE - COAF - 2º SAR - fFWwVRT9Am76YkaOoXWqS9Md - CNPJ 18780…" at bounding box center [326, 161] width 333 height 40
click at [166, 173] on span "Ver anexo" at bounding box center [172, 176] width 18 height 6
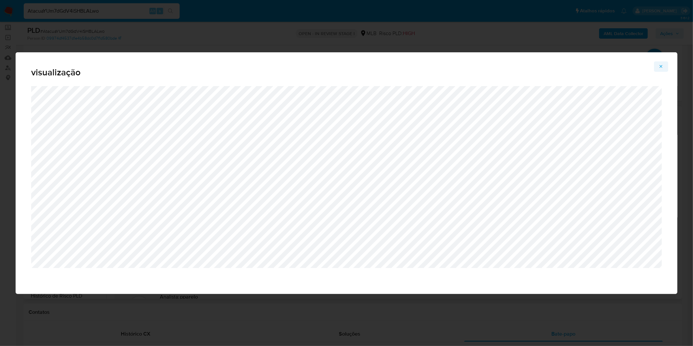
drag, startPoint x: 672, startPoint y: 69, endPoint x: 658, endPoint y: 69, distance: 14.3
click at [672, 69] on div "visualização" at bounding box center [347, 69] width 662 height 34
click at [655, 68] on button "Attachment preview" at bounding box center [661, 66] width 14 height 10
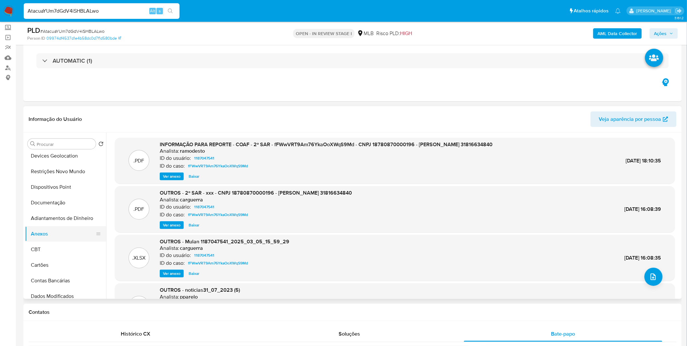
scroll to position [0, 0]
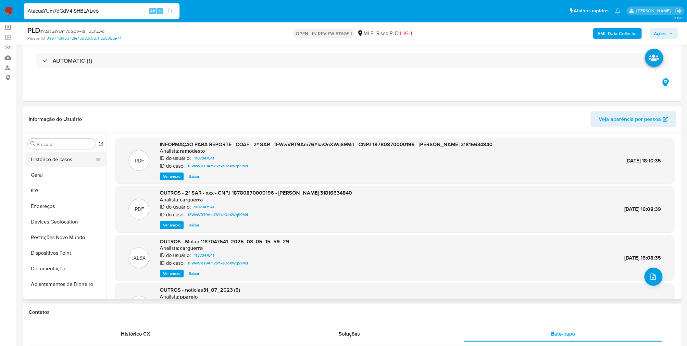
click at [51, 158] on button "Histórico de casos" at bounding box center [63, 160] width 76 height 16
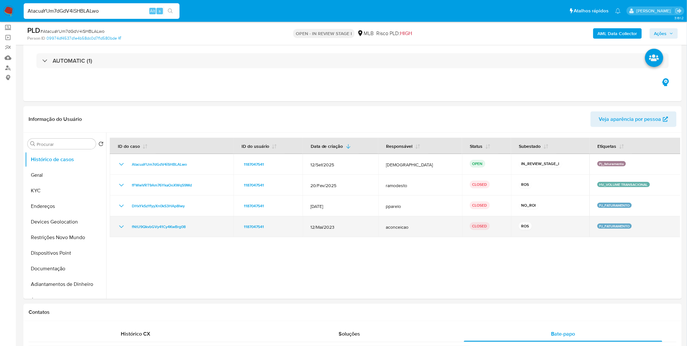
click at [119, 228] on icon "Mostrar/Ocultar" at bounding box center [122, 227] width 8 height 8
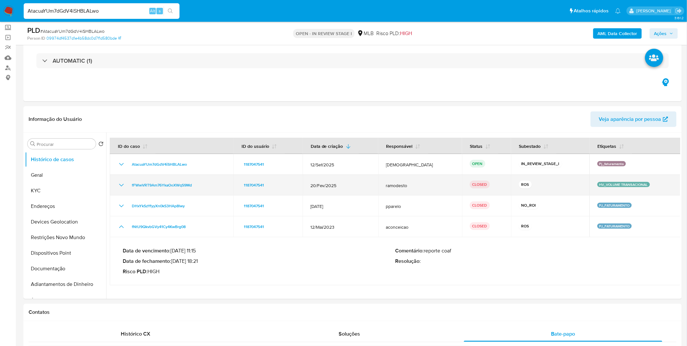
click at [120, 184] on icon "Mostrar/Ocultar" at bounding box center [121, 185] width 5 height 3
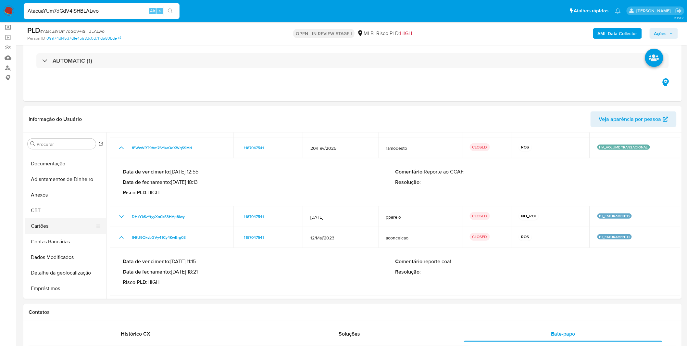
scroll to position [108, 0]
click at [64, 197] on button "Anexos" at bounding box center [63, 192] width 76 height 16
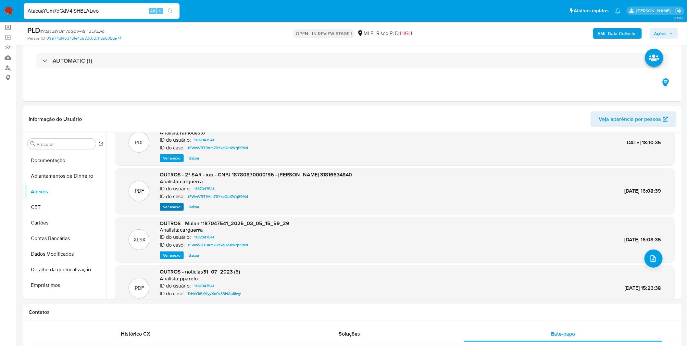
scroll to position [0, 0]
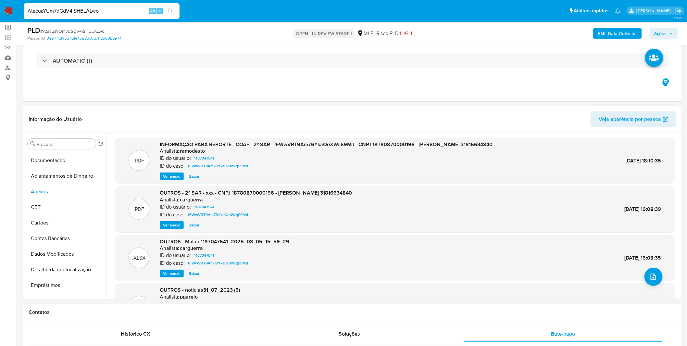
click at [169, 180] on span "Ver anexo" at bounding box center [172, 176] width 18 height 6
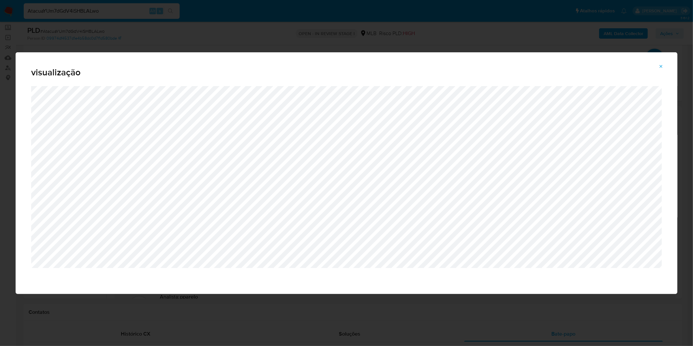
click at [664, 66] on icon "Attachment preview" at bounding box center [660, 66] width 5 height 5
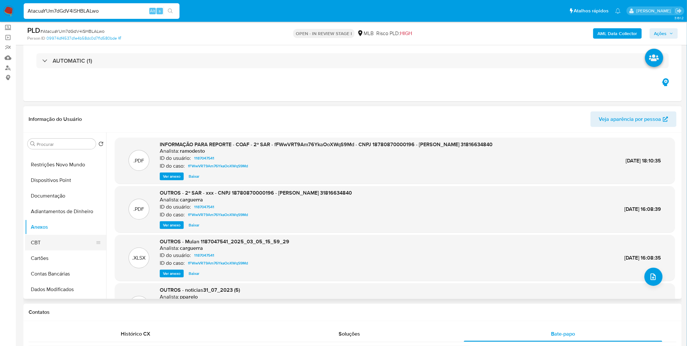
scroll to position [72, 0]
click at [647, 275] on button "upload-file" at bounding box center [654, 277] width 18 height 18
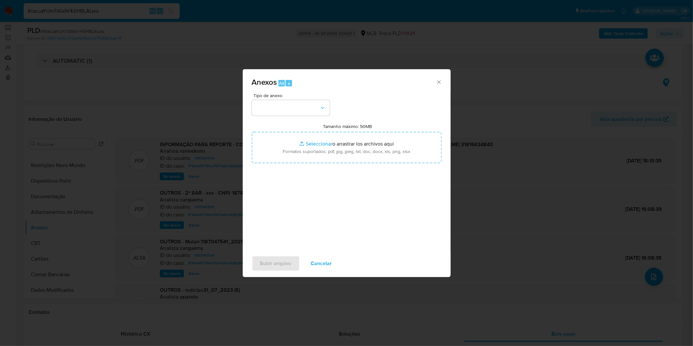
click at [443, 86] on div "Anexos Alt a" at bounding box center [347, 81] width 208 height 24
click at [436, 82] on icon "Cerrar" at bounding box center [439, 82] width 6 height 6
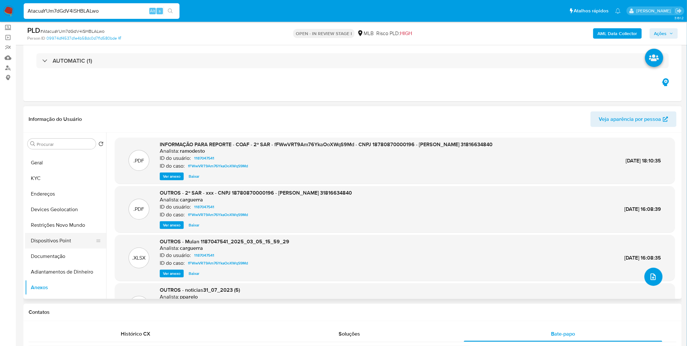
scroll to position [0, 0]
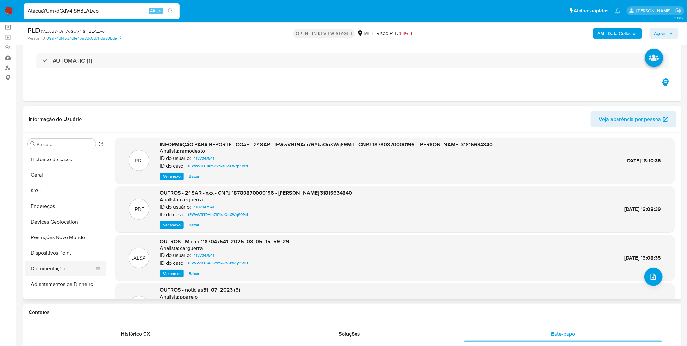
click at [57, 268] on button "Documentação" at bounding box center [63, 269] width 76 height 16
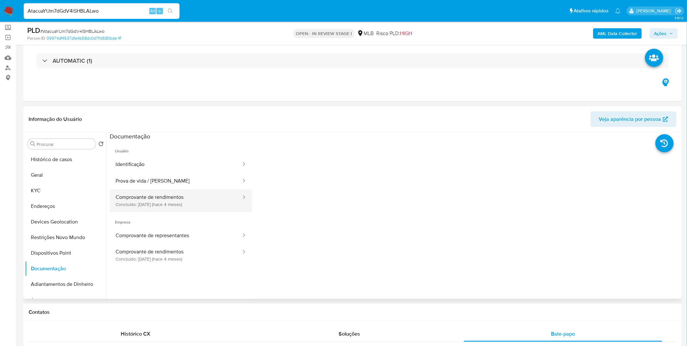
click at [196, 207] on button "Comprovante de rendimentos Concluído: 10/06/2025 (hace 4 meses)" at bounding box center [176, 200] width 132 height 22
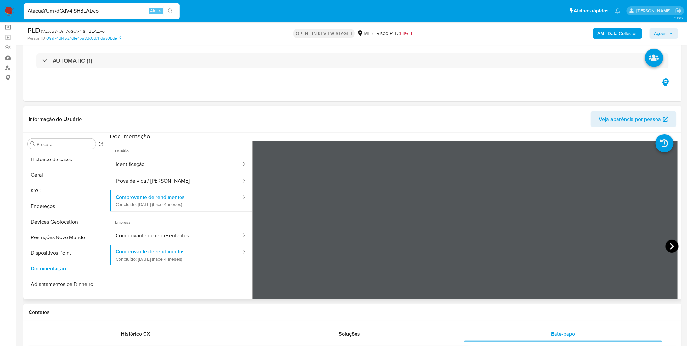
click at [667, 246] on icon at bounding box center [672, 246] width 13 height 13
click at [7, 7] on img at bounding box center [8, 11] width 11 height 11
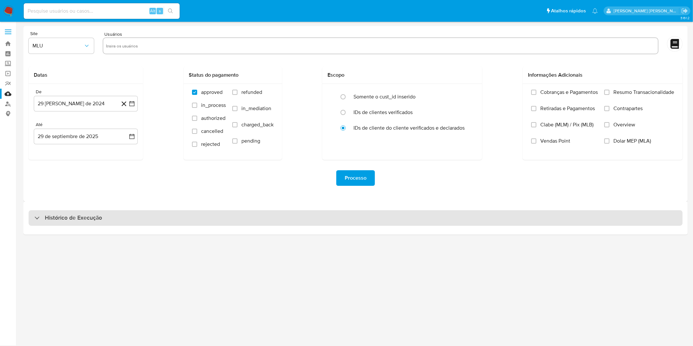
click at [44, 224] on div "Histórico de Execução" at bounding box center [356, 218] width 654 height 16
click at [83, 222] on div "Histórico de Execução" at bounding box center [356, 218] width 654 height 16
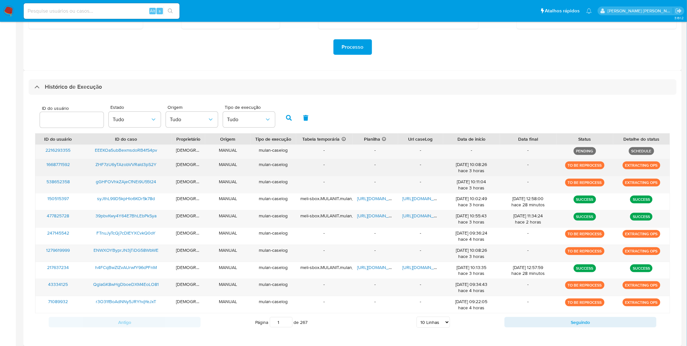
scroll to position [158, 0]
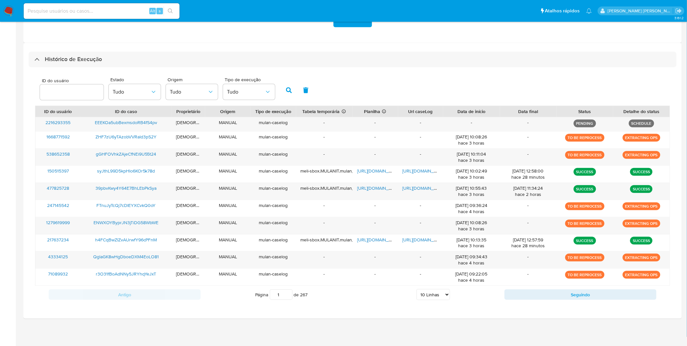
click at [445, 294] on select "5 Linhas 10 Linhas 20 Linhas 25 Linhas 50 Linhas 100 Linhas" at bounding box center [433, 294] width 33 height 11
select select "20"
click at [417, 289] on select "5 Linhas 10 Linhas 20 Linhas 25 Linhas 50 Linhas 100 Linhas" at bounding box center [433, 294] width 33 height 11
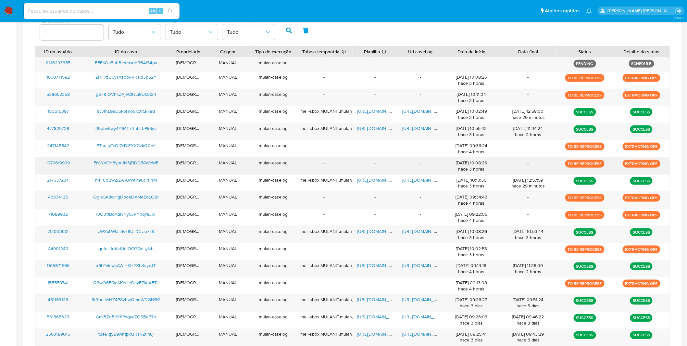
scroll to position [231, 0]
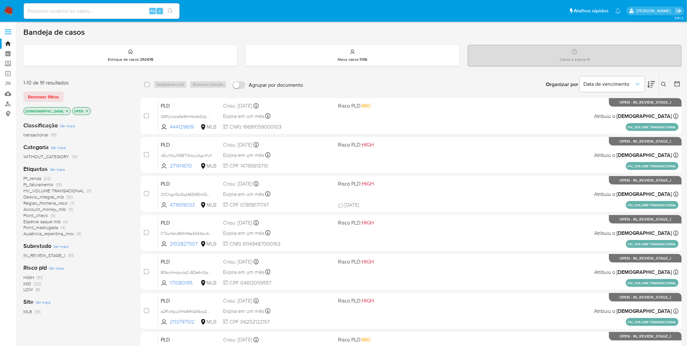
click at [125, 111] on div "isadacostaes OPEN" at bounding box center [75, 111] width 104 height 9
click at [13, 11] on img at bounding box center [8, 11] width 11 height 11
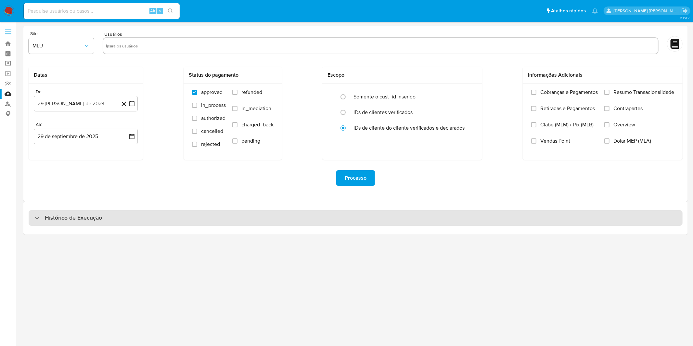
click at [235, 218] on div "Histórico de Execução" at bounding box center [356, 218] width 654 height 16
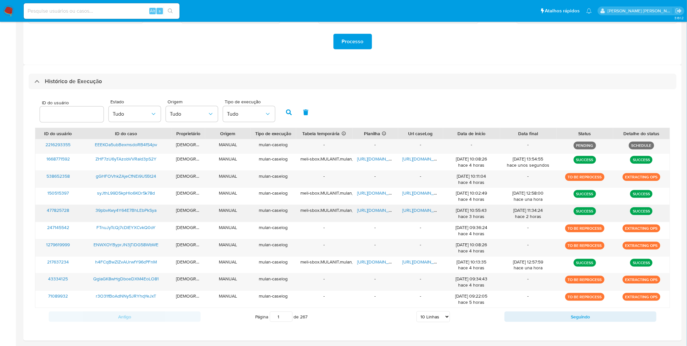
scroll to position [158, 0]
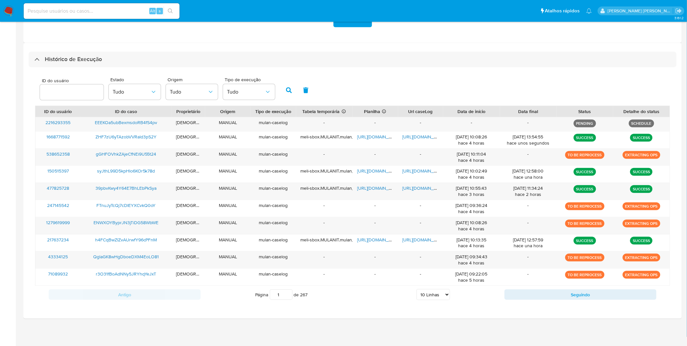
click at [446, 300] on div "Página 1 de 267 5 Linhas 10 Linhas 20 Linhas 25 Linhas 50 Linhas 100 Linhas" at bounding box center [353, 294] width 304 height 13
click at [440, 302] on div "Antigo Página 1 de 267 5 Linhas 10 Linhas 20 Linhas 25 Linhas 50 Linhas 100 Lin…" at bounding box center [352, 295] width 635 height 18
click at [436, 295] on select "5 Linhas 10 Linhas 20 Linhas 25 Linhas 50 Linhas 100 Linhas" at bounding box center [433, 294] width 33 height 11
select select "20"
click at [417, 289] on select "5 Linhas 10 Linhas 20 Linhas 25 Linhas 50 Linhas 100 Linhas" at bounding box center [433, 294] width 33 height 11
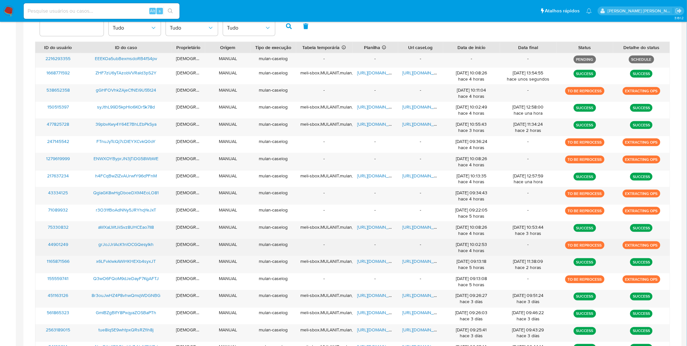
scroll to position [231, 0]
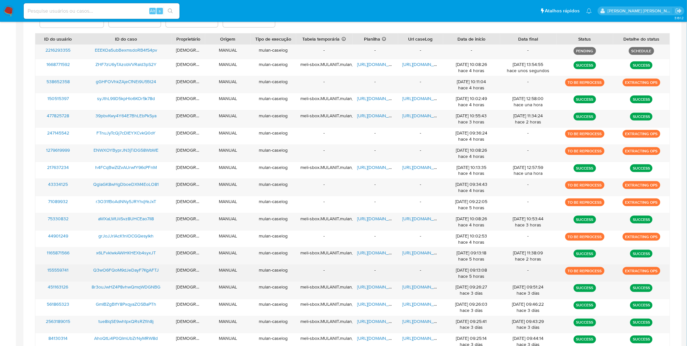
click at [465, 277] on div "29/09/2025 09:13:08 hace 5 horas" at bounding box center [471, 273] width 47 height 12
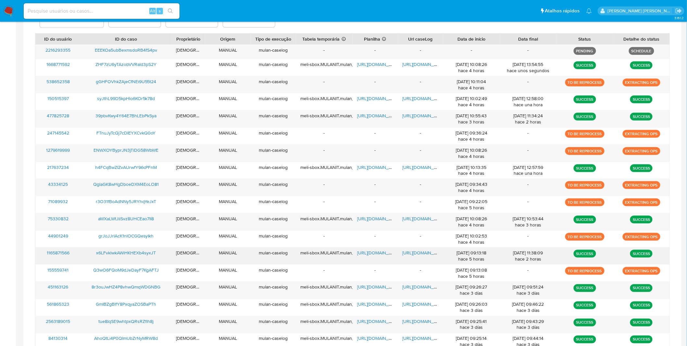
click at [472, 260] on div "29/09/2025 09:13:18 hace 5 horas" at bounding box center [471, 256] width 47 height 12
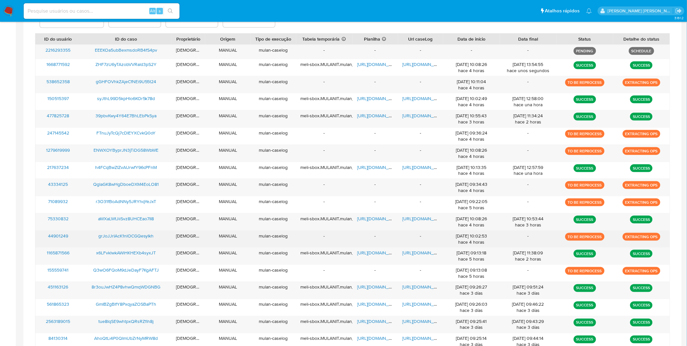
click at [469, 242] on div "29/09/2025 10:02:53 hace 4 horas" at bounding box center [471, 239] width 47 height 12
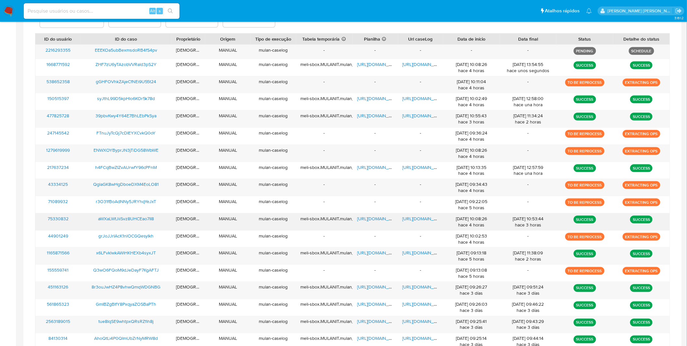
click at [469, 228] on div "29/09/2025 10:08:26 hace 4 horas" at bounding box center [471, 222] width 47 height 12
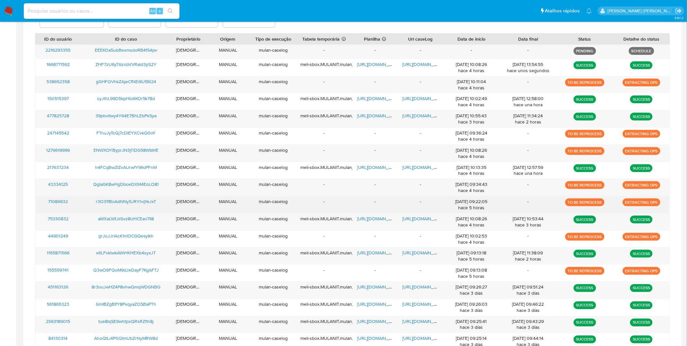
click at [471, 210] on div "29/09/2025 09:22:05 hace 5 horas" at bounding box center [471, 204] width 47 height 12
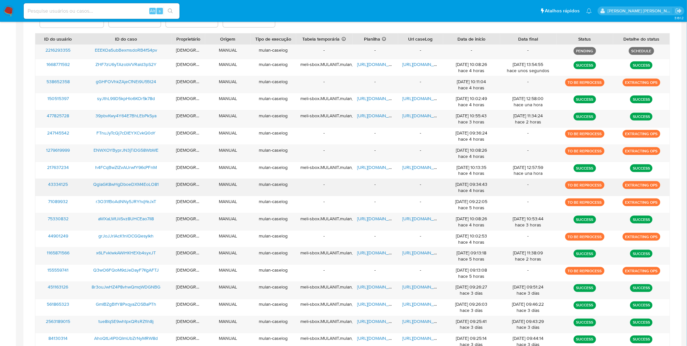
click at [472, 188] on div "29/09/2025 09:34:43 hace 4 horas" at bounding box center [471, 187] width 47 height 12
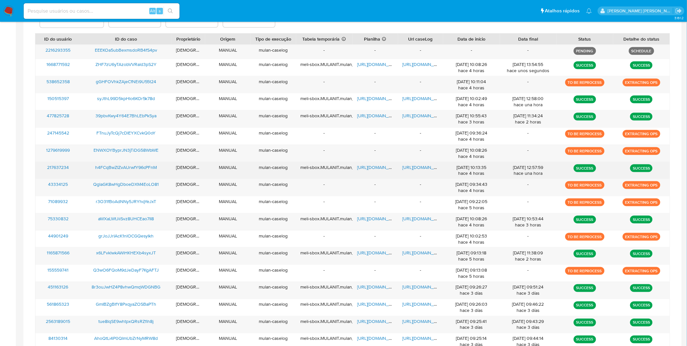
click at [471, 172] on div "29/09/2025 10:13:35 hace 4 horas" at bounding box center [471, 170] width 47 height 12
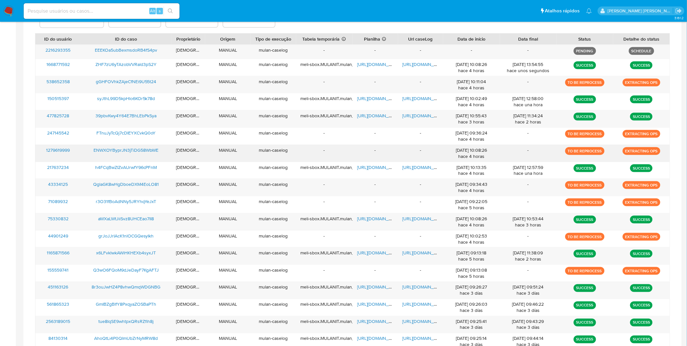
click at [475, 161] on div "29/09/2025 10:08:26 hace 4 horas" at bounding box center [471, 153] width 57 height 17
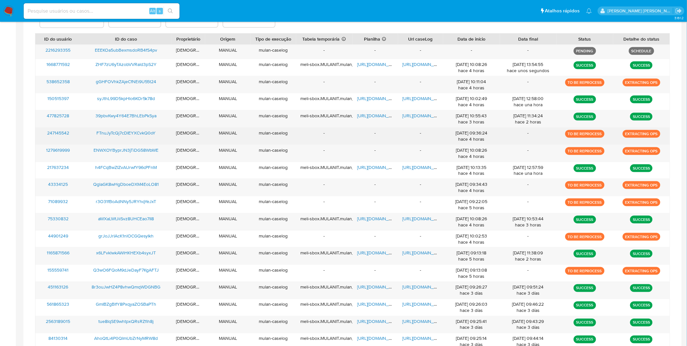
click at [472, 138] on div "29/09/2025 09:36:24 hace 4 horas" at bounding box center [471, 136] width 47 height 12
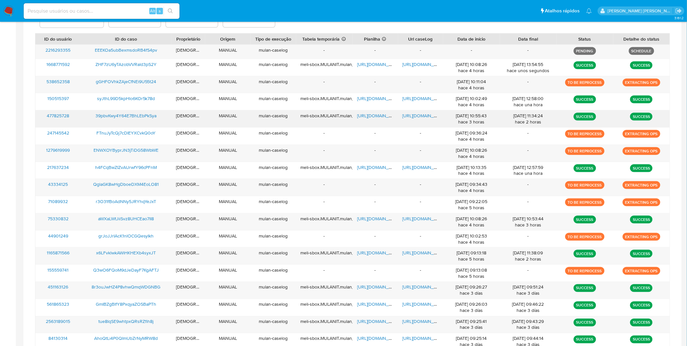
click at [473, 119] on div "29/09/2025 10:55:43 hace 3 horas" at bounding box center [471, 119] width 47 height 12
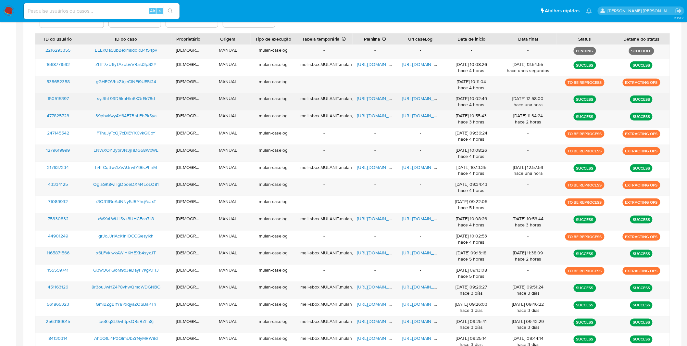
click at [474, 102] on div "29/09/2025 10:02:49 hace 4 horas" at bounding box center [471, 101] width 47 height 12
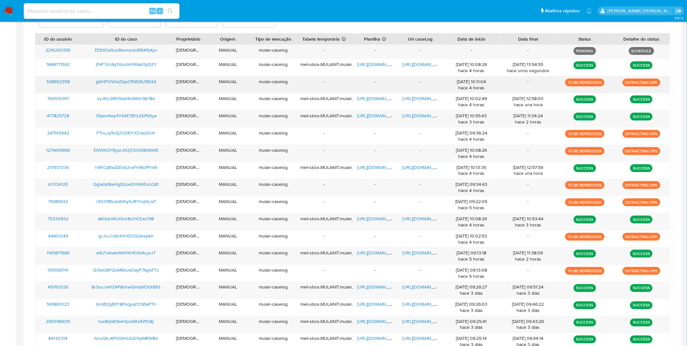
click at [472, 85] on div "29/09/2025 10:11:04 hace 4 horas" at bounding box center [471, 85] width 47 height 12
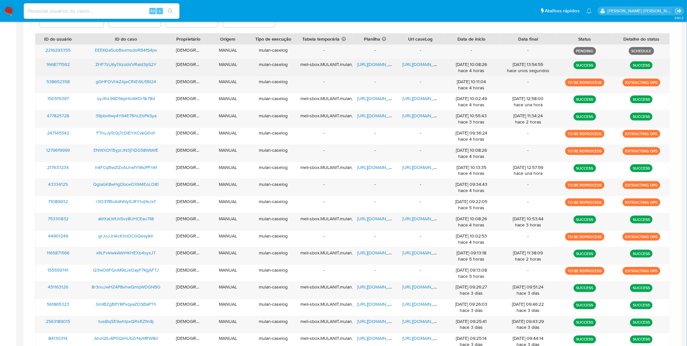
click at [466, 69] on div "29/09/2025 10:08:26 hace 4 horas" at bounding box center [471, 67] width 47 height 12
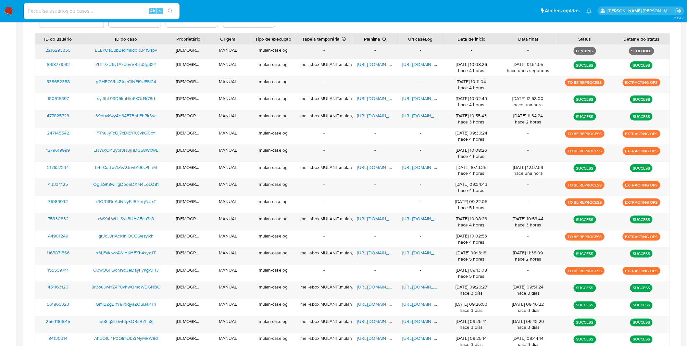
click at [465, 55] on div "-" at bounding box center [471, 52] width 57 height 14
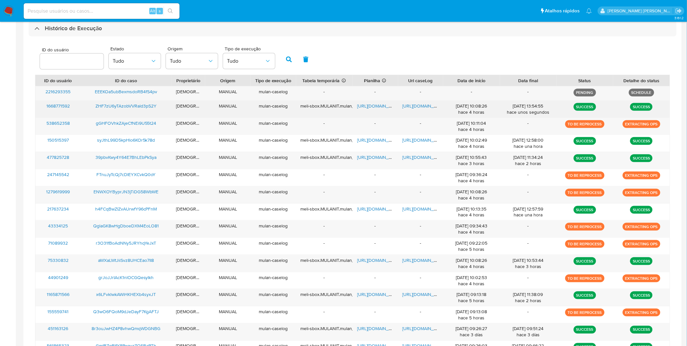
scroll to position [122, 0]
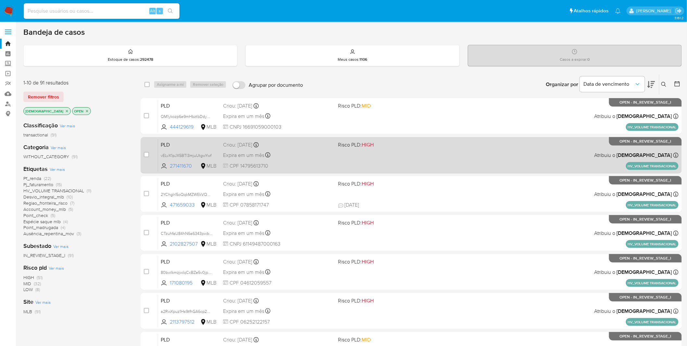
click at [297, 142] on div "Criou: [DATE] Criou: [DATE] 17:21:50" at bounding box center [278, 144] width 110 height 7
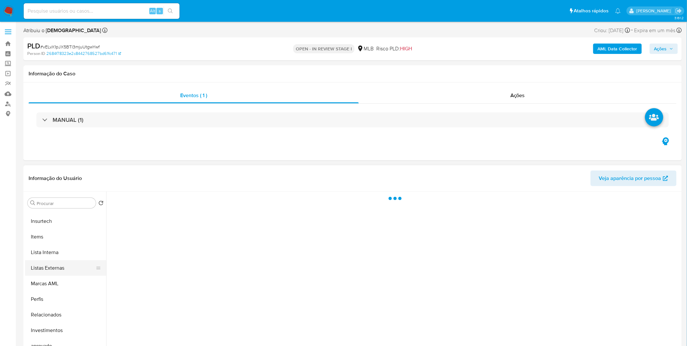
select select "10"
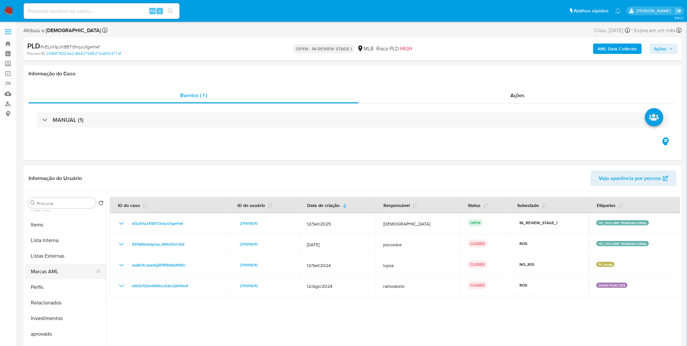
click at [66, 268] on button "Marcas AML" at bounding box center [63, 272] width 76 height 16
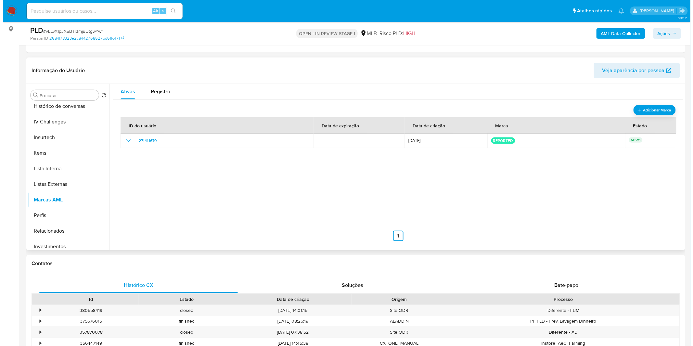
scroll to position [72, 0]
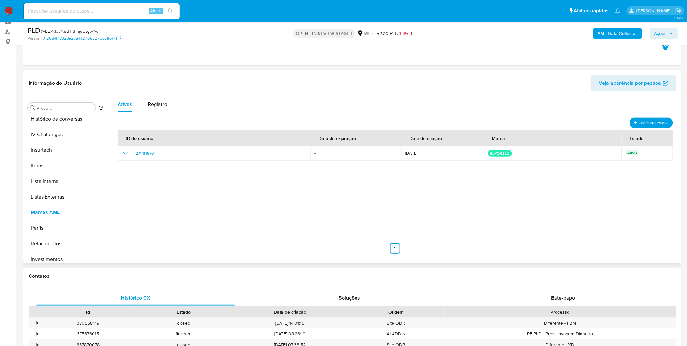
click at [633, 119] on button "Adicionar Marca" at bounding box center [652, 122] width 44 height 11
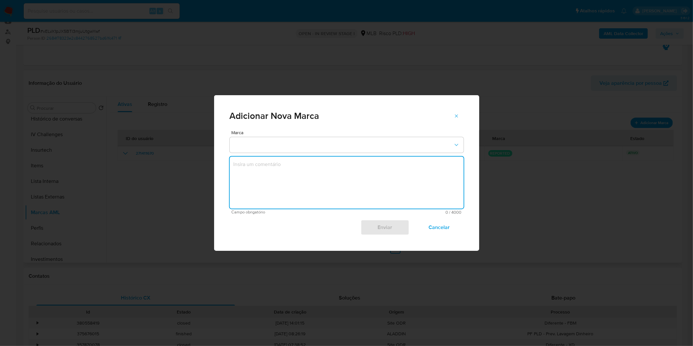
click at [297, 157] on textarea "marks-modal" at bounding box center [347, 183] width 234 height 52
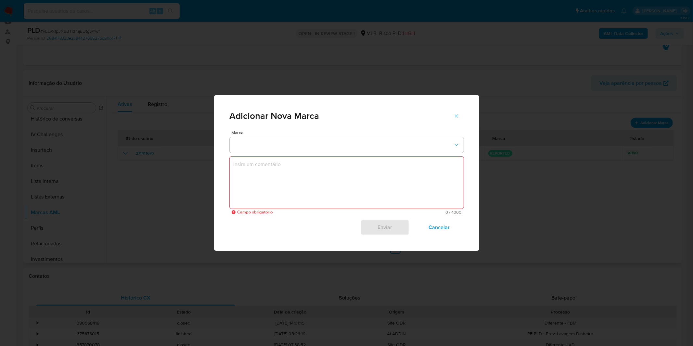
click at [299, 154] on div "Marca Campo obrigatório 0 / 4000 4000 caracteres restantes Enviar Cancelar" at bounding box center [347, 182] width 234 height 105
click at [307, 144] on button "marks-modal" at bounding box center [347, 145] width 234 height 16
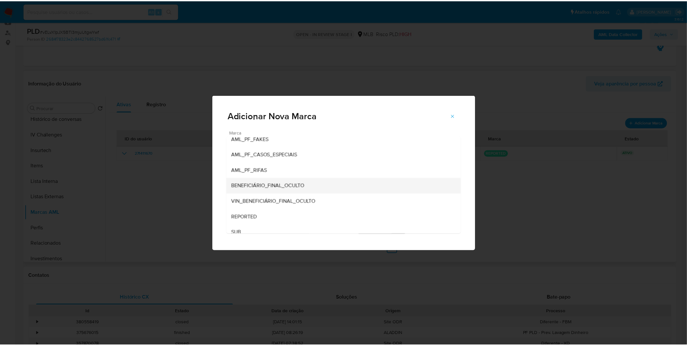
scroll to position [0, 0]
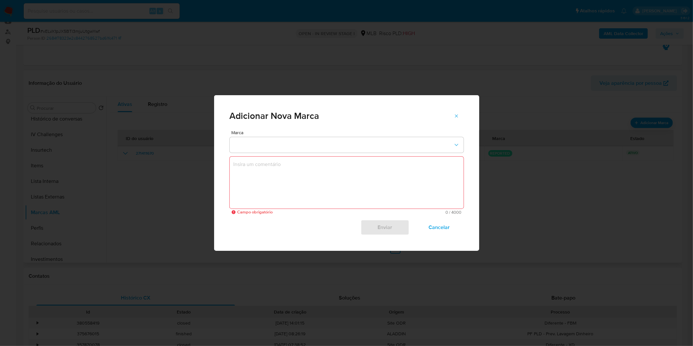
click at [385, 118] on div "Adicionar Nova Marca" at bounding box center [347, 116] width 234 height 10
click at [434, 232] on span "Cancelar" at bounding box center [439, 227] width 32 height 14
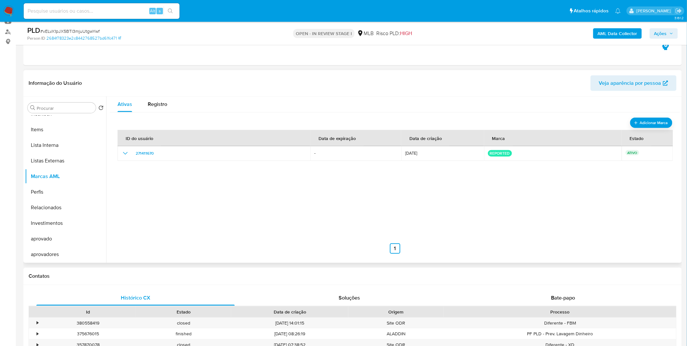
scroll to position [336, 0]
click at [158, 216] on div "ID do usuário Data de expiração Data de criação Marca Estado 271411670 - 01/04/…" at bounding box center [395, 189] width 555 height 130
click at [12, 12] on img at bounding box center [8, 11] width 11 height 11
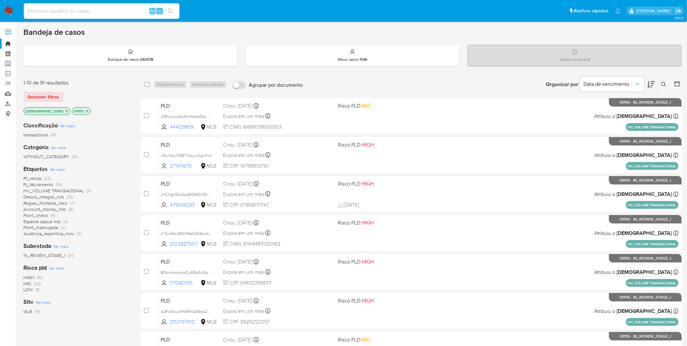
click at [12, 14] on img at bounding box center [8, 11] width 11 height 11
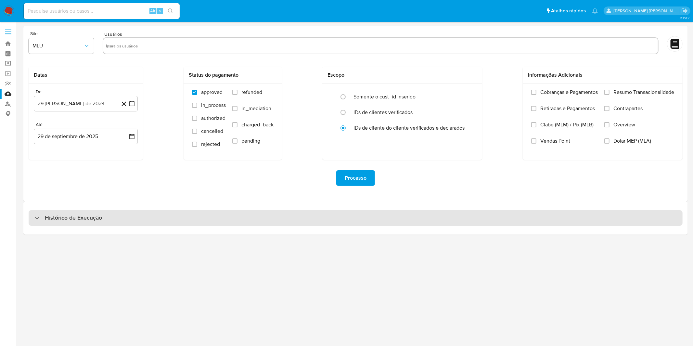
click at [164, 213] on div "Histórico de Execução" at bounding box center [356, 218] width 654 height 16
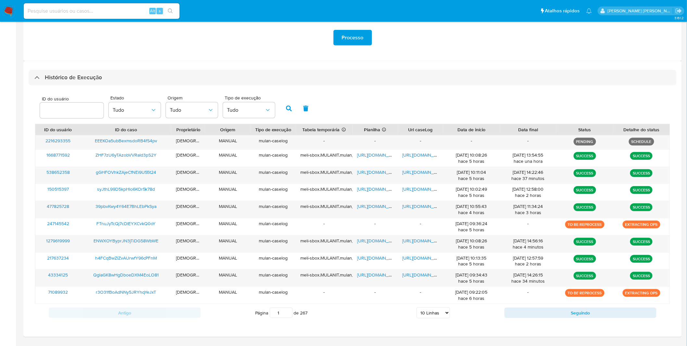
scroll to position [144, 0]
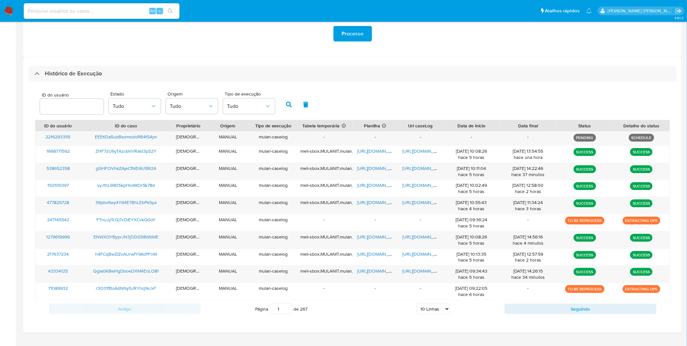
click at [441, 306] on select "5 Linhas 10 Linhas 20 Linhas 25 Linhas 50 Linhas 100 Linhas" at bounding box center [433, 308] width 33 height 11
click at [440, 307] on select "5 Linhas 10 Linhas 20 Linhas 25 Linhas 50 Linhas 100 Linhas" at bounding box center [433, 308] width 33 height 11
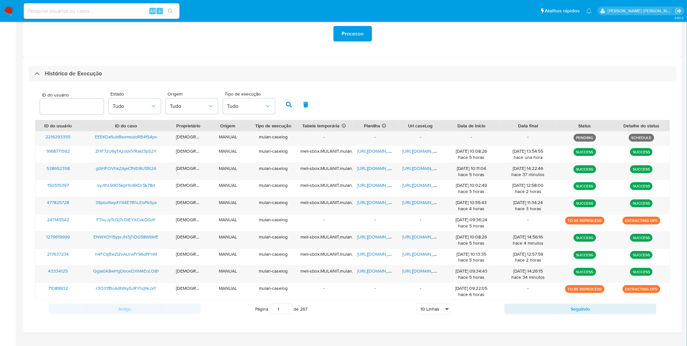
select select "20"
click at [417, 304] on select "5 Linhas 10 Linhas 20 Linhas 25 Linhas 50 Linhas 100 Linhas" at bounding box center [433, 308] width 33 height 11
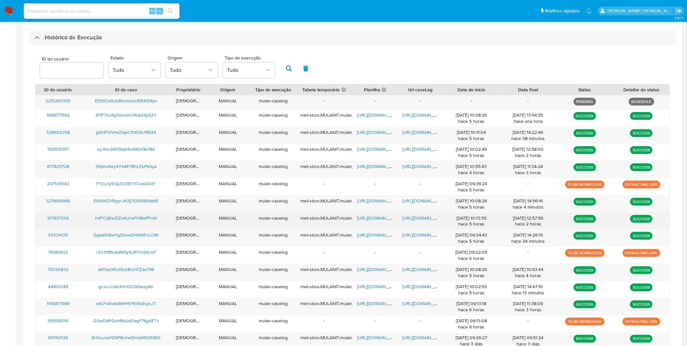
scroll to position [216, 0]
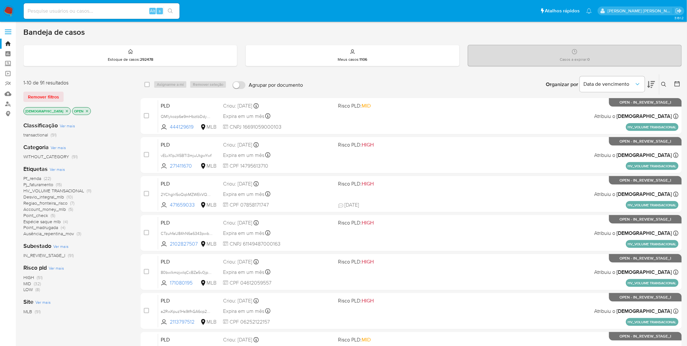
click at [122, 11] on input at bounding box center [102, 11] width 156 height 8
paste input "TMqXPK51OqQB3gs9tJOYSvz0"
type input "TMqXPK51OqQB3gs9tJOYSvz0"
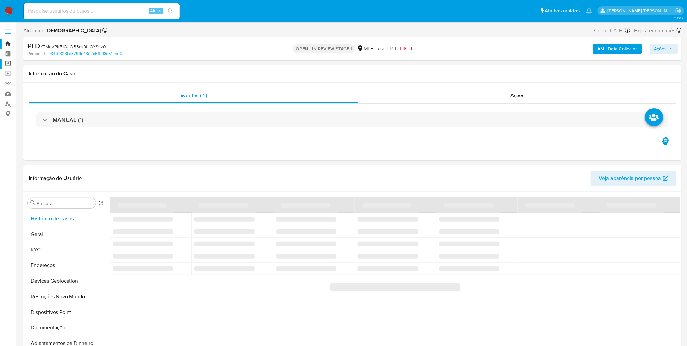
select select "10"
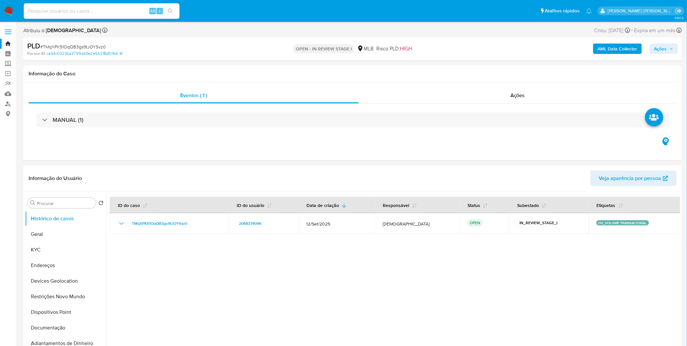
click at [608, 54] on b "AML Data Collector" at bounding box center [618, 49] width 40 height 10
click at [609, 48] on b "AML Data Collector" at bounding box center [618, 49] width 40 height 10
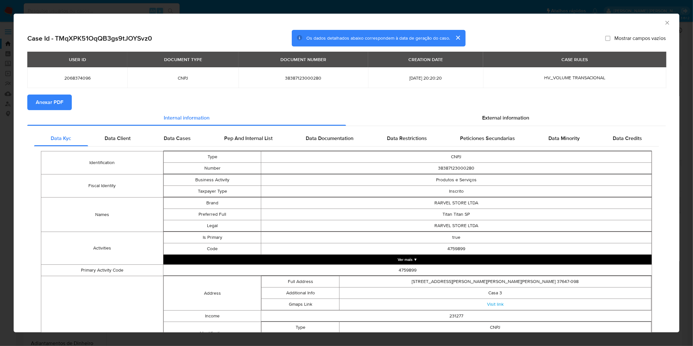
click at [64, 104] on button "Anexar PDF" at bounding box center [49, 103] width 44 height 16
click at [253, 6] on div "AML Data Collector Case Id - TMqXPK51OqQB3gs9tJOYSvz0 Os dados detalhados abaix…" at bounding box center [346, 173] width 693 height 346
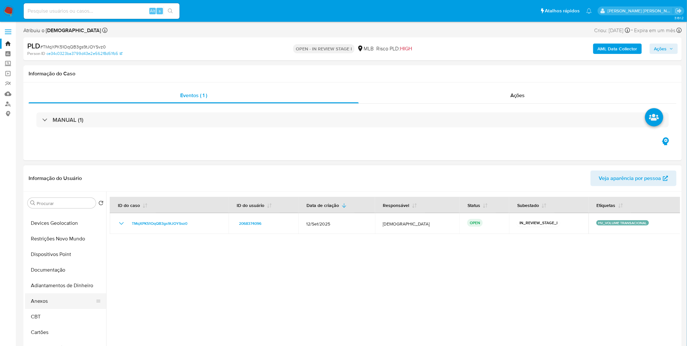
scroll to position [72, 0]
click at [53, 292] on button "Anexos" at bounding box center [63, 287] width 76 height 16
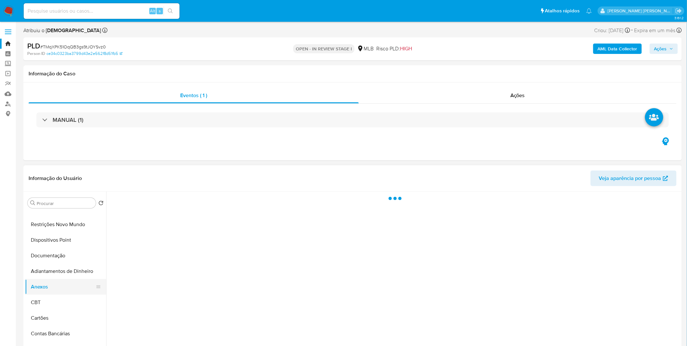
click at [53, 292] on button "Anexos" at bounding box center [63, 287] width 76 height 16
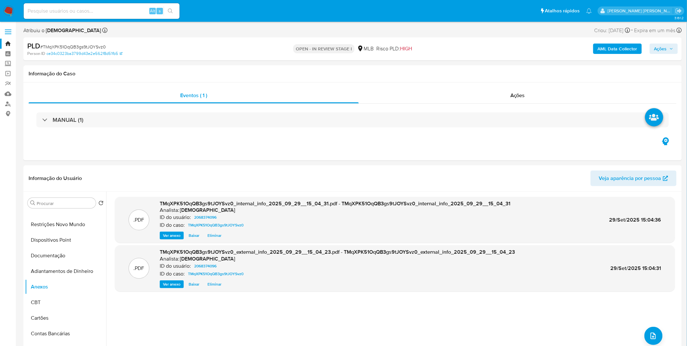
click at [74, 46] on span "# TMqXPK51OqQB3gs9tJOYSvz0" at bounding box center [73, 47] width 66 height 6
copy span "TMqXPK51OqQB3gs9tJOYSvz0"
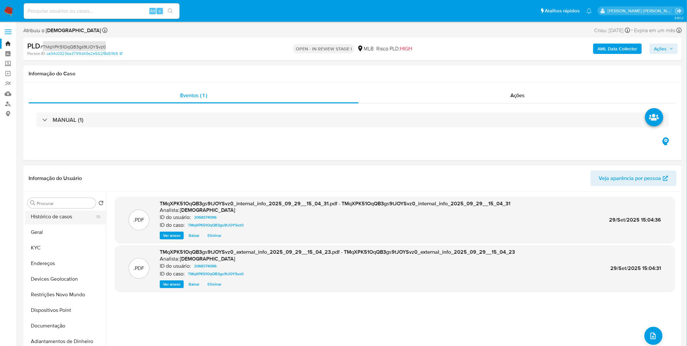
scroll to position [0, 0]
click at [57, 216] on button "Histórico de casos" at bounding box center [63, 219] width 76 height 16
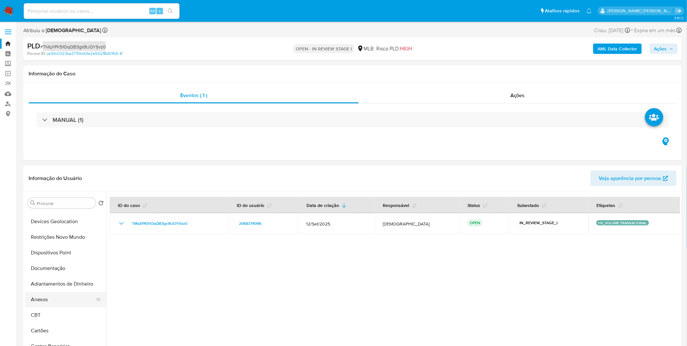
scroll to position [72, 0]
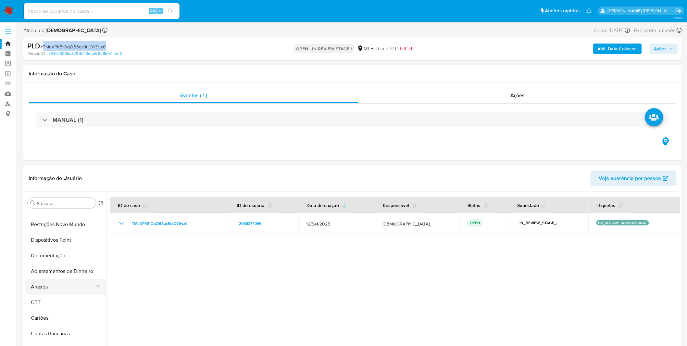
click at [65, 286] on button "Anexos" at bounding box center [63, 287] width 76 height 16
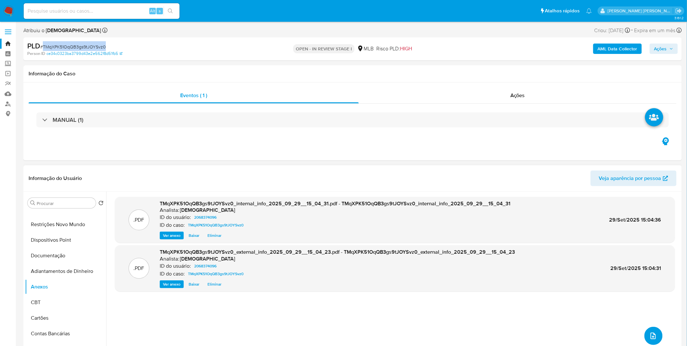
click at [652, 335] on icon "upload-file" at bounding box center [654, 336] width 8 height 8
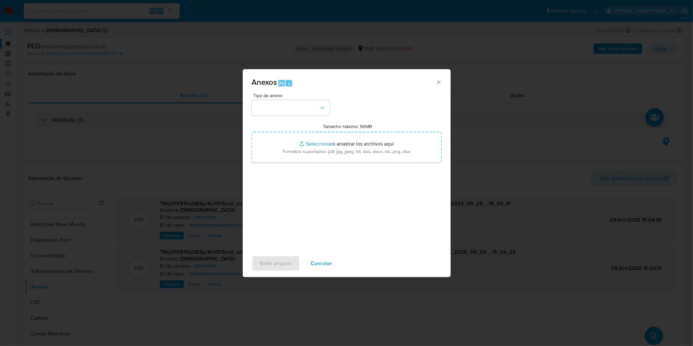
click at [323, 262] on span "Cancelar" at bounding box center [321, 263] width 21 height 14
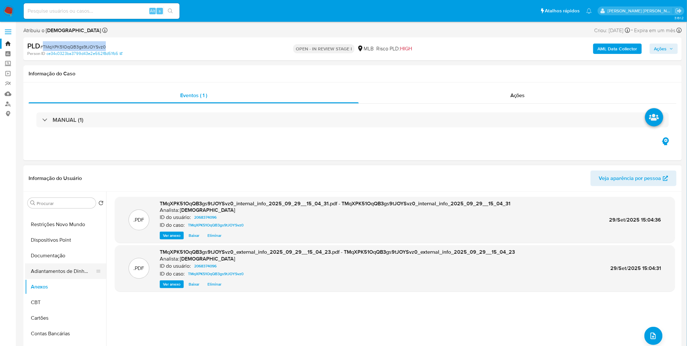
click at [62, 278] on button "Adiantamentos de Dinheiro" at bounding box center [63, 271] width 76 height 16
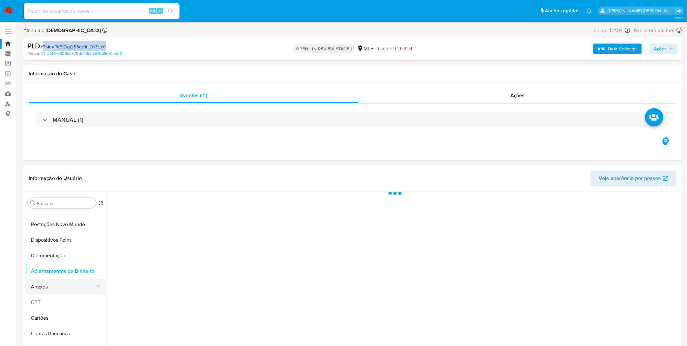
click at [60, 281] on button "Anexos" at bounding box center [63, 287] width 76 height 16
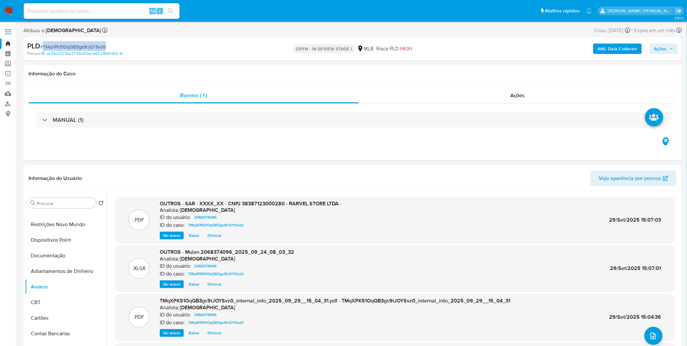
click at [664, 50] on span "Ações" at bounding box center [660, 49] width 13 height 10
click at [492, 69] on span "Resolução do caso" at bounding box center [475, 69] width 44 height 7
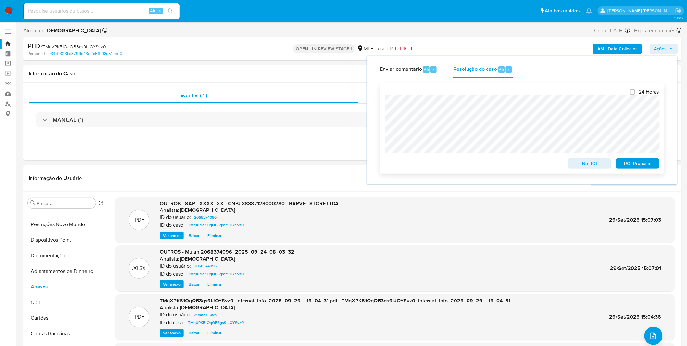
click at [633, 165] on span "ROI Proposal" at bounding box center [638, 163] width 34 height 9
click at [633, 165] on div "ROI Proposal" at bounding box center [636, 162] width 45 height 13
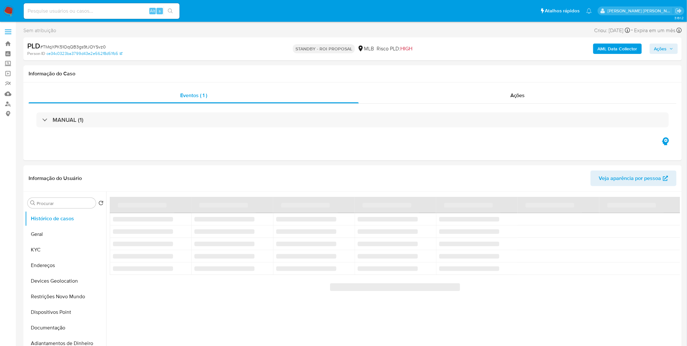
select select "10"
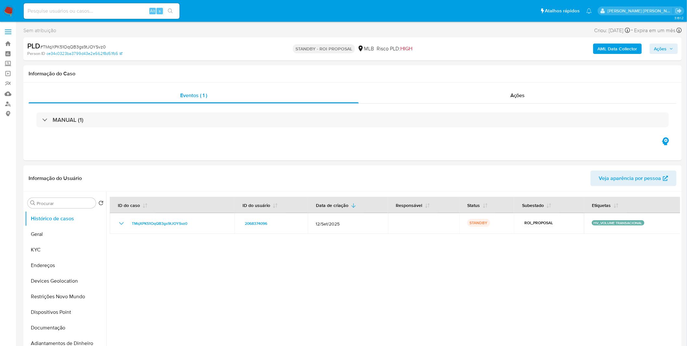
click at [118, 13] on input at bounding box center [102, 11] width 156 height 8
paste input "AtacuaYUm7dGdV4iSHBLALwo"
type input "AtacuaYUm7dGdV4iSHBLALwo"
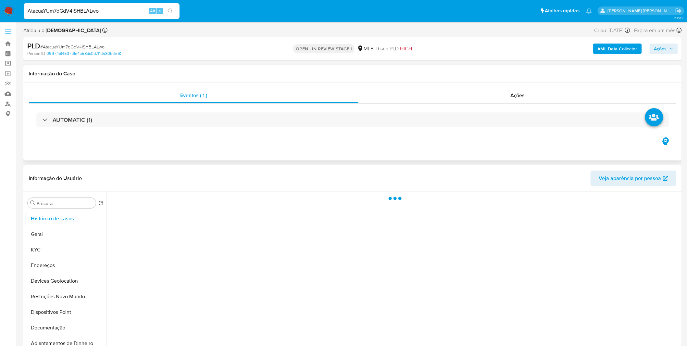
select select "10"
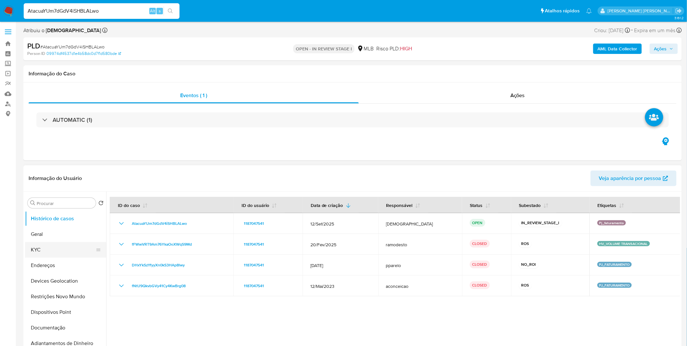
click at [66, 252] on button "KYC" at bounding box center [63, 250] width 76 height 16
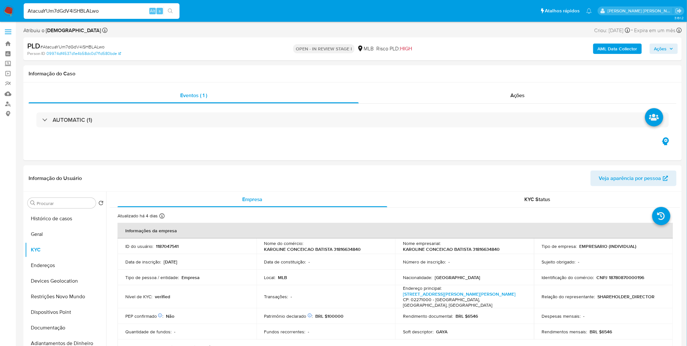
click at [620, 44] on b "AML Data Collector" at bounding box center [618, 49] width 40 height 10
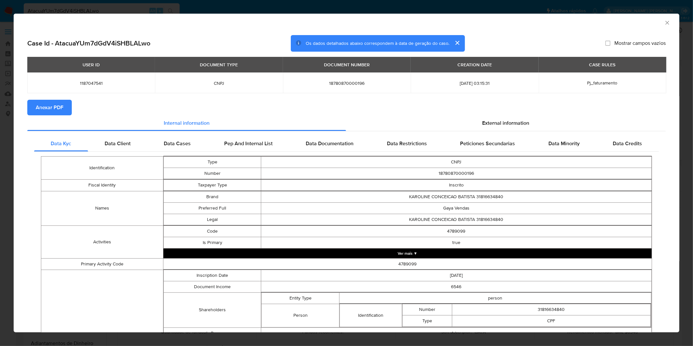
click at [60, 108] on span "Anexar PDF" at bounding box center [50, 107] width 28 height 14
click at [231, 9] on div "AML Data Collector Case Id - AtacuaYUm7dGdV4iSHBLALwo Os dados detalhados abaix…" at bounding box center [346, 173] width 693 height 346
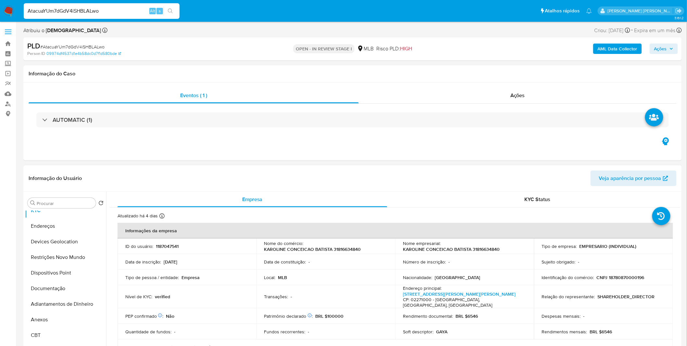
scroll to position [108, 0]
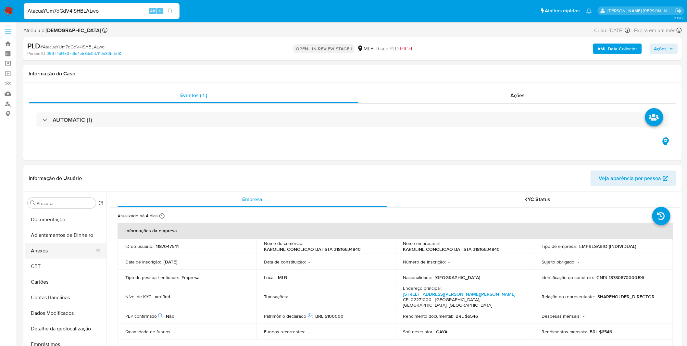
click at [56, 252] on button "Anexos" at bounding box center [63, 251] width 76 height 16
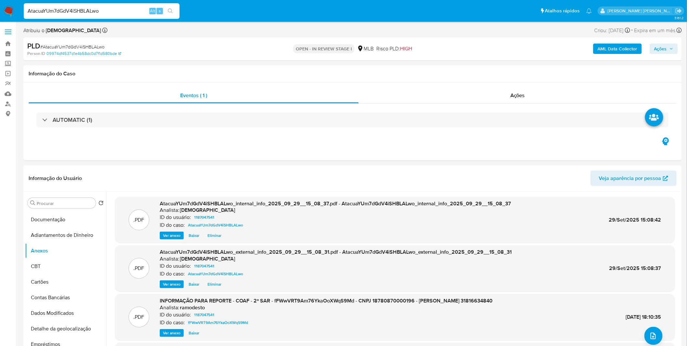
click at [84, 46] on span "# AtacuaYUm7dGdV4iSHBLALwo" at bounding box center [72, 47] width 64 height 6
copy span "AtacuaYUm7dGdV4iSHBLALwo"
click at [51, 260] on button "CBT" at bounding box center [63, 267] width 76 height 16
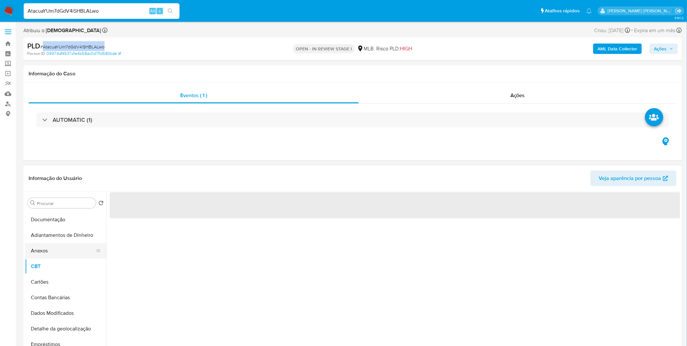
click at [50, 249] on button "Anexos" at bounding box center [63, 251] width 76 height 16
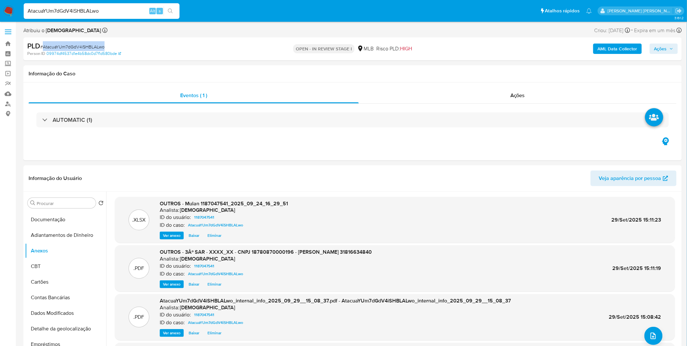
click at [653, 50] on button "Ações" at bounding box center [664, 49] width 28 height 10
click at [485, 66] on span "Resolução do caso" at bounding box center [475, 69] width 44 height 7
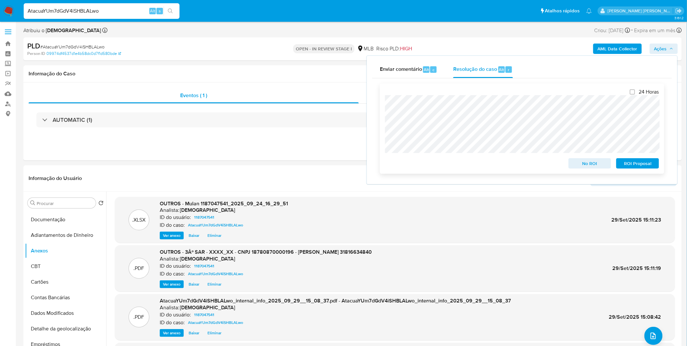
click at [637, 166] on span "ROI Proposal" at bounding box center [638, 163] width 34 height 9
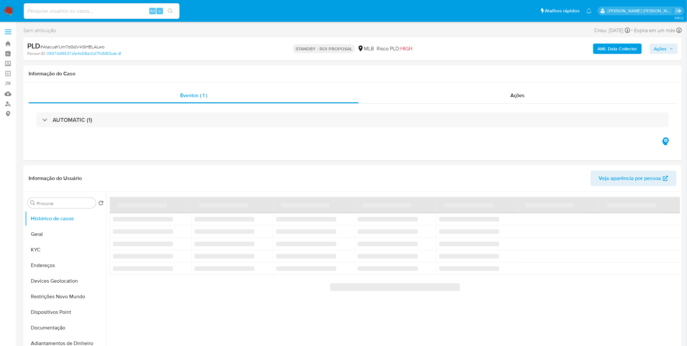
select select "10"
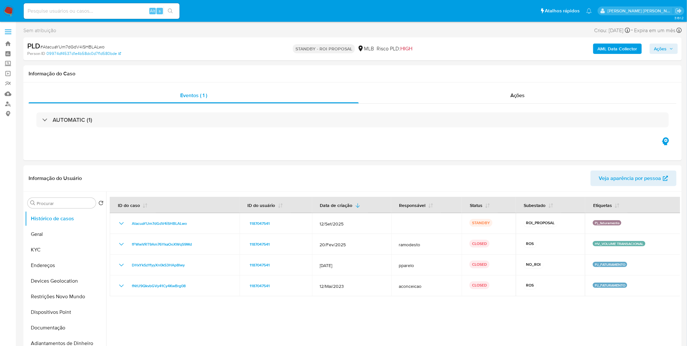
click at [105, 14] on input at bounding box center [102, 11] width 156 height 8
paste input "JZK0Ty8zGP9xCXsNJhsAxYeo"
type input "JZK0Ty8zGP9xCXsNJhsAxYeo"
click at [11, 9] on img at bounding box center [8, 11] width 11 height 11
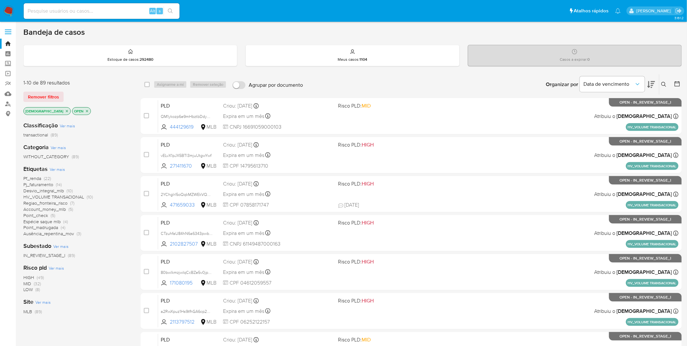
click at [72, 17] on div "Alt s" at bounding box center [102, 11] width 156 height 16
click at [74, 11] on input at bounding box center [102, 11] width 156 height 8
paste input "JZK0Ty8zGP9xCXsNJhsAxYeo"
type input "JZK0Ty8zGP9xCXsNJhsAxYeo"
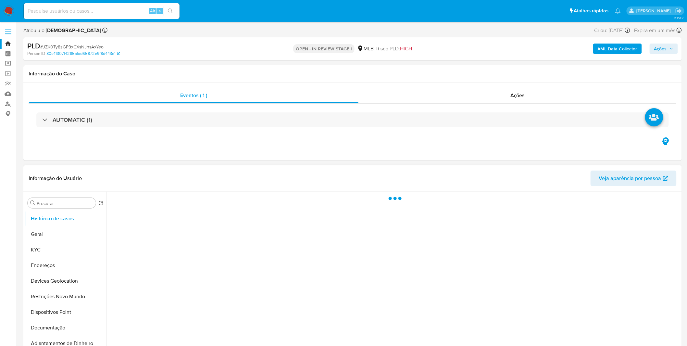
select select "10"
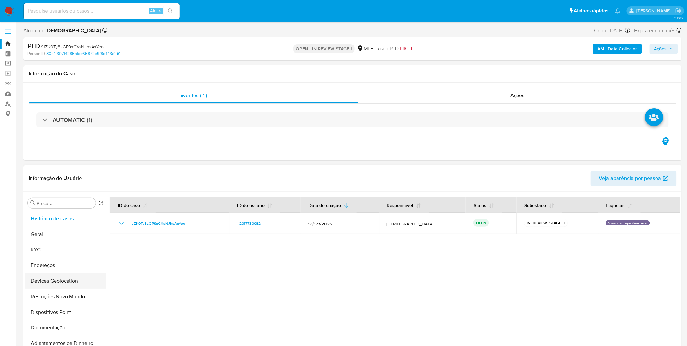
scroll to position [36, 0]
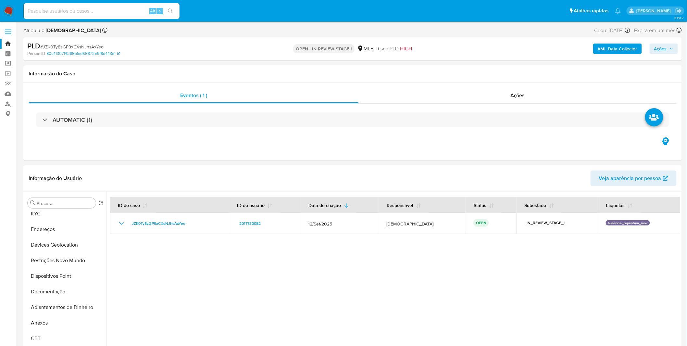
click at [626, 52] on b "AML Data Collector" at bounding box center [618, 49] width 40 height 10
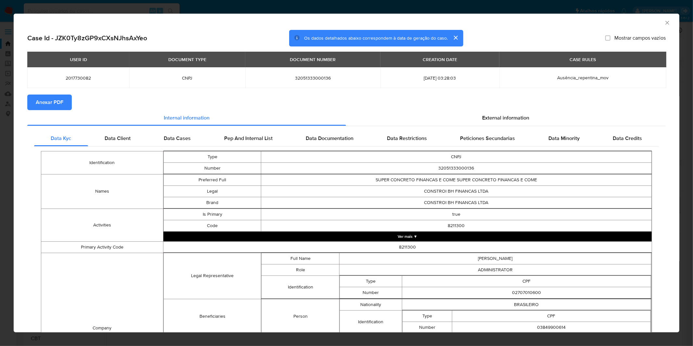
click at [41, 99] on span "Anexar PDF" at bounding box center [50, 102] width 28 height 14
click at [321, 7] on div "AML Data Collector Case Id - JZK0Ty8zGP9xCXsNJhsAxYeo Os dados detalhados abaix…" at bounding box center [346, 173] width 693 height 346
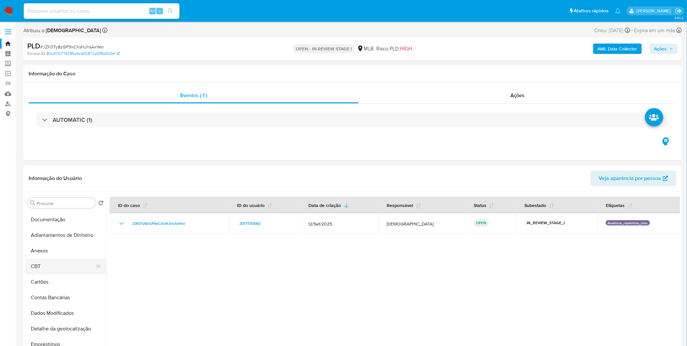
scroll to position [108, 0]
click at [55, 257] on button "Anexos" at bounding box center [63, 251] width 76 height 16
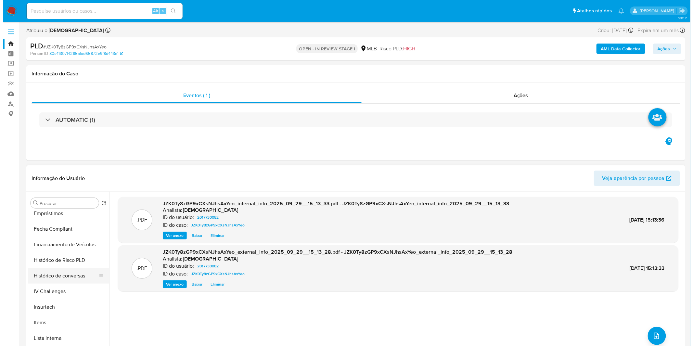
scroll to position [252, 0]
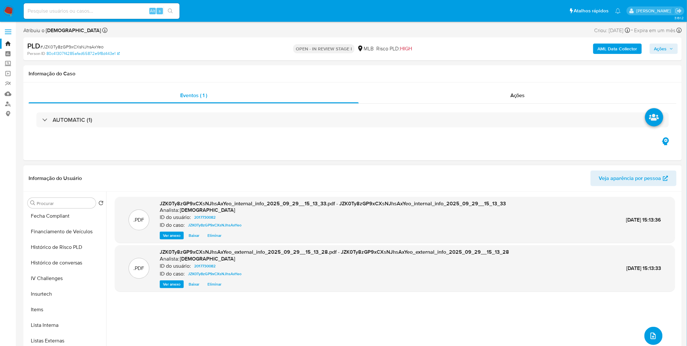
click at [655, 330] on button "upload-file" at bounding box center [654, 336] width 18 height 18
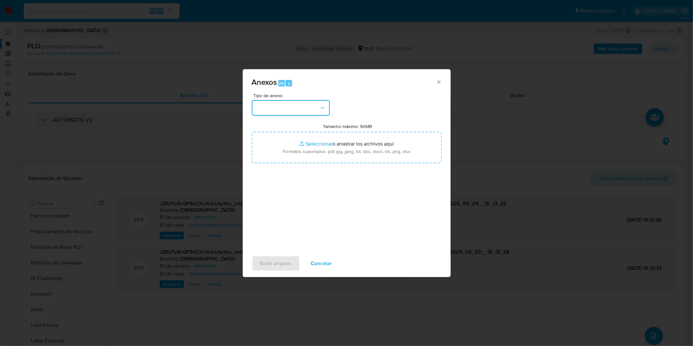
click at [301, 114] on button "button" at bounding box center [291, 108] width 78 height 16
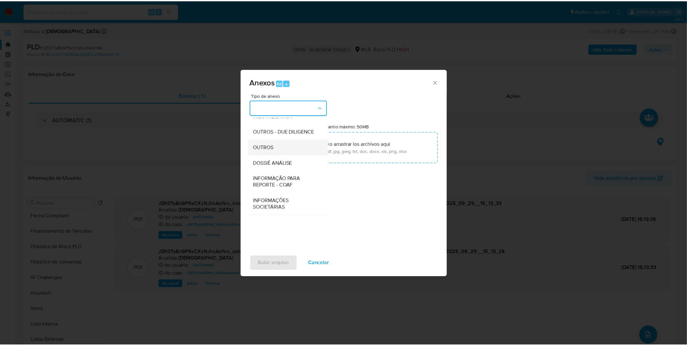
scroll to position [100, 0]
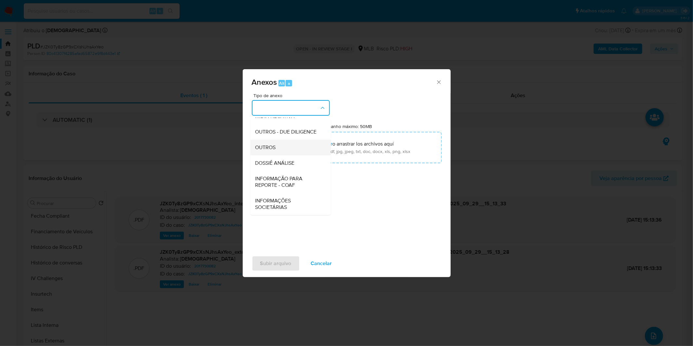
click at [274, 146] on span "OUTROS" at bounding box center [265, 147] width 20 height 6
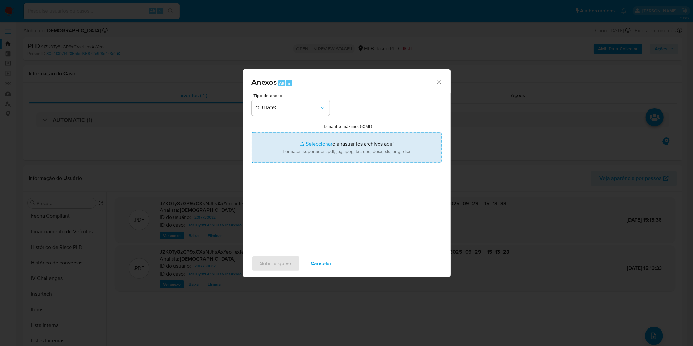
click at [289, 158] on input "Tamanho máximo: 50MB Seleccionar archivos" at bounding box center [347, 147] width 190 height 31
type input "C:\fakepath\Mulan 2017730082_2025_09_22_08_20_21.xlsx"
click at [283, 267] on span "Subir arquivo" at bounding box center [275, 263] width 31 height 14
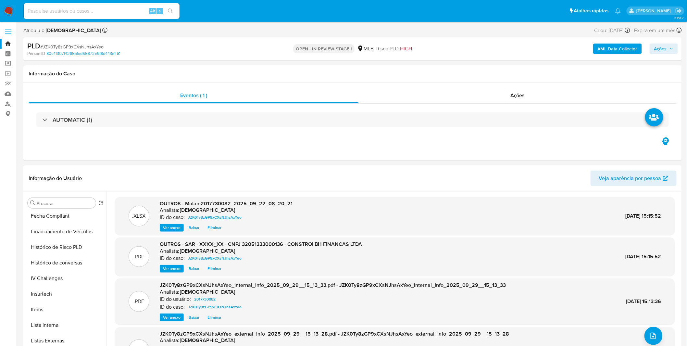
click at [676, 46] on button "Ações" at bounding box center [664, 49] width 28 height 10
click at [500, 67] on span "Alt" at bounding box center [501, 70] width 5 height 6
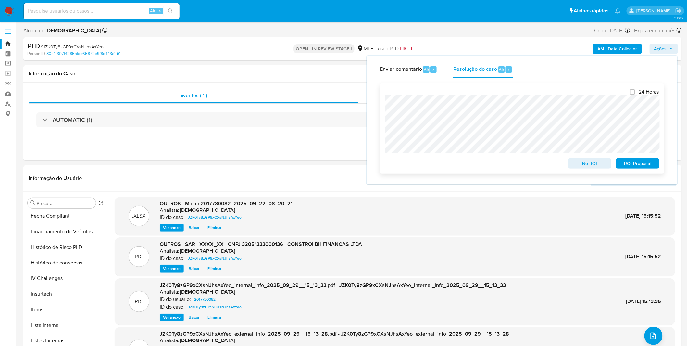
click at [460, 171] on div "24 Horas No ROI ROI Proposal" at bounding box center [522, 128] width 285 height 90
click at [652, 162] on span "ROI Proposal" at bounding box center [638, 163] width 34 height 9
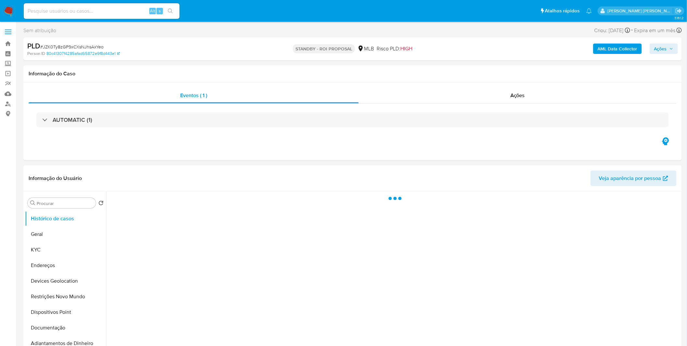
select select "10"
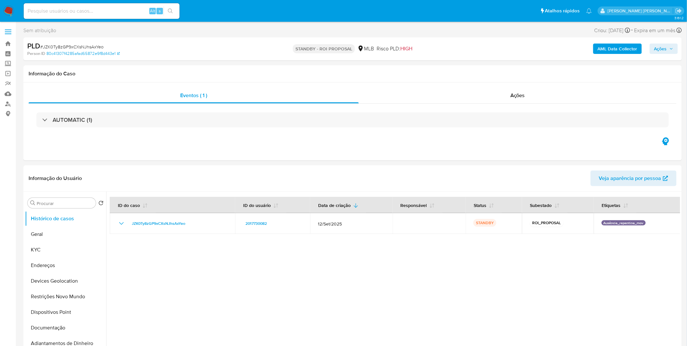
click at [85, 13] on input at bounding box center [102, 11] width 156 height 8
paste input "jT0rvv4RBauyJ2hoUonmbqOc"
type input "jT0rvv4RBauyJ2hoUonmbqOc"
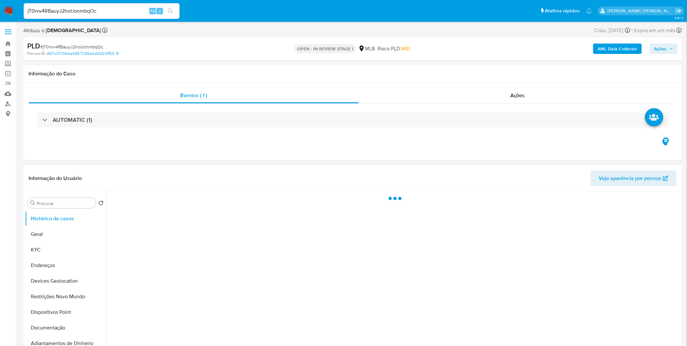
select select "10"
click at [609, 51] on b "AML Data Collector" at bounding box center [618, 49] width 40 height 10
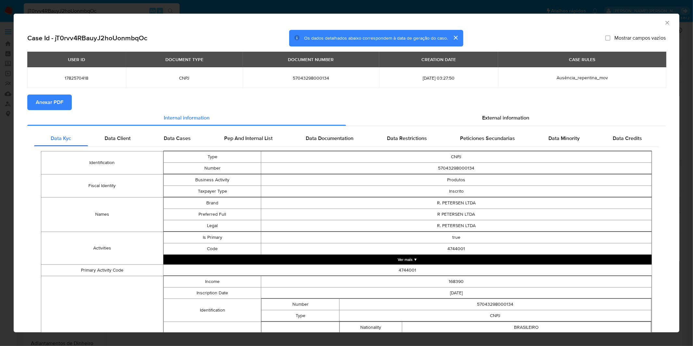
click at [37, 101] on span "Anexar PDF" at bounding box center [50, 102] width 28 height 14
click at [249, 12] on div "AML Data Collector Case Id - jT0rvv4RBauyJ2hoUonmbqOc Os dados detalhados abaix…" at bounding box center [346, 173] width 693 height 346
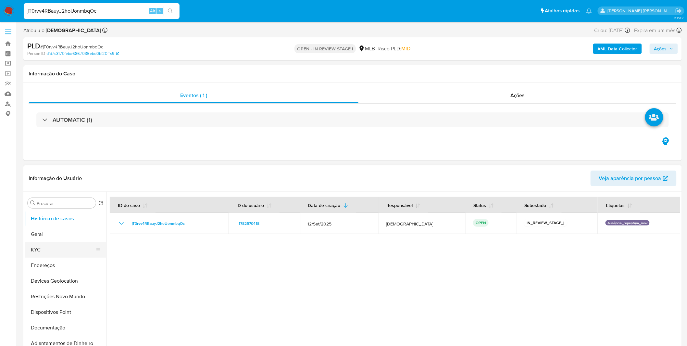
click at [72, 246] on button "KYC" at bounding box center [63, 250] width 76 height 16
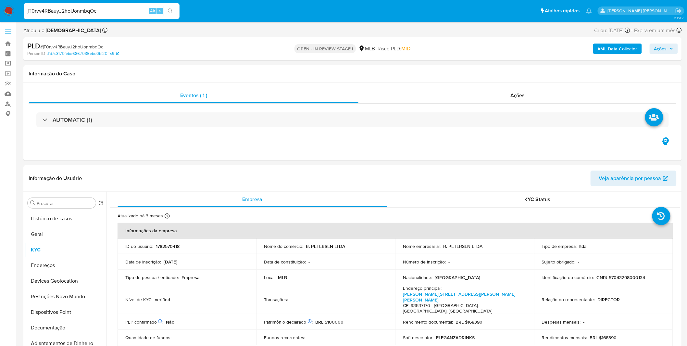
click at [89, 45] on span "# jT0rvv4RBauyJ2hoUonmbqOc" at bounding box center [71, 47] width 63 height 6
copy span "jT0rvv4RBauyJ2hoUonmbqOc"
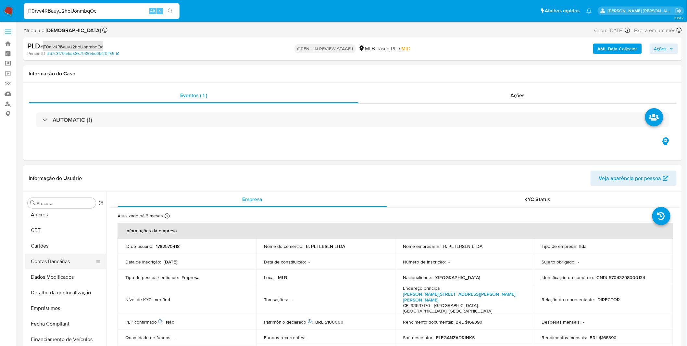
scroll to position [36, 0]
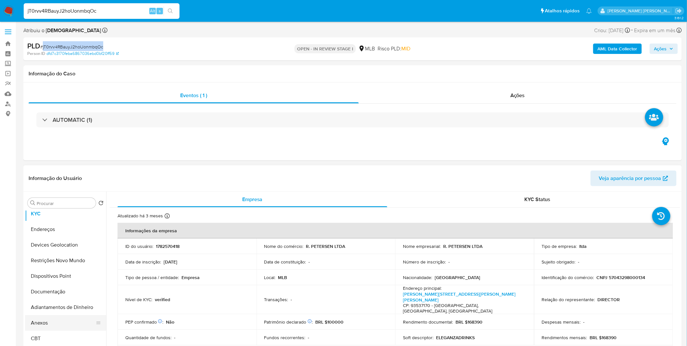
click at [50, 329] on button "Anexos" at bounding box center [63, 323] width 76 height 16
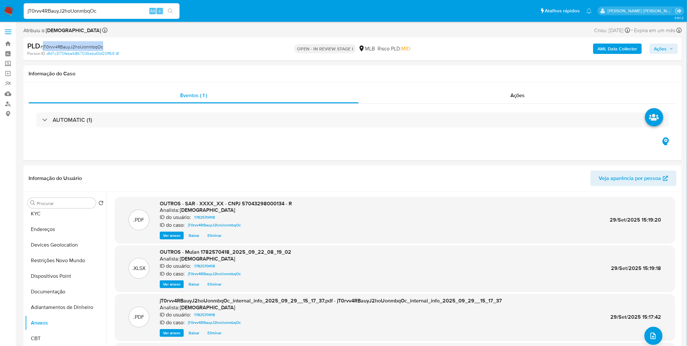
click at [657, 46] on span "Ações" at bounding box center [660, 49] width 13 height 10
click at [488, 75] on div "Resolução do caso Alt r" at bounding box center [482, 69] width 59 height 17
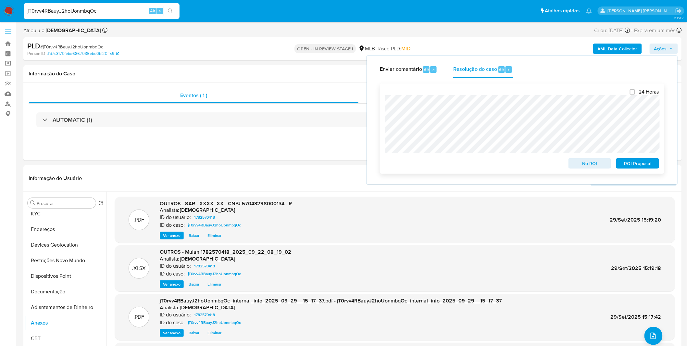
click at [645, 168] on span "ROI Proposal" at bounding box center [638, 163] width 34 height 9
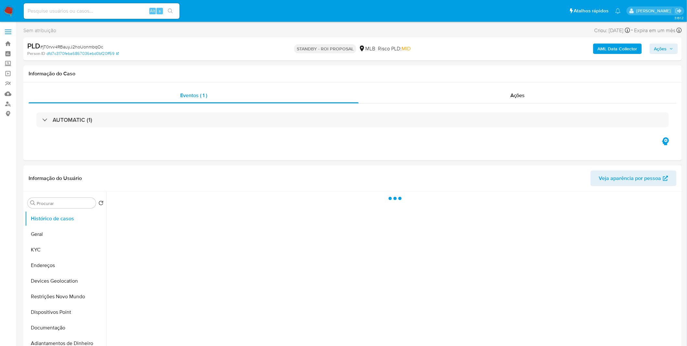
select select "10"
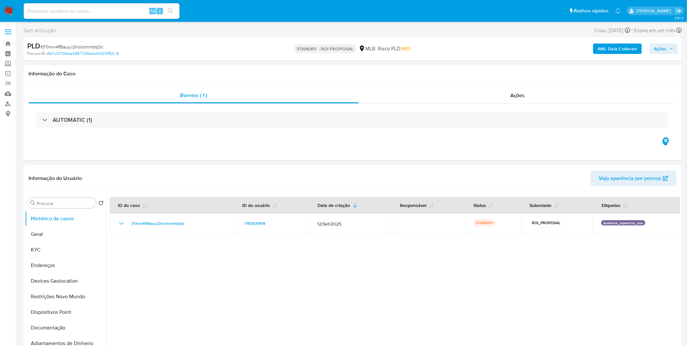
click at [88, 19] on div "Alt s" at bounding box center [102, 11] width 156 height 18
click at [88, 10] on input at bounding box center [102, 11] width 156 height 8
paste input "nI3qUWfI031wVOmr4tsuq1jE"
type input "nI3qUWfI031wVOmr4tsuq1jE"
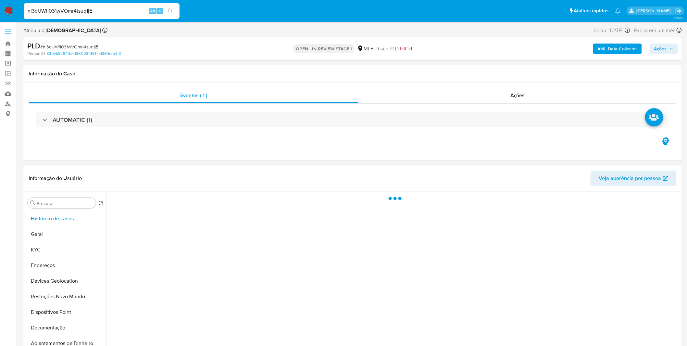
select select "10"
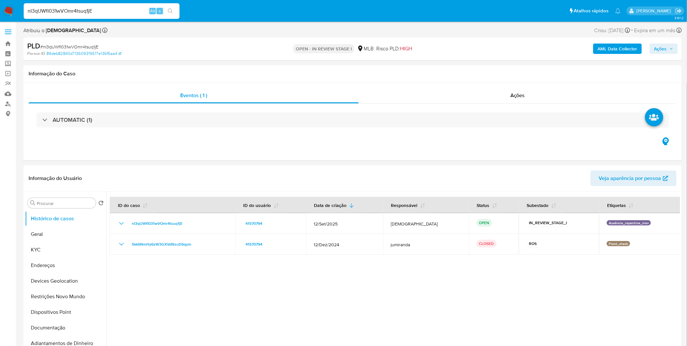
click at [616, 44] on b "AML Data Collector" at bounding box center [618, 49] width 40 height 10
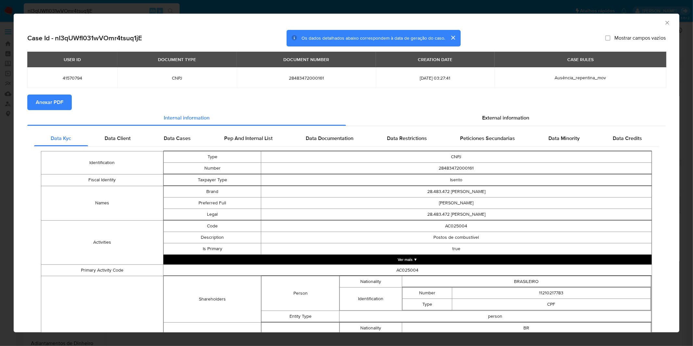
click at [63, 98] on span "Anexar PDF" at bounding box center [50, 102] width 28 height 14
click at [247, 9] on div "AML Data Collector Case Id - nI3qUWfI031wVOmr4tsuq1jE Os dados detalhados abaix…" at bounding box center [346, 173] width 693 height 346
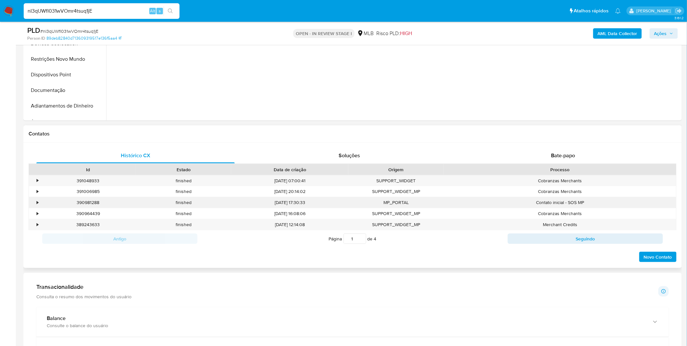
scroll to position [216, 0]
click at [532, 156] on div "Bate-papo" at bounding box center [563, 154] width 198 height 16
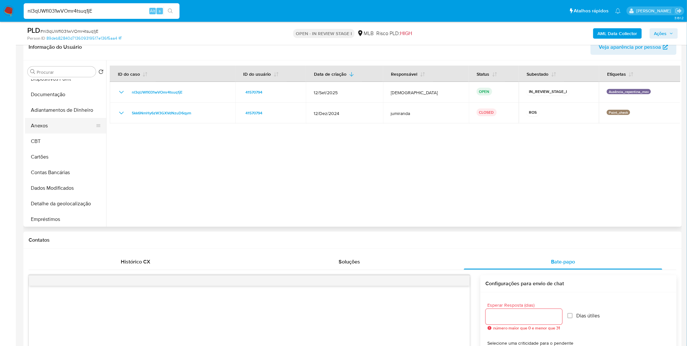
scroll to position [72, 0]
click at [58, 159] on button "Anexos" at bounding box center [63, 156] width 76 height 16
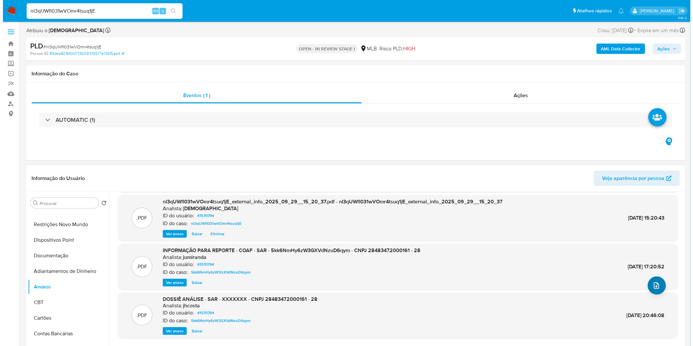
scroll to position [54, 0]
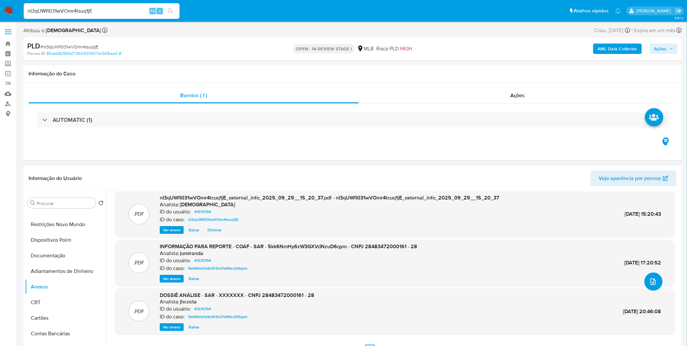
click at [650, 287] on button "upload-file" at bounding box center [654, 281] width 18 height 18
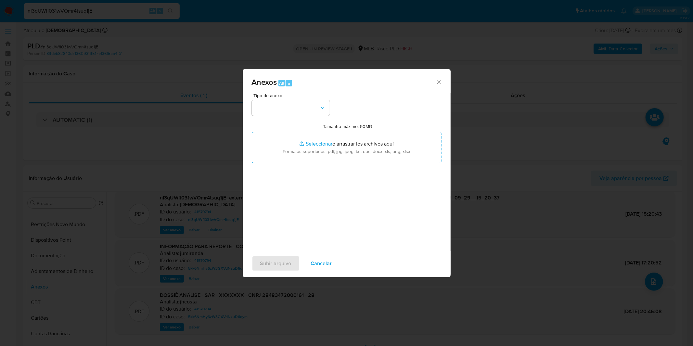
click at [310, 119] on div "Tipo de anexo Tamanho máximo: 50MB Seleccionar archivos Seleccionar o arrastrar…" at bounding box center [347, 169] width 190 height 153
click at [308, 103] on button "button" at bounding box center [291, 108] width 78 height 16
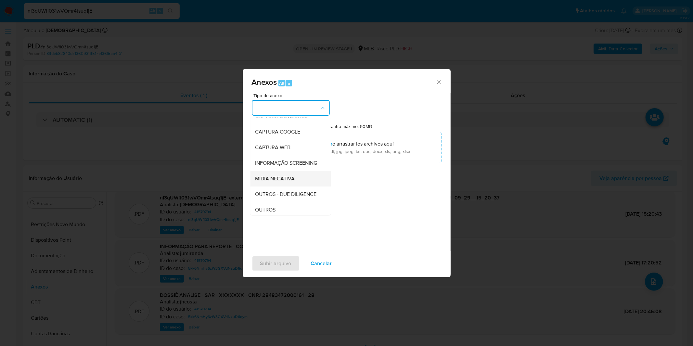
scroll to position [36, 0]
click at [265, 202] on span "OUTROS" at bounding box center [265, 198] width 20 height 6
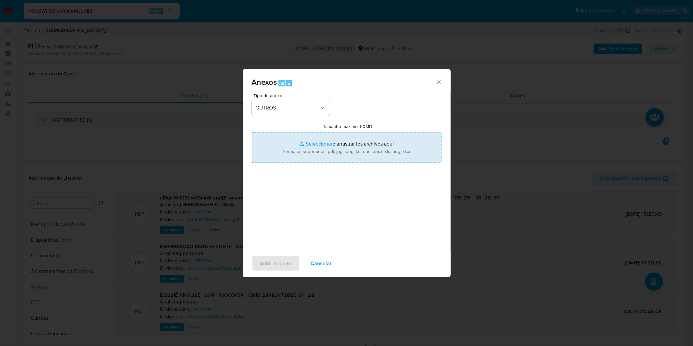
click at [290, 159] on input "Tamanho máximo: 50MB Seleccionar archivos" at bounding box center [347, 147] width 190 height 31
type input "C:\fakepath\2º SAR - XXXX_XX - CNPJ 28483472000161 - 28.483.472 ALYNNE CAMPOS D…"
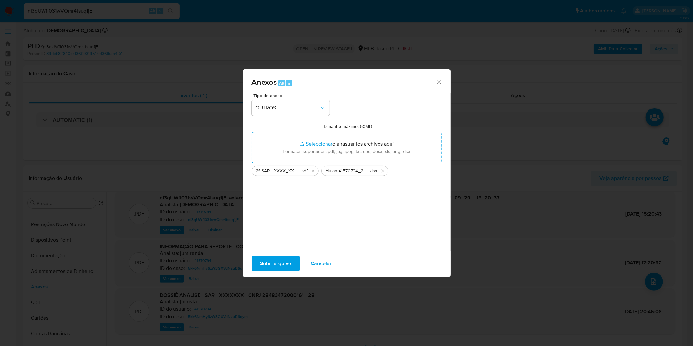
click at [275, 269] on span "Subir arquivo" at bounding box center [275, 263] width 31 height 14
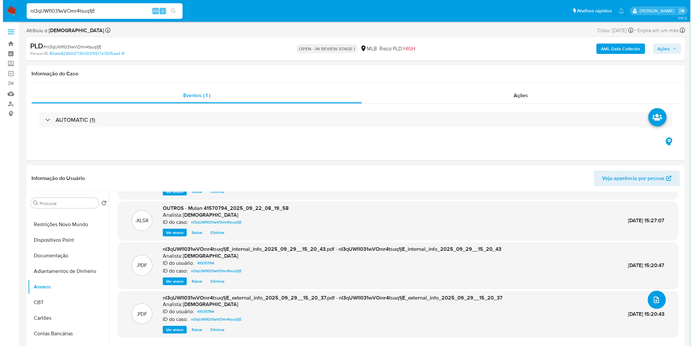
scroll to position [0, 0]
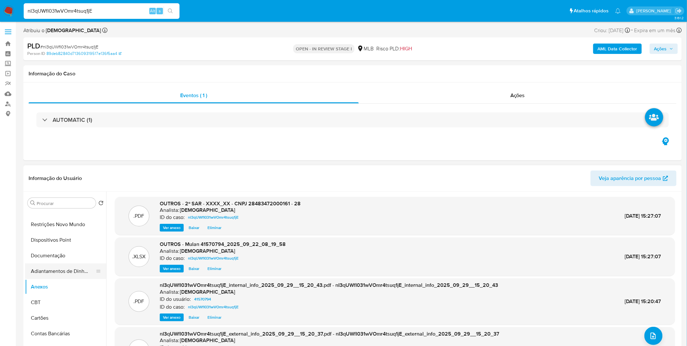
click at [70, 278] on button "Adiantamentos de Dinheiro" at bounding box center [63, 271] width 76 height 16
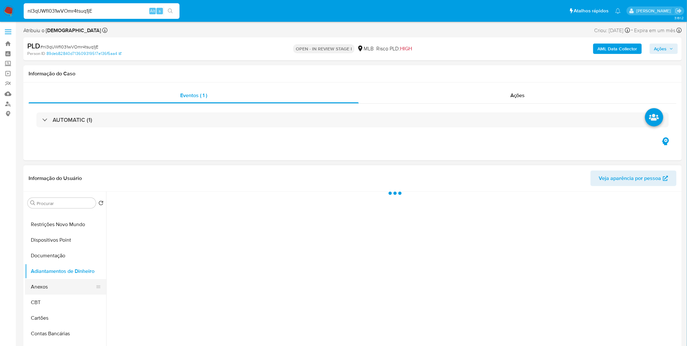
click at [64, 284] on button "Anexos" at bounding box center [63, 287] width 76 height 16
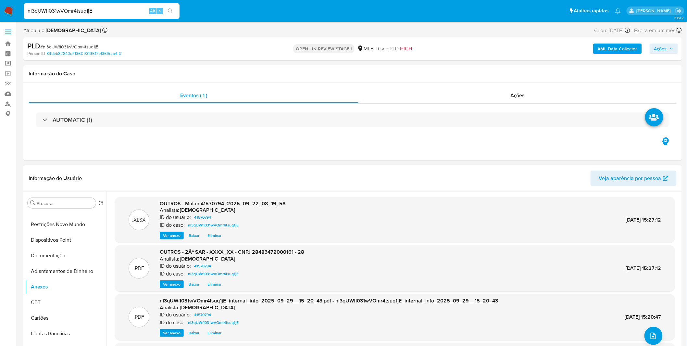
click at [212, 286] on span "Eliminar" at bounding box center [215, 284] width 14 height 6
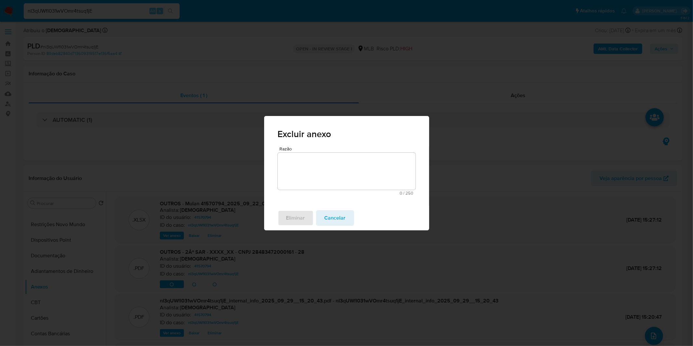
click at [323, 186] on textarea "Razão" at bounding box center [347, 171] width 138 height 37
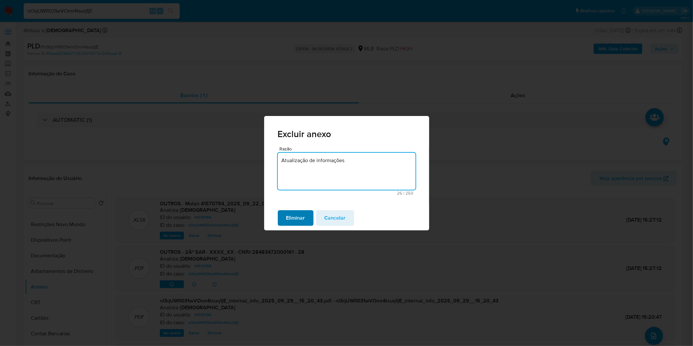
type textarea "Atualização de informações"
click at [301, 217] on span "Eliminar" at bounding box center [295, 218] width 19 height 14
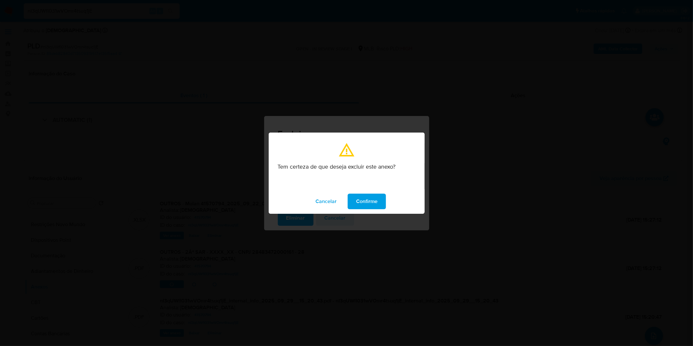
click at [365, 198] on span "Confirme" at bounding box center [366, 201] width 21 height 14
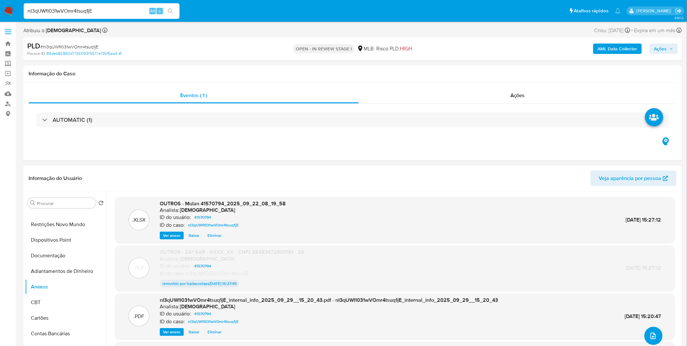
click at [651, 336] on icon "upload-file" at bounding box center [653, 336] width 5 height 6
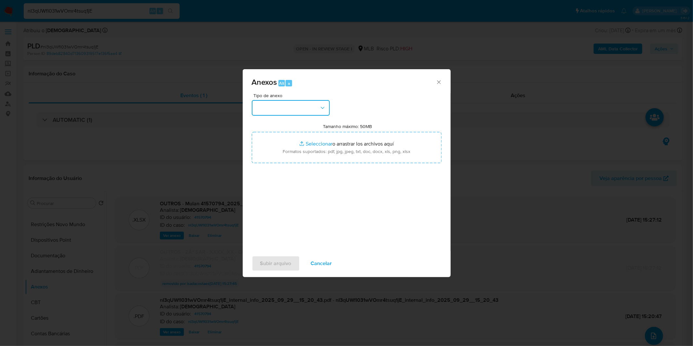
click at [314, 112] on button "button" at bounding box center [291, 108] width 78 height 16
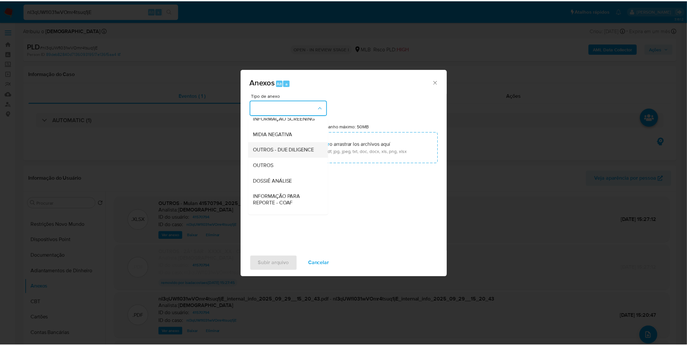
scroll to position [72, 0]
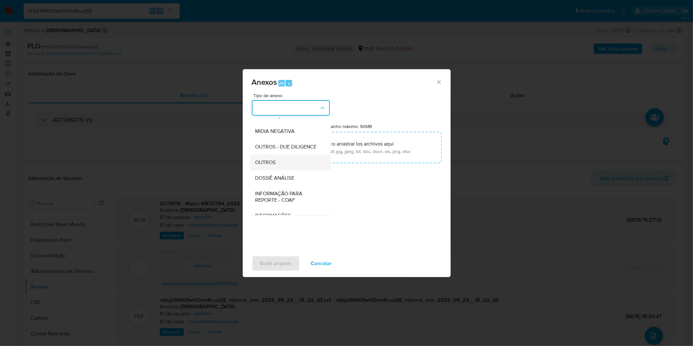
click at [290, 170] on div "OUTROS" at bounding box center [288, 163] width 66 height 16
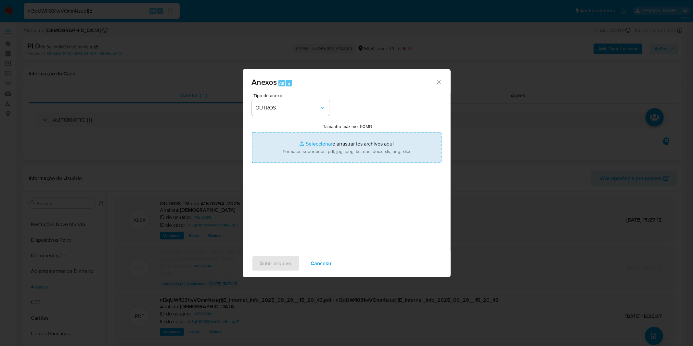
click at [297, 153] on input "Tamanho máximo: 50MB Seleccionar archivos" at bounding box center [347, 147] width 190 height 31
type input "C:\fakepath\2º SAR - XXXX_XX - CNPJ 28483472000161 - EM AC CONTRATOS LTDA.pdf"
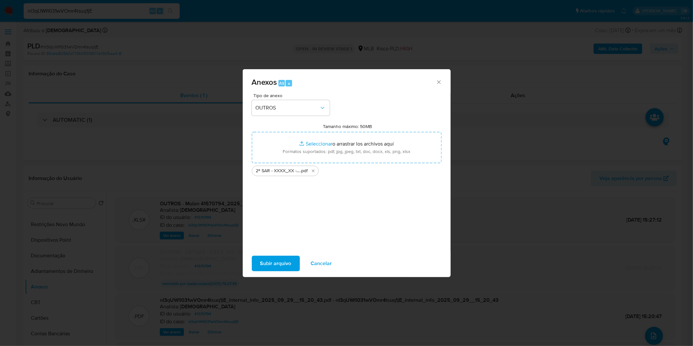
click at [284, 250] on div "Tipo de anexo OUTROS Tamanho máximo: 50MB Seleccionar archivos Seleccionar o ar…" at bounding box center [347, 172] width 208 height 158
click at [283, 259] on span "Subir arquivo" at bounding box center [275, 263] width 31 height 14
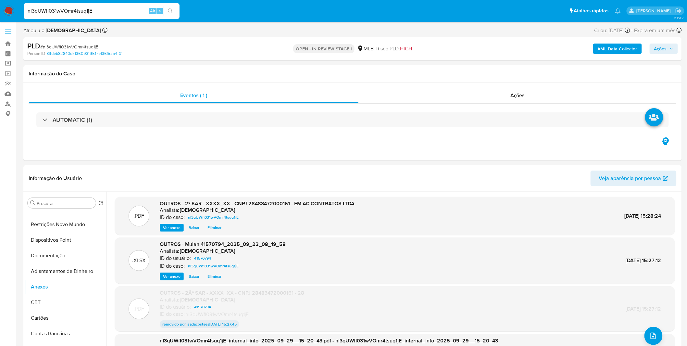
click at [672, 50] on icon "button" at bounding box center [672, 49] width 4 height 4
click at [496, 70] on span "Resolução do caso" at bounding box center [475, 69] width 44 height 7
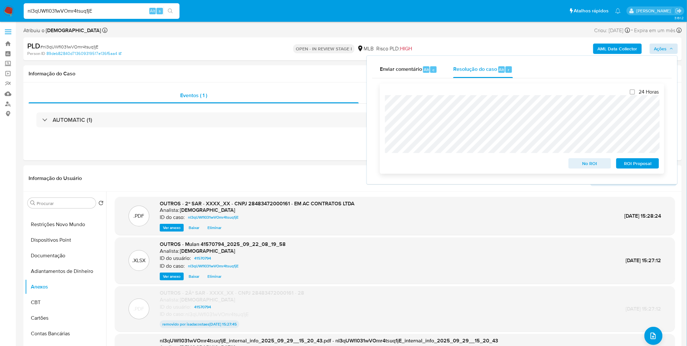
click at [645, 168] on span "ROI Proposal" at bounding box center [638, 163] width 34 height 9
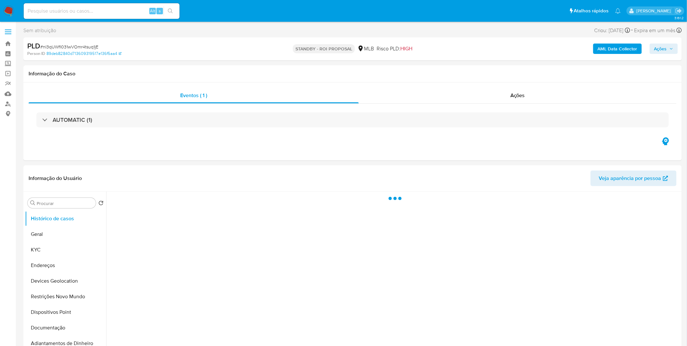
select select "10"
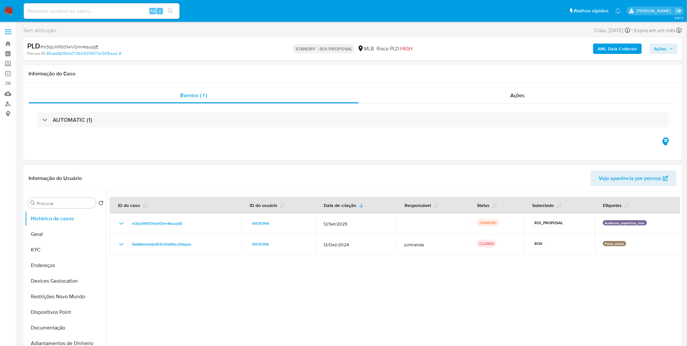
click at [11, 4] on nav "Pausado Ver notificaciones Alt s Atalhos rápidos Presiona las siguientes teclas…" at bounding box center [343, 11] width 687 height 22
click at [12, 7] on img at bounding box center [8, 11] width 11 height 11
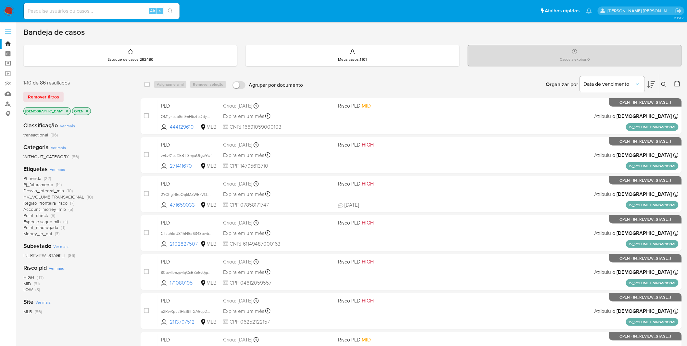
click at [122, 15] on div "Alt s" at bounding box center [102, 11] width 156 height 16
drag, startPoint x: 121, startPoint y: 10, endPoint x: 127, endPoint y: 12, distance: 5.7
click at [121, 10] on input at bounding box center [102, 11] width 156 height 8
paste input "I23HN7JZMcbYqPqnBtbOI2Iq"
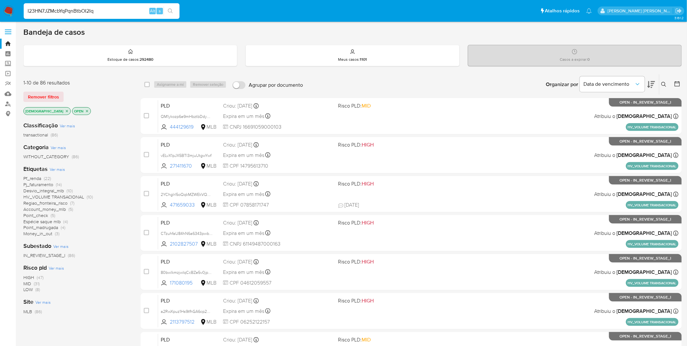
type input "I23HN7JZMcbYqPqnBtbOI2Iq"
click at [170, 12] on icon "search-icon" at bounding box center [170, 10] width 5 height 5
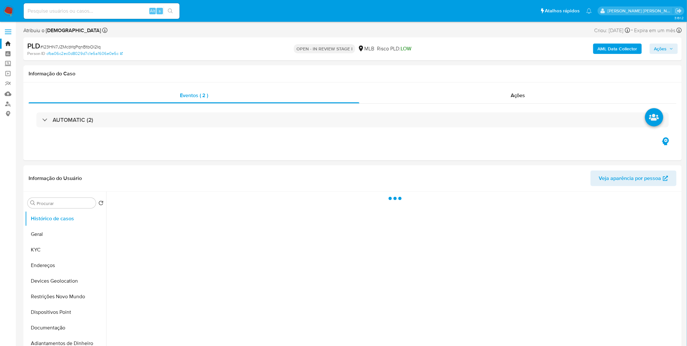
select select "10"
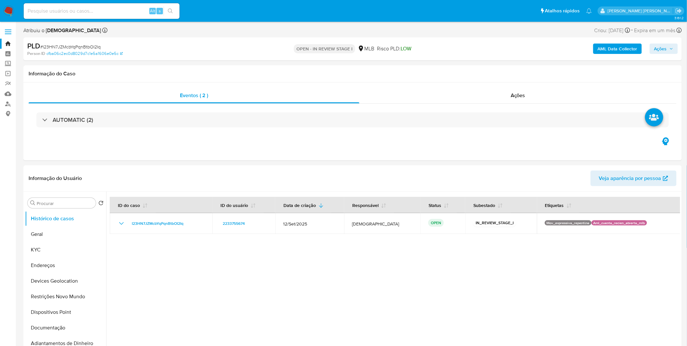
click at [611, 47] on b "AML Data Collector" at bounding box center [618, 49] width 40 height 10
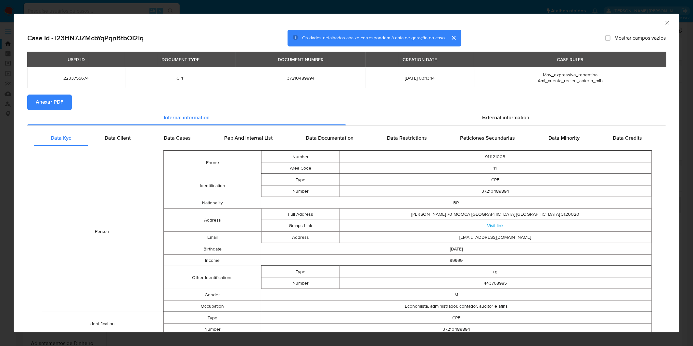
click at [58, 105] on span "Anexar PDF" at bounding box center [50, 102] width 28 height 14
click at [200, 8] on div "AML Data Collector Case Id - I23HN7JZMcbYqPqnBtbOI2Iq Os dados detalhados abaix…" at bounding box center [346, 173] width 693 height 346
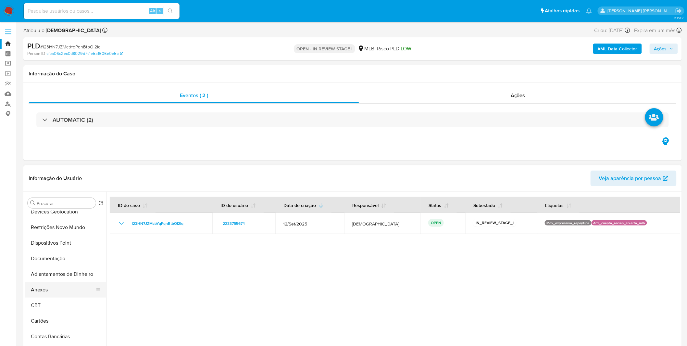
scroll to position [72, 0]
click at [59, 288] on button "Anexos" at bounding box center [63, 287] width 76 height 16
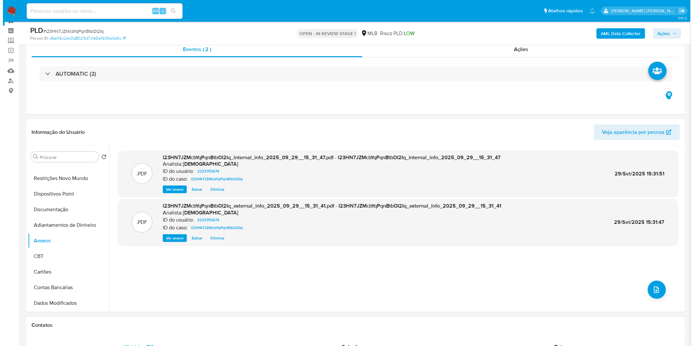
scroll to position [36, 0]
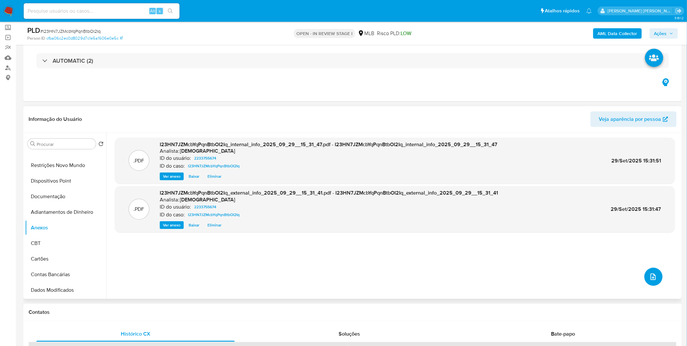
click at [658, 278] on button "upload-file" at bounding box center [654, 277] width 18 height 18
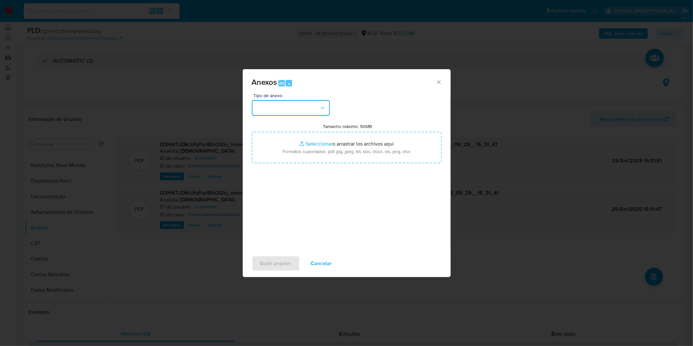
click at [278, 108] on button "button" at bounding box center [291, 108] width 78 height 16
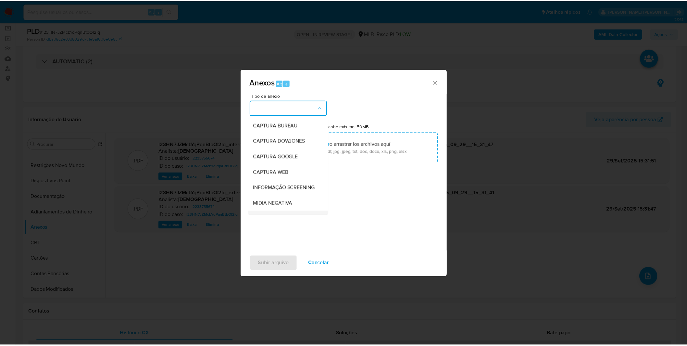
scroll to position [72, 0]
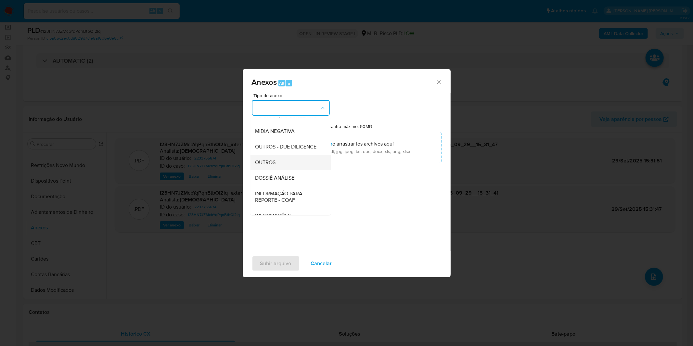
click at [276, 166] on span "OUTROS" at bounding box center [265, 162] width 20 height 6
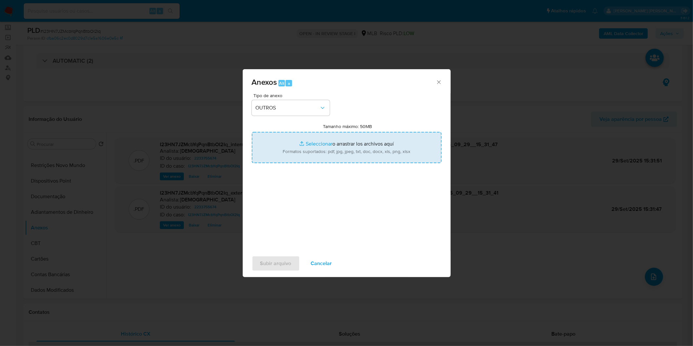
click at [299, 140] on input "Tamanho máximo: 50MB Seleccionar archivos" at bounding box center [347, 147] width 190 height 31
type input "C:\fakepath\Mulan 2233755674_2025_09_22_08_30_18.xlsx"
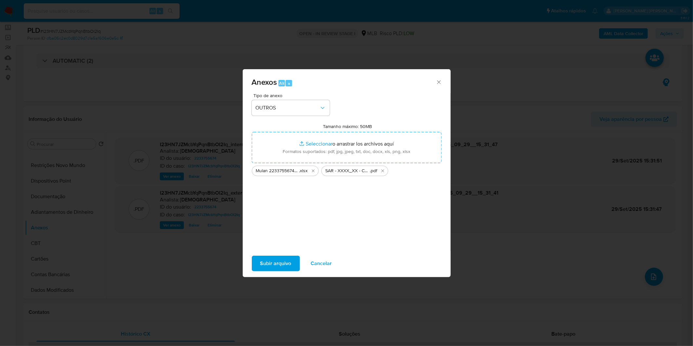
click at [274, 267] on span "Subir arquivo" at bounding box center [275, 263] width 31 height 14
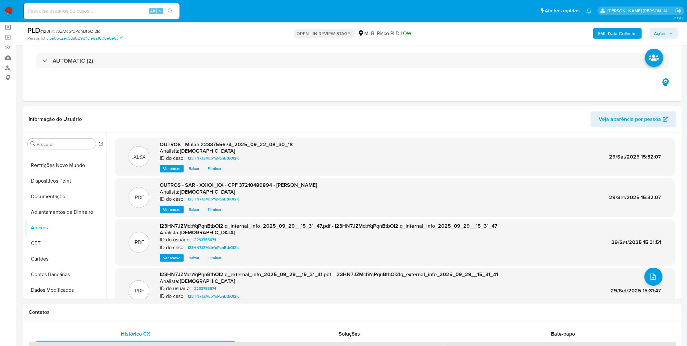
click at [664, 37] on span "Ações" at bounding box center [660, 33] width 13 height 10
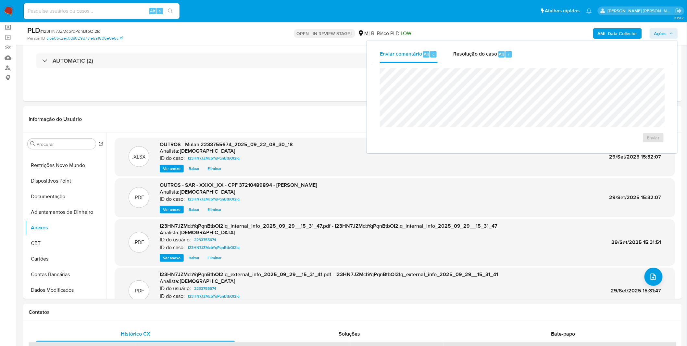
click at [469, 63] on div "Enviar" at bounding box center [522, 105] width 300 height 85
click at [475, 55] on span "Resolução do caso" at bounding box center [475, 53] width 44 height 7
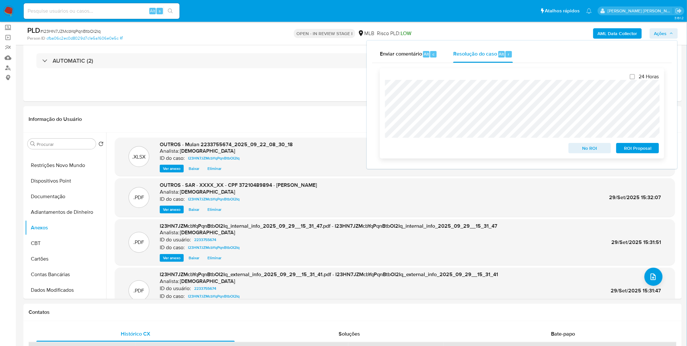
click at [642, 153] on span "ROI Proposal" at bounding box center [638, 148] width 34 height 9
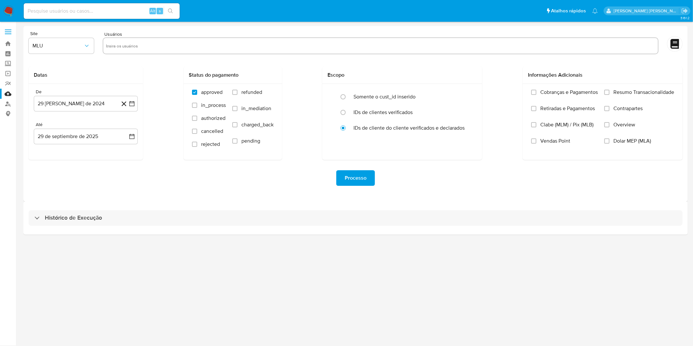
click at [120, 209] on div "Histórico de Execução" at bounding box center [355, 217] width 664 height 33
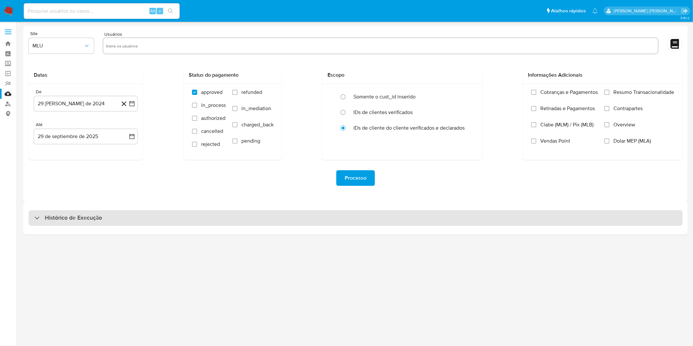
click at [120, 212] on div "Histórico de Execução" at bounding box center [356, 218] width 654 height 16
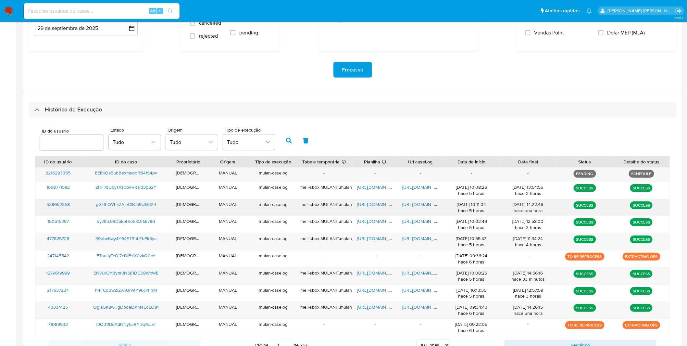
scroll to position [158, 0]
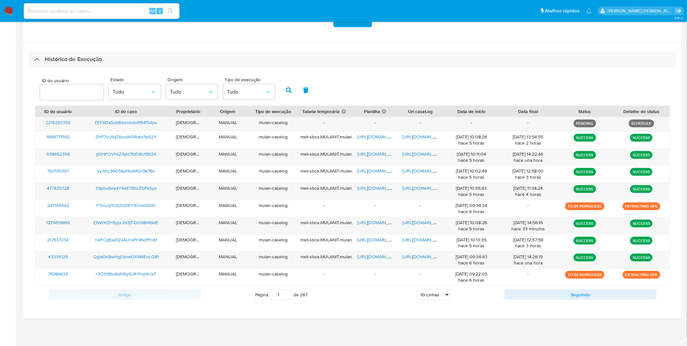
click at [423, 294] on select "5 Linhas 10 Linhas 20 Linhas 25 Linhas 50 Linhas 100 Linhas" at bounding box center [433, 294] width 33 height 11
select select "20"
click at [417, 289] on select "5 Linhas 10 Linhas 20 Linhas 25 Linhas 50 Linhas 100 Linhas" at bounding box center [433, 294] width 33 height 11
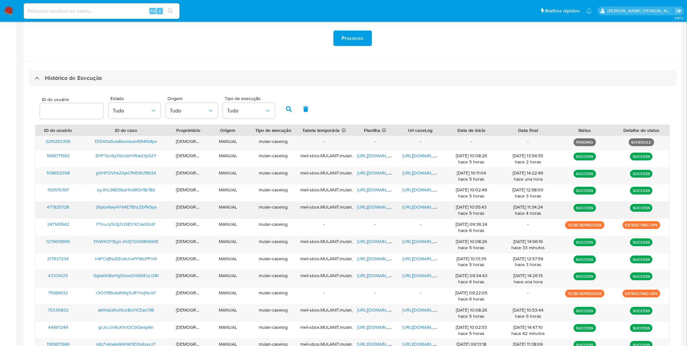
scroll to position [144, 0]
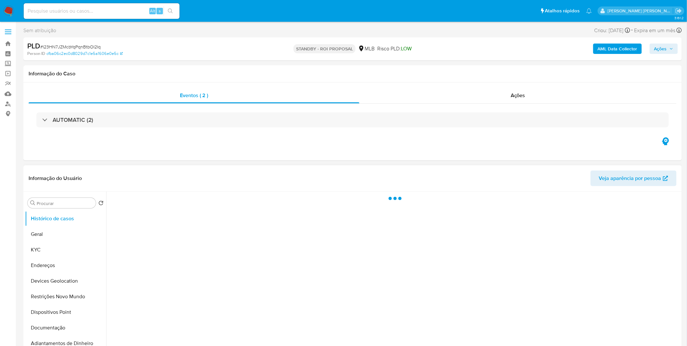
select select "10"
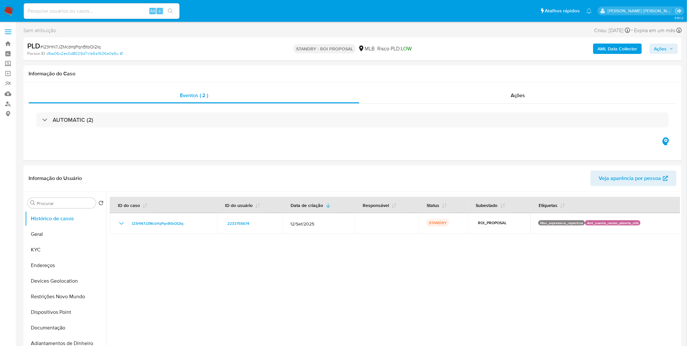
click at [67, 10] on input at bounding box center [102, 11] width 156 height 8
paste input "m5awpISzUgbq02SalJD5Aj7b"
type input "m5awpISzUgbq02SalJD5Aj7b"
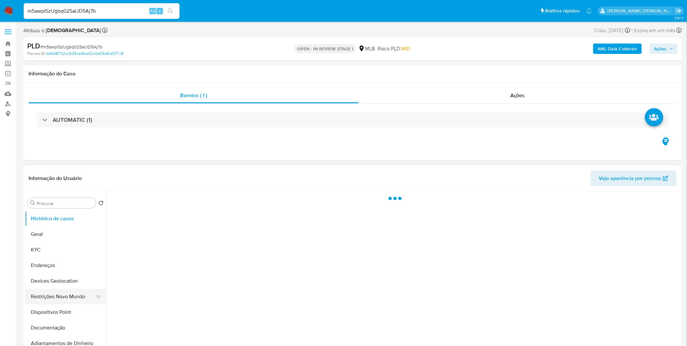
select select "10"
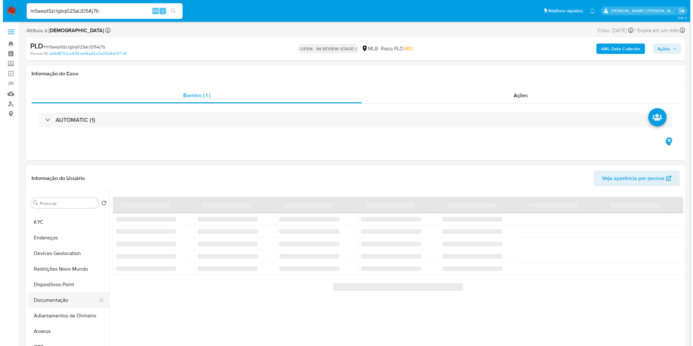
scroll to position [36, 0]
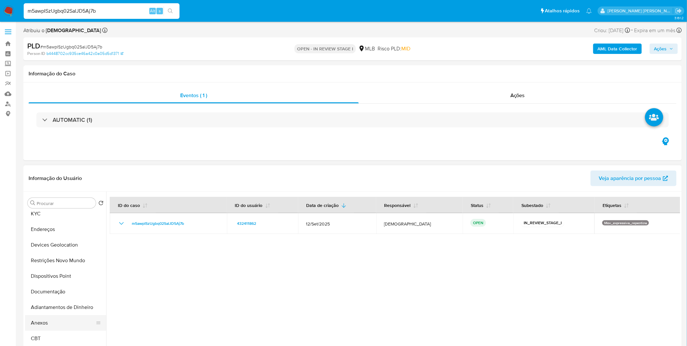
click at [66, 320] on button "Anexos" at bounding box center [63, 323] width 76 height 16
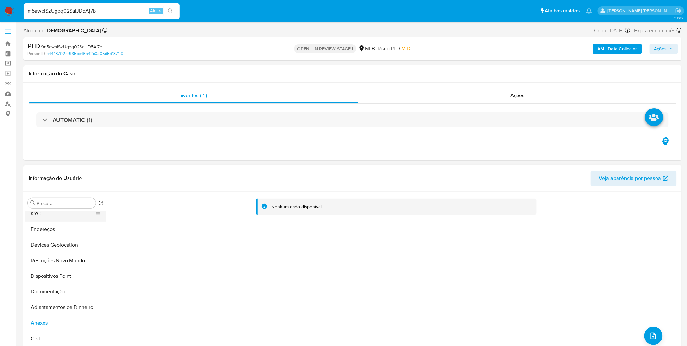
click at [50, 215] on button "KYC" at bounding box center [63, 214] width 76 height 16
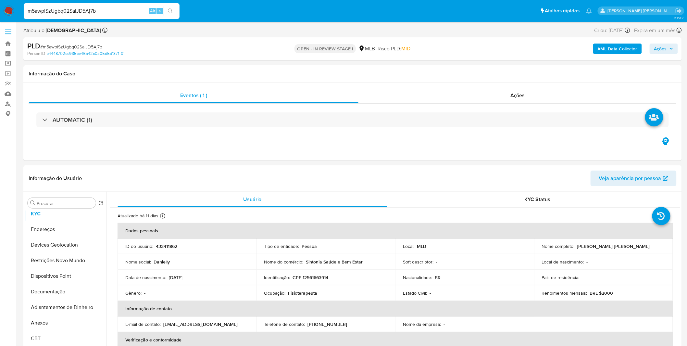
click at [596, 37] on div "PLD # m5awpISzUgbq02SalJD5Aj7b Person ID b4448702cc935ce46a42c0a05d5d1371 OPEN …" at bounding box center [352, 48] width 659 height 23
click at [598, 44] on button "AML Data Collector" at bounding box center [617, 49] width 49 height 10
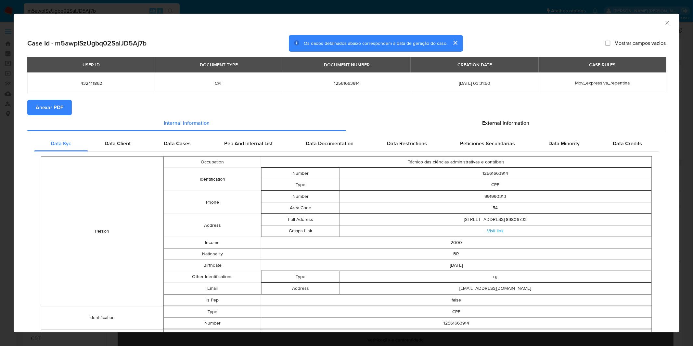
click at [52, 109] on span "Anexar PDF" at bounding box center [50, 107] width 28 height 14
click at [194, 11] on div "AML Data Collector Case Id - m5awpISzUgbq02SalJD5Aj7b Os dados detalhados abaix…" at bounding box center [346, 173] width 693 height 346
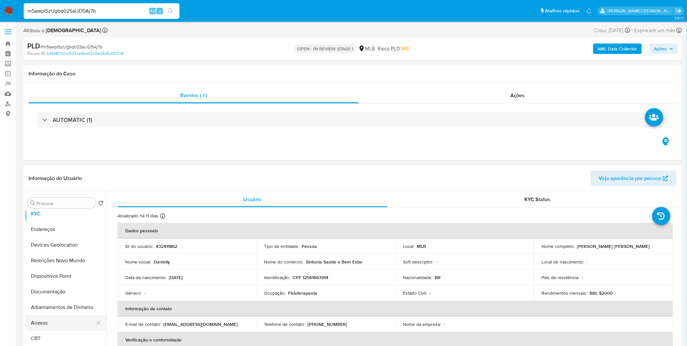
click at [57, 317] on button "Anexos" at bounding box center [63, 323] width 76 height 16
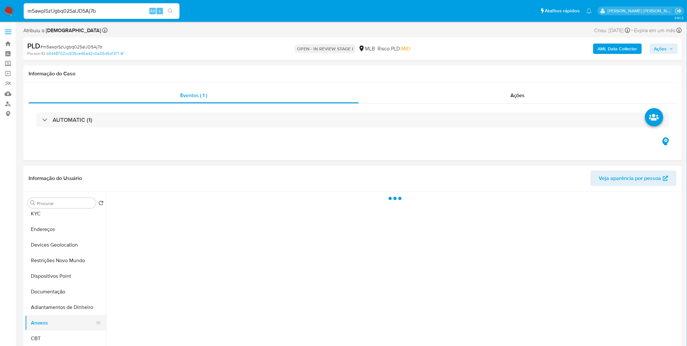
click at [56, 321] on button "Anexos" at bounding box center [63, 323] width 76 height 16
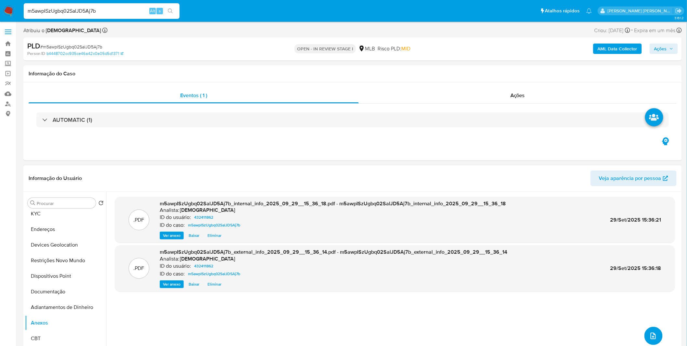
click at [650, 335] on icon "upload-file" at bounding box center [654, 336] width 8 height 8
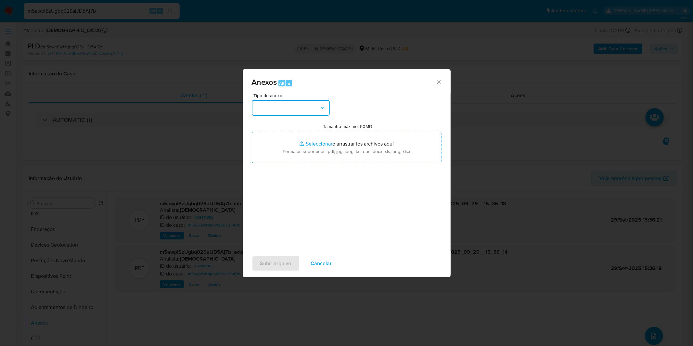
click at [267, 110] on button "button" at bounding box center [291, 108] width 78 height 16
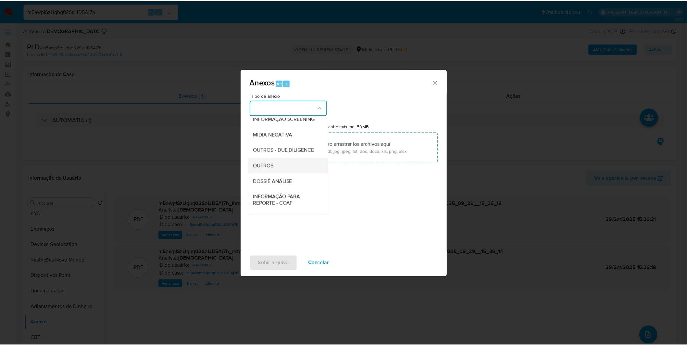
scroll to position [72, 0]
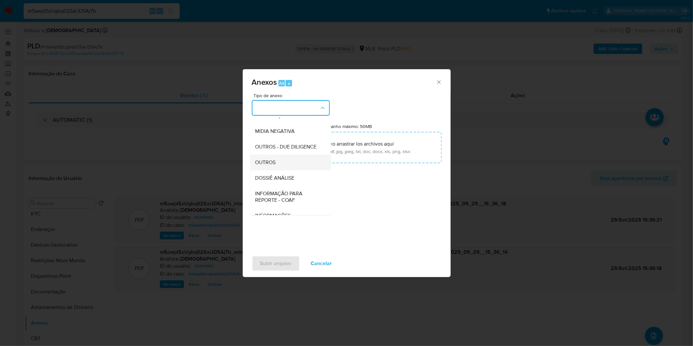
click at [295, 170] on div "OUTROS" at bounding box center [288, 163] width 66 height 16
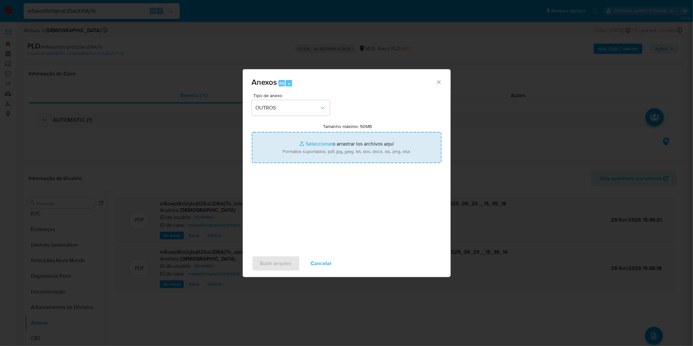
click at [310, 147] on input "Tamanho máximo: 50MB Seleccionar archivos" at bounding box center [347, 147] width 190 height 31
type input "C:\fakepath\Mulan 432411862_2025_09_22_08_26_32.xlsx"
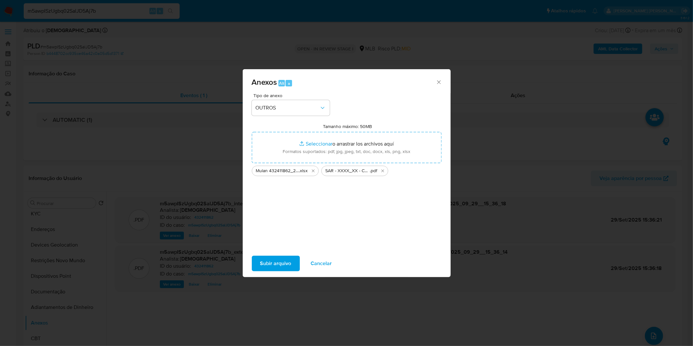
click at [282, 264] on span "Subir arquivo" at bounding box center [275, 263] width 31 height 14
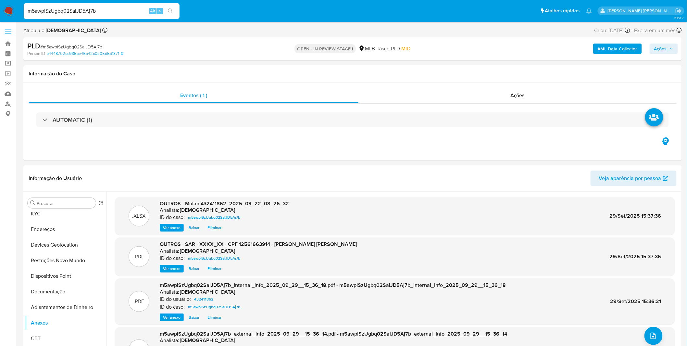
click at [657, 53] on span "Ações" at bounding box center [660, 49] width 13 height 10
click at [493, 72] on span "Resolução do caso" at bounding box center [475, 69] width 44 height 7
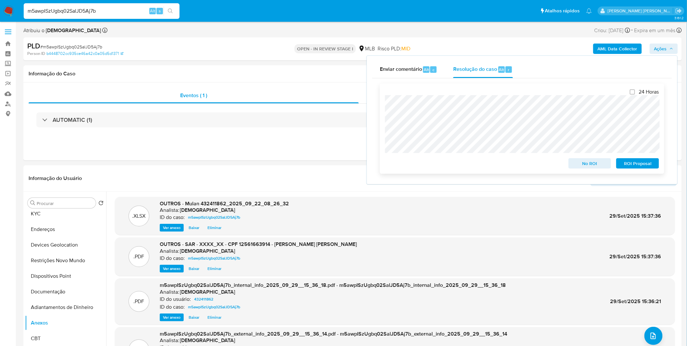
click at [645, 167] on span "ROI Proposal" at bounding box center [638, 163] width 34 height 9
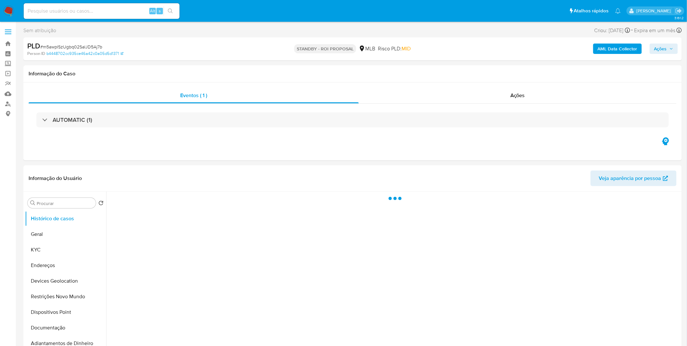
select select "10"
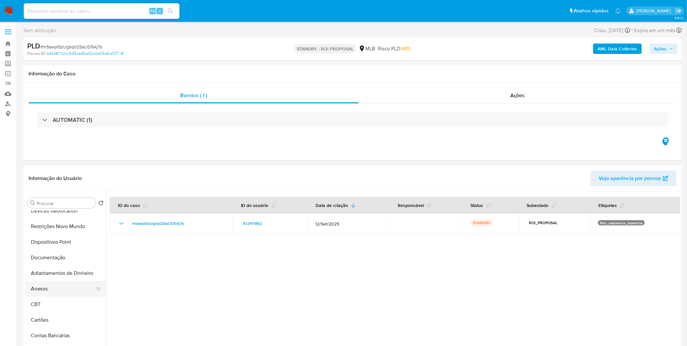
scroll to position [72, 0]
click at [55, 285] on button "Anexos" at bounding box center [63, 287] width 76 height 16
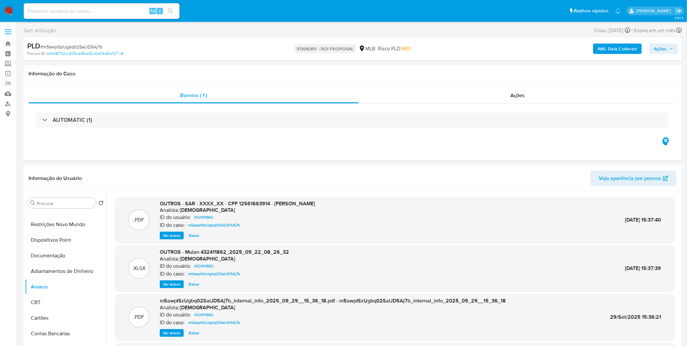
click at [105, 14] on input at bounding box center [102, 11] width 156 height 8
paste input "EUf4GLo4EK5ESeZ6NYZbwlc9"
type input "EUf4GLo4EK5ESeZ6NYZbwlc9"
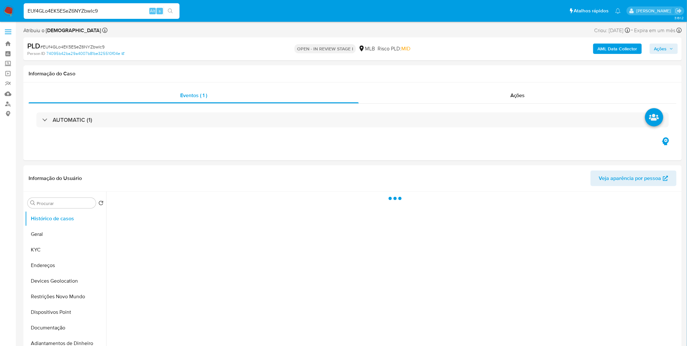
select select "10"
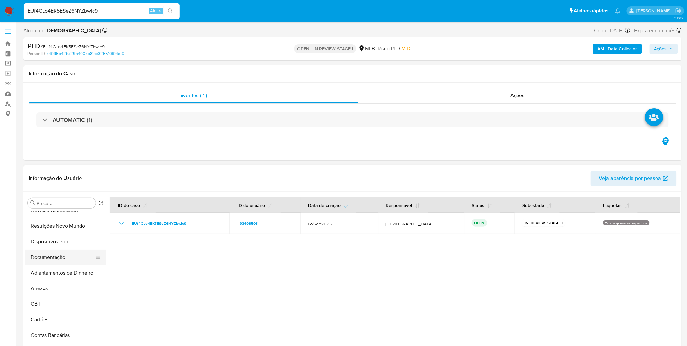
scroll to position [72, 0]
click at [59, 285] on button "Anexos" at bounding box center [63, 287] width 76 height 16
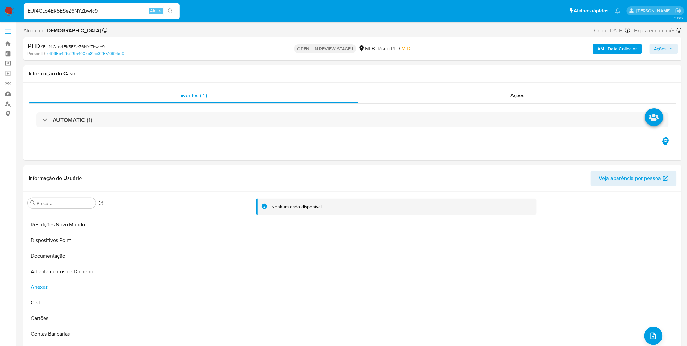
click at [602, 45] on b "AML Data Collector" at bounding box center [618, 49] width 40 height 10
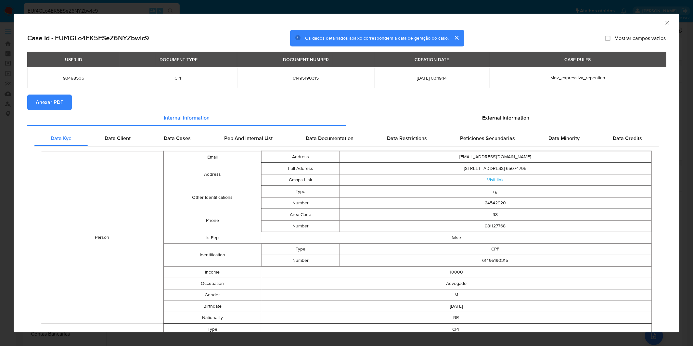
click at [59, 99] on span "Anexar PDF" at bounding box center [50, 102] width 28 height 14
click at [226, 7] on div "AML Data Collector Case Id - EUf4GLo4EK5ESeZ6NYZbwlc9 Os dados detalhados abaix…" at bounding box center [346, 173] width 693 height 346
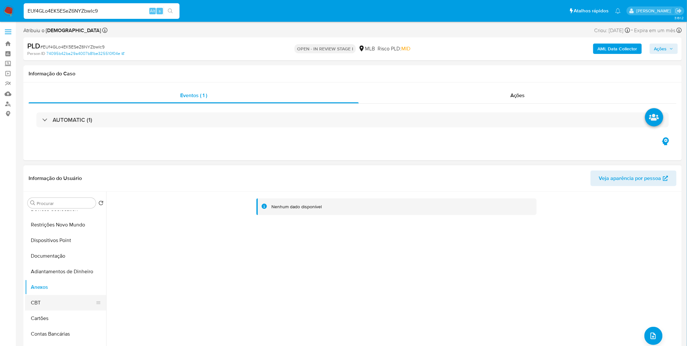
click at [53, 300] on button "CBT" at bounding box center [63, 303] width 76 height 16
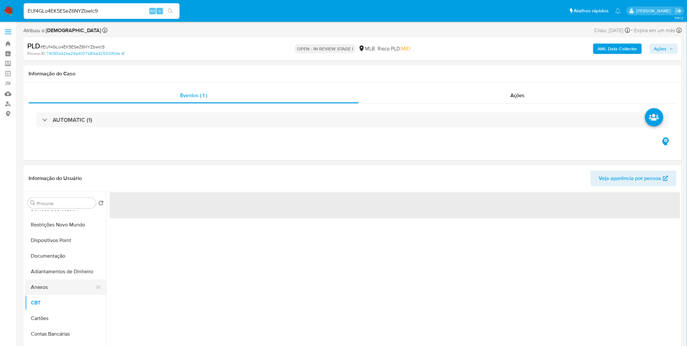
click at [56, 289] on button "Anexos" at bounding box center [63, 287] width 76 height 16
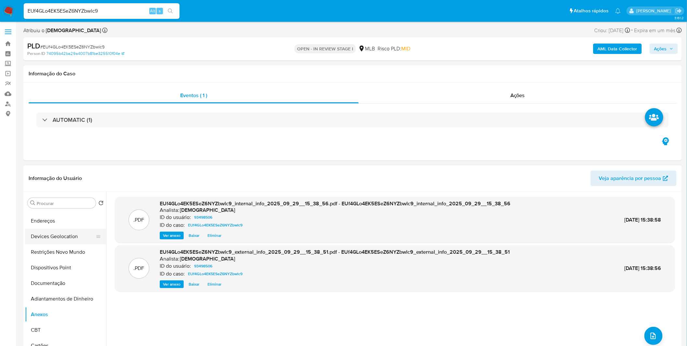
scroll to position [0, 0]
click at [57, 251] on button "KYC" at bounding box center [63, 250] width 76 height 16
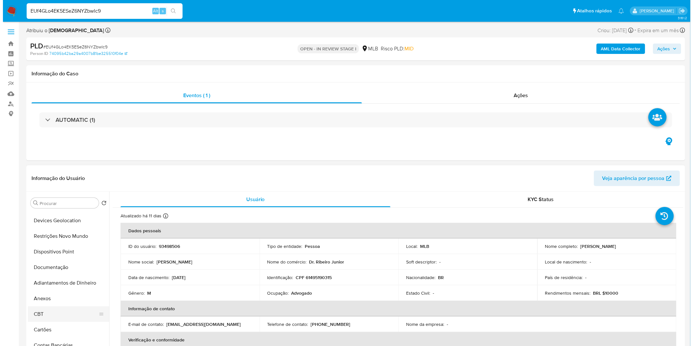
scroll to position [72, 0]
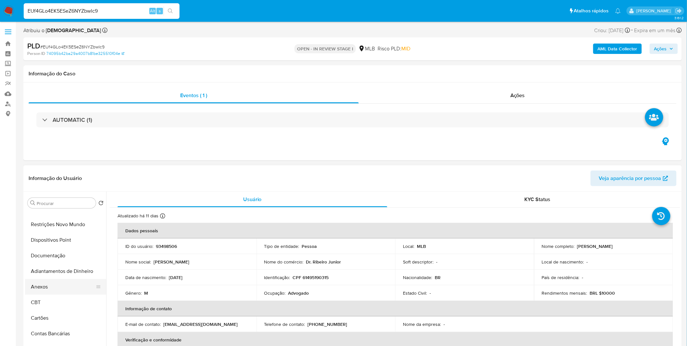
click at [51, 290] on button "Anexos" at bounding box center [63, 287] width 76 height 16
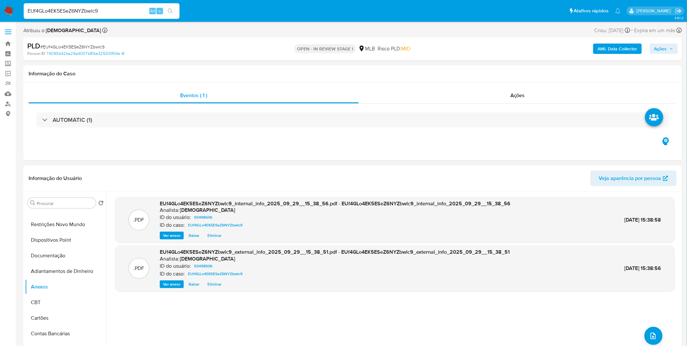
click at [637, 340] on div ".PDF EUf4GLo4EK5ESeZ6NYZbwlc9_internal_info_2025_09_29__15_38_56.pdf - EUf4GLo4…" at bounding box center [395, 275] width 560 height 156
click at [645, 338] on button "upload-file" at bounding box center [654, 336] width 18 height 18
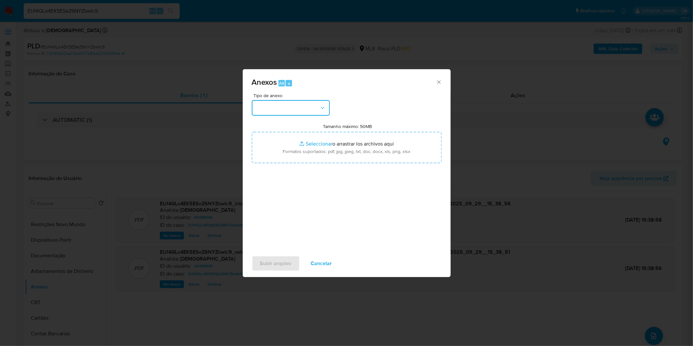
click at [300, 108] on button "button" at bounding box center [291, 108] width 78 height 16
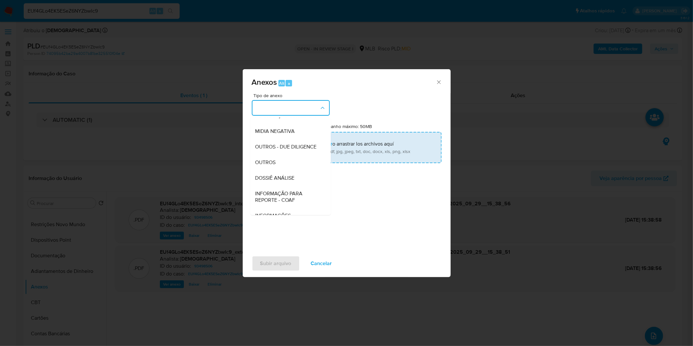
drag, startPoint x: 297, startPoint y: 171, endPoint x: 299, endPoint y: 159, distance: 12.3
click at [296, 170] on div "OUTROS" at bounding box center [288, 163] width 66 height 16
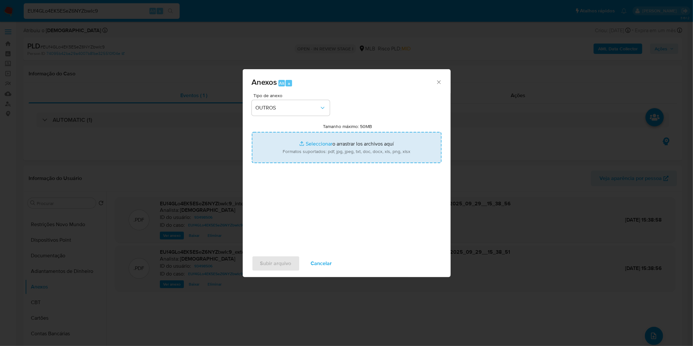
click at [300, 146] on input "Tamanho máximo: 50MB Seleccionar archivos" at bounding box center [347, 147] width 190 height 31
type input "C:\fakepath\Mulan 93498506_2025_09_22_08_37_04.xlsx"
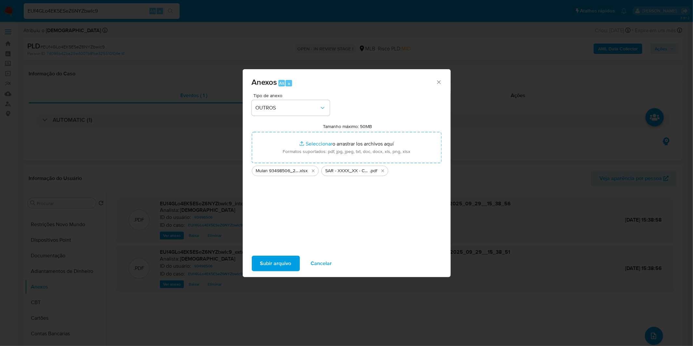
click at [284, 265] on span "Subir arquivo" at bounding box center [275, 263] width 31 height 14
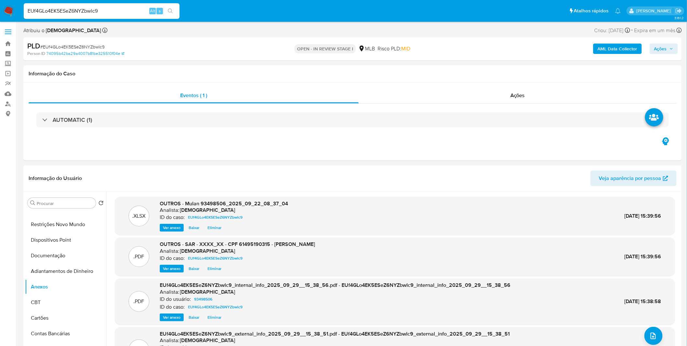
click at [650, 49] on div "AML Data Collector Ações" at bounding box center [570, 48] width 215 height 15
click at [656, 49] on button "Ações" at bounding box center [664, 49] width 28 height 10
click at [465, 64] on div "Resolução do caso Alt r" at bounding box center [482, 69] width 59 height 17
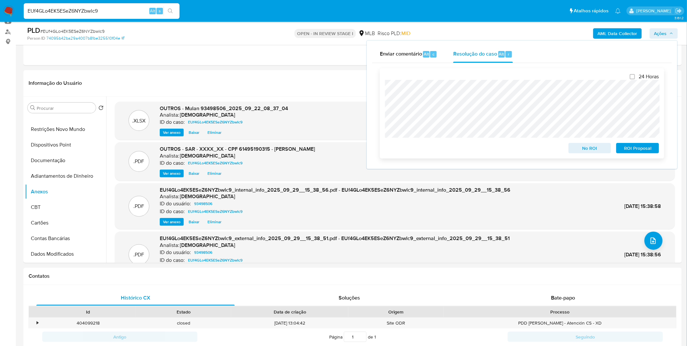
click at [634, 153] on span "ROI Proposal" at bounding box center [638, 148] width 34 height 9
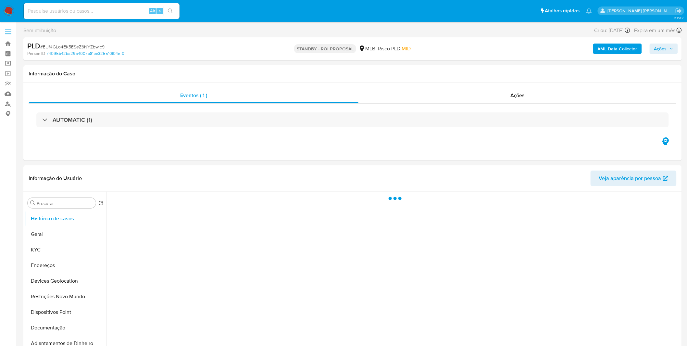
select select "10"
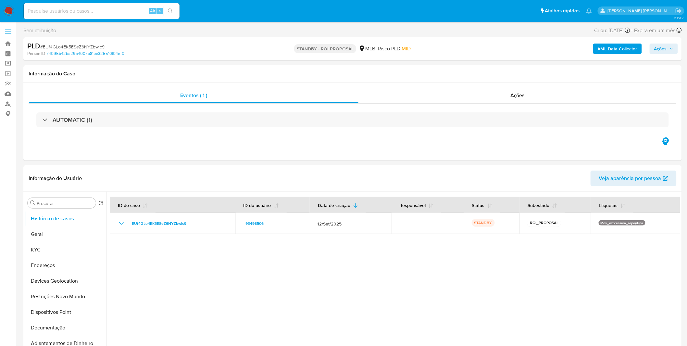
click at [6, 10] on img at bounding box center [8, 11] width 11 height 11
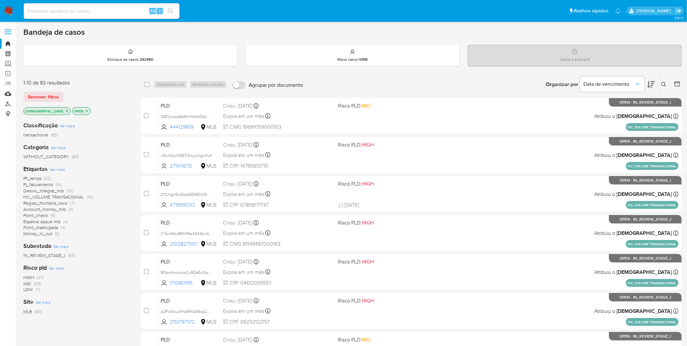
click at [5, 95] on link "Mulan" at bounding box center [38, 94] width 77 height 10
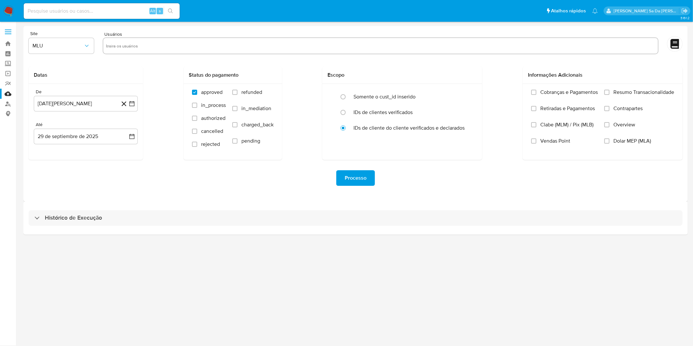
click at [14, 7] on nav "Pausado Ver notificaciones Alt s Atalhos rápidos Presiona las siguientes teclas…" at bounding box center [346, 11] width 693 height 22
click at [10, 10] on img at bounding box center [8, 11] width 11 height 11
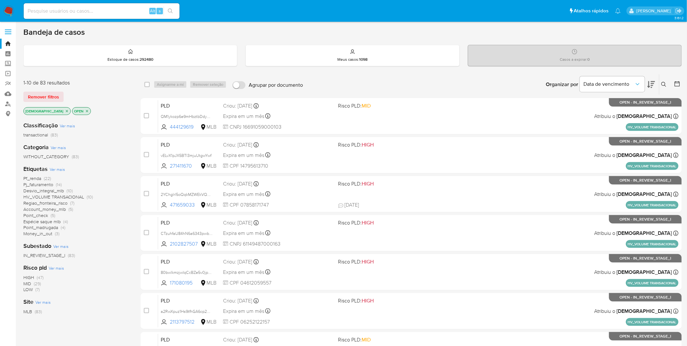
click at [11, 14] on img at bounding box center [8, 11] width 11 height 11
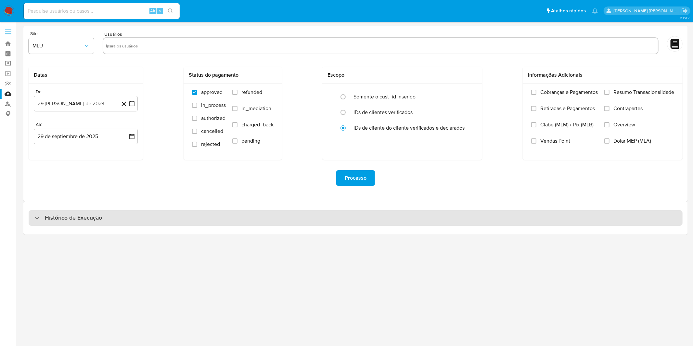
click at [110, 215] on div "Histórico de Execução" at bounding box center [356, 218] width 654 height 16
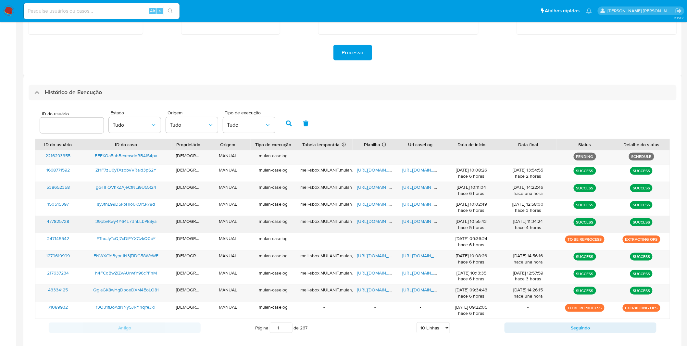
scroll to position [158, 0]
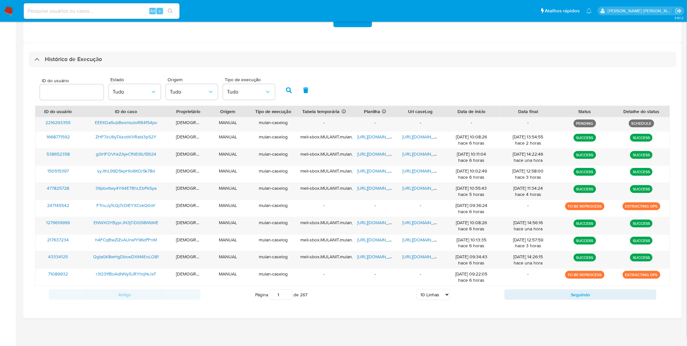
click at [421, 294] on select "5 Linhas 10 Linhas 20 Linhas 25 Linhas 50 Linhas 100 Linhas" at bounding box center [433, 294] width 33 height 11
select select "20"
click at [417, 289] on select "5 Linhas 10 Linhas 20 Linhas 25 Linhas 50 Linhas 100 Linhas" at bounding box center [433, 294] width 33 height 11
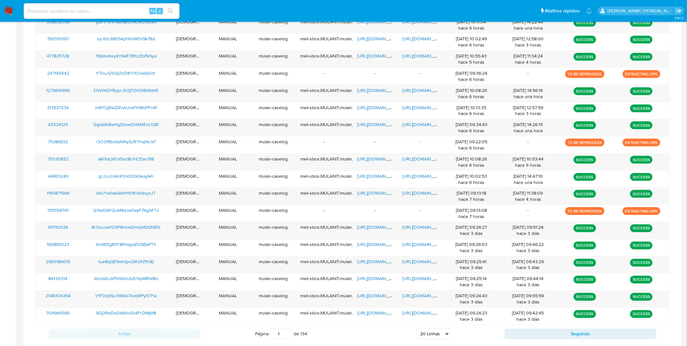
scroll to position [303, 0]
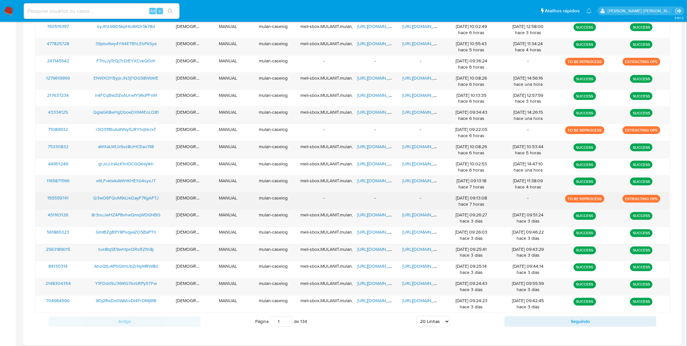
click at [140, 197] on span "Q3wO6FQoM9dJeDayF7KgAFTJ" at bounding box center [126, 198] width 66 height 6
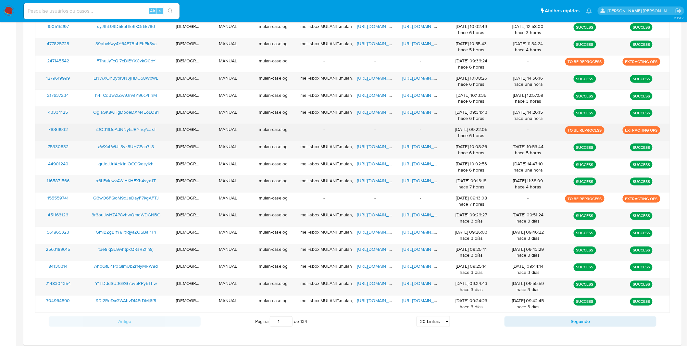
click at [134, 129] on span "r3O31fBoAdNNy5JRYhqYeJxT" at bounding box center [126, 129] width 60 height 6
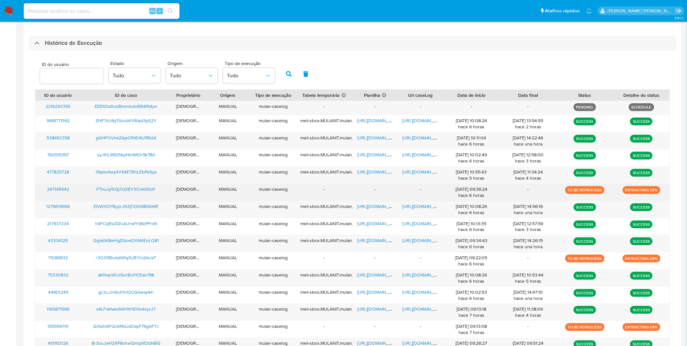
scroll to position [158, 0]
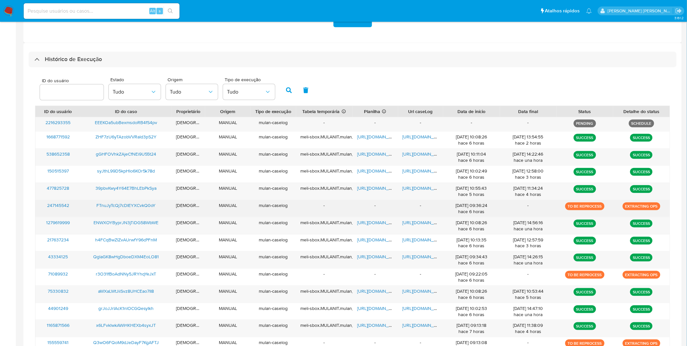
click at [146, 204] on span "FTnuJyTcQj7cDIEYXCvkQ0oY" at bounding box center [125, 205] width 59 height 6
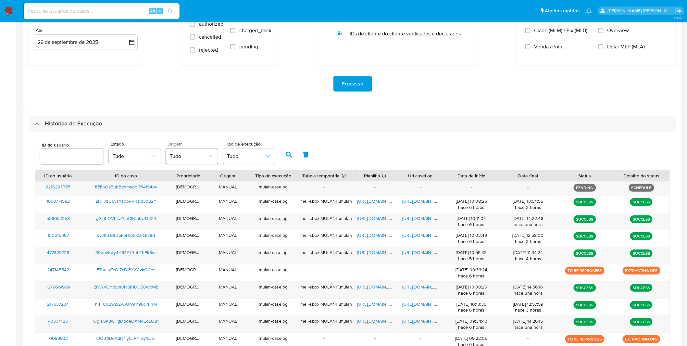
scroll to position [86, 0]
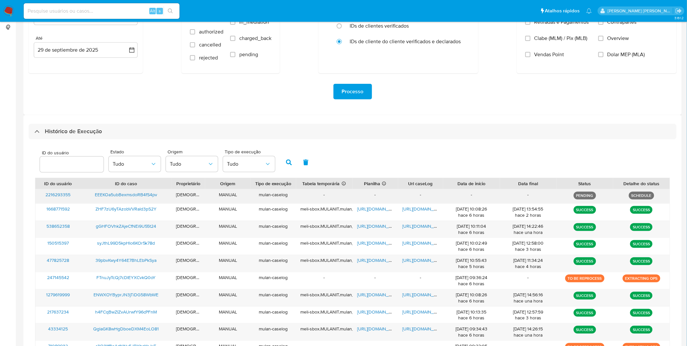
click at [149, 193] on span "EEEKOa5ubBexmsdoRB4fS4pv" at bounding box center [126, 194] width 62 height 6
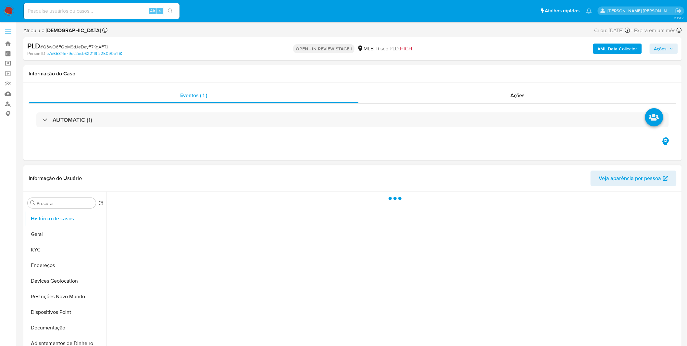
select select "10"
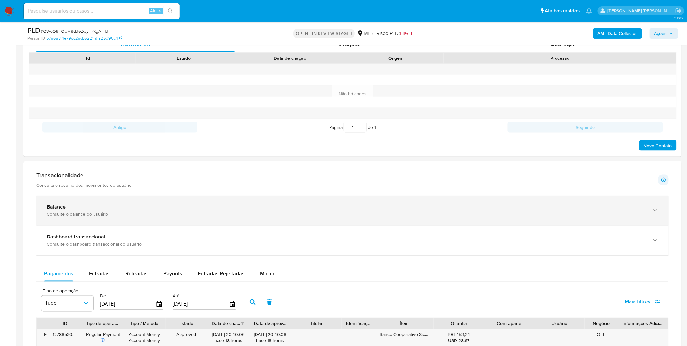
scroll to position [325, 0]
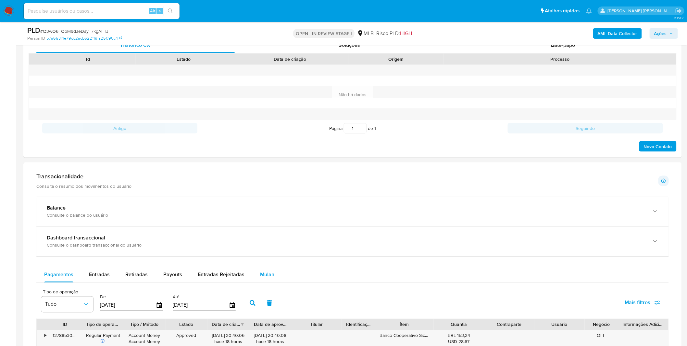
click at [263, 271] on span "Mulan" at bounding box center [267, 274] width 14 height 7
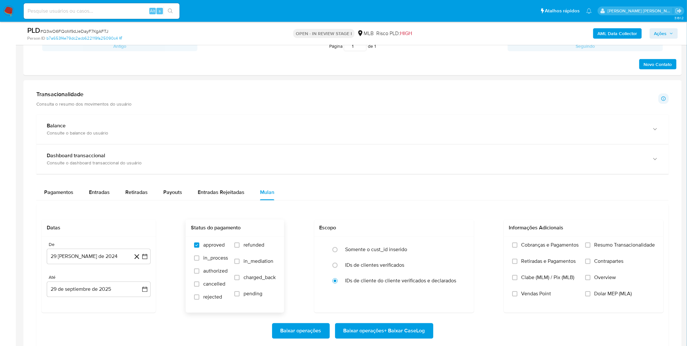
scroll to position [469, 0]
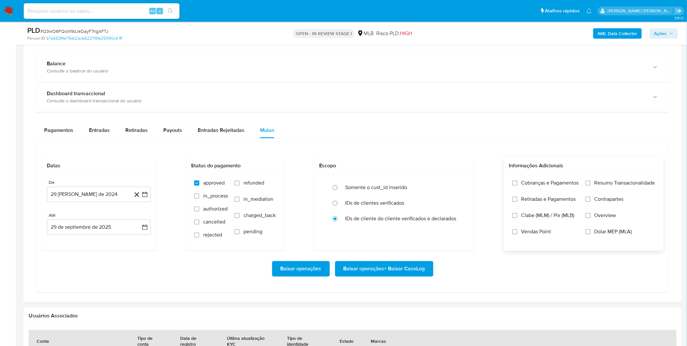
click at [570, 185] on span "Cobranças e Pagamentos" at bounding box center [550, 183] width 57 height 6
click at [518, 185] on input "Cobranças e Pagamentos" at bounding box center [515, 183] width 5 height 5
click at [561, 202] on span "Retiradas e Pagamentos" at bounding box center [549, 199] width 55 height 6
click at [603, 191] on label "Resumo Transacionalidade" at bounding box center [621, 188] width 70 height 16
click at [591, 186] on input "Resumo Transacionalidade" at bounding box center [588, 183] width 5 height 5
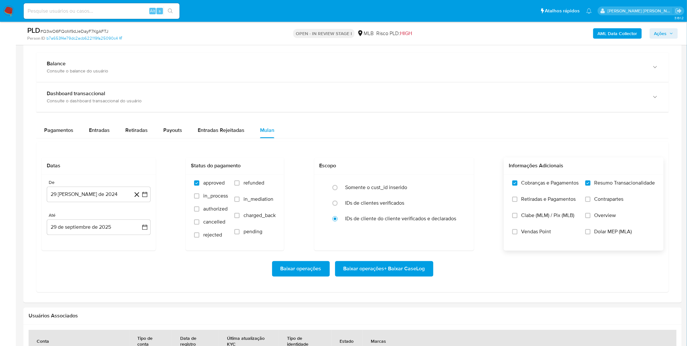
click at [595, 199] on span "Contrapartes" at bounding box center [609, 199] width 29 height 6
click at [591, 199] on input "Contrapartes" at bounding box center [588, 199] width 5 height 5
click at [555, 197] on span "Retiradas e Pagamentos" at bounding box center [549, 199] width 55 height 6
click at [518, 197] on input "Retiradas e Pagamentos" at bounding box center [515, 199] width 5 height 5
click at [97, 202] on button "[DATE]" at bounding box center [99, 195] width 104 height 16
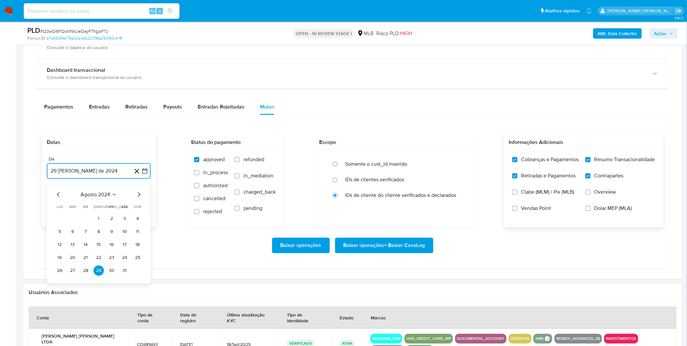
scroll to position [505, 0]
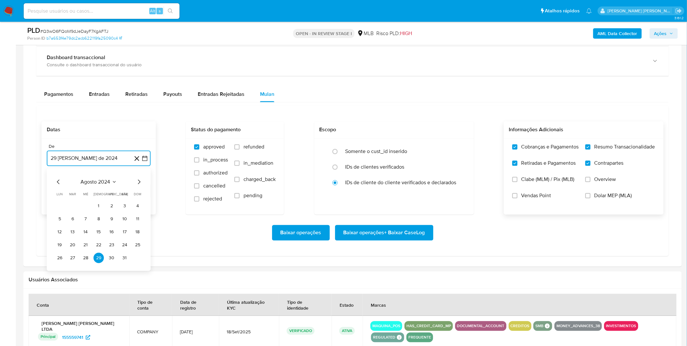
click at [97, 182] on span "agosto 2024" at bounding box center [96, 182] width 30 height 6
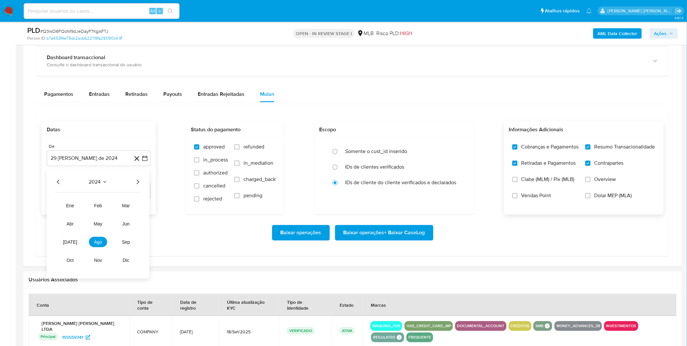
click at [140, 185] on icon "Año siguiente" at bounding box center [138, 182] width 8 height 8
click at [103, 241] on button "ago" at bounding box center [98, 242] width 18 height 10
click at [109, 204] on button "1" at bounding box center [112, 206] width 10 height 10
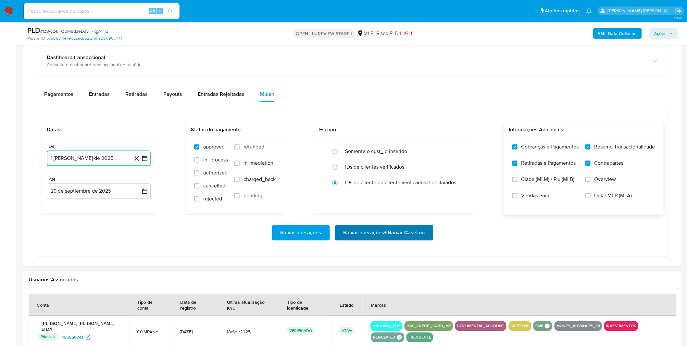
click at [401, 234] on span "Baixar operações + Baixar CaseLog" at bounding box center [385, 233] width 82 height 14
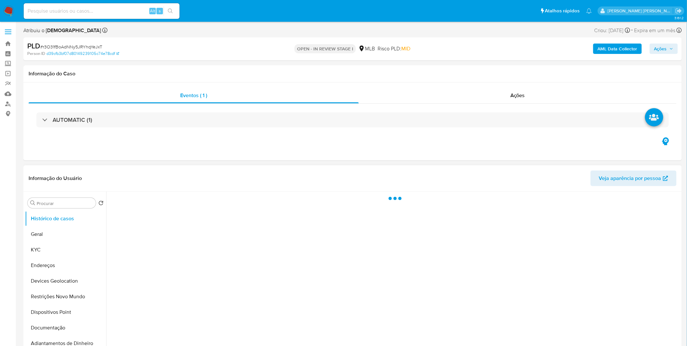
select select "10"
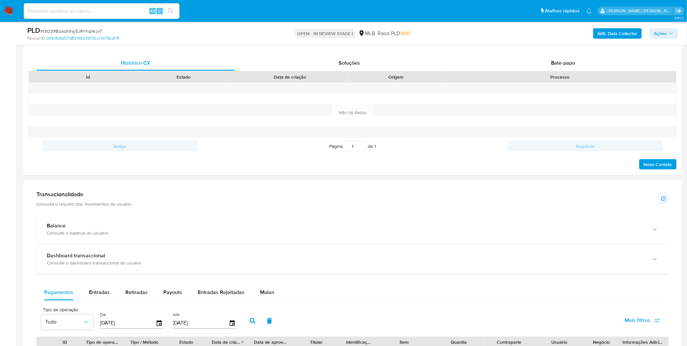
scroll to position [397, 0]
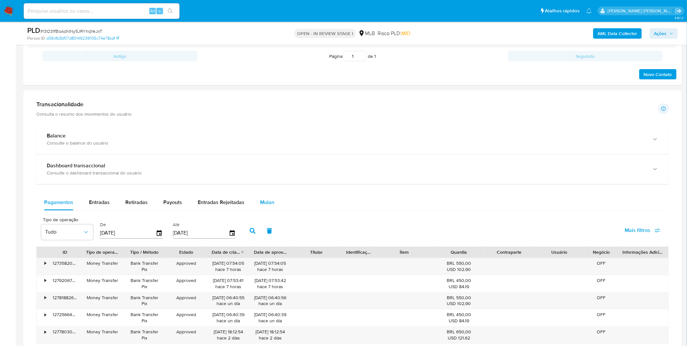
click at [265, 200] on span "Mulan" at bounding box center [267, 202] width 14 height 7
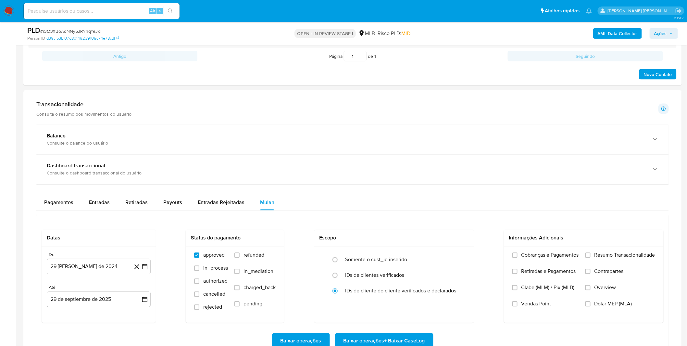
scroll to position [433, 0]
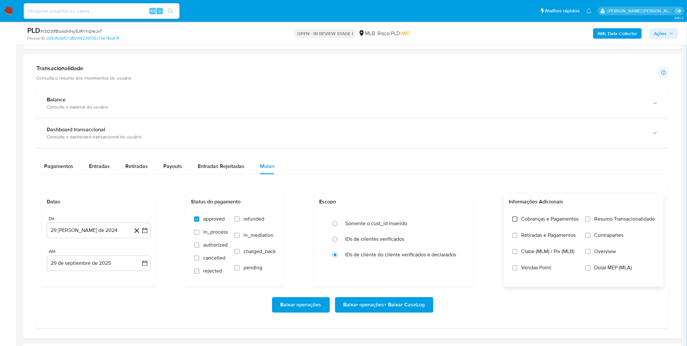
click at [513, 222] on input "Cobranças e Pagamentos" at bounding box center [515, 219] width 5 height 5
click at [522, 242] on label "Retiradas e Pagamentos" at bounding box center [546, 240] width 67 height 16
click at [518, 238] on input "Retiradas e Pagamentos" at bounding box center [515, 235] width 5 height 5
click at [618, 222] on span "Resumo Transacionalidade" at bounding box center [625, 219] width 61 height 6
click at [591, 222] on input "Resumo Transacionalidade" at bounding box center [588, 219] width 5 height 5
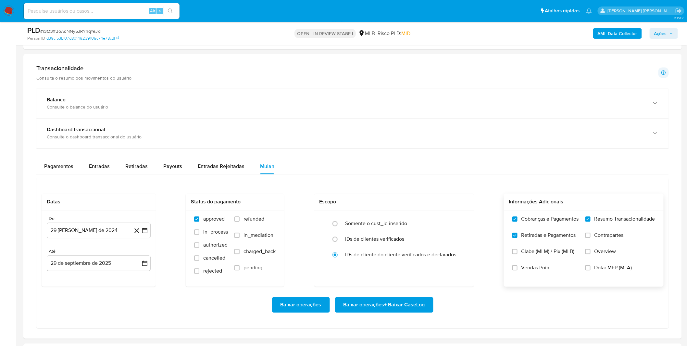
click at [610, 238] on span "Contrapartes" at bounding box center [609, 235] width 29 height 6
click at [591, 238] on input "Contrapartes" at bounding box center [588, 235] width 5 height 5
click at [89, 225] on button "[DATE]" at bounding box center [99, 231] width 104 height 16
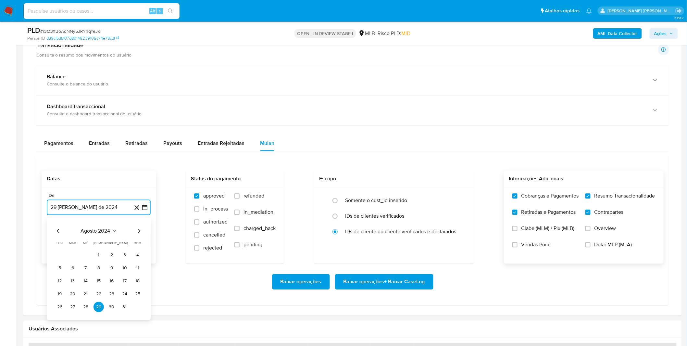
scroll to position [469, 0]
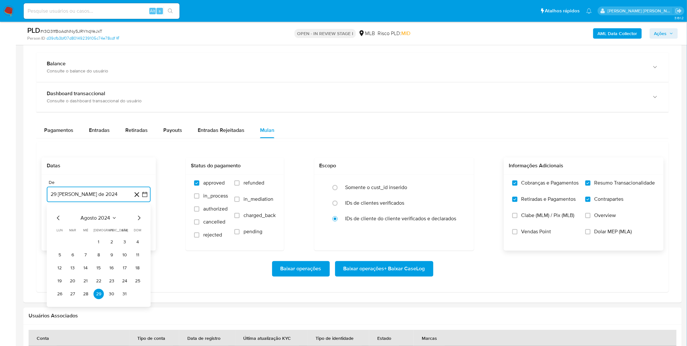
click at [90, 215] on span "agosto 2024" at bounding box center [96, 218] width 30 height 6
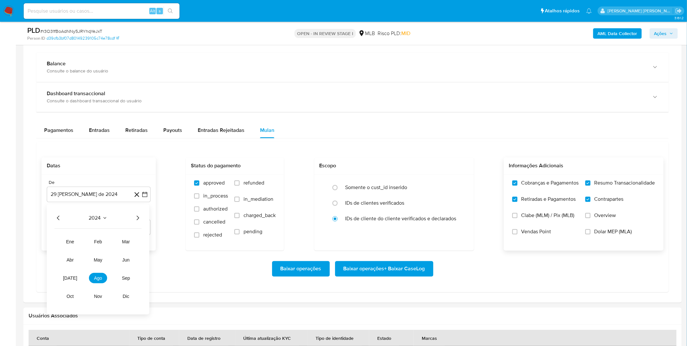
click at [134, 217] on icon "Año siguiente" at bounding box center [138, 218] width 8 height 8
click at [99, 278] on span "ago" at bounding box center [98, 277] width 8 height 5
click at [112, 246] on button "1" at bounding box center [112, 242] width 10 height 10
click at [88, 273] on div "Baixar operações Baixar operações + Baixar CaseLog" at bounding box center [353, 269] width 622 height 16
click at [382, 272] on span "Baixar operações + Baixar CaseLog" at bounding box center [385, 269] width 82 height 14
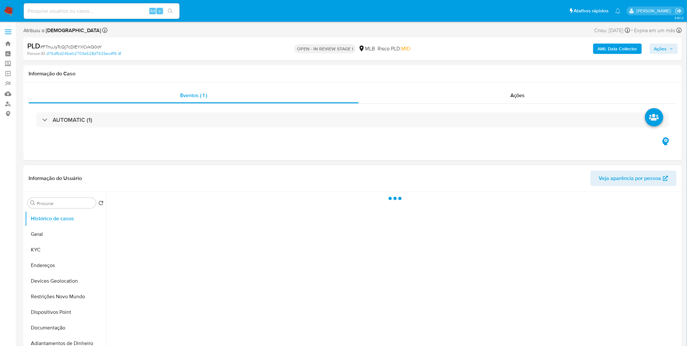
select select "10"
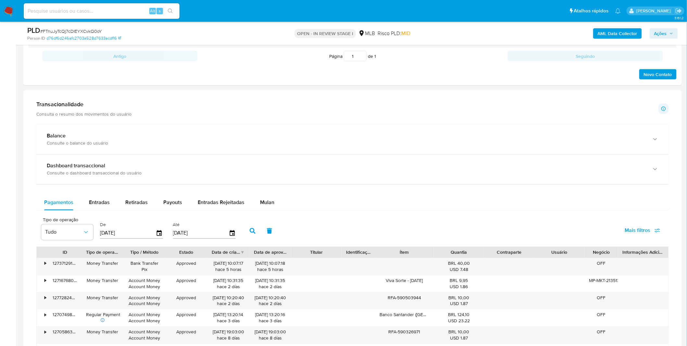
click at [255, 188] on div "Balance Consulte o balance do usuário Dashboard transaccional Consulte o dashbo…" at bounding box center [352, 286] width 633 height 323
click at [261, 205] on span "Mulan" at bounding box center [267, 202] width 14 height 7
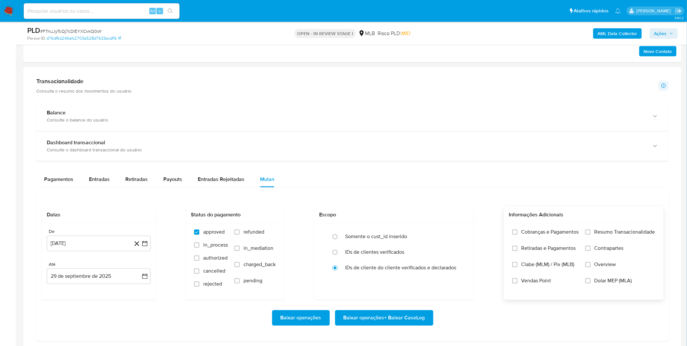
scroll to position [433, 0]
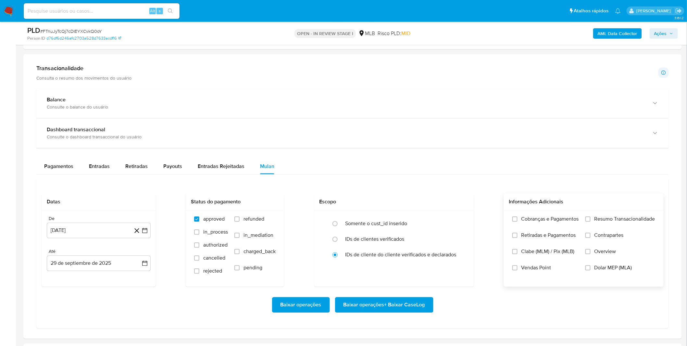
click at [551, 236] on span "Retiradas e Pagamentos" at bounding box center [549, 235] width 55 height 6
click at [518, 236] on input "Retiradas e Pagamentos" at bounding box center [515, 235] width 5 height 5
click at [553, 226] on label "Cobranças e Pagamentos" at bounding box center [546, 224] width 67 height 16
click at [518, 222] on input "Cobranças e Pagamentos" at bounding box center [515, 219] width 5 height 5
click at [606, 223] on label "Resumo Transacionalidade" at bounding box center [621, 224] width 70 height 16
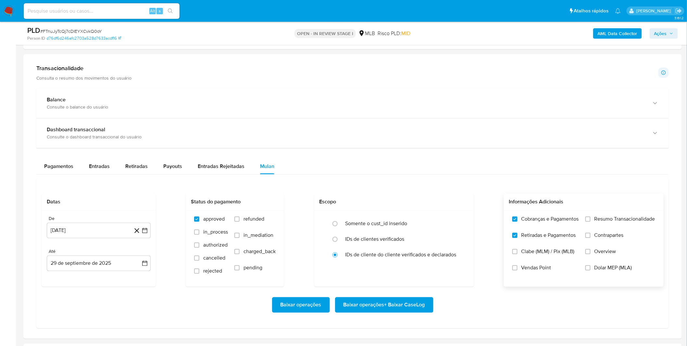
click at [591, 222] on input "Resumo Transacionalidade" at bounding box center [588, 219] width 5 height 5
click at [602, 238] on span "Contrapartes" at bounding box center [609, 235] width 29 height 6
click at [591, 238] on input "Contrapartes" at bounding box center [588, 235] width 5 height 5
click at [66, 232] on button "29 [PERSON_NAME] de 2024" at bounding box center [99, 231] width 104 height 16
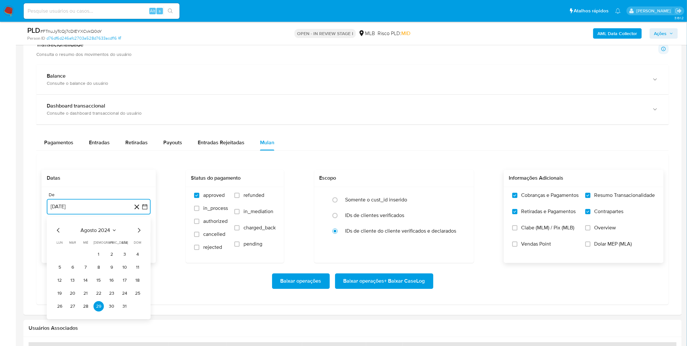
scroll to position [469, 0]
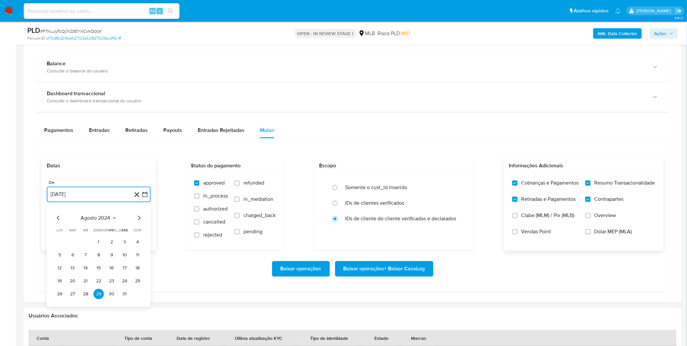
click at [104, 219] on span "agosto 2024" at bounding box center [96, 218] width 30 height 6
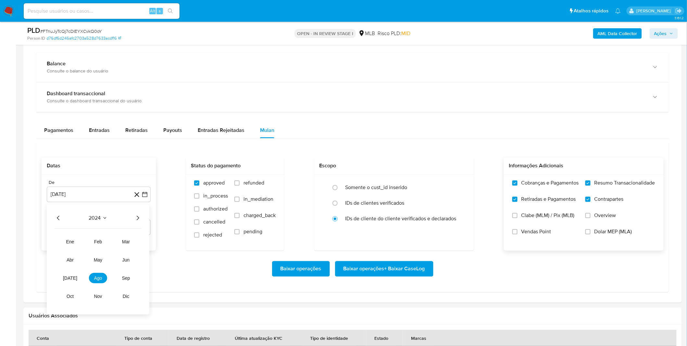
click at [138, 219] on icon "Año siguiente" at bounding box center [138, 218] width 8 height 8
click at [97, 277] on span "ago" at bounding box center [98, 277] width 8 height 5
click at [110, 243] on button "1" at bounding box center [112, 242] width 10 height 10
click at [100, 265] on div "Baixar operações Baixar operações + Baixar CaseLog" at bounding box center [353, 269] width 622 height 16
click at [411, 266] on span "Baixar operações + Baixar CaseLog" at bounding box center [385, 269] width 82 height 14
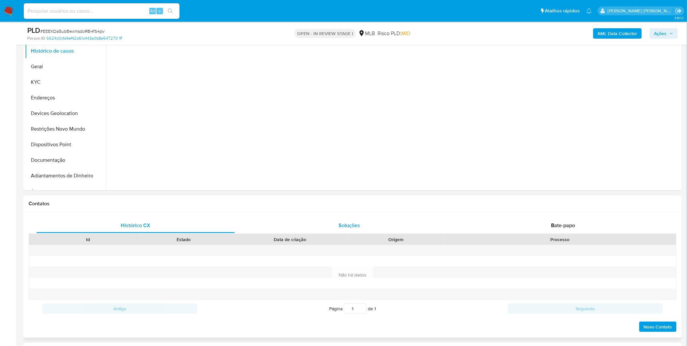
scroll to position [180, 0]
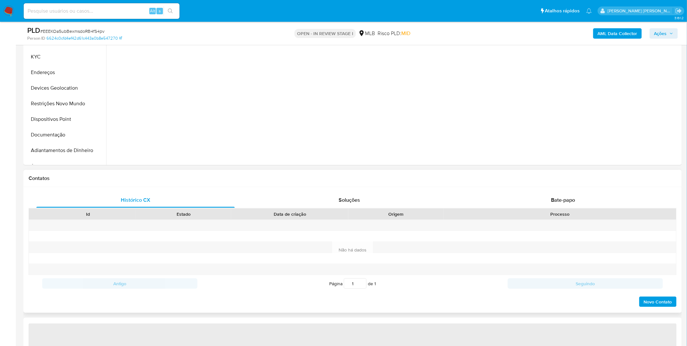
select select "10"
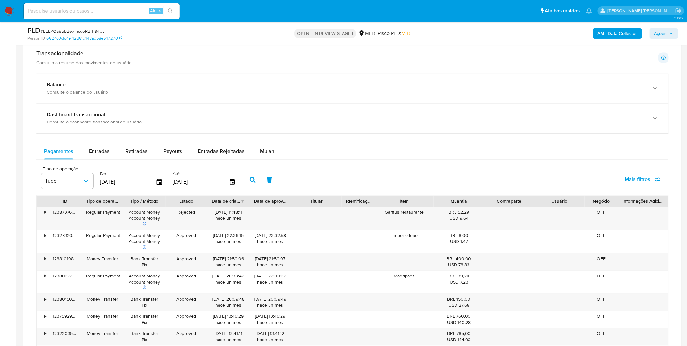
scroll to position [469, 0]
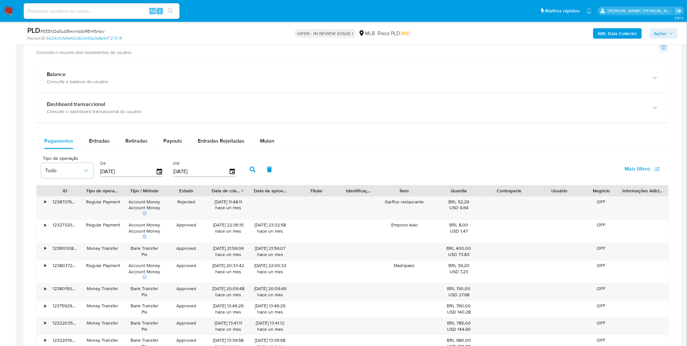
click at [270, 153] on div "Tipo de operação Tudo De [DATE] Até [DATE] Mais filtros" at bounding box center [352, 169] width 633 height 32
click at [269, 147] on div "Mulan" at bounding box center [267, 141] width 14 height 16
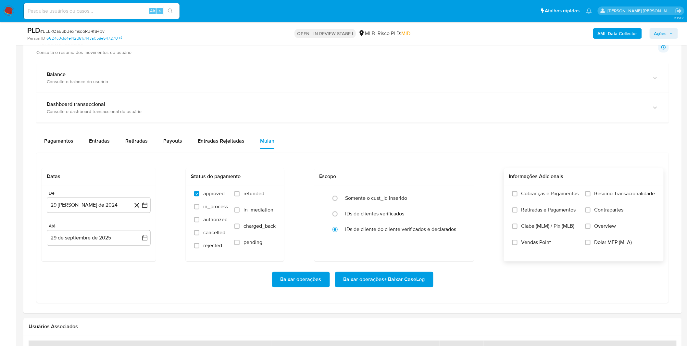
click at [547, 196] on span "Cobranças e Pagamentos" at bounding box center [550, 194] width 57 height 6
click at [518, 196] on input "Cobranças e Pagamentos" at bounding box center [515, 193] width 5 height 5
click at [549, 213] on span "Retiradas e Pagamentos" at bounding box center [549, 210] width 55 height 6
click at [596, 197] on span "Resumo Transacionalidade" at bounding box center [625, 194] width 61 height 6
click at [591, 196] on input "Resumo Transacionalidade" at bounding box center [588, 193] width 5 height 5
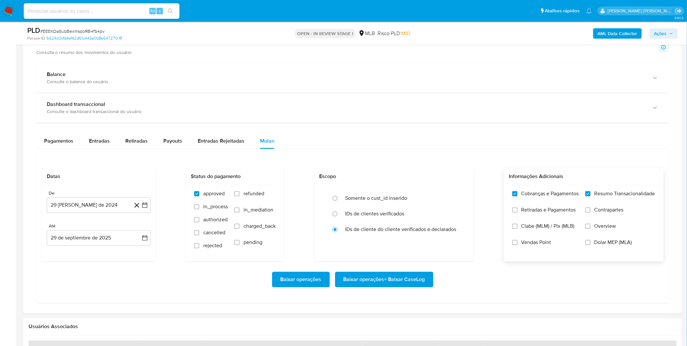
click at [594, 212] on label "Contrapartes" at bounding box center [621, 215] width 70 height 16
click at [591, 212] on input "Contrapartes" at bounding box center [588, 210] width 5 height 5
click at [546, 211] on span "Retiradas e Pagamentos" at bounding box center [549, 210] width 55 height 6
click at [518, 211] on input "Retiradas e Pagamentos" at bounding box center [515, 210] width 5 height 5
click at [79, 203] on button "29 de agosto de 2024" at bounding box center [99, 205] width 104 height 16
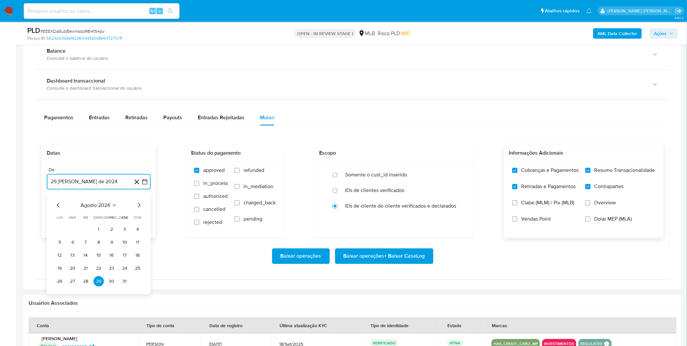
scroll to position [505, 0]
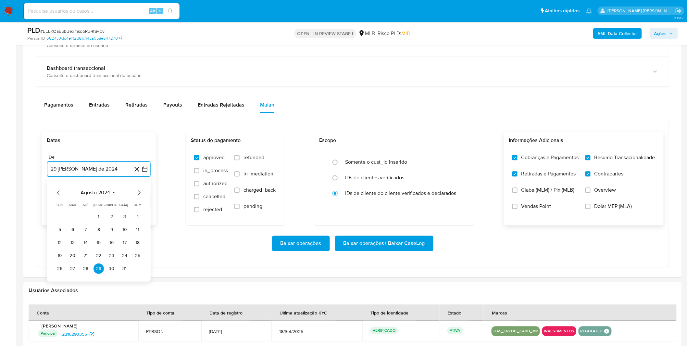
click at [98, 192] on span "agosto 2024" at bounding box center [96, 192] width 30 height 6
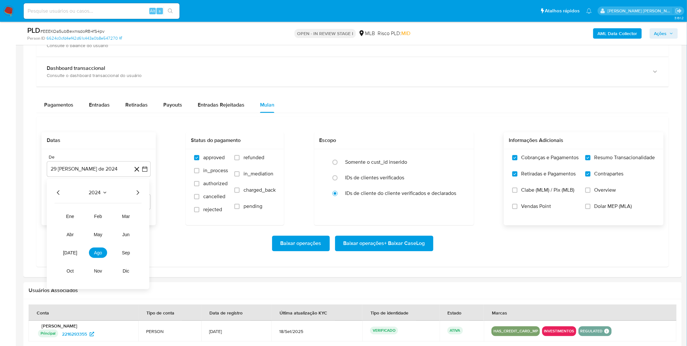
click at [142, 193] on div "2024 2024 ene feb mar abr may jun jul ago sep oct nov dic" at bounding box center [98, 234] width 103 height 110
click at [140, 196] on icon "Año siguiente" at bounding box center [138, 193] width 8 height 8
click at [101, 255] on span "ago" at bounding box center [98, 252] width 8 height 5
click at [107, 221] on td "1" at bounding box center [112, 216] width 10 height 10
click at [81, 238] on td "13" at bounding box center [86, 242] width 10 height 10
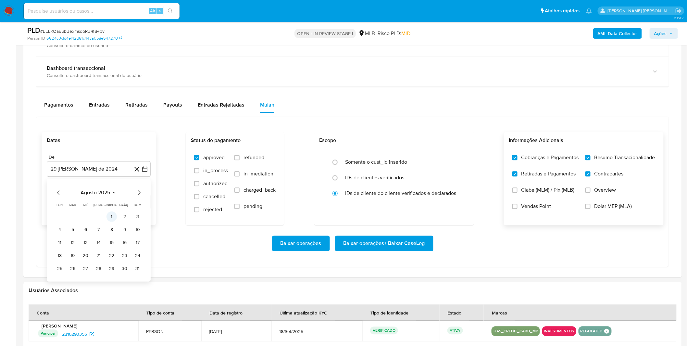
click at [114, 220] on button "1" at bounding box center [112, 216] width 10 height 10
click at [73, 249] on div "Baixar operações Baixar operações + Baixar CaseLog" at bounding box center [353, 244] width 622 height 16
click at [387, 243] on span "Baixar operações + Baixar CaseLog" at bounding box center [385, 243] width 82 height 14
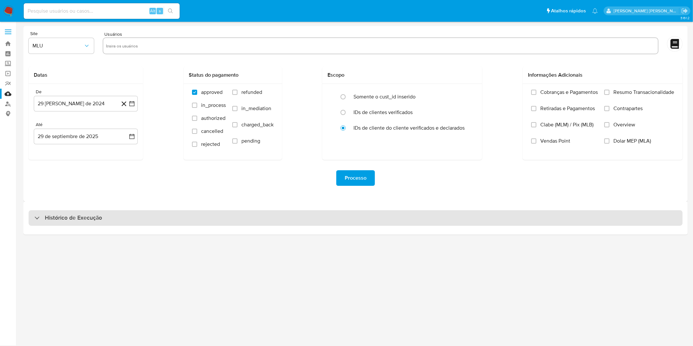
click at [168, 221] on div "Histórico de Execução" at bounding box center [356, 218] width 654 height 16
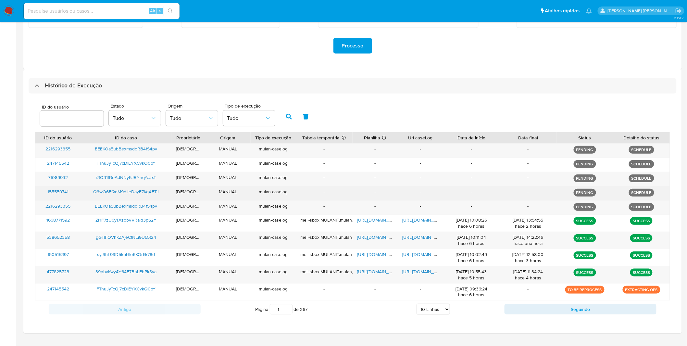
scroll to position [146, 0]
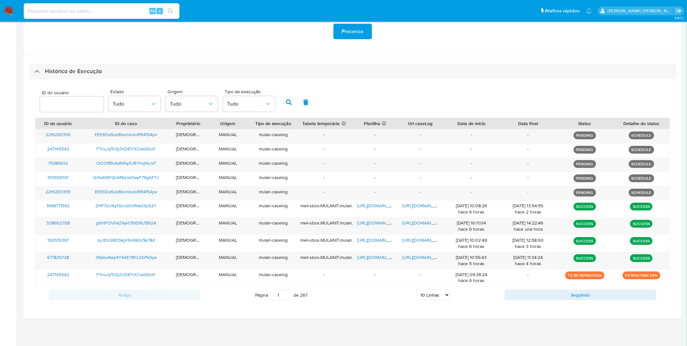
click at [446, 292] on select "5 Linhas 10 Linhas 20 Linhas 25 Linhas 50 Linhas 100 Linhas" at bounding box center [433, 294] width 33 height 11
select select "20"
click at [417, 289] on select "5 Linhas 10 Linhas 20 Linhas 25 Linhas 50 Linhas 100 Linhas" at bounding box center [433, 294] width 33 height 11
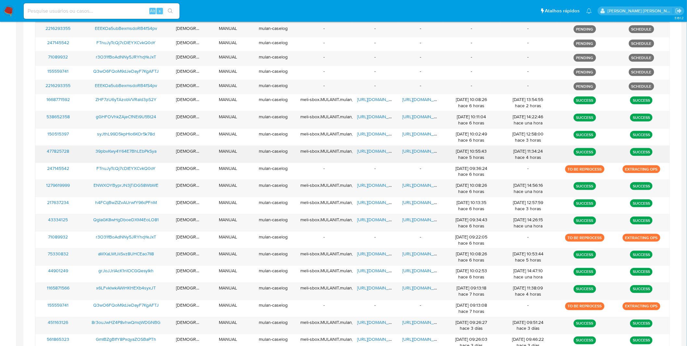
scroll to position [318, 0]
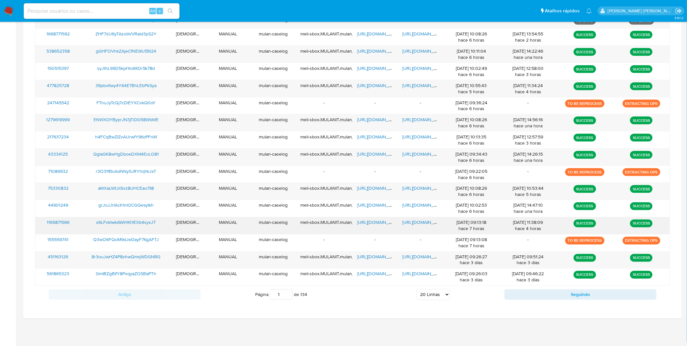
click at [429, 225] on span "[URL][DOMAIN_NAME]" at bounding box center [425, 222] width 45 height 6
click at [381, 221] on span "[URL][DOMAIN_NAME]" at bounding box center [379, 222] width 45 height 6
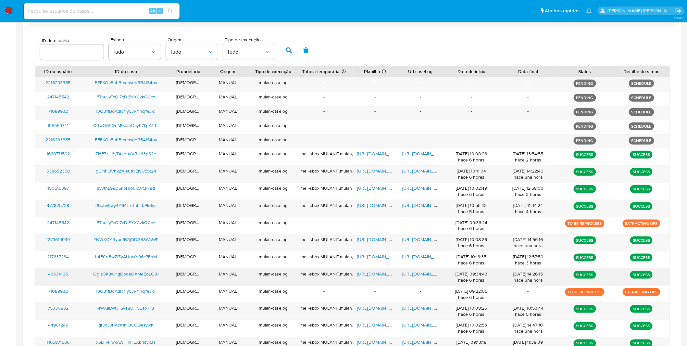
scroll to position [188, 0]
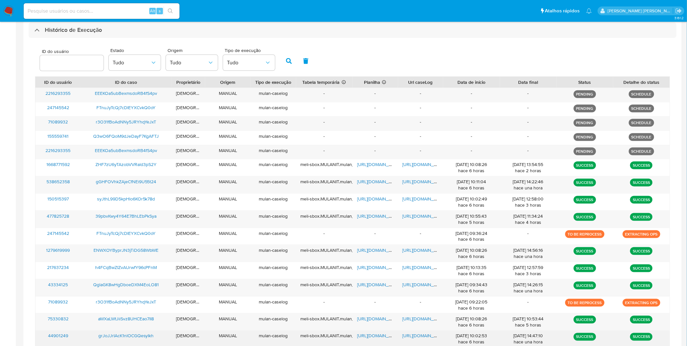
click at [427, 335] on span "https://docs.google.com/document/d/1y3ilQSCb-v2v-Q2Fw7zKo3oss6LfqAYo59g1-JFbsZc…" at bounding box center [425, 336] width 45 height 6
click at [376, 336] on span "https://docs.google.com/spreadsheets/d/1Olo2rBiT-HZmvKakKP7PVosUN7xzB1ytocgRtBb…" at bounding box center [379, 336] width 45 height 6
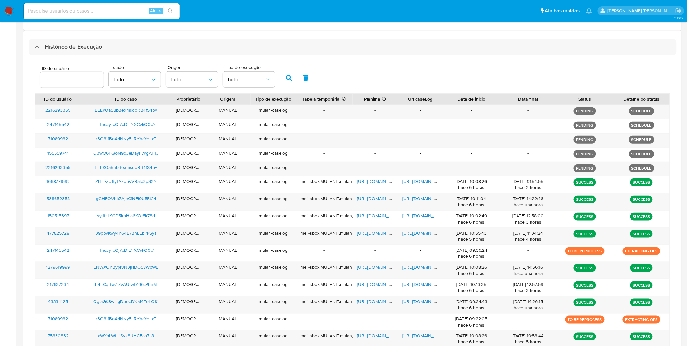
scroll to position [170, 0]
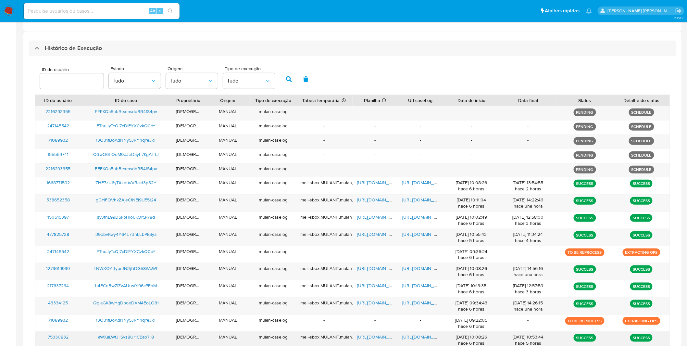
click at [425, 338] on span "[URL][DOMAIN_NAME]" at bounding box center [425, 337] width 45 height 6
click at [379, 336] on span "https://docs.google.com/spreadsheets/d/1QLU3Jll0PxD9VvAwnCXsPEUnG0oUDvlgdX5jyHq…" at bounding box center [379, 337] width 45 height 6
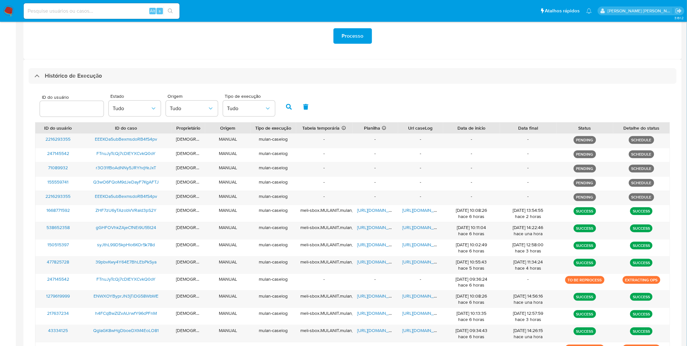
scroll to position [138, 0]
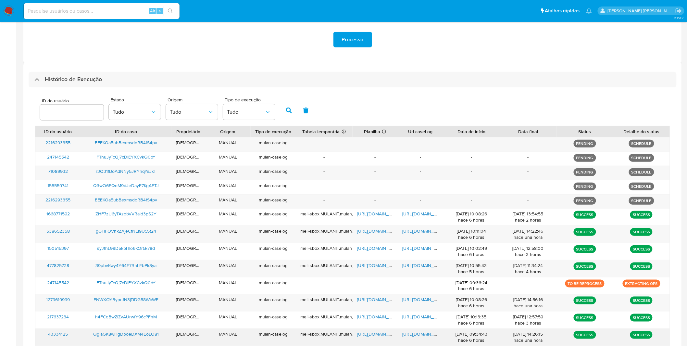
click at [420, 332] on span "https://docs.google.com/document/d/1uqg7ofr3ABk6Z3neRpkmHS2GQIRx_F6C0bKaBpFAKZ0…" at bounding box center [425, 334] width 45 height 6
click at [380, 331] on span "[URL][DOMAIN_NAME]" at bounding box center [379, 334] width 45 height 6
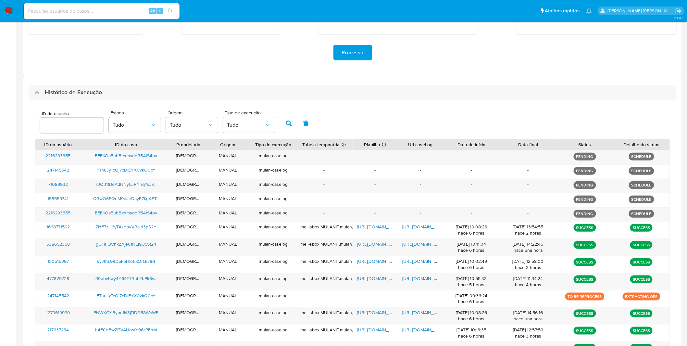
scroll to position [116, 0]
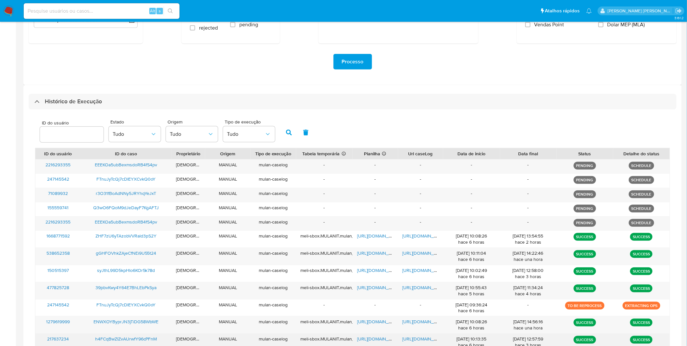
click at [416, 341] on span "https://docs.google.com/document/d/1L3EiRKuUSO-1YFO57F8_EvjQYhoe2K4CUDnqYe5sT_s…" at bounding box center [425, 338] width 45 height 6
click at [378, 335] on span "https://docs.google.com/spreadsheets/d/1KgRbOh7hw3Rybdn9-8QkWuaYQMCn9VoLU0BLX8e…" at bounding box center [379, 338] width 45 height 6
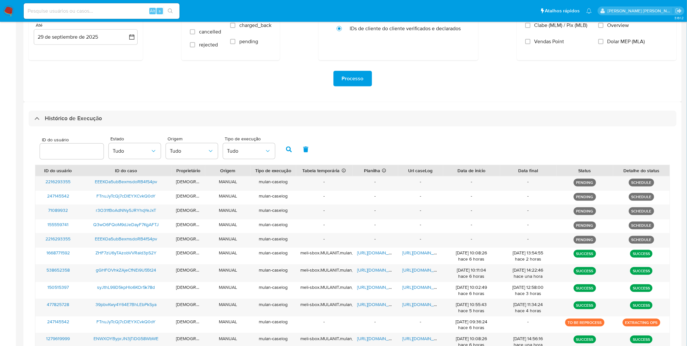
scroll to position [99, 0]
click at [413, 341] on span "https://docs.google.com/document/d/1iAedqQ6iWqWYhxtcXcZu0jqE0uPwHxUdEEN5_6qKnEw…" at bounding box center [425, 338] width 45 height 6
click at [386, 339] on span "https://docs.google.com/spreadsheets/d/1nlBJBhLcmb0ctcojUkW-g39nknCRUozFL1-SoyB…" at bounding box center [379, 338] width 45 height 6
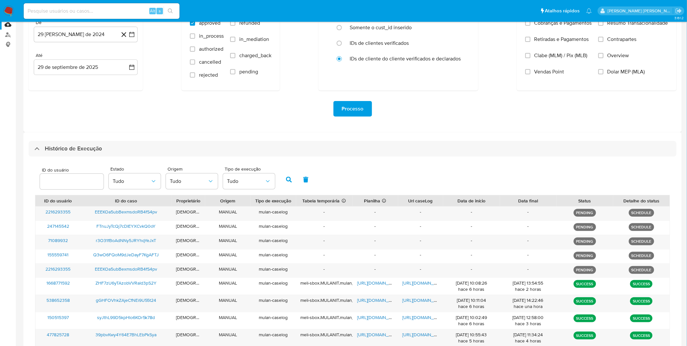
scroll to position [67, 0]
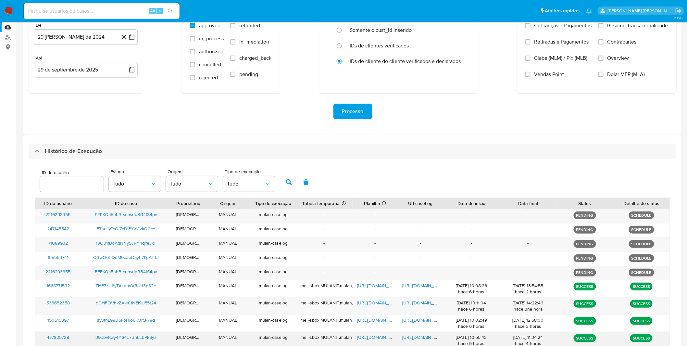
click at [417, 337] on span "https://docs.google.com/document/d/1xsm7-vRWN28ahDDqeWD7rKyvn3g7DIcStiLtBkPeR8g…" at bounding box center [425, 337] width 45 height 6
click at [377, 336] on span "https://docs.google.com/spreadsheets/d/1W7VXoFU7rt20oKKfJjbBHleQ4uEC1v8v7EhrdUX…" at bounding box center [379, 337] width 45 height 6
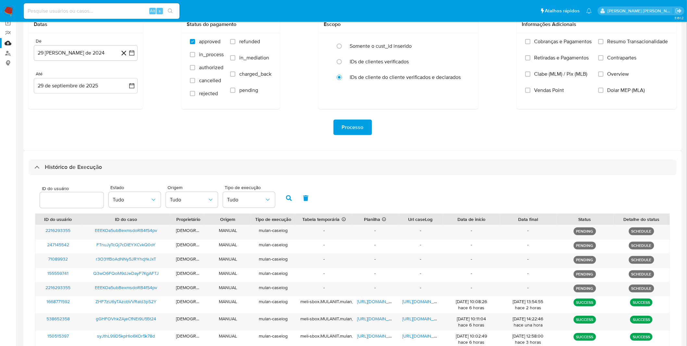
scroll to position [49, 0]
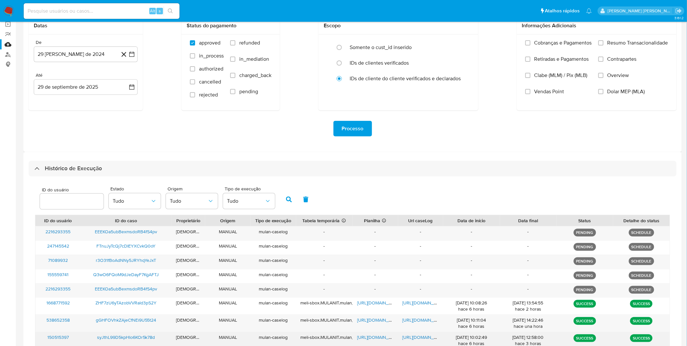
click at [412, 335] on span "https://docs.google.com/document/d/1D1Mf9oXYignd6skbQB-1gBt9mkNd-l-etobWvG0uXLo…" at bounding box center [425, 337] width 45 height 6
click at [381, 336] on span "https://docs.google.com/spreadsheets/d/1GdjhxhtGtV71niwszJpq525LkBRK2hwXjren6Ef…" at bounding box center [379, 337] width 45 height 6
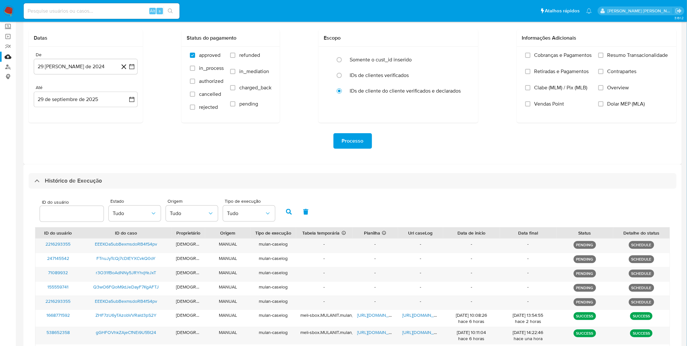
scroll to position [34, 0]
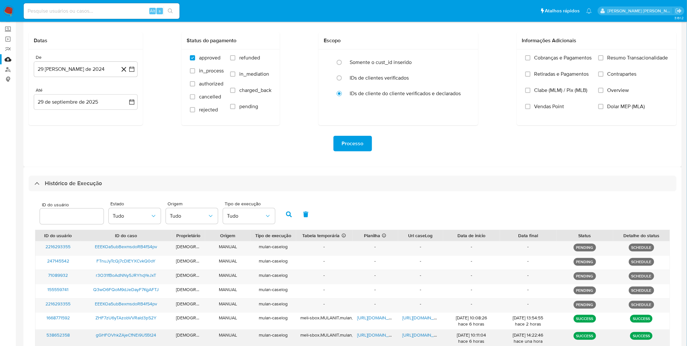
click at [405, 333] on span "https://docs.google.com/document/d/1XII_7vcERtlS2aKC2BA-IDbbLMnEA3FVf5LPCrPu9XU…" at bounding box center [425, 335] width 45 height 6
click at [384, 336] on span "https://docs.google.com/spreadsheets/d/1tCCf2yhkAjUnI0bUU93UjdrJaqJ2Gj-BWThoS3u…" at bounding box center [379, 335] width 45 height 6
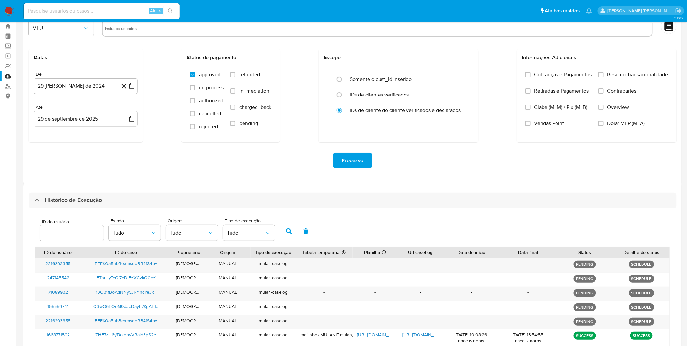
scroll to position [17, 0]
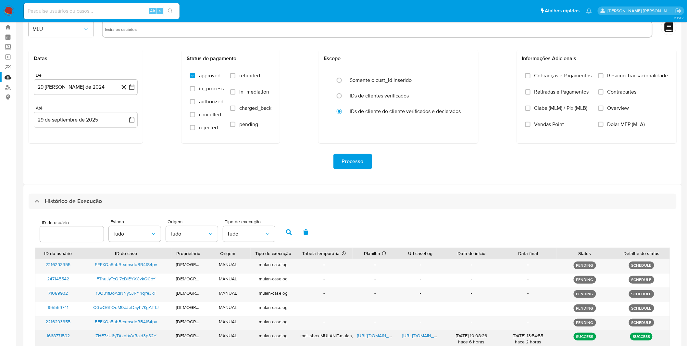
click at [427, 335] on span "https://docs.google.com/document/d/1LYUxpTG-xvnlk4Puc5-mZNT_f0wTbg0WWqD4Cx26wT0…" at bounding box center [425, 335] width 45 height 6
click at [378, 334] on span "https://docs.google.com/spreadsheets/d/1sFkFtU7CiqdsFX2oq7WobCUjwCxTV5WZB26MPN5…" at bounding box center [379, 335] width 45 height 6
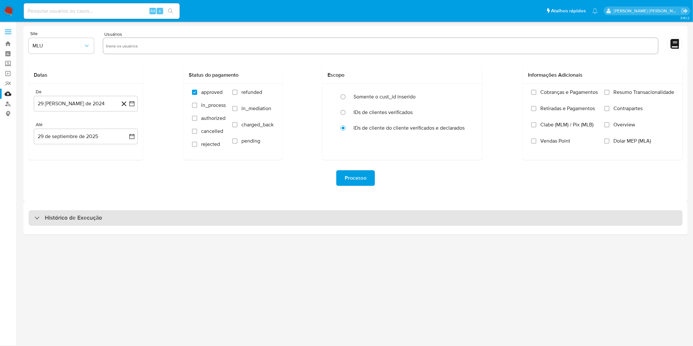
click at [293, 216] on div "Histórico de Execução" at bounding box center [356, 218] width 654 height 16
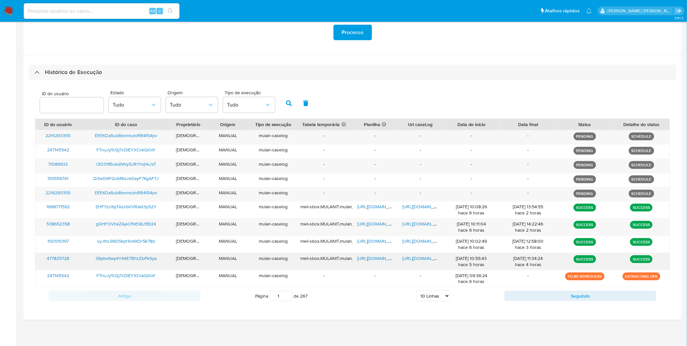
scroll to position [146, 0]
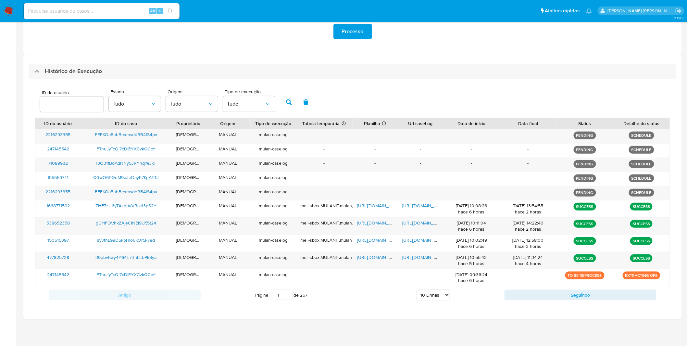
click at [437, 293] on select "5 Linhas 10 Linhas 20 Linhas 25 Linhas 50 Linhas 100 Linhas" at bounding box center [433, 294] width 33 height 11
select select "20"
click at [417, 289] on select "5 Linhas 10 Linhas 20 Linhas 25 Linhas 50 Linhas 100 Linhas" at bounding box center [433, 294] width 33 height 11
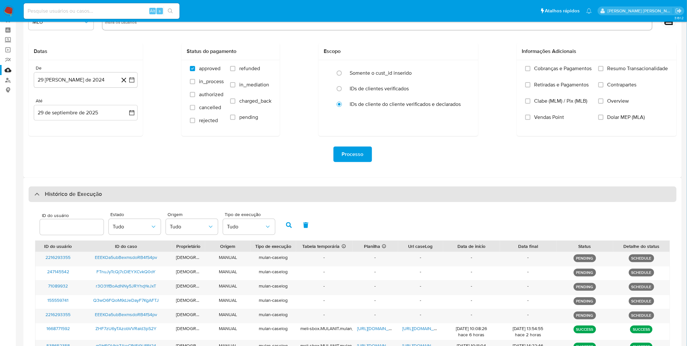
scroll to position [0, 0]
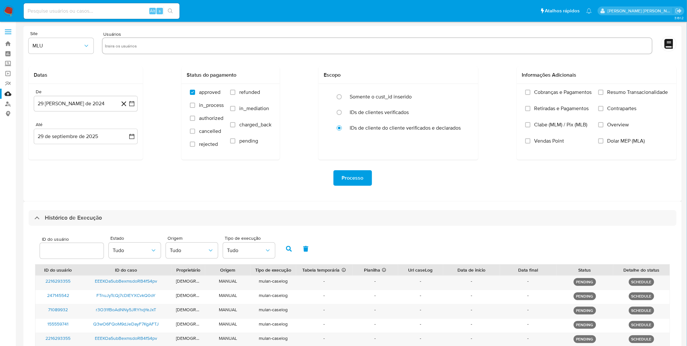
click at [10, 15] on img at bounding box center [8, 11] width 11 height 11
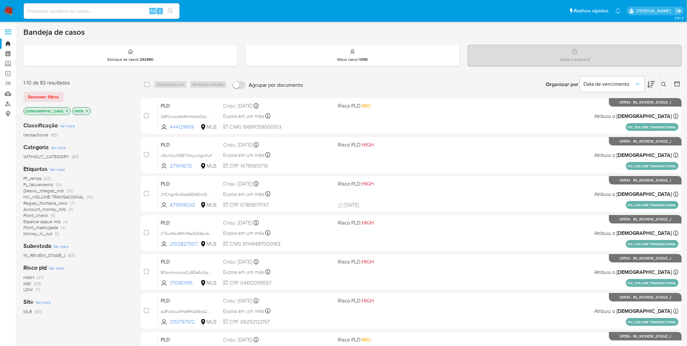
click at [13, 11] on img at bounding box center [8, 11] width 11 height 11
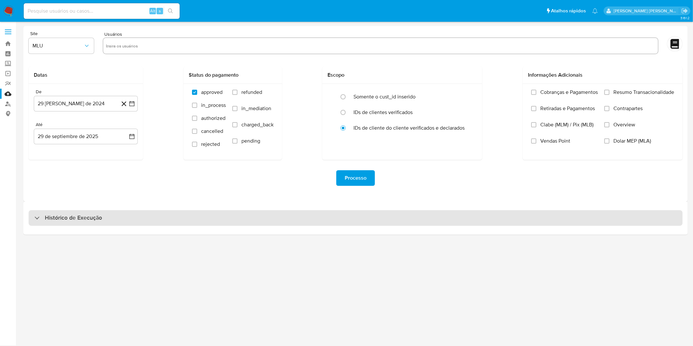
click at [89, 213] on div "Histórico de Execução" at bounding box center [356, 218] width 654 height 16
select select "10"
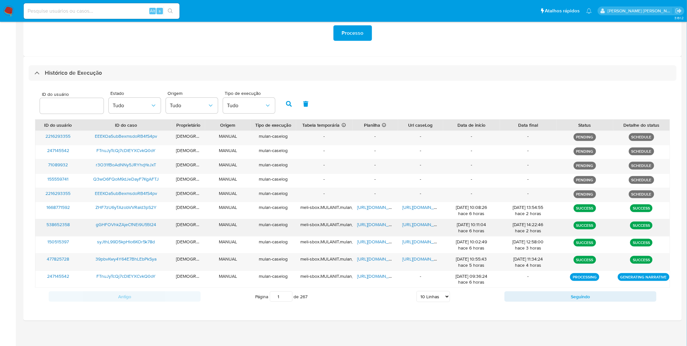
scroll to position [146, 0]
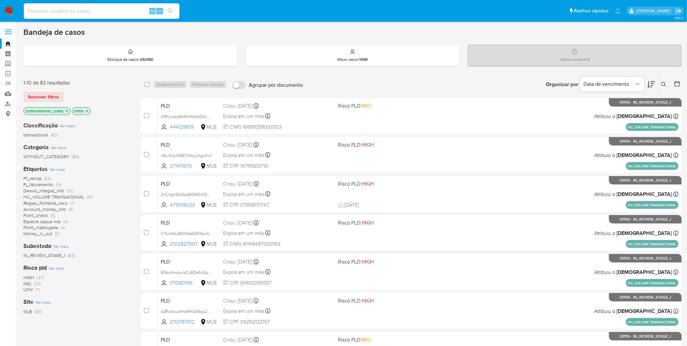
click at [101, 9] on input at bounding box center [102, 11] width 156 height 8
paste input "x6LFvklwkAWiHKHEXb4syxJT"
type input "x6LFvklwkAWiHKHEXb4syxJT"
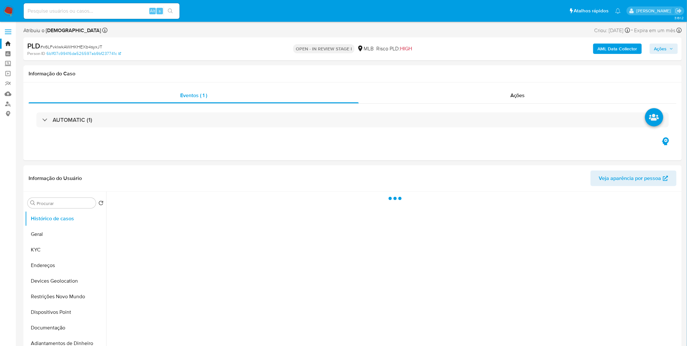
select select "10"
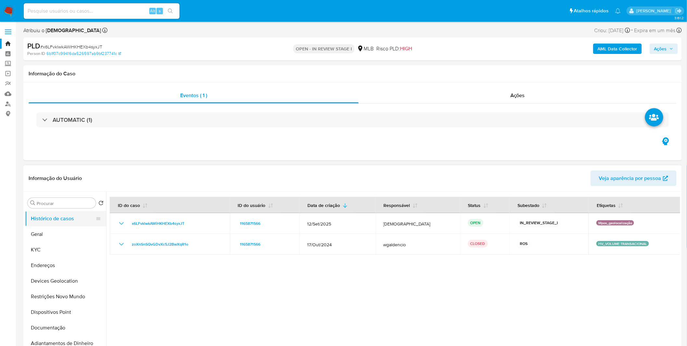
click at [64, 224] on button "Histórico de casos" at bounding box center [63, 219] width 76 height 16
click at [59, 230] on button "Geral" at bounding box center [63, 234] width 76 height 16
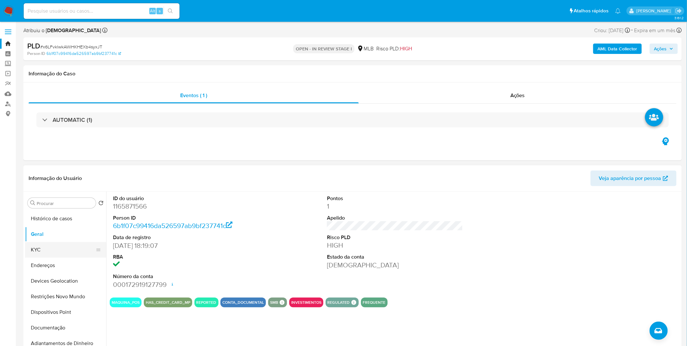
click at [58, 247] on button "KYC" at bounding box center [63, 250] width 76 height 16
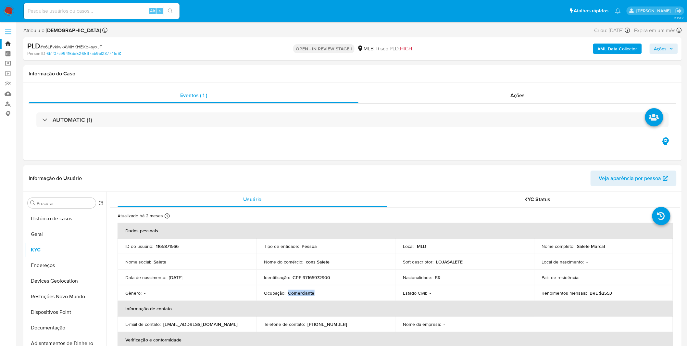
copy p "Comerciante"
drag, startPoint x: 323, startPoint y: 296, endPoint x: 287, endPoint y: 292, distance: 35.9
click at [287, 292] on div "Ocupação : Comerciante" at bounding box center [325, 293] width 123 height 6
click at [42, 324] on ul "Histórico de casos Geral KYC Endereços Devices Geolocation Restrições Novo Mund…" at bounding box center [65, 284] width 81 height 146
click at [43, 325] on button "Documentação" at bounding box center [63, 328] width 76 height 16
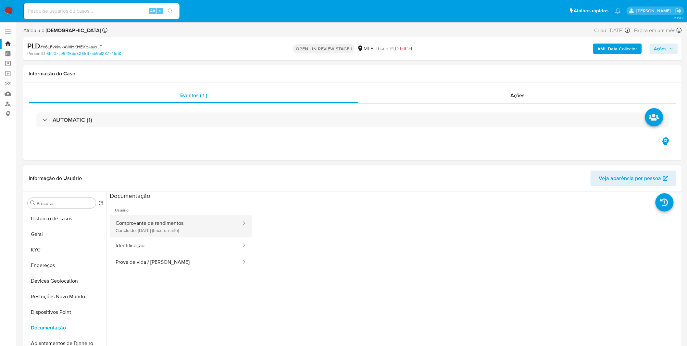
click at [198, 219] on button "Comprovante de rendimentos Concluído: 30/06/2024 (hace un año)" at bounding box center [176, 226] width 132 height 22
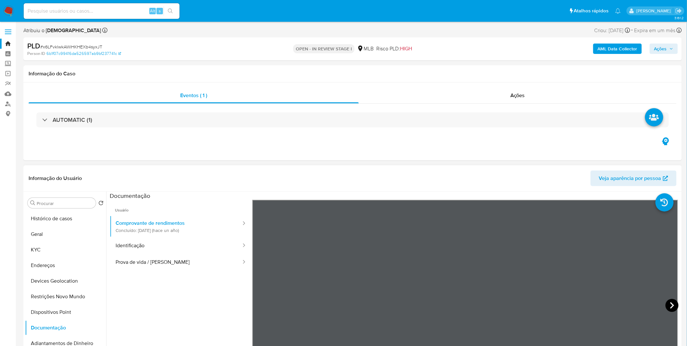
click at [670, 307] on icon at bounding box center [672, 305] width 4 height 6
click at [43, 231] on button "Geral" at bounding box center [63, 234] width 76 height 16
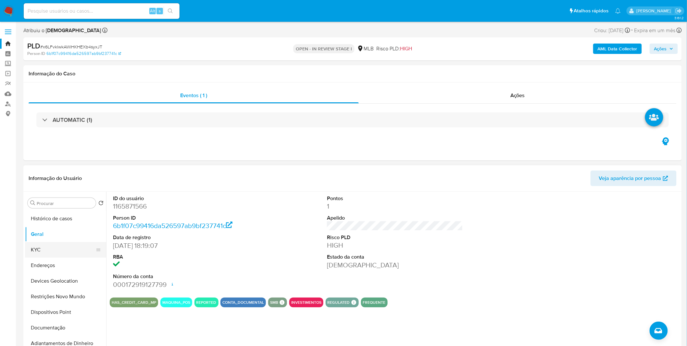
click at [49, 254] on button "KYC" at bounding box center [63, 250] width 76 height 16
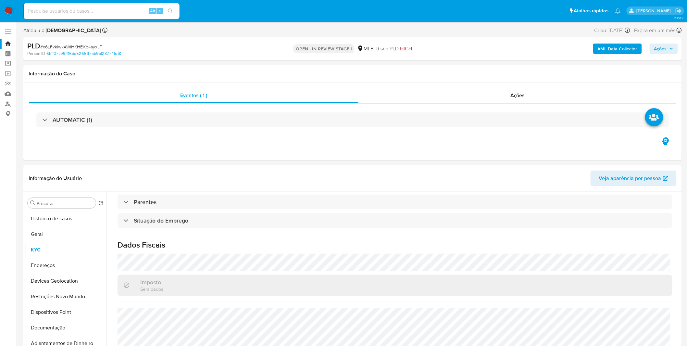
scroll to position [270, 0]
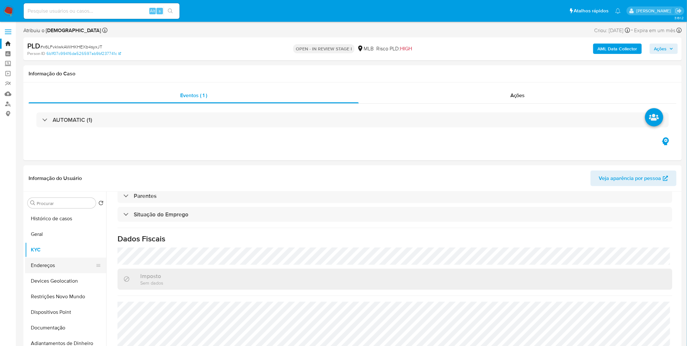
click at [62, 261] on button "Endereços" at bounding box center [63, 266] width 76 height 16
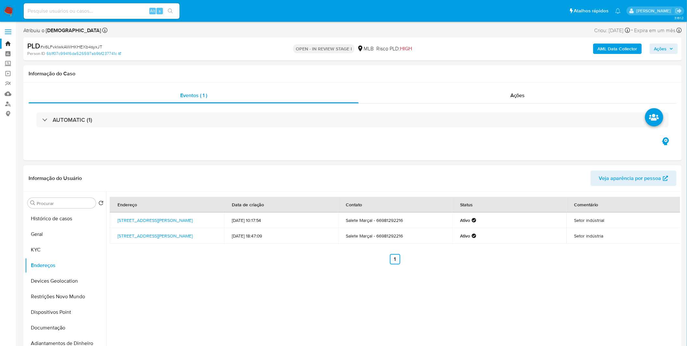
click at [264, 320] on div "Endereço Data de criação Contato Status Comentário Rua Matilde Bordin 151, Sino…" at bounding box center [393, 275] width 574 height 166
click at [79, 285] on button "Devices Geolocation" at bounding box center [63, 281] width 76 height 16
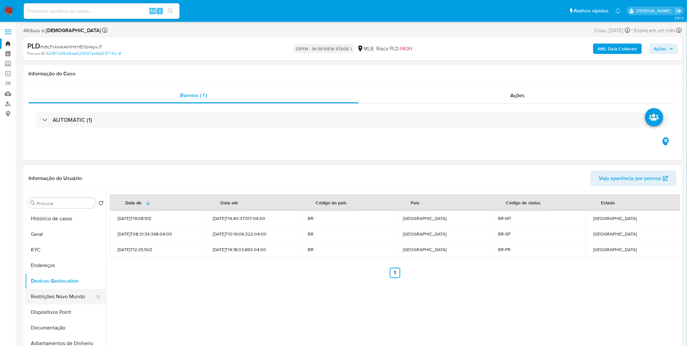
click at [85, 297] on button "Restrições Novo Mundo" at bounding box center [63, 297] width 76 height 16
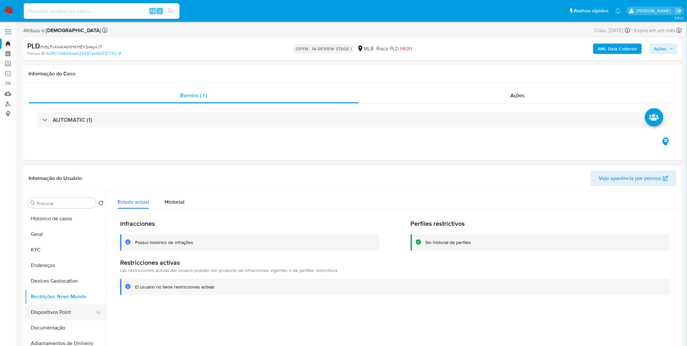
click at [46, 313] on button "Dispositivos Point" at bounding box center [63, 312] width 76 height 16
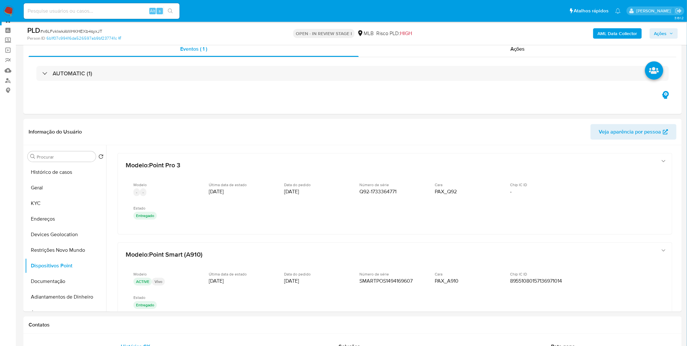
scroll to position [36, 0]
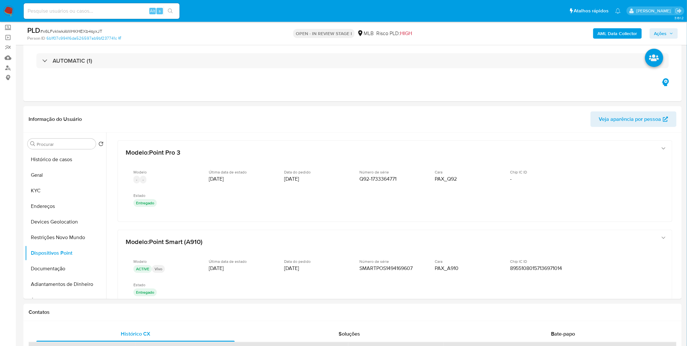
drag, startPoint x: 677, startPoint y: 184, endPoint x: 685, endPoint y: 189, distance: 9.6
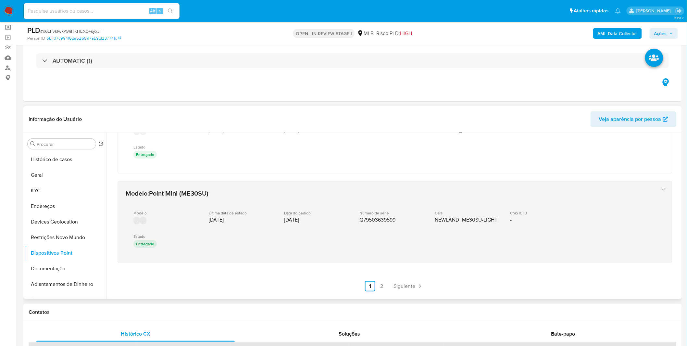
scroll to position [318, 0]
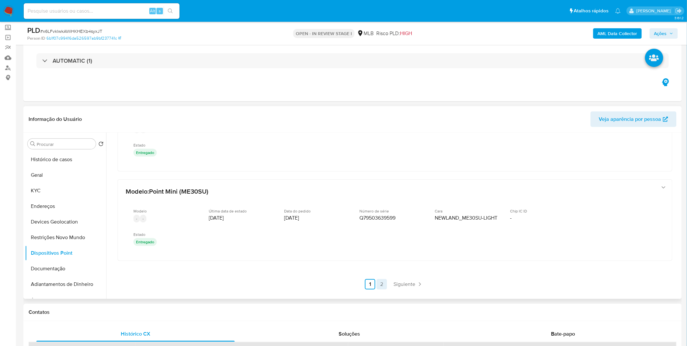
click at [382, 277] on nav "Anterior 1 2 Siguiente" at bounding box center [394, 279] width 61 height 21
click at [382, 279] on link "2" at bounding box center [382, 284] width 10 height 10
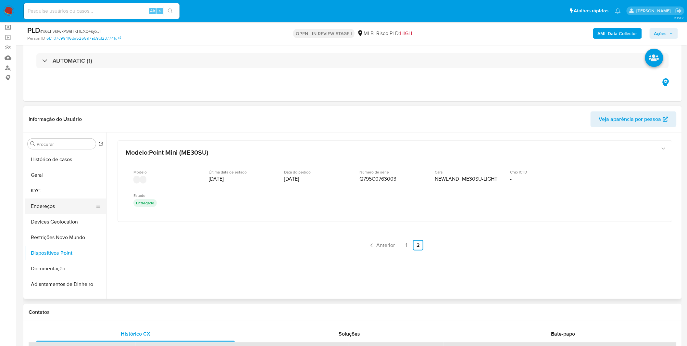
click at [71, 199] on button "Endereços" at bounding box center [63, 206] width 76 height 16
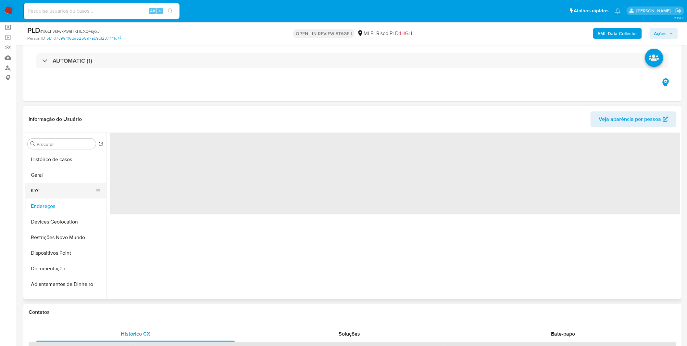
click at [68, 184] on button "KYC" at bounding box center [63, 191] width 76 height 16
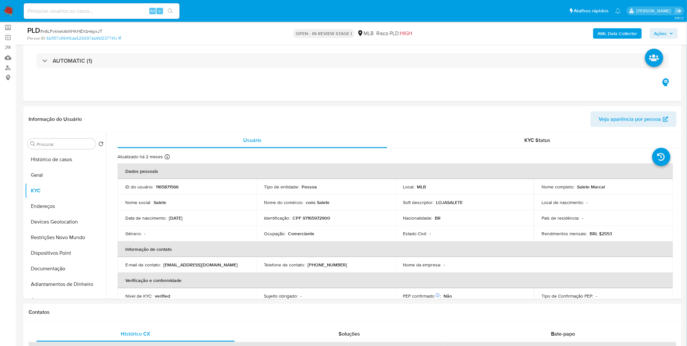
click at [312, 222] on td "Identificação : CPF 97165972900" at bounding box center [326, 218] width 139 height 16
click at [314, 219] on p "CPF 97165972900" at bounding box center [312, 218] width 38 height 6
copy p "97165972900"
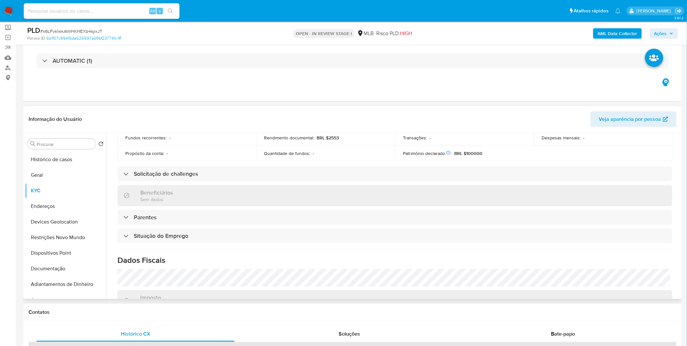
scroll to position [270, 0]
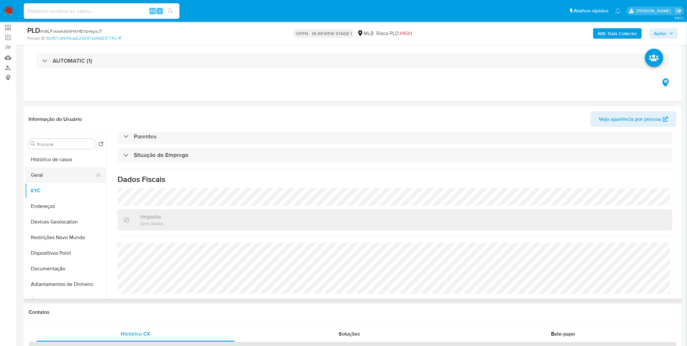
click at [60, 179] on button "Geral" at bounding box center [63, 175] width 76 height 16
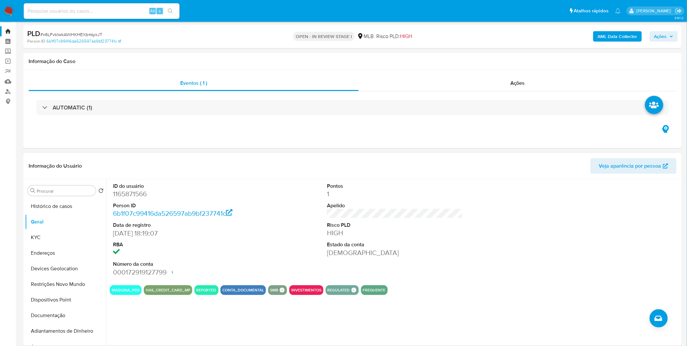
scroll to position [0, 0]
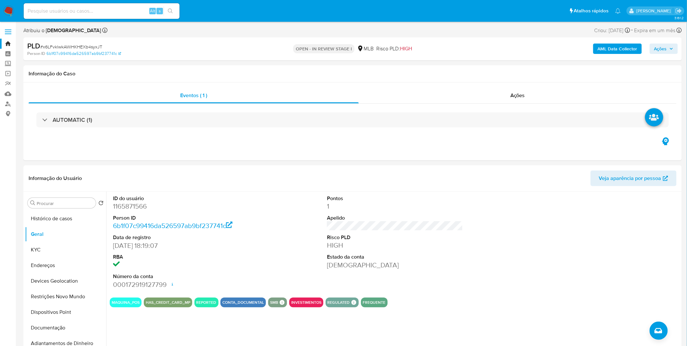
click at [83, 9] on input at bounding box center [102, 11] width 156 height 8
paste input "grJoJJrIAcK1nlOCGQesyIkh"
type input "grJoJJrIAcK1nlOCGQesyIkh"
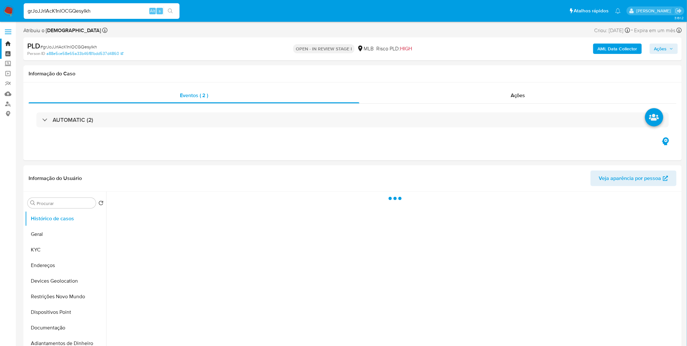
select select "10"
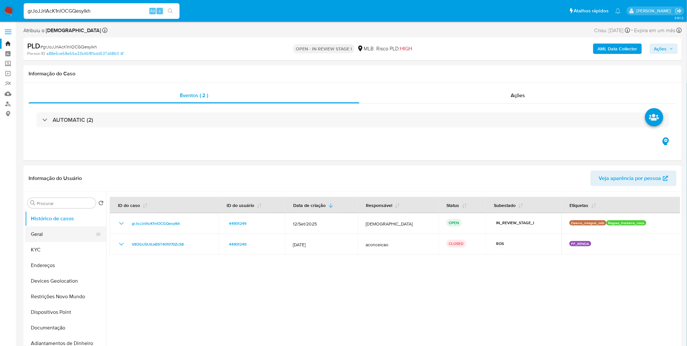
click at [61, 231] on button "Geral" at bounding box center [63, 234] width 76 height 16
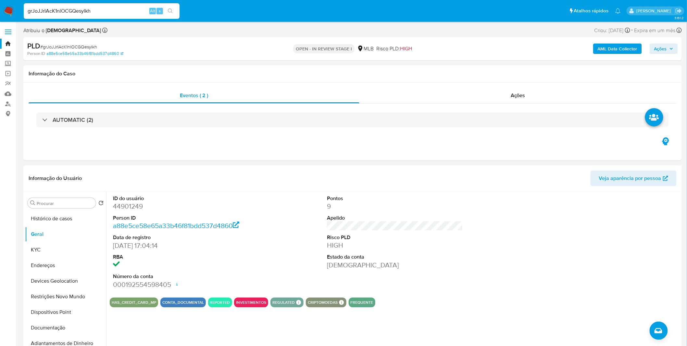
click at [145, 330] on div "ID do usuário 44901249 Person ID a88e5ce58e65a33b46f81bdd537d4860 Data de regis…" at bounding box center [393, 275] width 574 height 166
click at [70, 247] on button "KYC" at bounding box center [63, 250] width 76 height 16
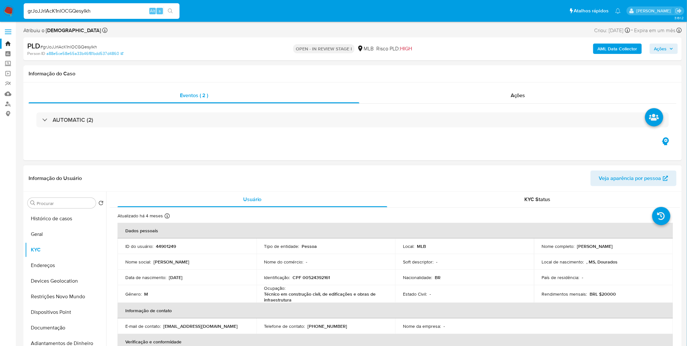
click at [307, 297] on p "Técnico em construção civil, de edificações e obras de infraestrutura" at bounding box center [324, 297] width 121 height 12
click at [284, 297] on p "Técnico em construção civil, de edificações e obras de infraestrutura" at bounding box center [324, 297] width 121 height 12
copy p "Técnico em construção civil, de edificações e obras de infraestrutura"
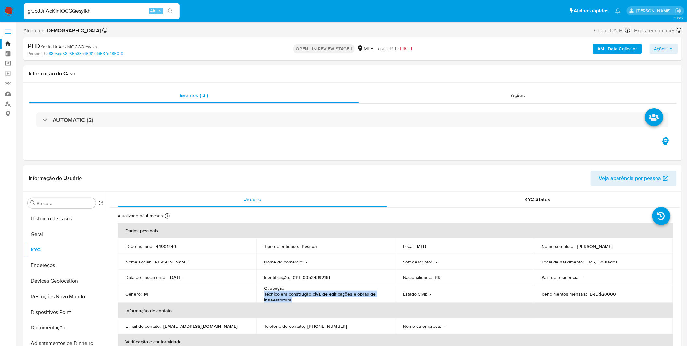
drag, startPoint x: 294, startPoint y: 300, endPoint x: 264, endPoint y: 296, distance: 29.9
click at [264, 296] on p "Técnico em construção civil, de edificações e obras de infraestrutura" at bounding box center [324, 297] width 121 height 12
click at [49, 236] on button "Geral" at bounding box center [63, 234] width 76 height 16
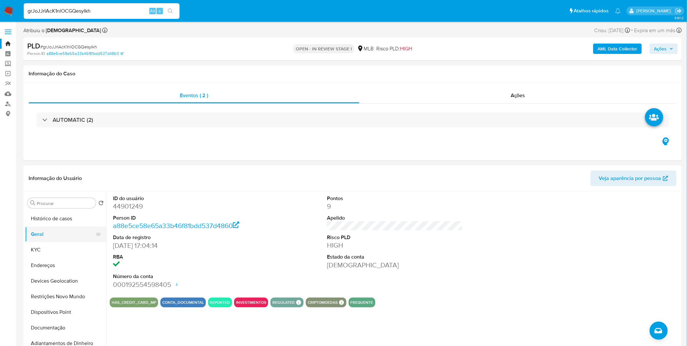
click at [70, 239] on button "Geral" at bounding box center [63, 234] width 76 height 16
click at [69, 245] on button "KYC" at bounding box center [63, 250] width 76 height 16
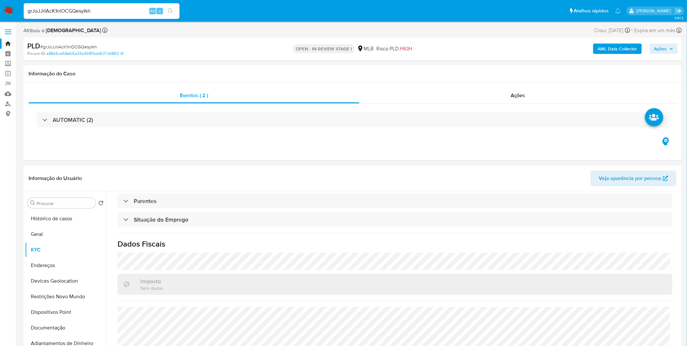
scroll to position [272, 0]
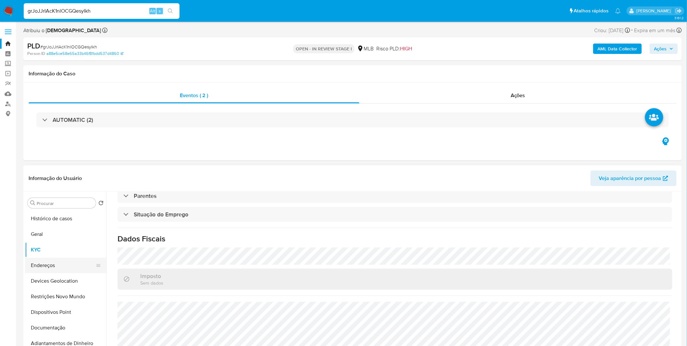
click at [37, 269] on button "Endereços" at bounding box center [63, 266] width 76 height 16
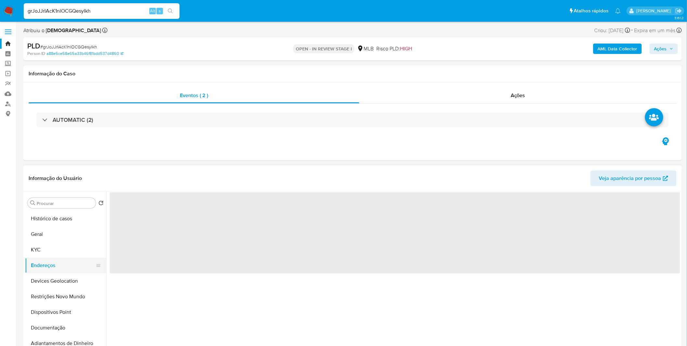
scroll to position [0, 0]
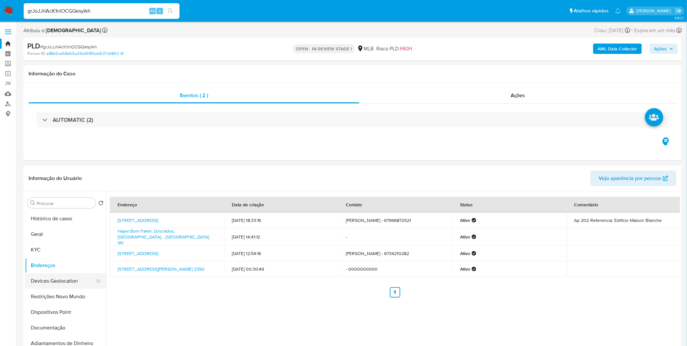
click at [73, 286] on button "Devices Geolocation" at bounding box center [63, 281] width 76 height 16
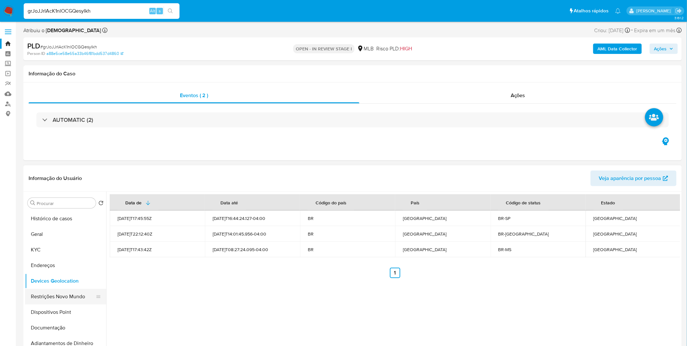
click at [54, 291] on button "Restrições Novo Mundo" at bounding box center [63, 297] width 76 height 16
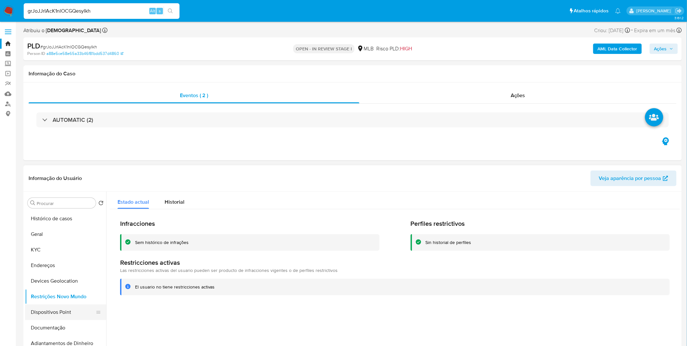
click at [59, 312] on button "Dispositivos Point" at bounding box center [63, 312] width 76 height 16
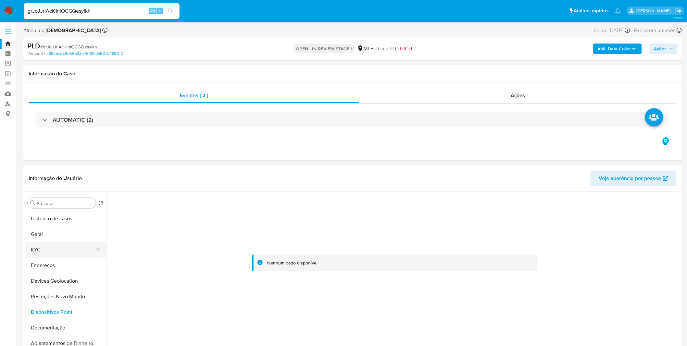
click at [49, 253] on button "KYC" at bounding box center [63, 250] width 76 height 16
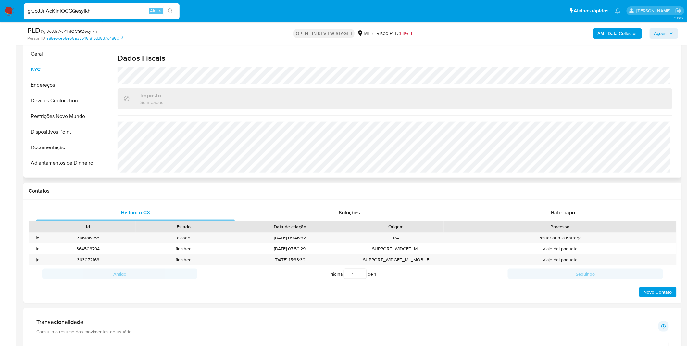
scroll to position [144, 0]
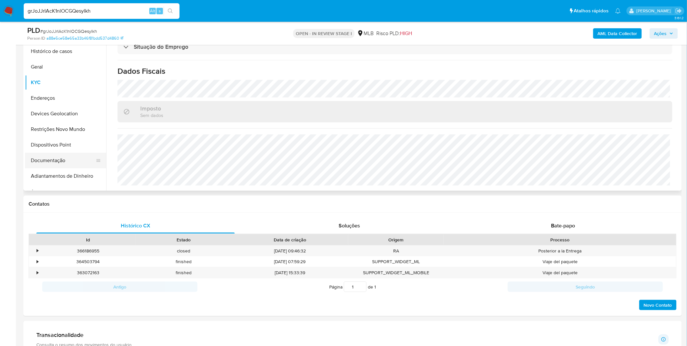
click at [70, 158] on button "Documentação" at bounding box center [63, 161] width 76 height 16
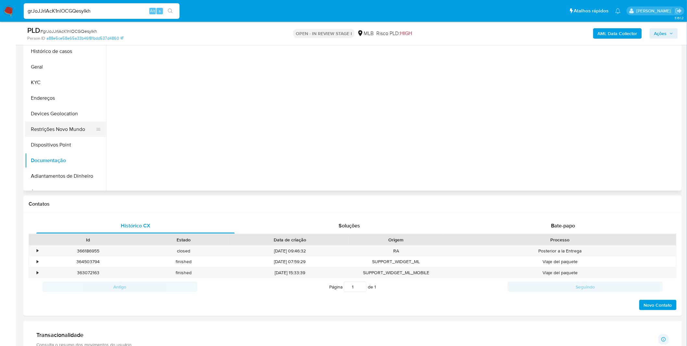
scroll to position [0, 0]
click at [78, 128] on button "Restrições Novo Mundo" at bounding box center [63, 129] width 76 height 16
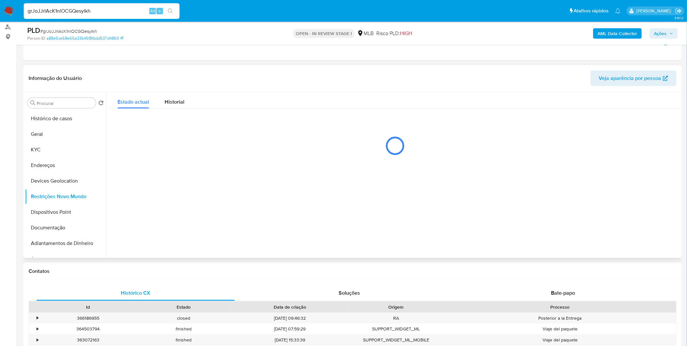
scroll to position [72, 0]
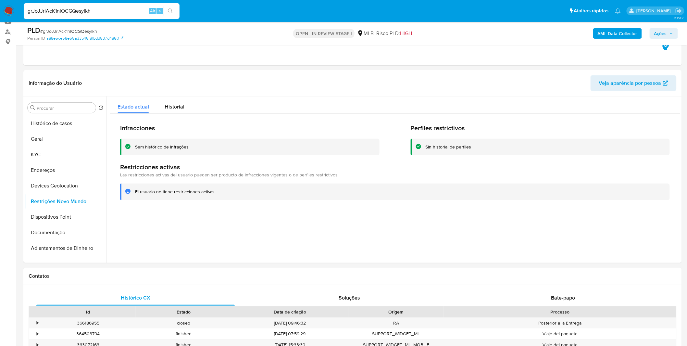
click at [113, 16] on div "grJoJJrIAcK1nlOCGQesyIkh Alt s" at bounding box center [102, 11] width 156 height 16
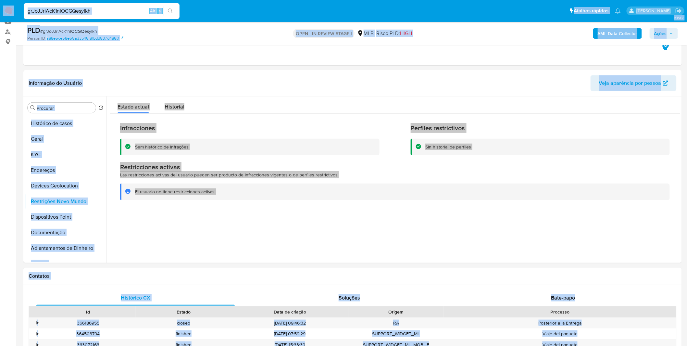
click at [114, 13] on input "grJoJJrIAcK1nlOCGQesyIkh" at bounding box center [102, 11] width 156 height 8
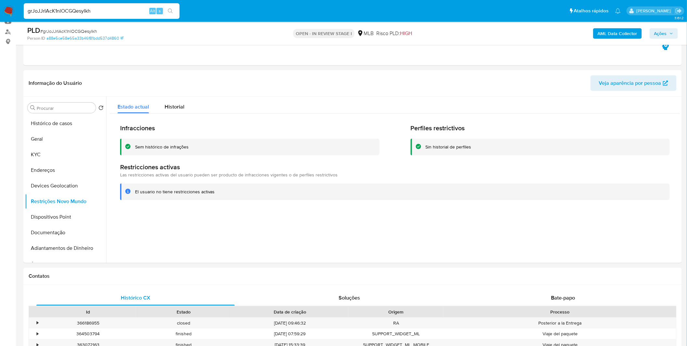
paste input "ENWXOYByprJN3jTiDG58WbWE"
type input "ENWXOYByprJN3jTiDG58WbWE"
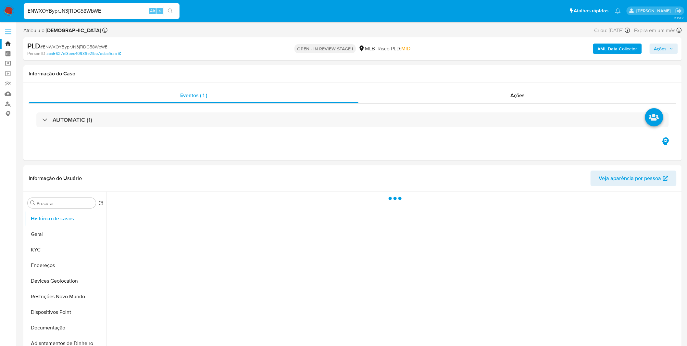
select select "10"
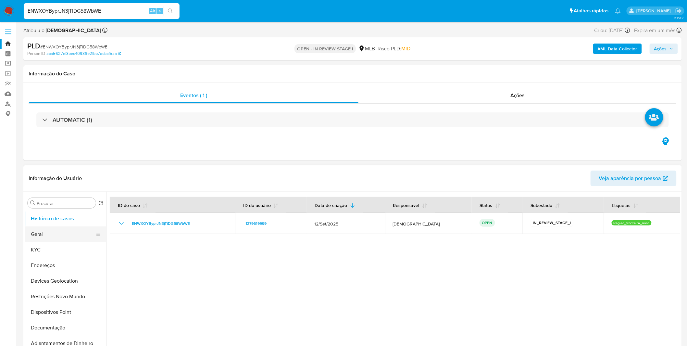
click at [74, 241] on button "Geral" at bounding box center [63, 234] width 76 height 16
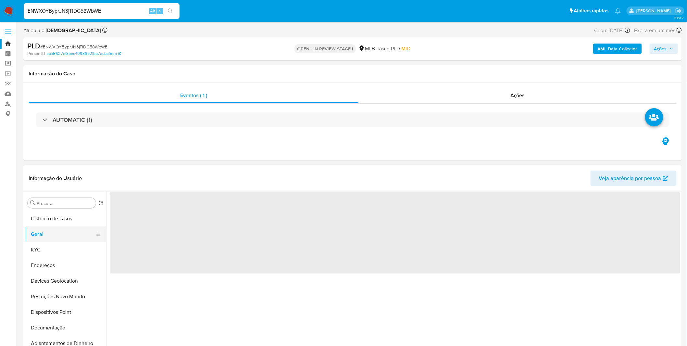
click at [72, 236] on button "Geral" at bounding box center [63, 234] width 76 height 16
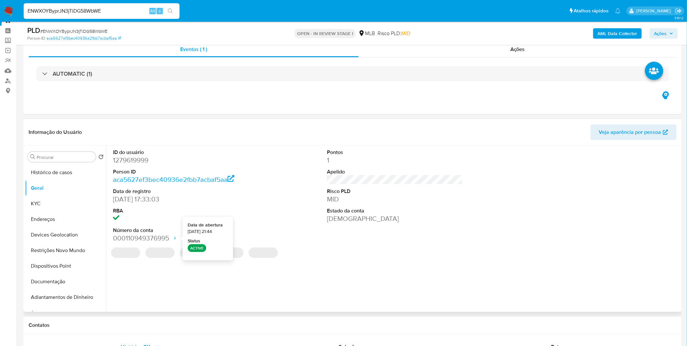
scroll to position [36, 0]
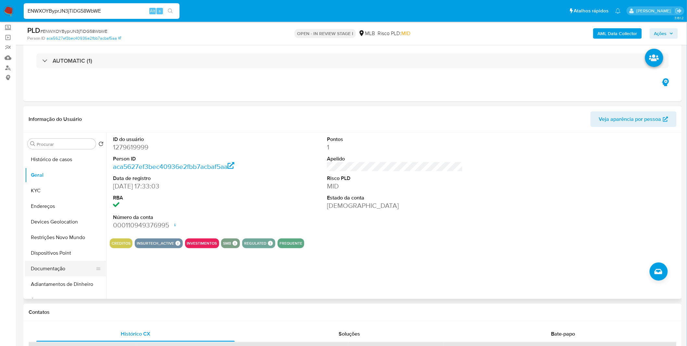
click at [69, 272] on button "Documentação" at bounding box center [63, 269] width 76 height 16
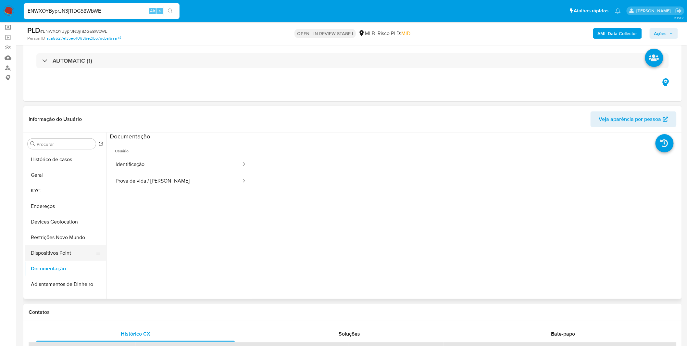
click at [72, 245] on button "Dispositivos Point" at bounding box center [63, 253] width 76 height 16
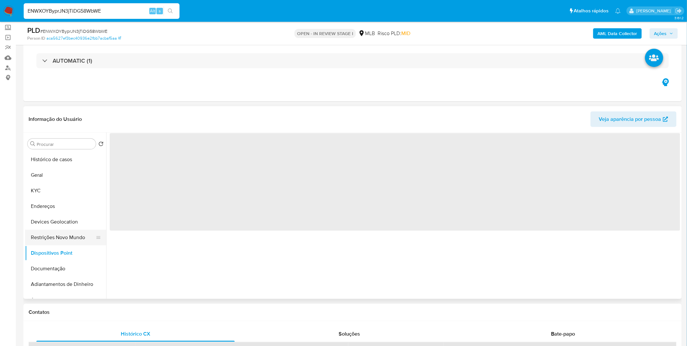
click at [73, 241] on button "Restrições Novo Mundo" at bounding box center [63, 238] width 76 height 16
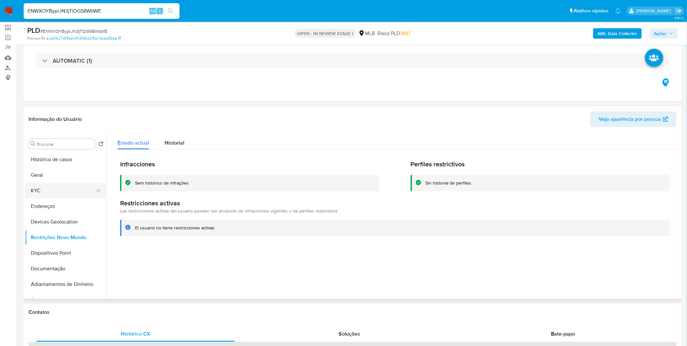
click at [42, 184] on ul "Histórico de casos Geral KYC Endereços Devices Geolocation Restrições Novo Mund…" at bounding box center [65, 225] width 81 height 146
click at [43, 186] on button "KYC" at bounding box center [63, 191] width 76 height 16
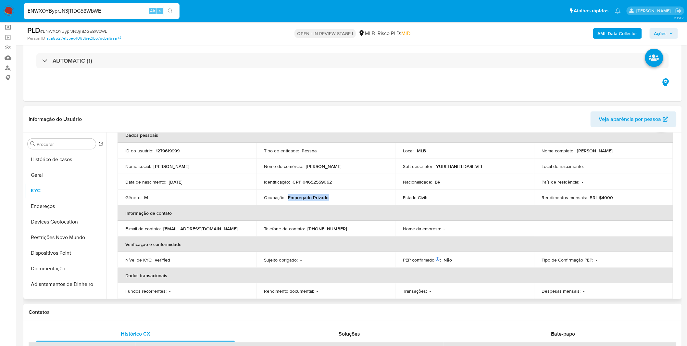
drag, startPoint x: 328, startPoint y: 198, endPoint x: 288, endPoint y: 199, distance: 40.3
click at [288, 199] on div "Ocupação : Empregado Privado" at bounding box center [325, 198] width 123 height 6
click at [288, 199] on p "Empregado Privado" at bounding box center [308, 198] width 41 height 6
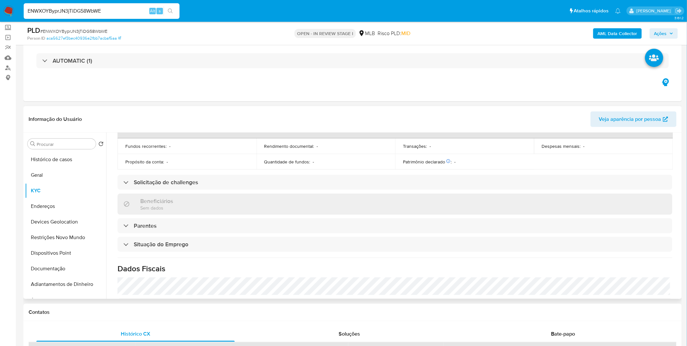
scroll to position [180, 0]
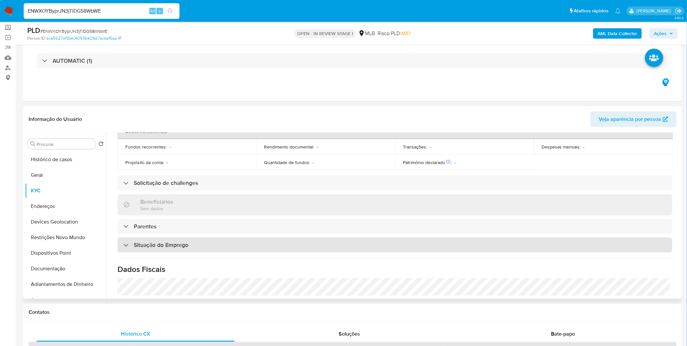
click at [175, 244] on h3 "Situação do Emprego" at bounding box center [161, 244] width 55 height 7
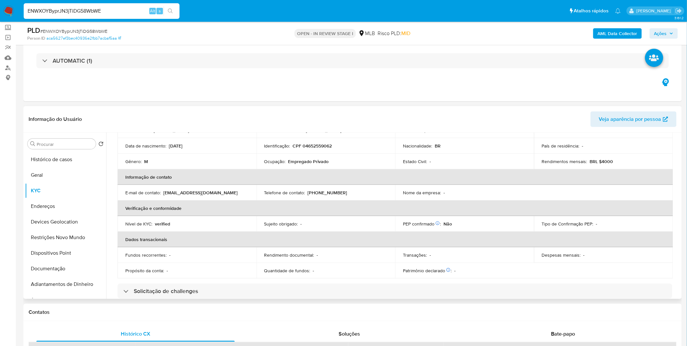
scroll to position [0, 0]
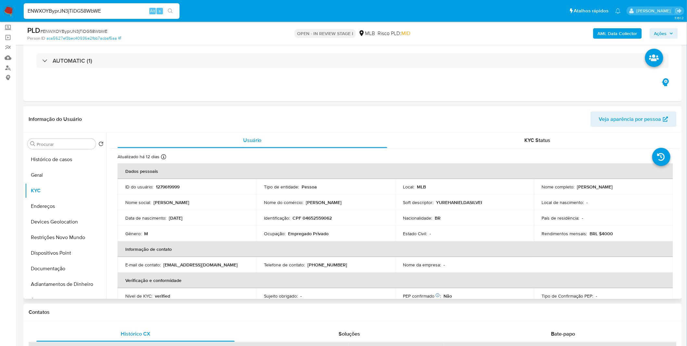
click at [317, 218] on p "CPF 04652559062" at bounding box center [312, 218] width 39 height 6
copy p "04652559062"
click at [68, 170] on button "Geral" at bounding box center [63, 175] width 76 height 16
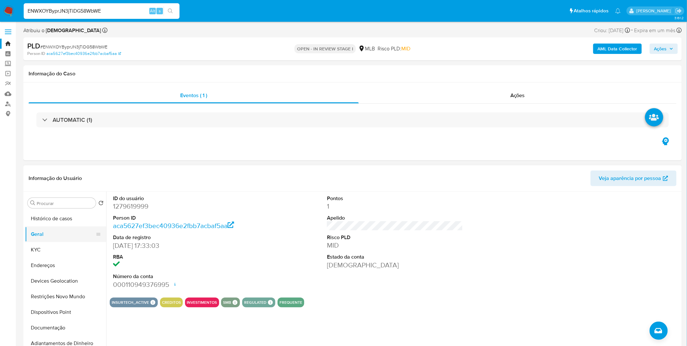
click at [41, 241] on button "Geral" at bounding box center [63, 234] width 76 height 16
click at [40, 247] on button "KYC" at bounding box center [63, 250] width 76 height 16
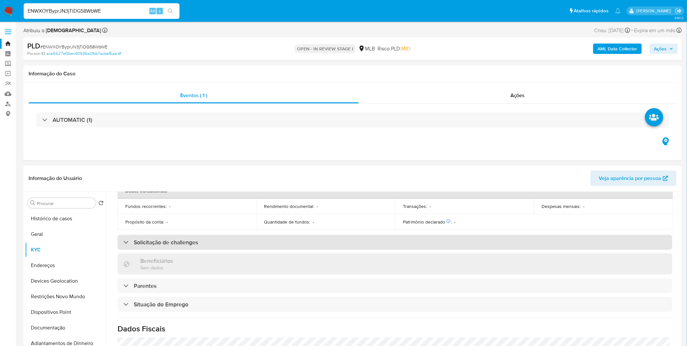
scroll to position [270, 0]
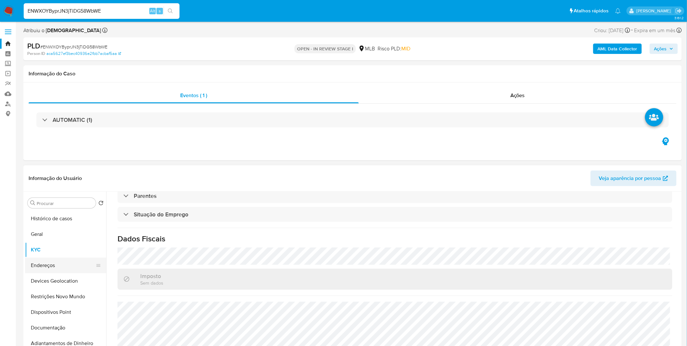
click at [69, 261] on button "Endereços" at bounding box center [63, 266] width 76 height 16
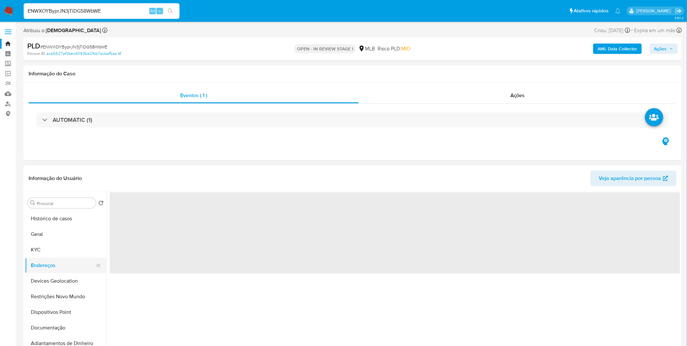
scroll to position [0, 0]
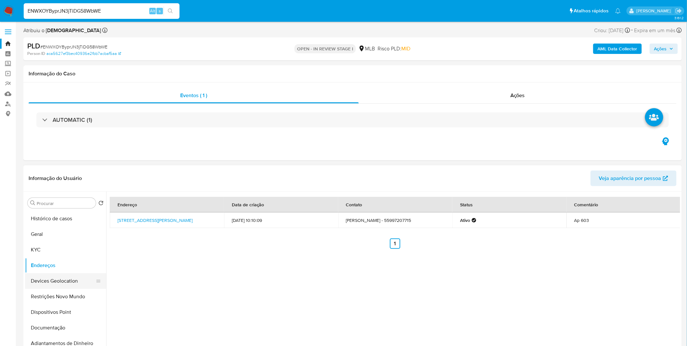
click at [76, 283] on button "Devices Geolocation" at bounding box center [63, 281] width 76 height 16
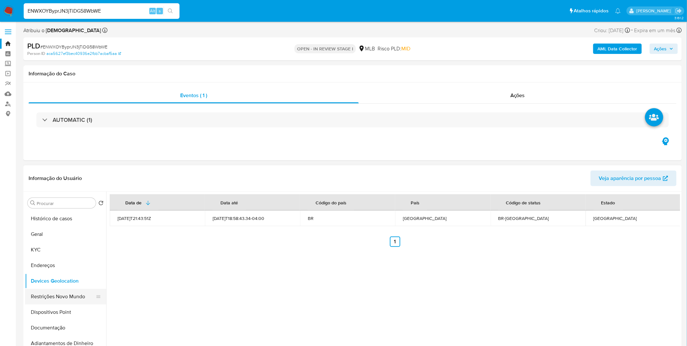
click at [61, 294] on button "Restrições Novo Mundo" at bounding box center [63, 297] width 76 height 16
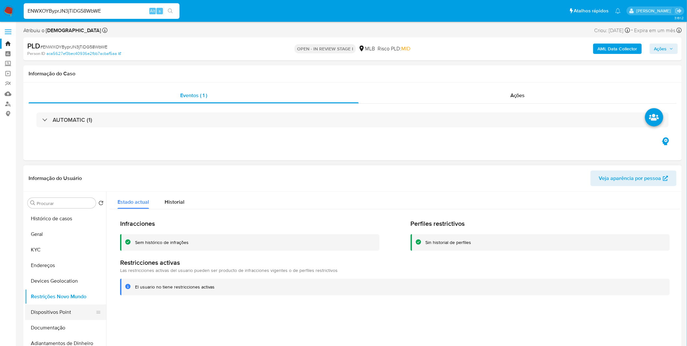
click at [70, 314] on button "Dispositivos Point" at bounding box center [63, 312] width 76 height 16
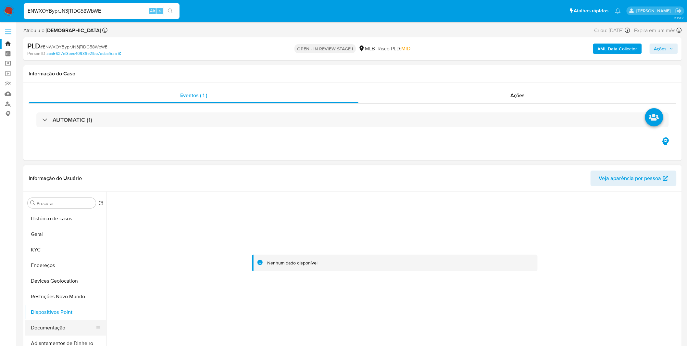
click at [80, 327] on button "Documentação" at bounding box center [63, 328] width 76 height 16
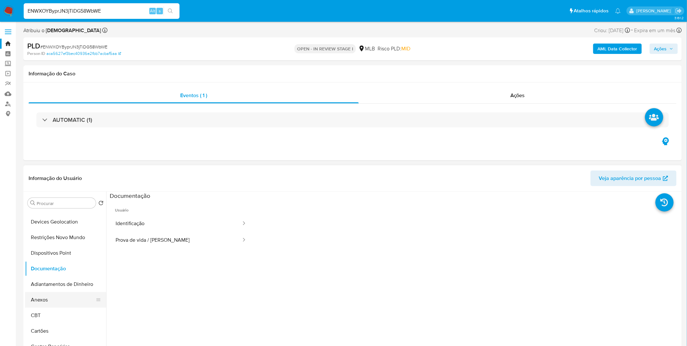
scroll to position [72, 0]
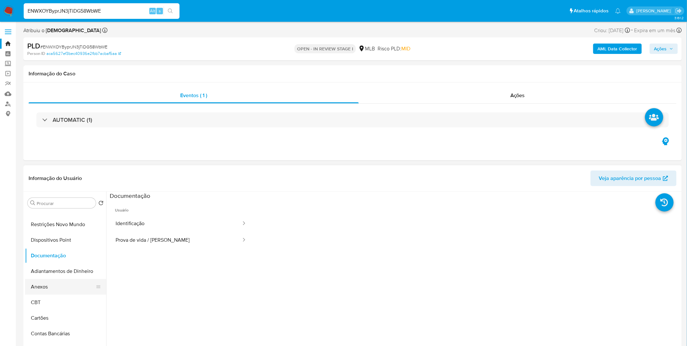
click at [45, 289] on button "Anexos" at bounding box center [63, 287] width 76 height 16
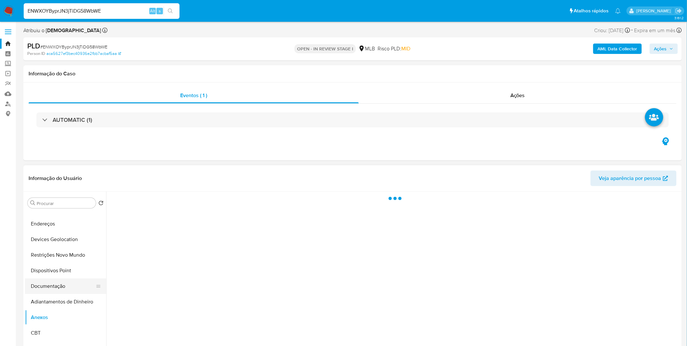
scroll to position [0, 0]
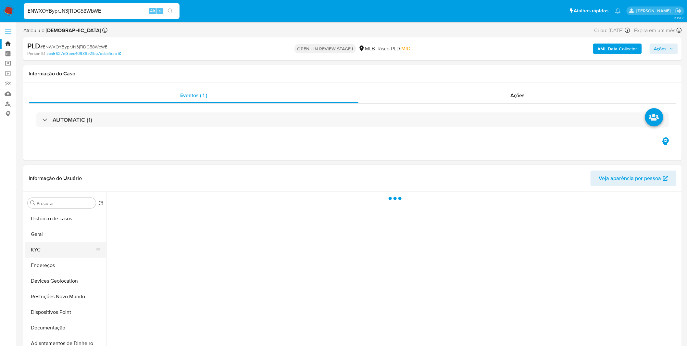
click at [50, 249] on button "KYC" at bounding box center [63, 250] width 76 height 16
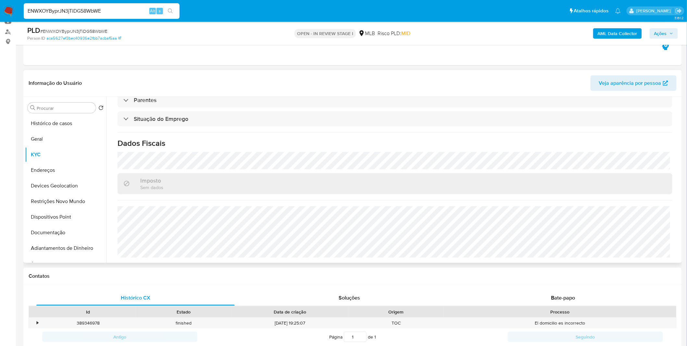
scroll to position [270, 0]
click at [66, 12] on input "ENWXOYByprJN3jTiDG58WbWE" at bounding box center [102, 11] width 156 height 8
paste input "gGHFOVhkZAjeCfNEi9U55t24"
type input "gGHFOVhkZAjeCfNEi9U55t24"
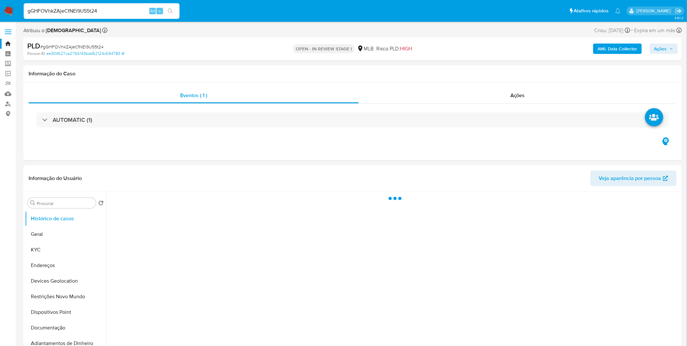
select select "10"
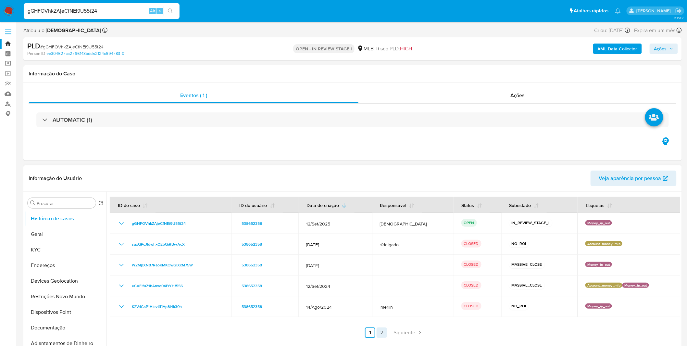
click at [383, 332] on link "2" at bounding box center [382, 332] width 10 height 10
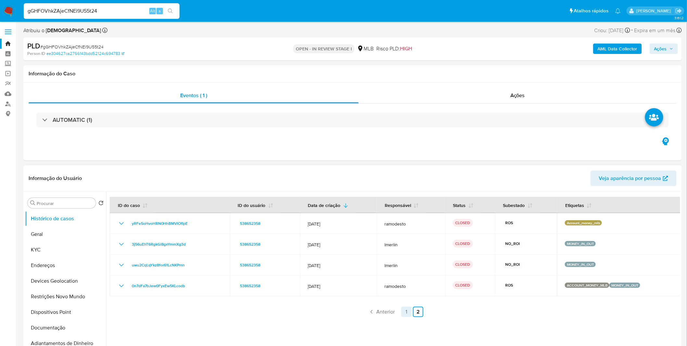
click at [402, 311] on link "1" at bounding box center [406, 312] width 10 height 10
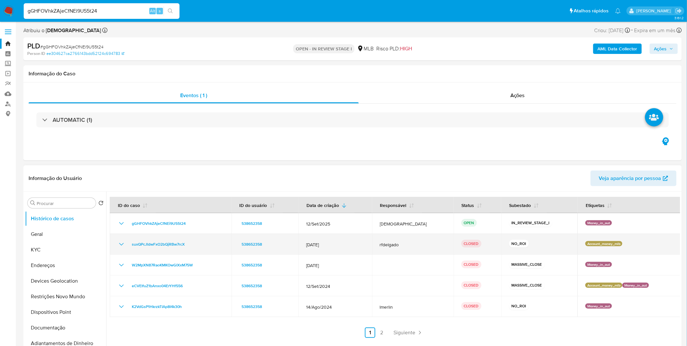
click at [119, 248] on icon "Mostrar/Ocultar" at bounding box center [122, 244] width 8 height 8
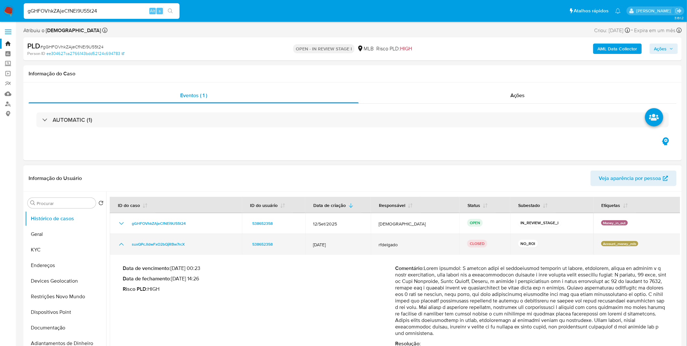
click at [119, 247] on icon "Mostrar/Ocultar" at bounding box center [122, 244] width 8 height 8
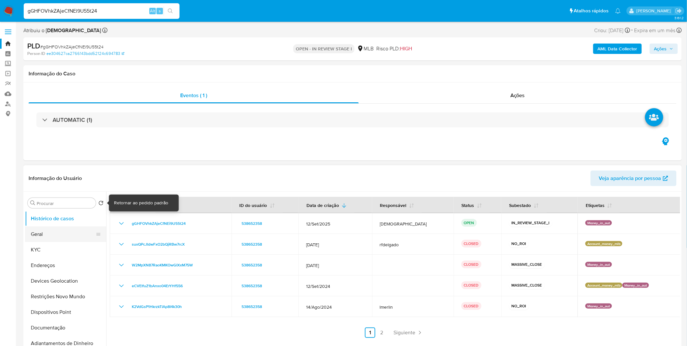
click at [66, 239] on button "Geral" at bounding box center [63, 234] width 76 height 16
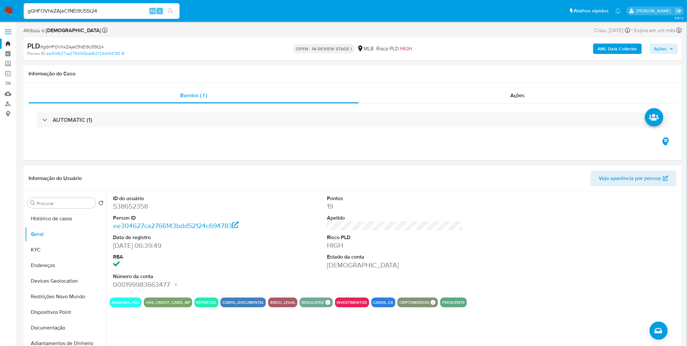
click at [141, 327] on div "ID do usuário 538652358 Person ID ee304627ca2766143bdd52124c694783 Data de regi…" at bounding box center [393, 275] width 574 height 166
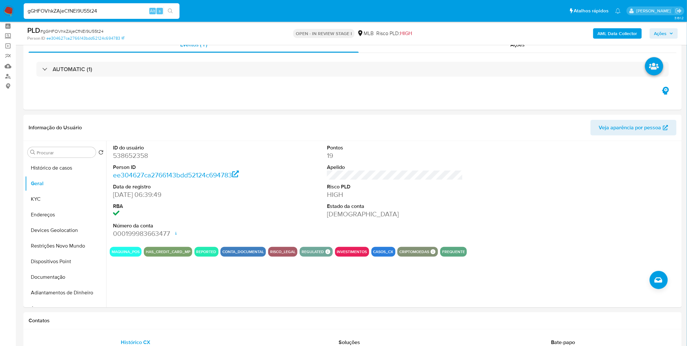
scroll to position [36, 0]
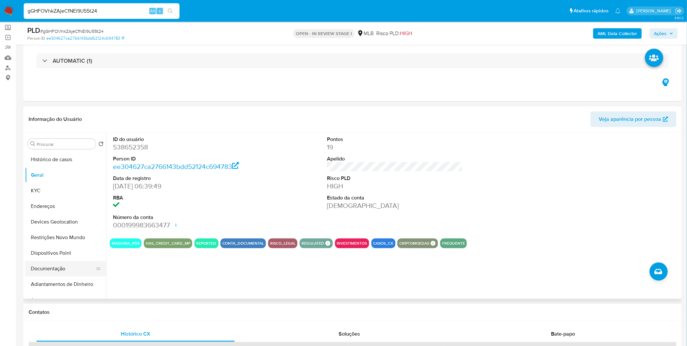
click at [62, 262] on button "Documentação" at bounding box center [63, 269] width 76 height 16
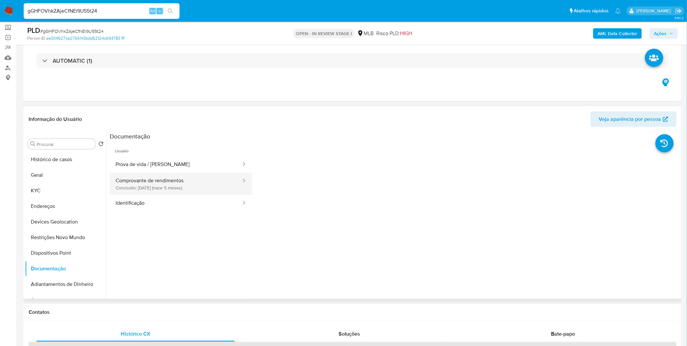
click at [160, 189] on button "Comprovante de rendimentos Concluído: 17/04/2025 (hace 5 meses)" at bounding box center [176, 184] width 132 height 22
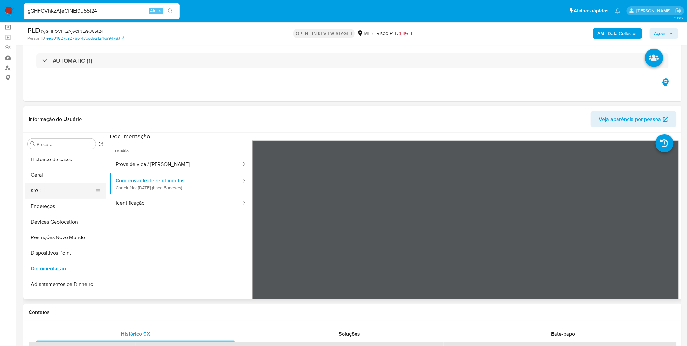
click at [77, 183] on button "KYC" at bounding box center [63, 191] width 76 height 16
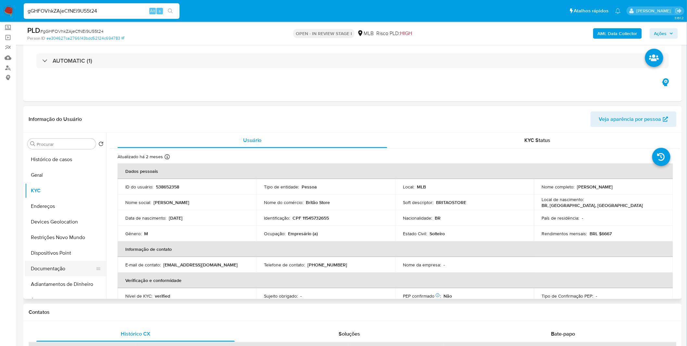
click at [59, 269] on button "Documentação" at bounding box center [63, 269] width 76 height 16
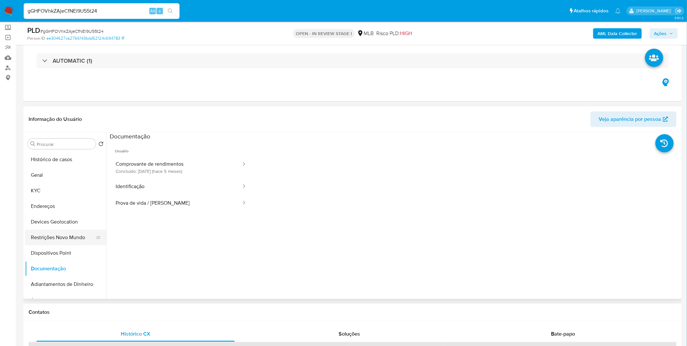
click at [65, 239] on button "Restrições Novo Mundo" at bounding box center [63, 238] width 76 height 16
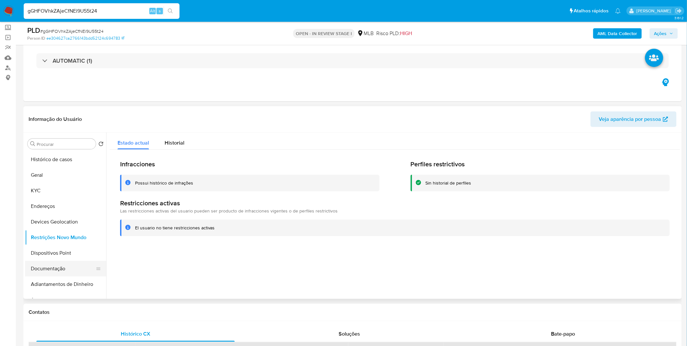
click at [69, 268] on button "Documentação" at bounding box center [63, 269] width 76 height 16
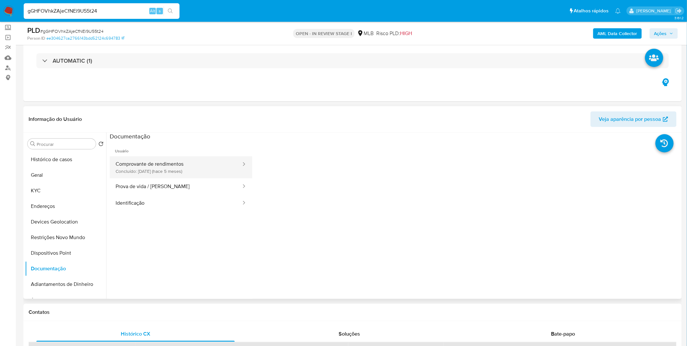
click at [128, 166] on button "Comprovante de rendimentos Concluído: 17/04/2025 (hace 5 meses)" at bounding box center [176, 167] width 132 height 22
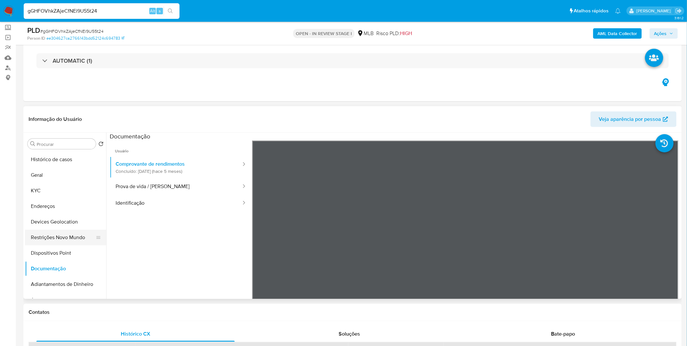
click at [78, 236] on button "Restrições Novo Mundo" at bounding box center [63, 238] width 76 height 16
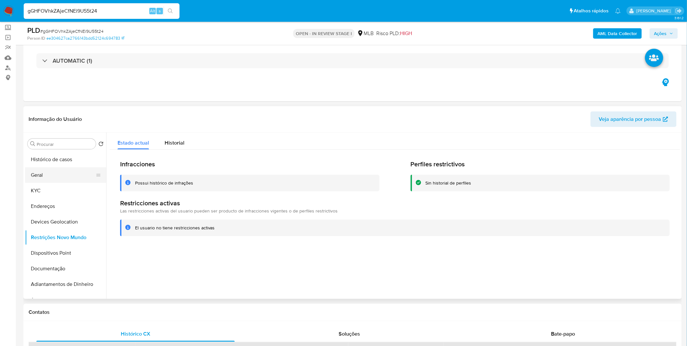
click at [59, 176] on button "Geral" at bounding box center [63, 175] width 76 height 16
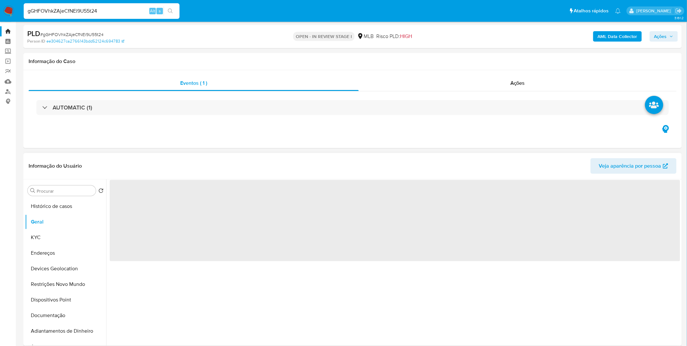
scroll to position [0, 0]
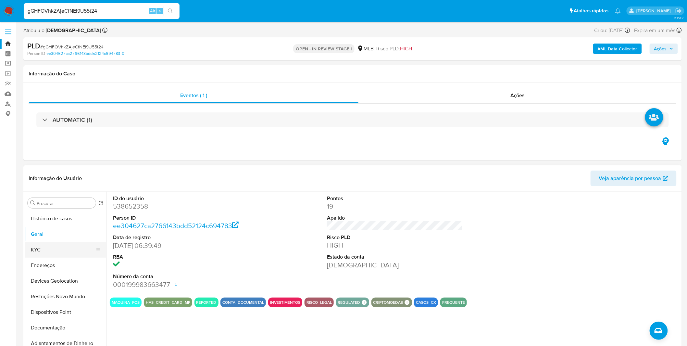
click at [40, 256] on button "KYC" at bounding box center [63, 250] width 76 height 16
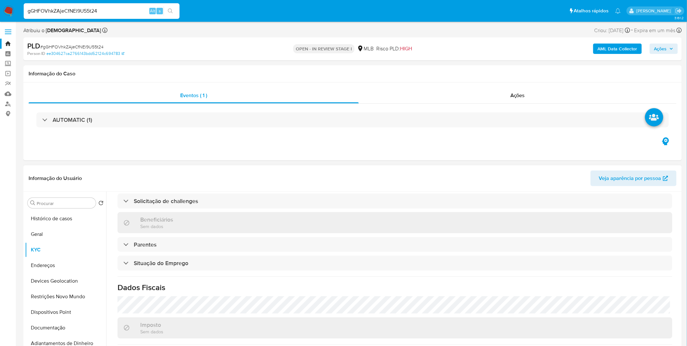
scroll to position [270, 0]
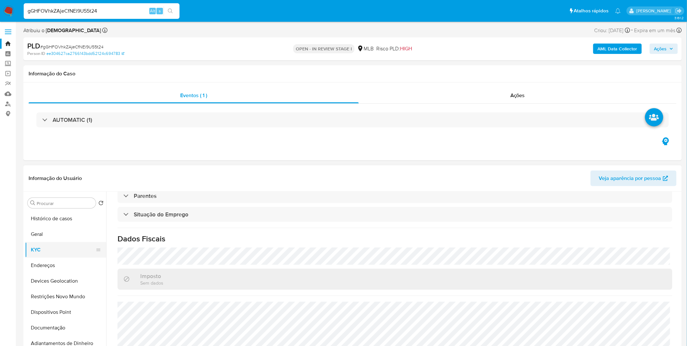
click at [52, 255] on button "KYC" at bounding box center [63, 250] width 76 height 16
click at [56, 264] on button "Endereços" at bounding box center [63, 266] width 76 height 16
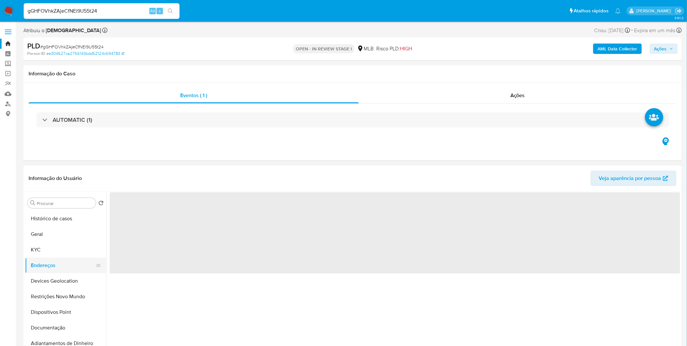
scroll to position [0, 0]
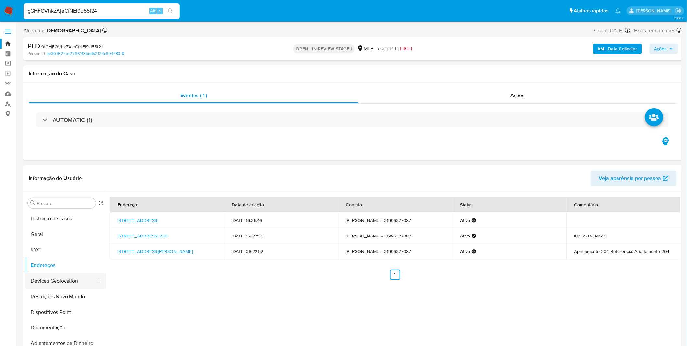
click at [76, 274] on button "Devices Geolocation" at bounding box center [63, 281] width 76 height 16
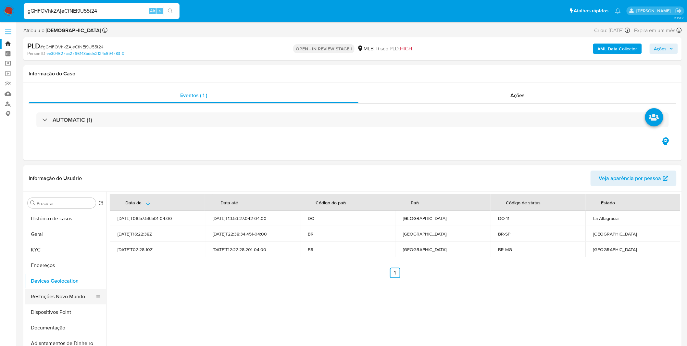
click at [54, 299] on button "Restrições Novo Mundo" at bounding box center [63, 297] width 76 height 16
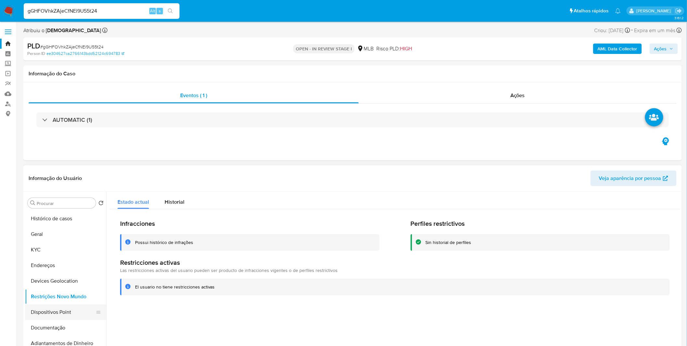
click at [65, 307] on button "Dispositivos Point" at bounding box center [63, 312] width 76 height 16
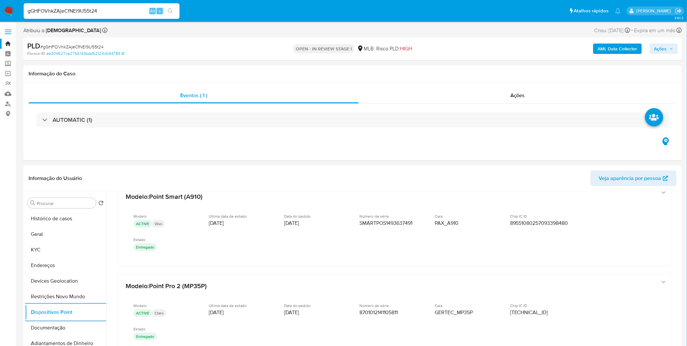
scroll to position [15, 0]
click at [66, 327] on button "Documentação" at bounding box center [63, 328] width 76 height 16
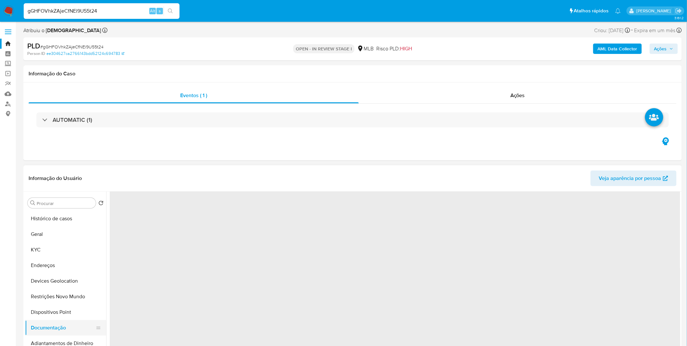
scroll to position [0, 0]
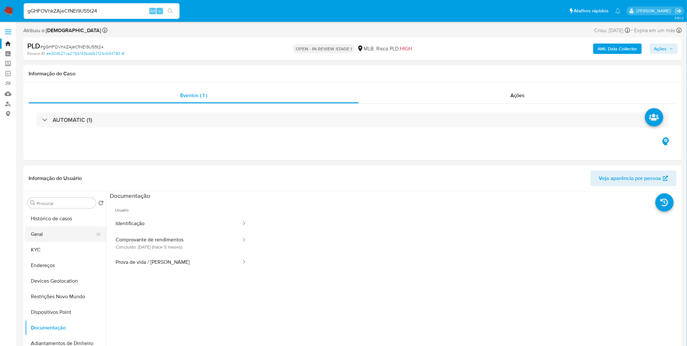
click at [43, 241] on button "Geral" at bounding box center [63, 234] width 76 height 16
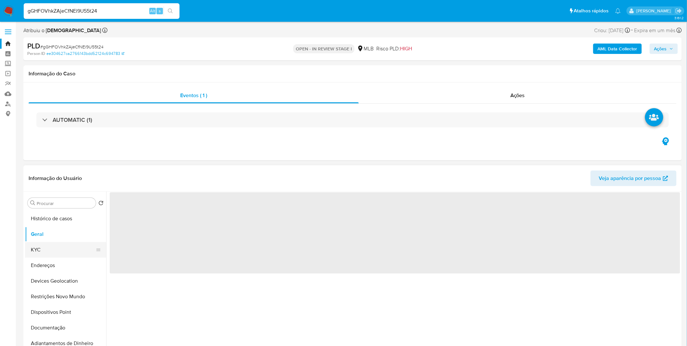
click at [53, 246] on button "KYC" at bounding box center [63, 250] width 76 height 16
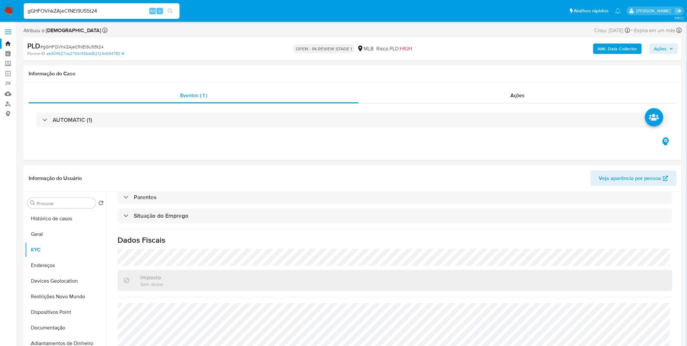
scroll to position [270, 0]
click at [47, 326] on button "Documentação" at bounding box center [63, 328] width 76 height 16
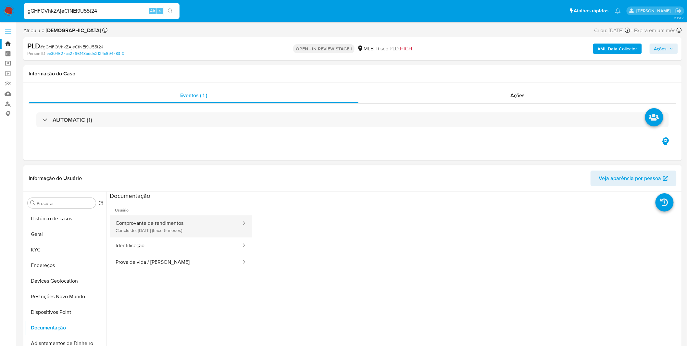
click at [180, 234] on button "Comprovante de rendimentos Concluído: 17/04/2025 (hace 5 meses)" at bounding box center [176, 226] width 132 height 22
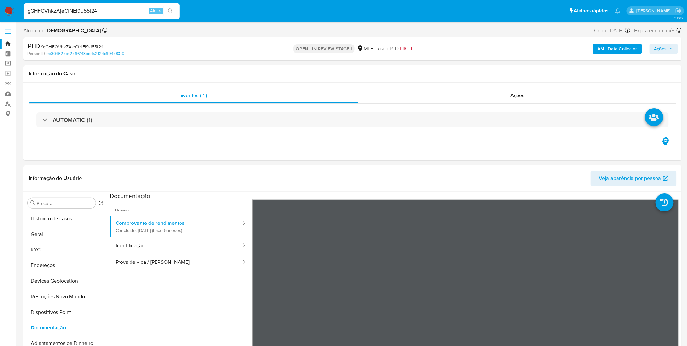
click at [11, 10] on img at bounding box center [8, 11] width 11 height 11
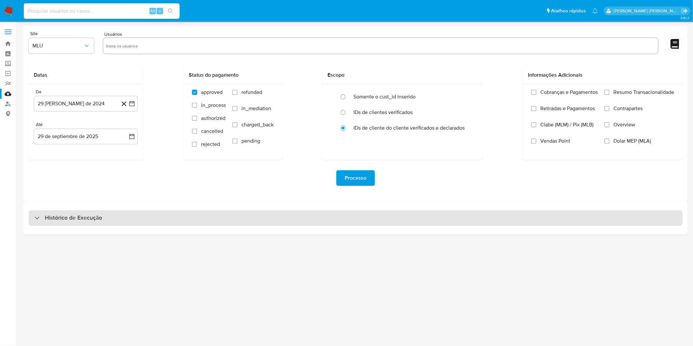
click at [262, 221] on div "Histórico de Execução" at bounding box center [356, 218] width 654 height 16
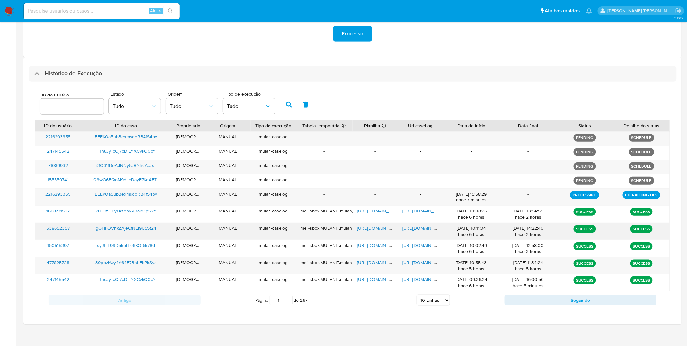
scroll to position [150, 0]
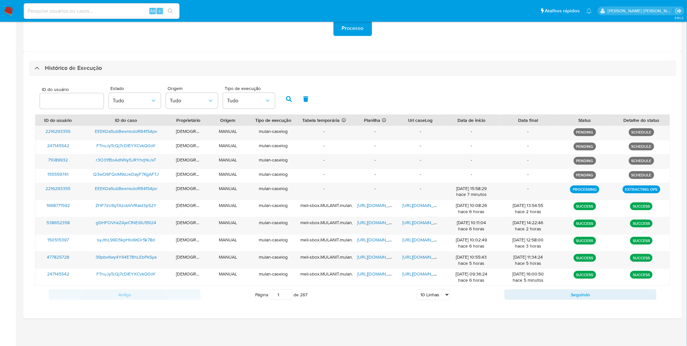
click at [426, 297] on select "5 Linhas 10 Linhas 20 Linhas 25 Linhas 50 Linhas 100 Linhas" at bounding box center [433, 294] width 33 height 11
select select "20"
click at [417, 289] on select "5 Linhas 10 Linhas 20 Linhas 25 Linhas 50 Linhas 100 Linhas" at bounding box center [433, 294] width 33 height 11
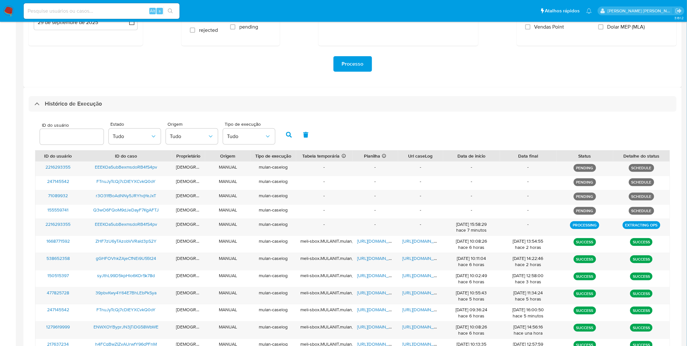
scroll to position [114, 0]
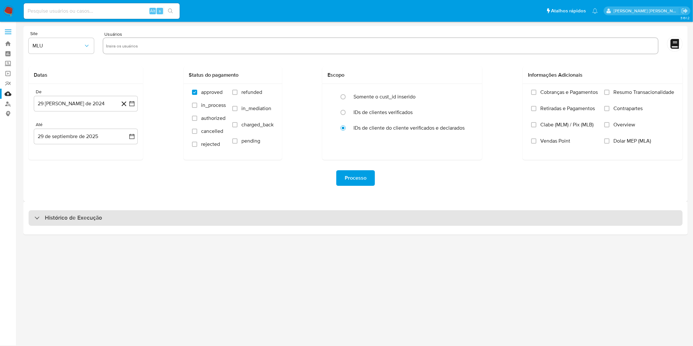
click at [299, 220] on div "Histórico de Execução" at bounding box center [356, 218] width 654 height 16
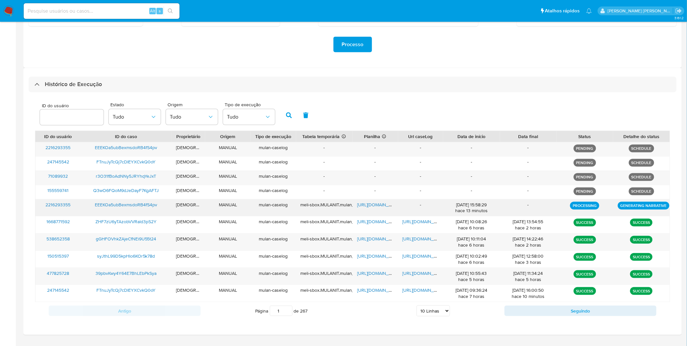
scroll to position [144, 0]
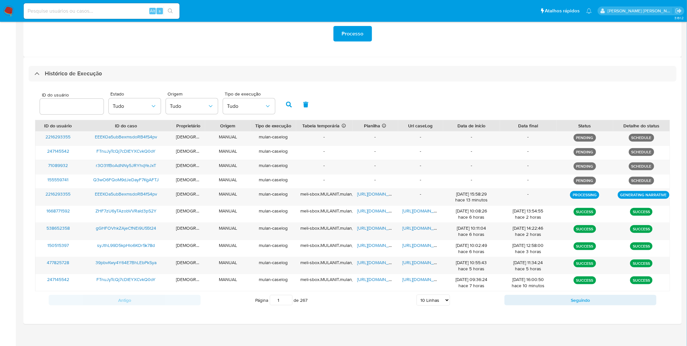
click at [423, 299] on select "5 Linhas 10 Linhas 20 Linhas 25 Linhas 50 Linhas 100 Linhas" at bounding box center [433, 300] width 33 height 11
select select "20"
click at [417, 295] on select "5 Linhas 10 Linhas 20 Linhas 25 Linhas 50 Linhas 100 Linhas" at bounding box center [433, 300] width 33 height 11
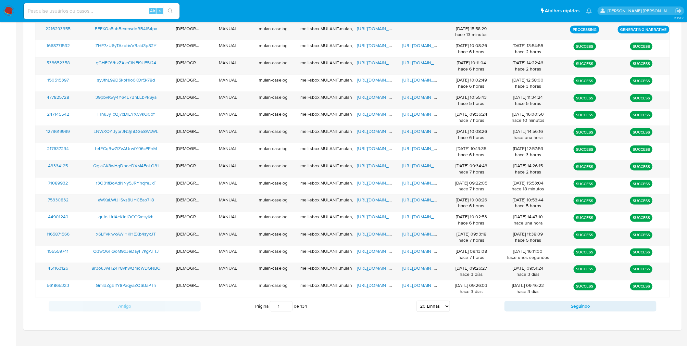
scroll to position [321, 0]
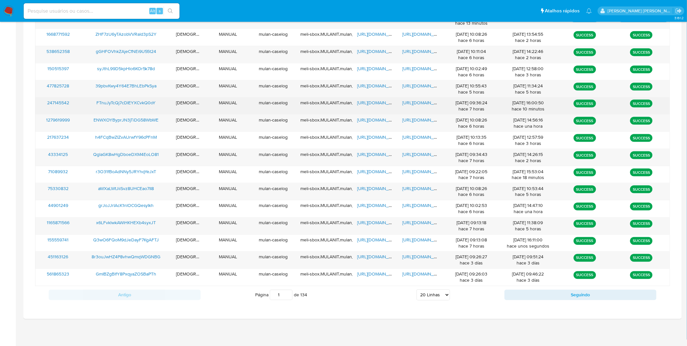
click at [416, 106] on span "[URL][DOMAIN_NAME]" at bounding box center [425, 102] width 45 height 6
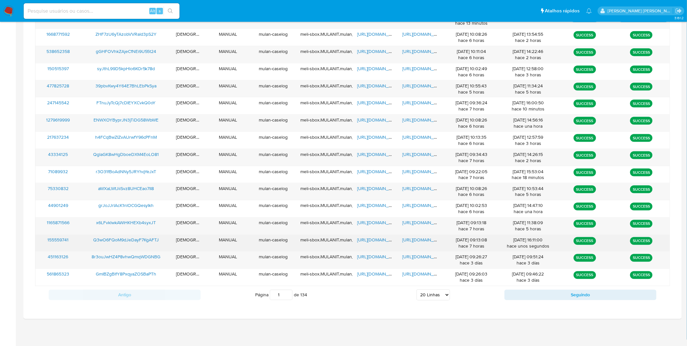
click at [381, 238] on span "https://docs.google.com/spreadsheets/d/13Bc_qxjm99-NJ9SL9mP2Os9wwV7944HFvkjJ0QC…" at bounding box center [379, 240] width 45 height 6
click at [421, 240] on span "https://docs.google.com/document/d/1iBG0rGCcQMdVYp9jWJJOeqHtL9DN81Adz6dYpTQWGD8…" at bounding box center [425, 240] width 45 height 6
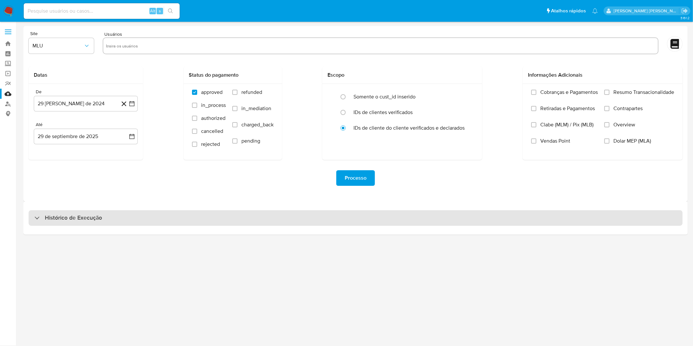
click at [178, 224] on div "Histórico de Execução" at bounding box center [356, 218] width 654 height 16
select select "10"
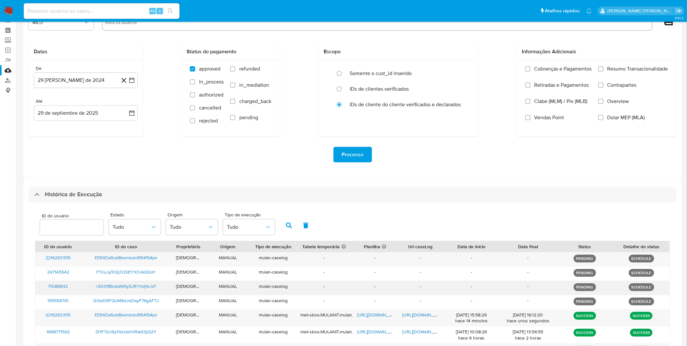
scroll to position [36, 0]
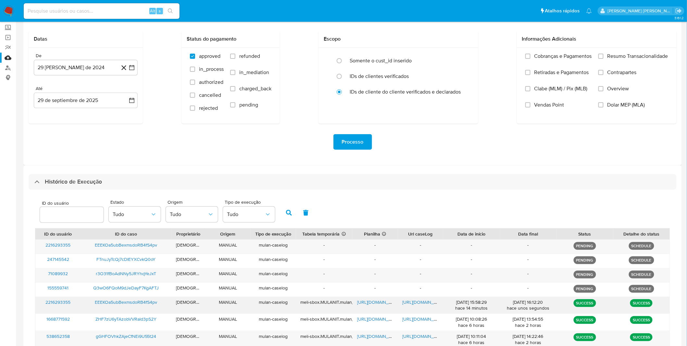
click at [413, 300] on span "[URL][DOMAIN_NAME]" at bounding box center [425, 302] width 45 height 6
click at [375, 301] on span "[URL][DOMAIN_NAME]" at bounding box center [379, 302] width 45 height 6
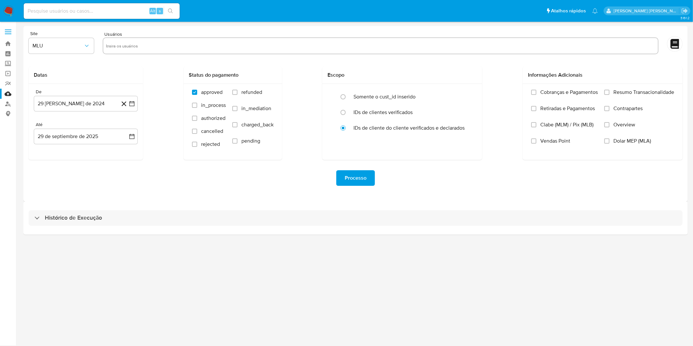
click at [118, 228] on div "Histórico de Execução" at bounding box center [355, 217] width 664 height 33
click at [115, 226] on div "Histórico de Execução" at bounding box center [355, 217] width 664 height 33
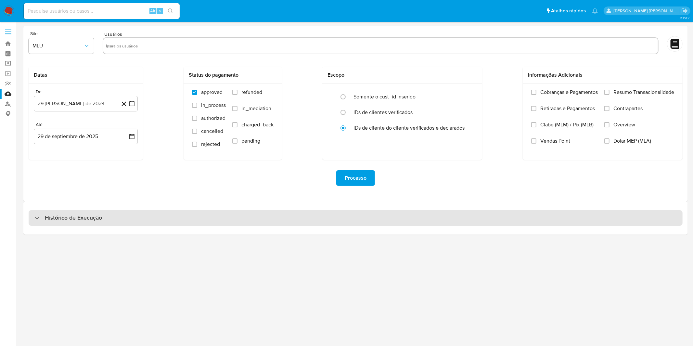
click at [113, 224] on div "Histórico de Execução" at bounding box center [356, 218] width 654 height 16
select select "10"
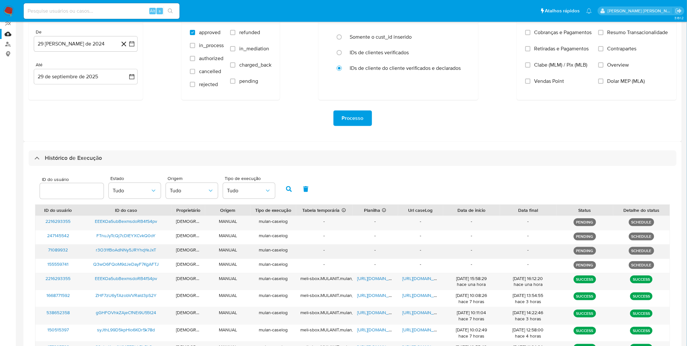
scroll to position [72, 0]
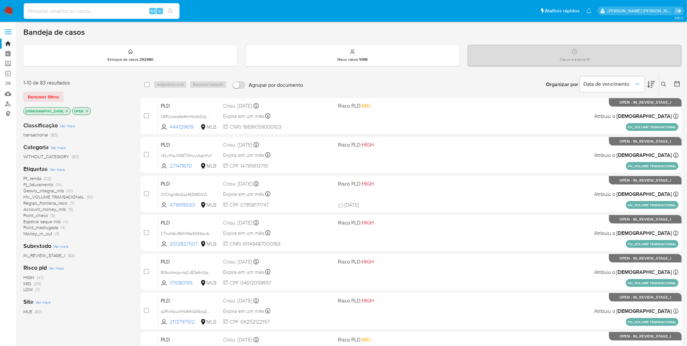
click at [94, 11] on input at bounding box center [102, 11] width 156 height 8
paste input "ZHF7zU6yTAzobVVRald3pS2Y"
type input "ZHF7zU6yTAzobVVRald3pS2Y"
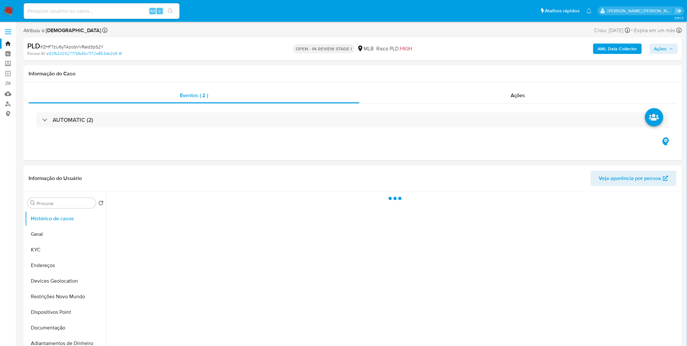
select select "10"
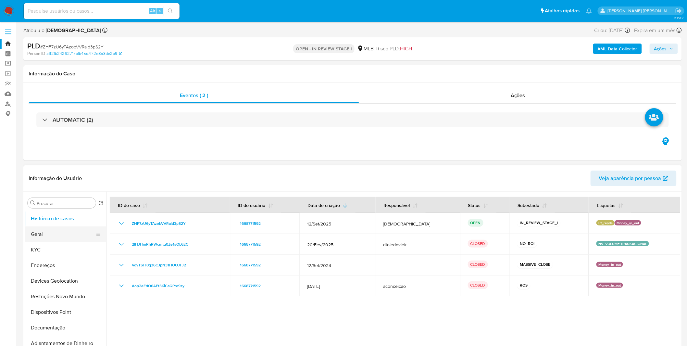
click at [66, 241] on button "Geral" at bounding box center [63, 234] width 76 height 16
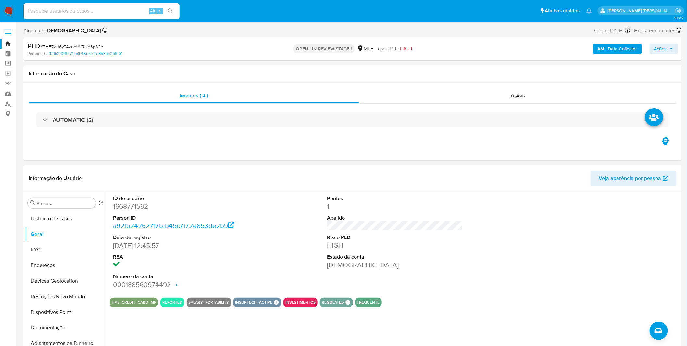
click at [165, 322] on div "ID do usuário 1668771592 Person ID a92fb24262717bfb45c7f72e853de2b9 Data de reg…" at bounding box center [393, 275] width 574 height 166
click at [51, 258] on button "Endereços" at bounding box center [63, 266] width 76 height 16
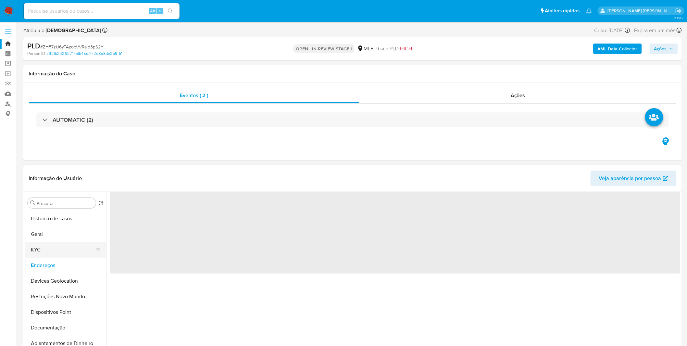
click at [53, 249] on button "KYC" at bounding box center [63, 250] width 76 height 16
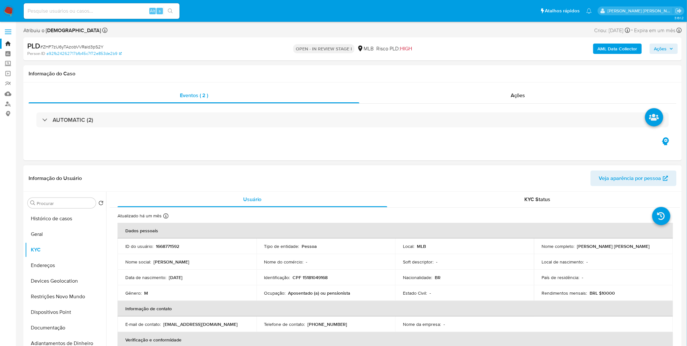
click at [352, 292] on div "Ocupação : Aposentado (a) ou pensionista" at bounding box center [325, 293] width 123 height 6
click at [323, 281] on td "Identificação : CPF 15181049168" at bounding box center [326, 278] width 139 height 16
click at [319, 278] on p "CPF 15181049168" at bounding box center [310, 277] width 35 height 6
copy p "15181049168"
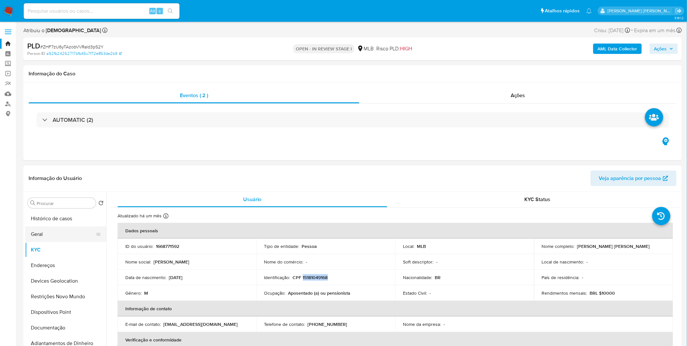
click at [60, 231] on button "Geral" at bounding box center [63, 234] width 76 height 16
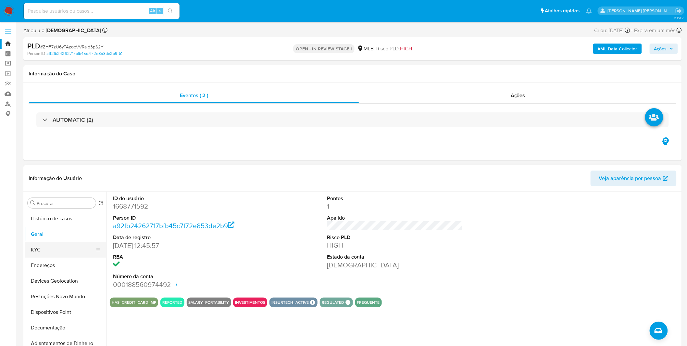
click at [37, 249] on button "KYC" at bounding box center [63, 250] width 76 height 16
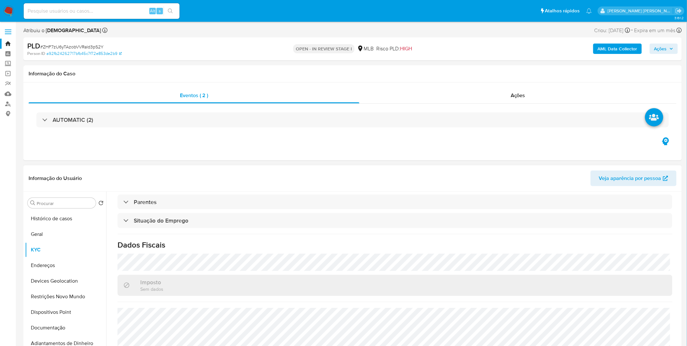
scroll to position [270, 0]
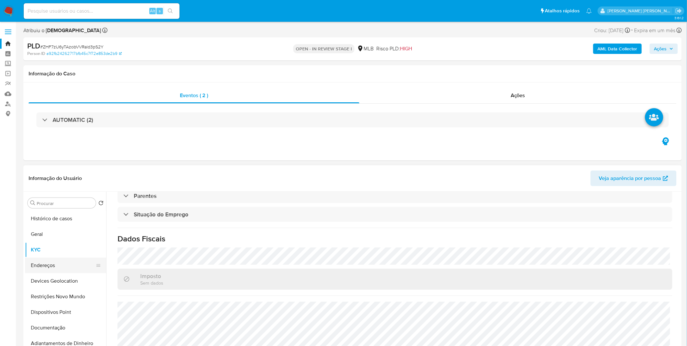
click at [50, 263] on button "Endereços" at bounding box center [63, 266] width 76 height 16
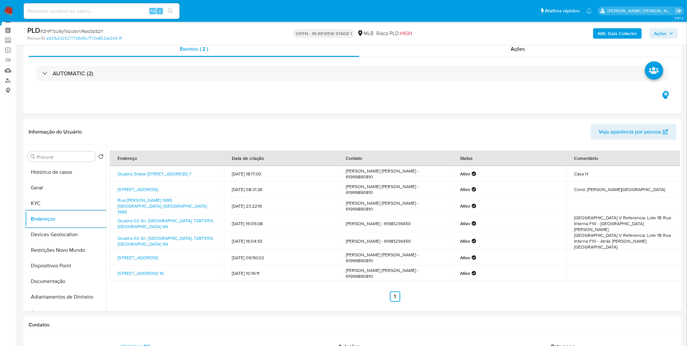
scroll to position [36, 0]
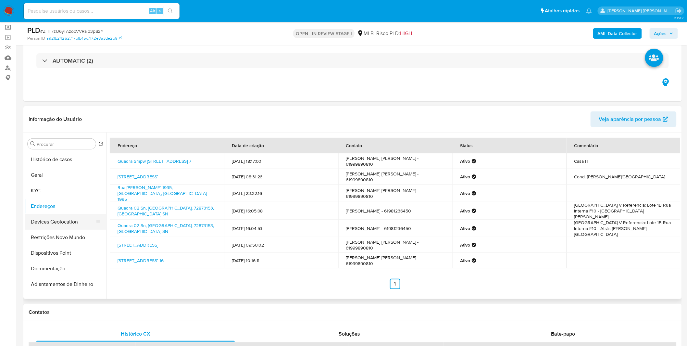
click at [67, 220] on button "Devices Geolocation" at bounding box center [63, 222] width 76 height 16
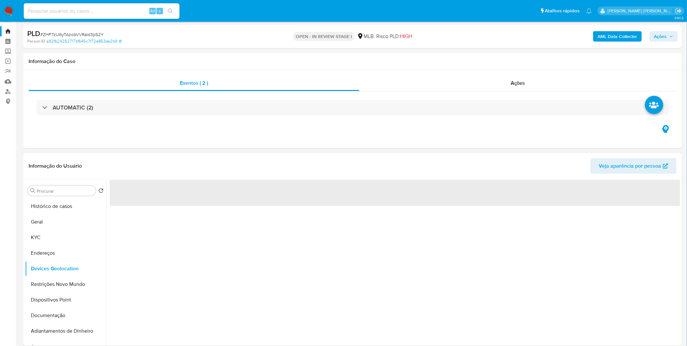
scroll to position [0, 0]
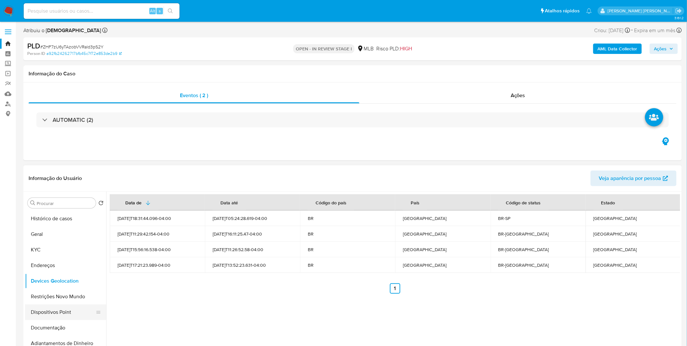
click at [86, 304] on button "Dispositivos Point" at bounding box center [63, 312] width 76 height 16
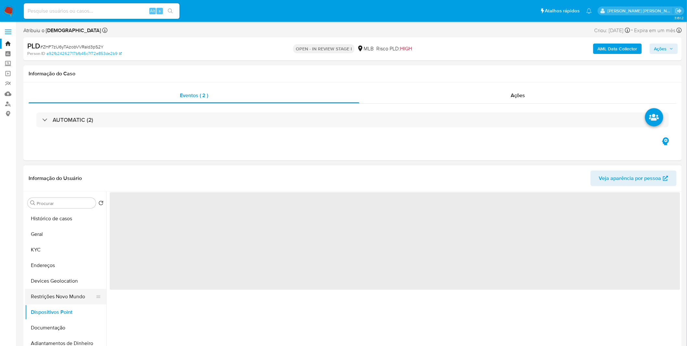
click at [77, 295] on button "Restrições Novo Mundo" at bounding box center [63, 297] width 76 height 16
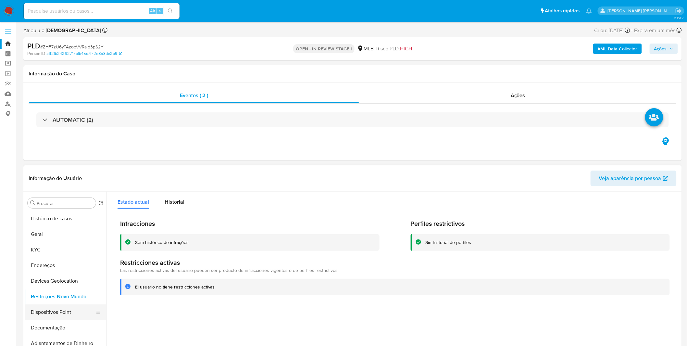
click at [66, 309] on button "Dispositivos Point" at bounding box center [63, 312] width 76 height 16
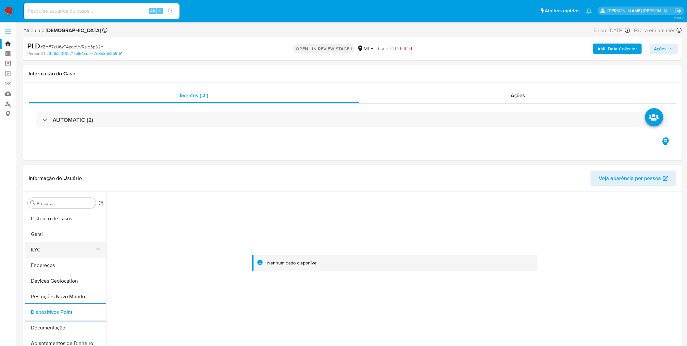
click at [64, 249] on button "KYC" at bounding box center [63, 250] width 76 height 16
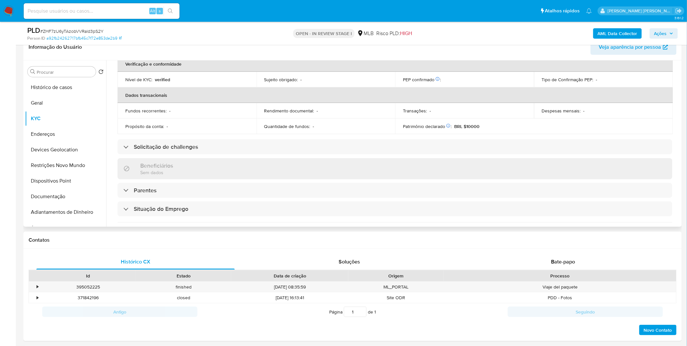
scroll to position [251, 0]
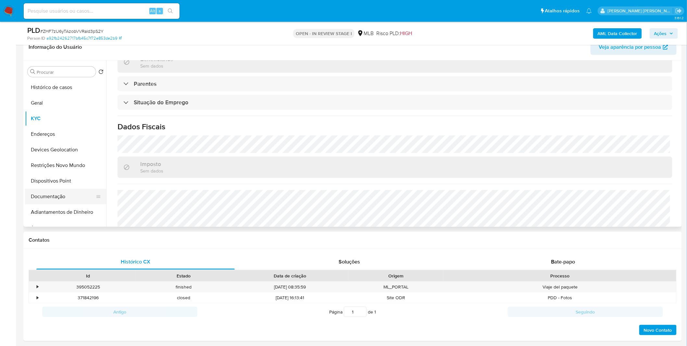
click at [44, 189] on button "Documentação" at bounding box center [63, 197] width 76 height 16
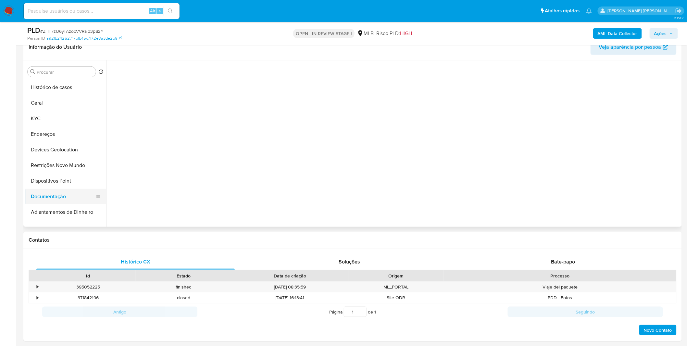
scroll to position [0, 0]
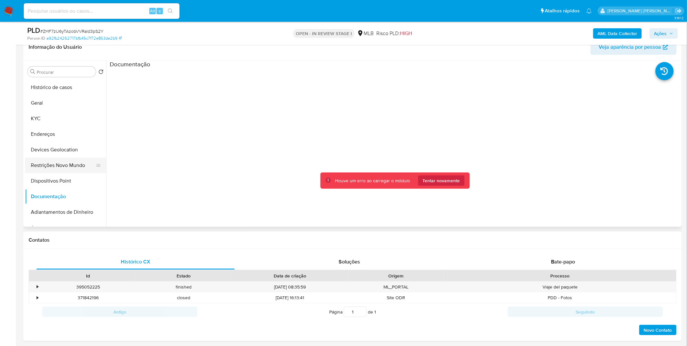
click at [57, 167] on button "Restrições Novo Mundo" at bounding box center [63, 166] width 76 height 16
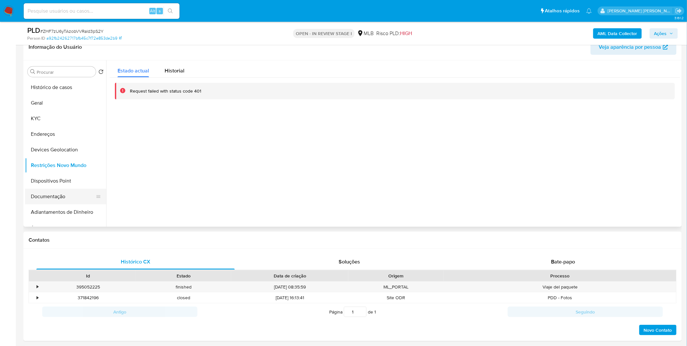
click at [67, 199] on button "Documentação" at bounding box center [63, 197] width 76 height 16
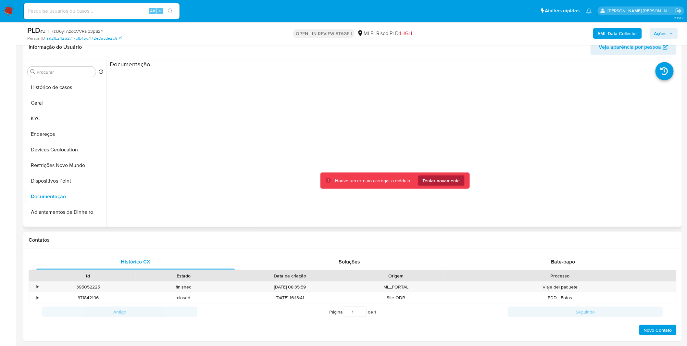
click at [462, 185] on button "Tentar novamente" at bounding box center [441, 180] width 46 height 10
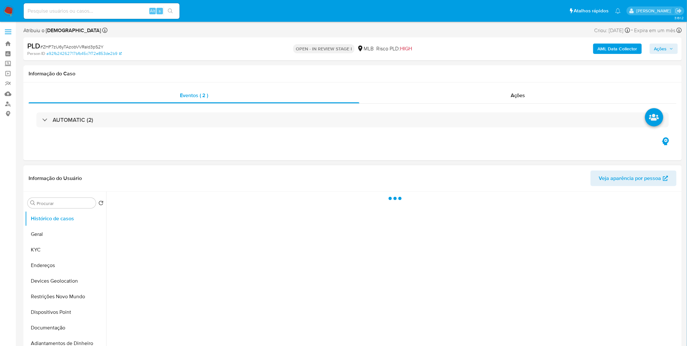
select select "10"
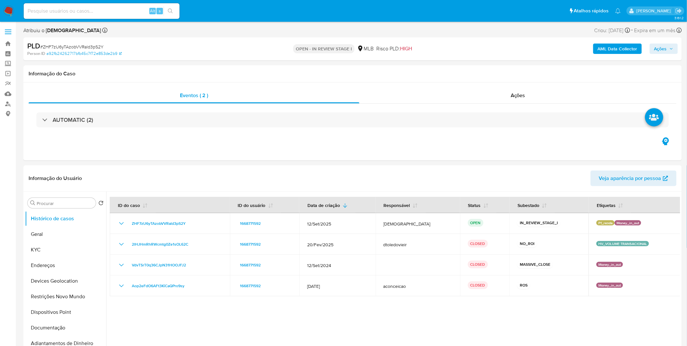
click at [106, 10] on input at bounding box center [102, 11] width 156 height 8
paste input "Q3wO6FQoM9dJeDayF7KgAFTJ"
type input "Q3wO6FQoM9dJeDayF7KgAFTJ"
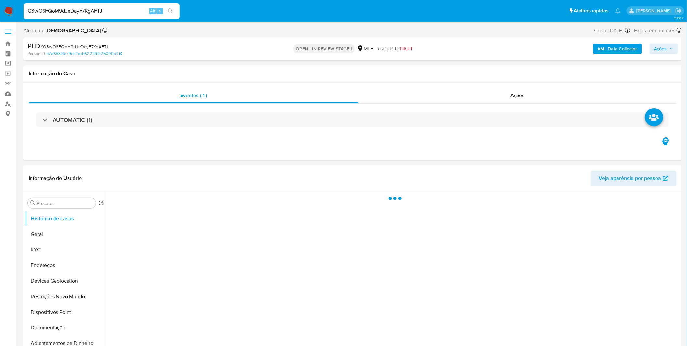
select select "10"
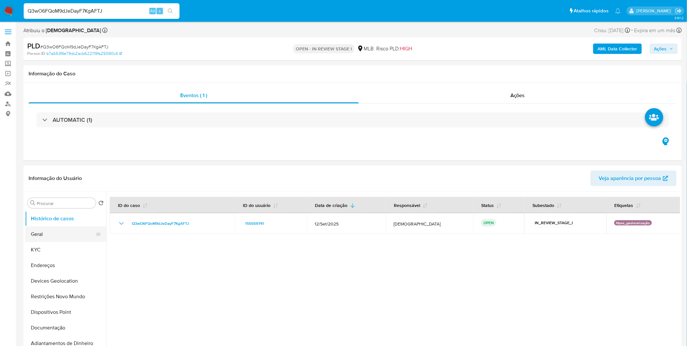
click at [37, 233] on button "Geral" at bounding box center [63, 234] width 76 height 16
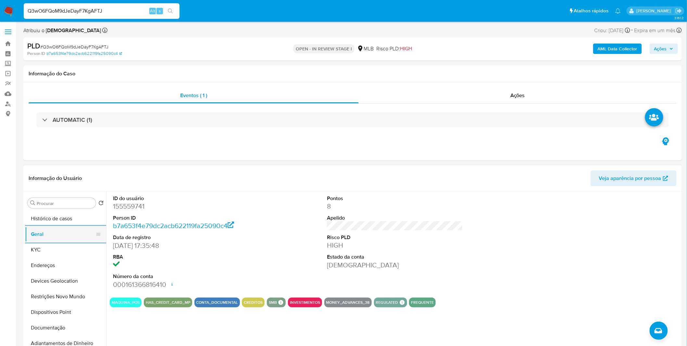
click at [50, 233] on button "Geral" at bounding box center [63, 234] width 76 height 16
click at [49, 257] on button "KYC" at bounding box center [63, 250] width 76 height 16
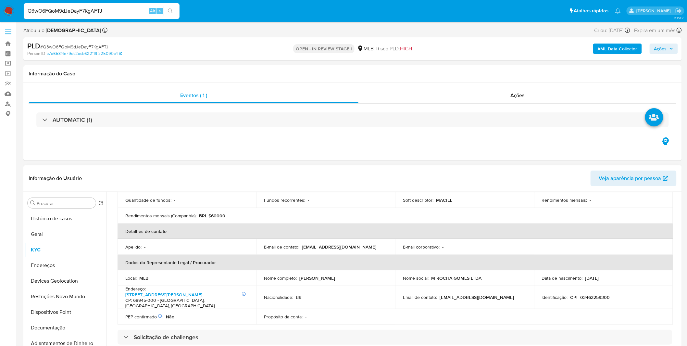
scroll to position [144, 0]
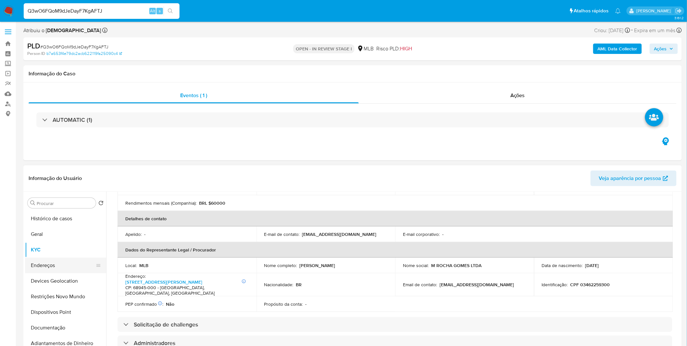
click at [46, 259] on button "Endereços" at bounding box center [63, 266] width 76 height 16
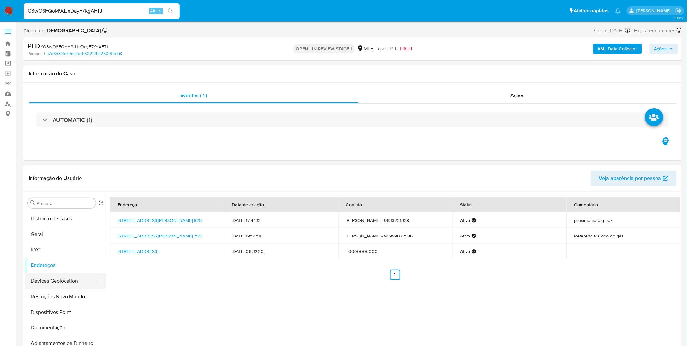
click at [61, 277] on button "Devices Geolocation" at bounding box center [63, 281] width 76 height 16
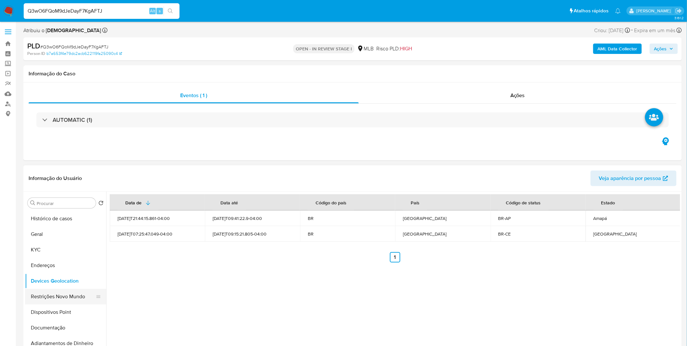
click at [83, 296] on button "Restrições Novo Mundo" at bounding box center [63, 297] width 76 height 16
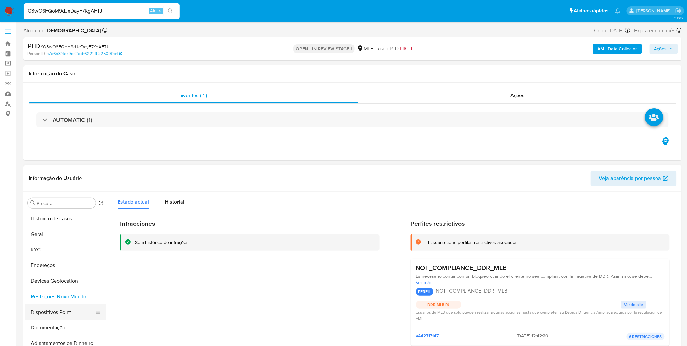
click at [72, 309] on button "Dispositivos Point" at bounding box center [63, 312] width 76 height 16
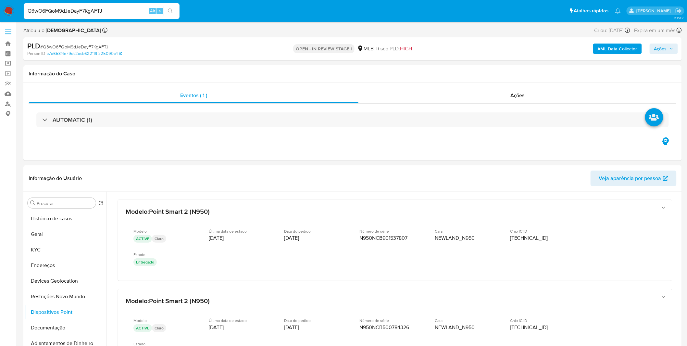
drag, startPoint x: 680, startPoint y: 209, endPoint x: 680, endPoint y: 216, distance: 7.2
click at [682, 217] on div "Procurar Retornar ao pedido padrão Histórico de casos Geral KYC Endereços Devic…" at bounding box center [352, 275] width 659 height 166
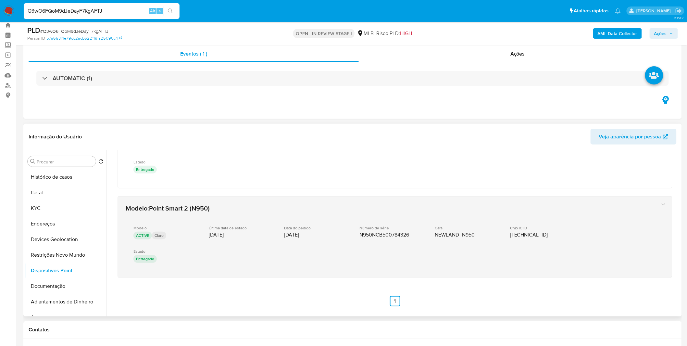
scroll to position [36, 0]
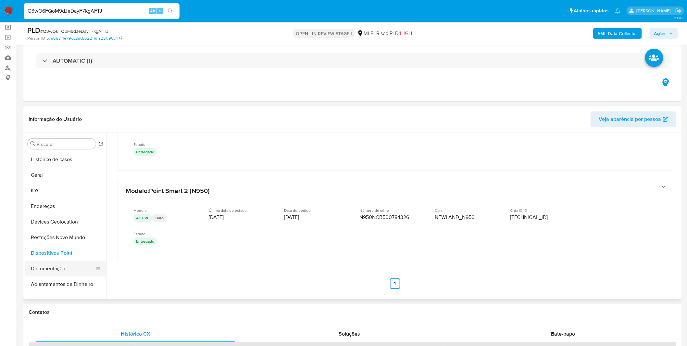
click at [57, 266] on button "Documentação" at bounding box center [63, 269] width 76 height 16
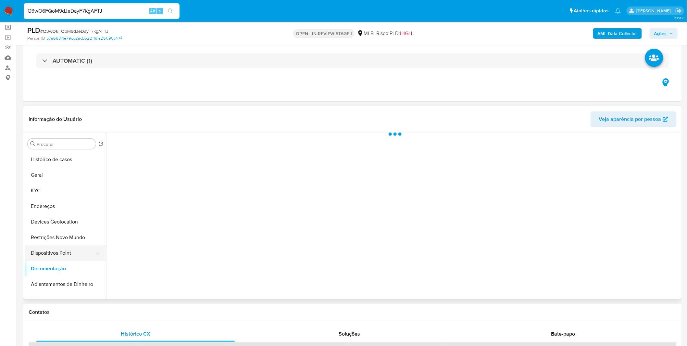
scroll to position [0, 0]
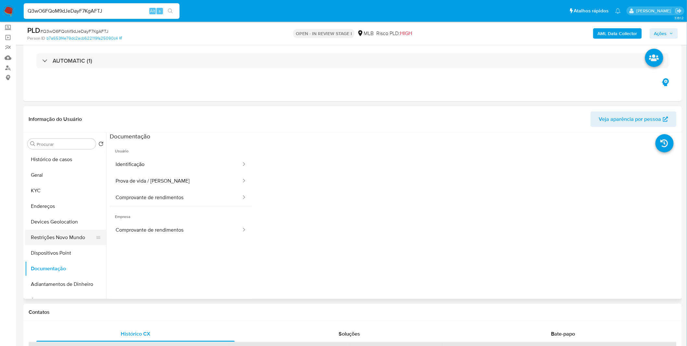
click at [69, 239] on button "Restrições Novo Mundo" at bounding box center [63, 238] width 76 height 16
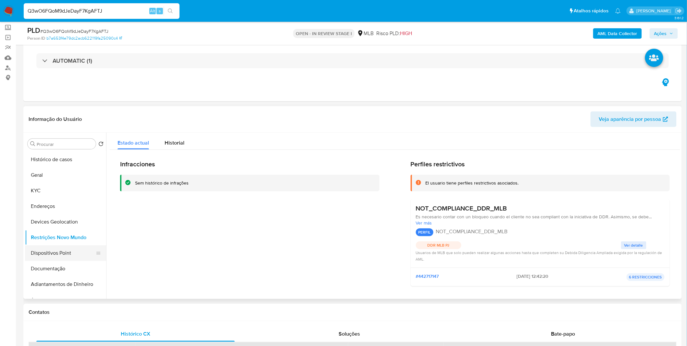
click at [67, 253] on button "Dispositivos Point" at bounding box center [63, 253] width 76 height 16
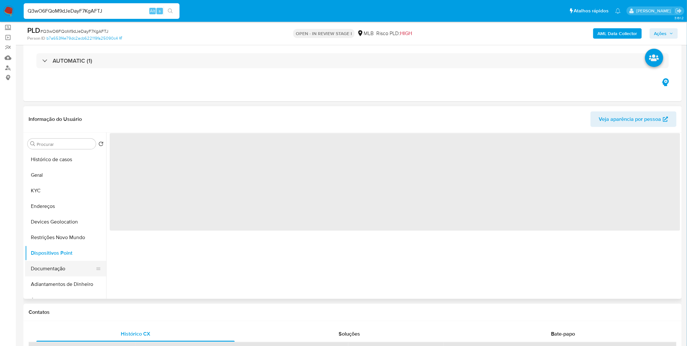
click at [77, 266] on button "Documentação" at bounding box center [63, 269] width 76 height 16
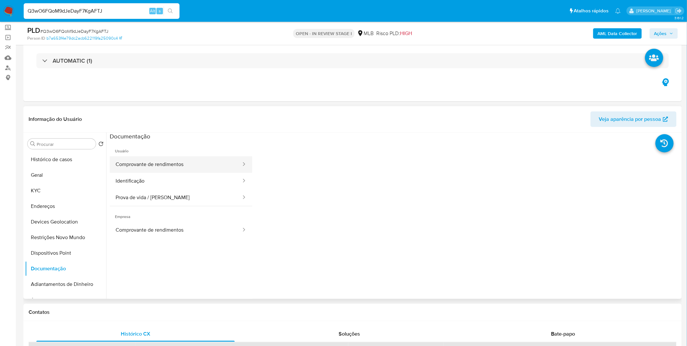
click at [161, 166] on button "Comprovante de rendimentos" at bounding box center [176, 164] width 132 height 17
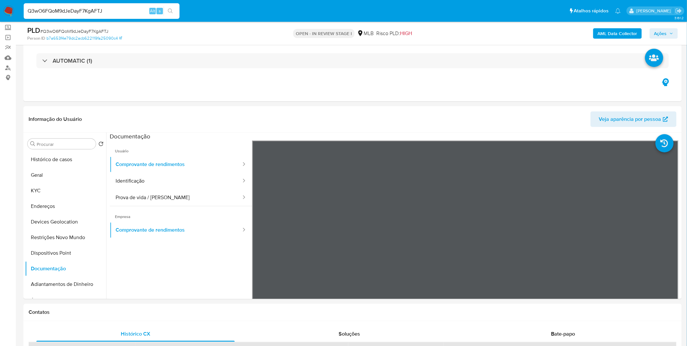
click at [14, 7] on nav "Pausado Ver notificaciones Q3wO6FQoM9dJeDayF7KgAFTJ Alt s Atalhos rápidos Presi…" at bounding box center [343, 11] width 687 height 22
click at [12, 7] on img at bounding box center [8, 11] width 11 height 11
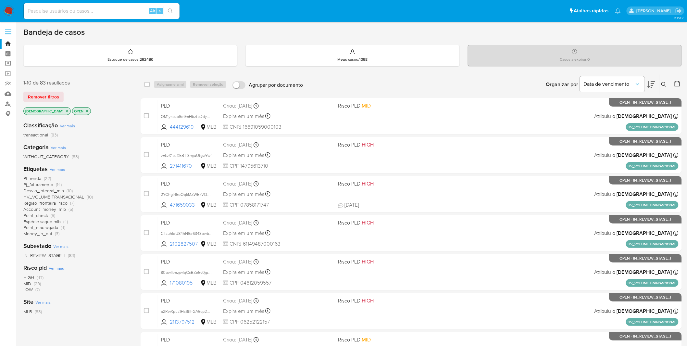
click at [56, 167] on span "Ver mais" at bounding box center [57, 169] width 15 height 6
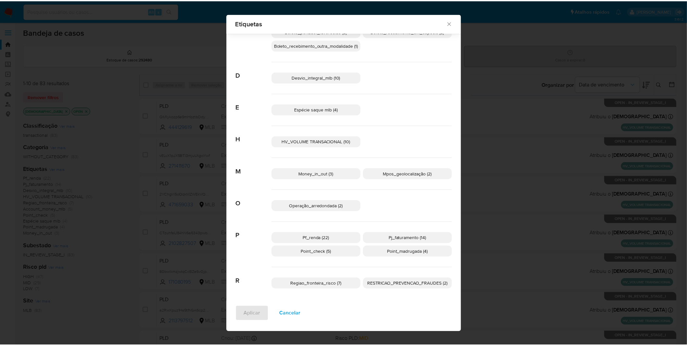
scroll to position [63, 0]
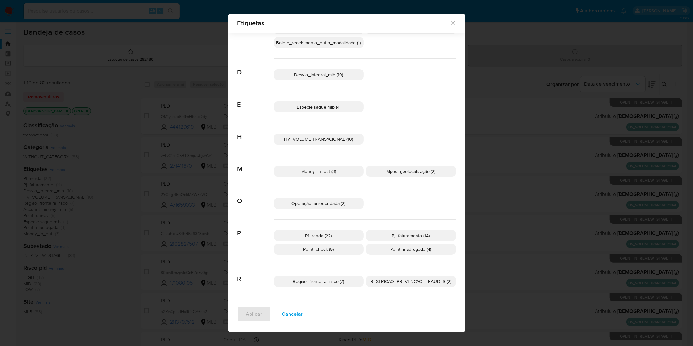
click at [339, 203] on span "Operação_arredondada (2)" at bounding box center [319, 203] width 54 height 6
click at [256, 313] on span "Aplicar" at bounding box center [254, 314] width 17 height 14
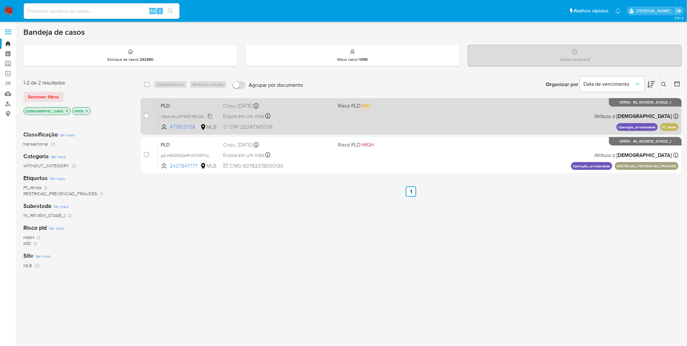
click at [194, 115] on span "39pbvKwy4Y64E7BhLEbPkSya" at bounding box center [188, 115] width 54 height 7
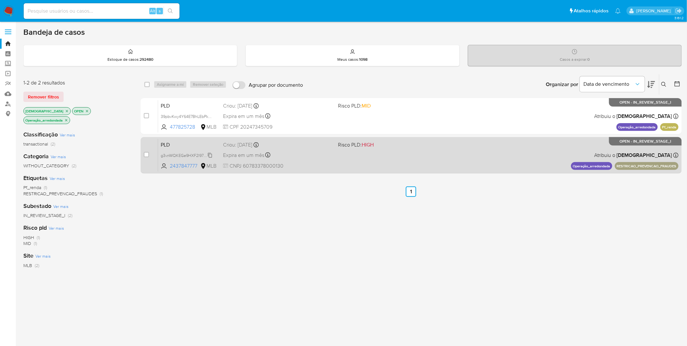
click at [177, 155] on span "g3vnWQKEGe9HXF2l97HjLWRa" at bounding box center [189, 154] width 57 height 7
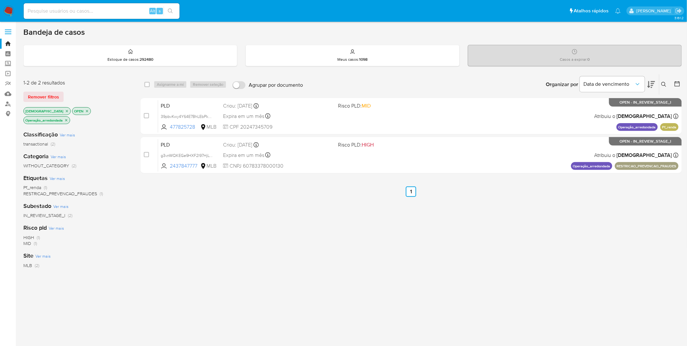
click at [10, 12] on img at bounding box center [8, 11] width 11 height 11
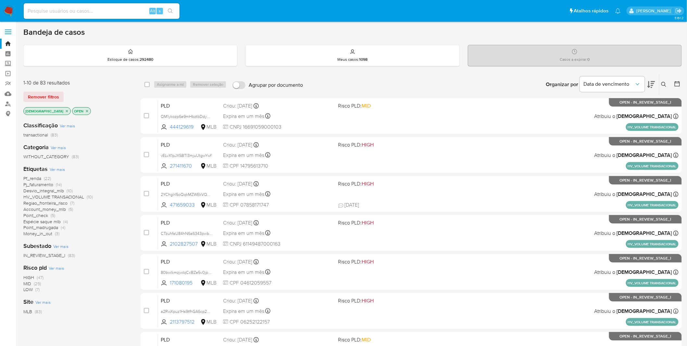
click at [11, 10] on img at bounding box center [8, 11] width 11 height 11
click at [65, 111] on icon "close-filter" at bounding box center [67, 111] width 4 height 4
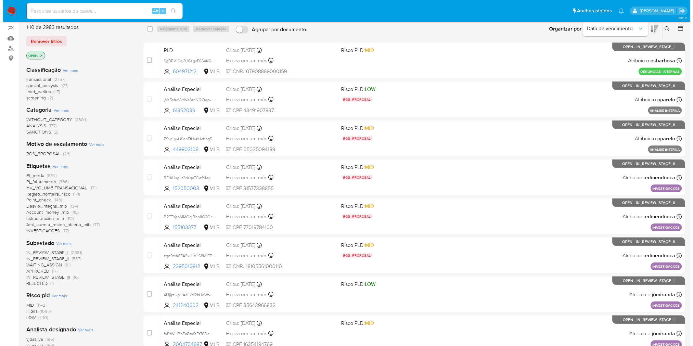
scroll to position [144, 0]
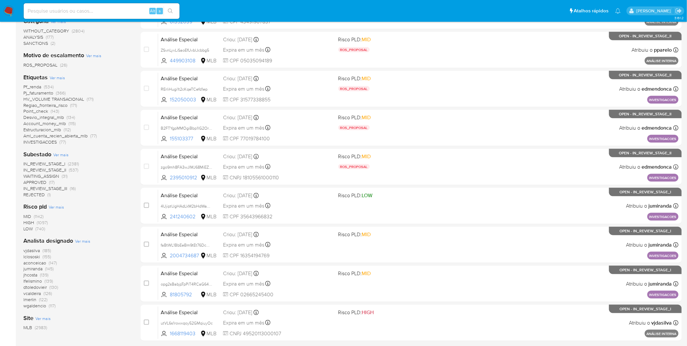
click at [84, 240] on span "Ver mais" at bounding box center [82, 241] width 15 height 6
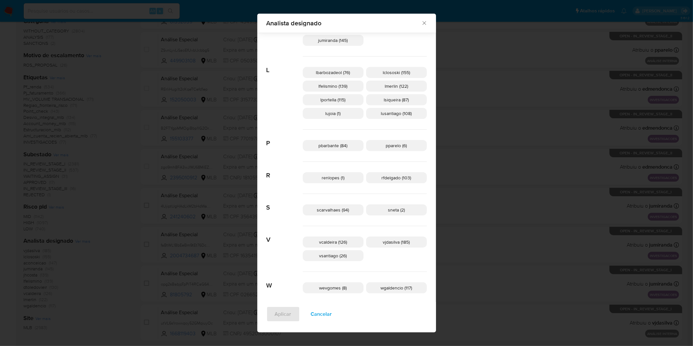
scroll to position [286, 0]
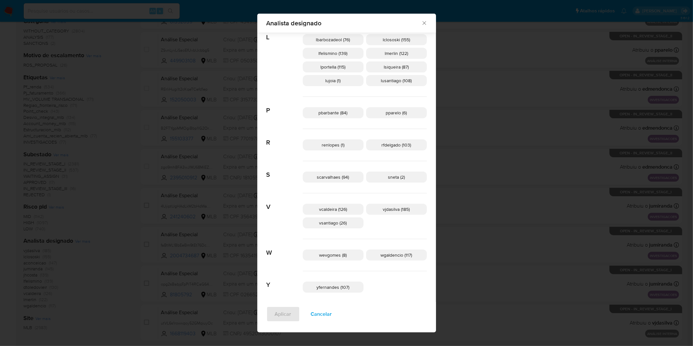
click at [332, 310] on span "Cancelar" at bounding box center [321, 314] width 21 height 14
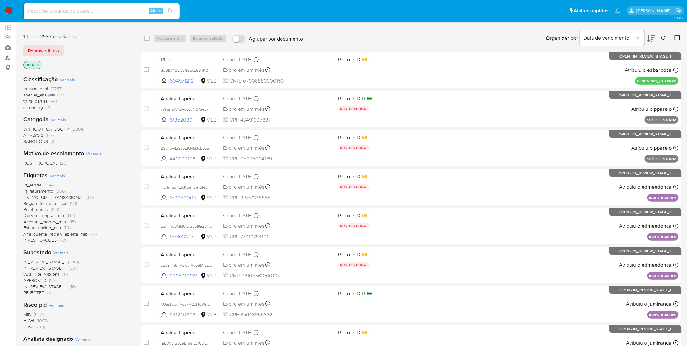
scroll to position [0, 0]
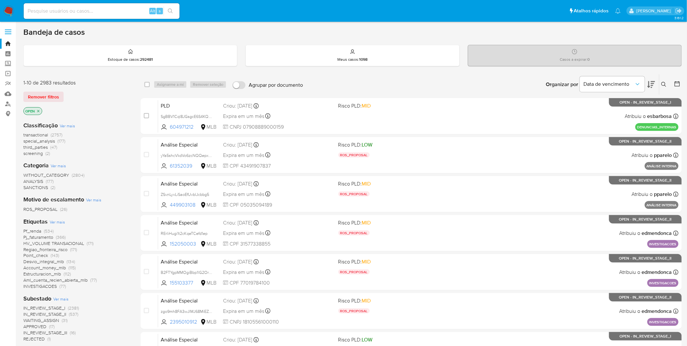
click at [8, 7] on img at bounding box center [8, 11] width 11 height 11
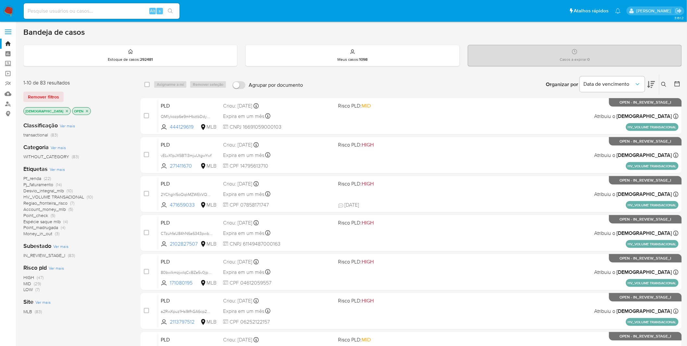
click at [98, 228] on div "Pf_renda (22) Pj_faturamento (14) Desvio_integral_mlb (10) HV_VOLUME TRANSACION…" at bounding box center [76, 205] width 107 height 61
